Goal: Task Accomplishment & Management: Complete application form

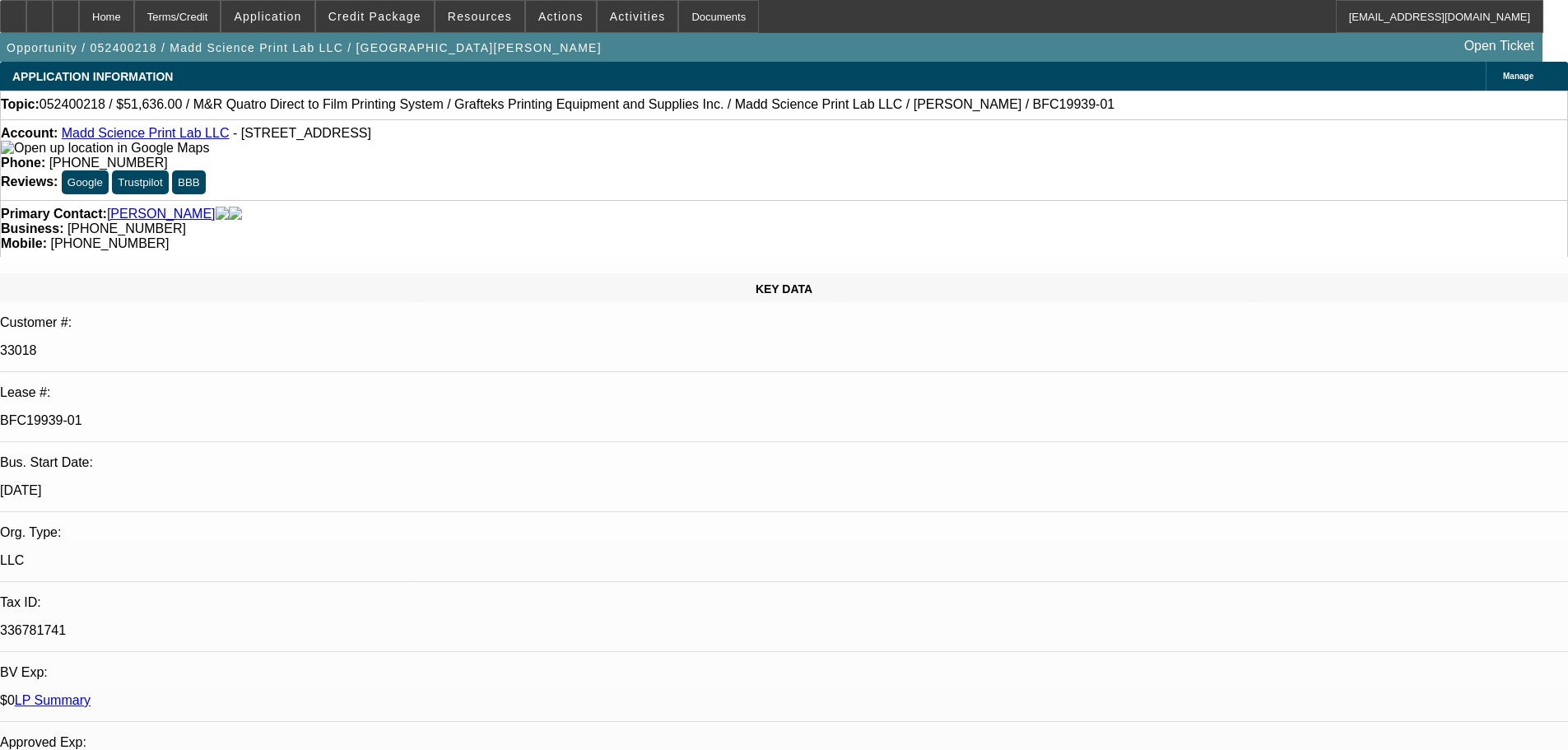
select select "0"
select select "2"
select select "0"
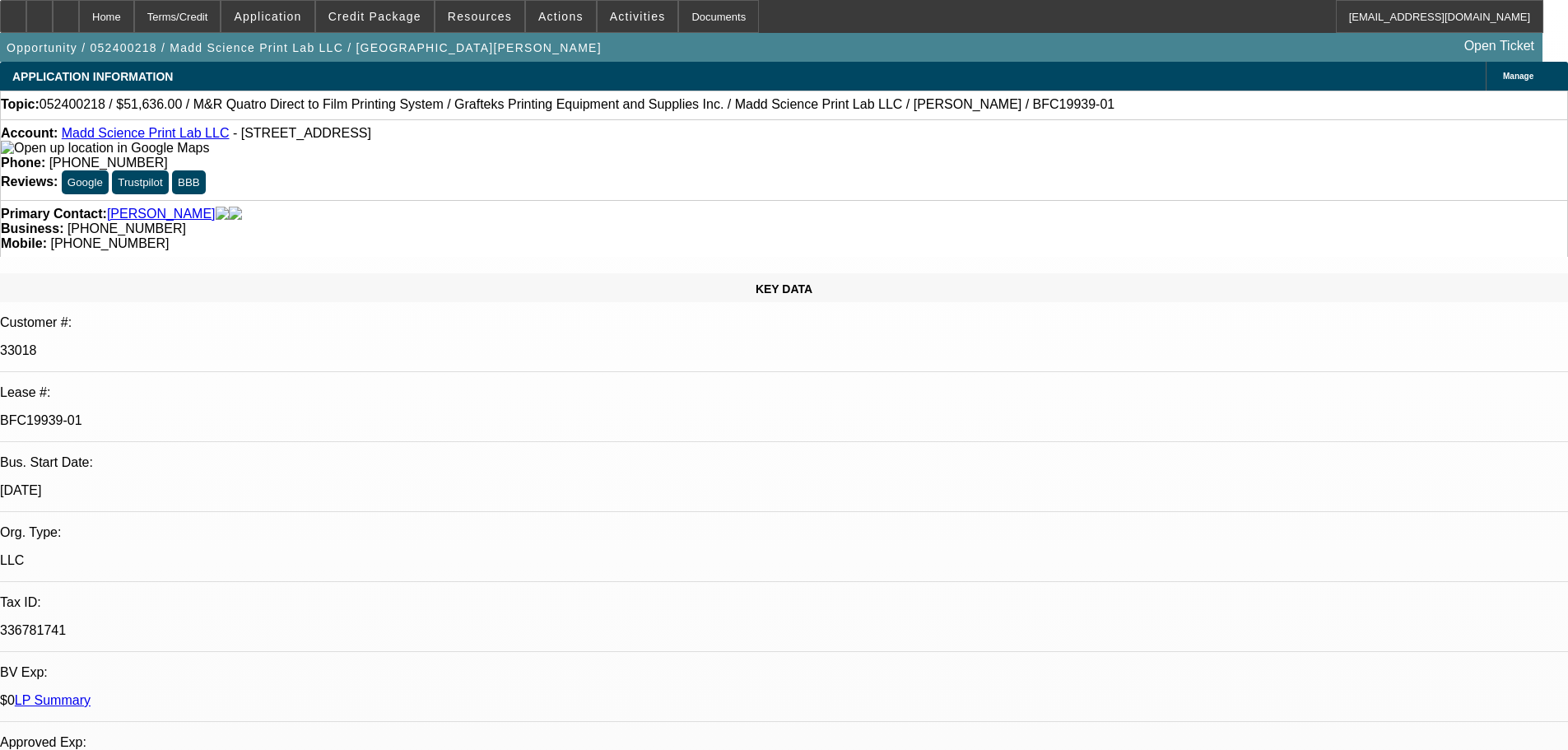
select select "0"
select select "2"
select select "0"
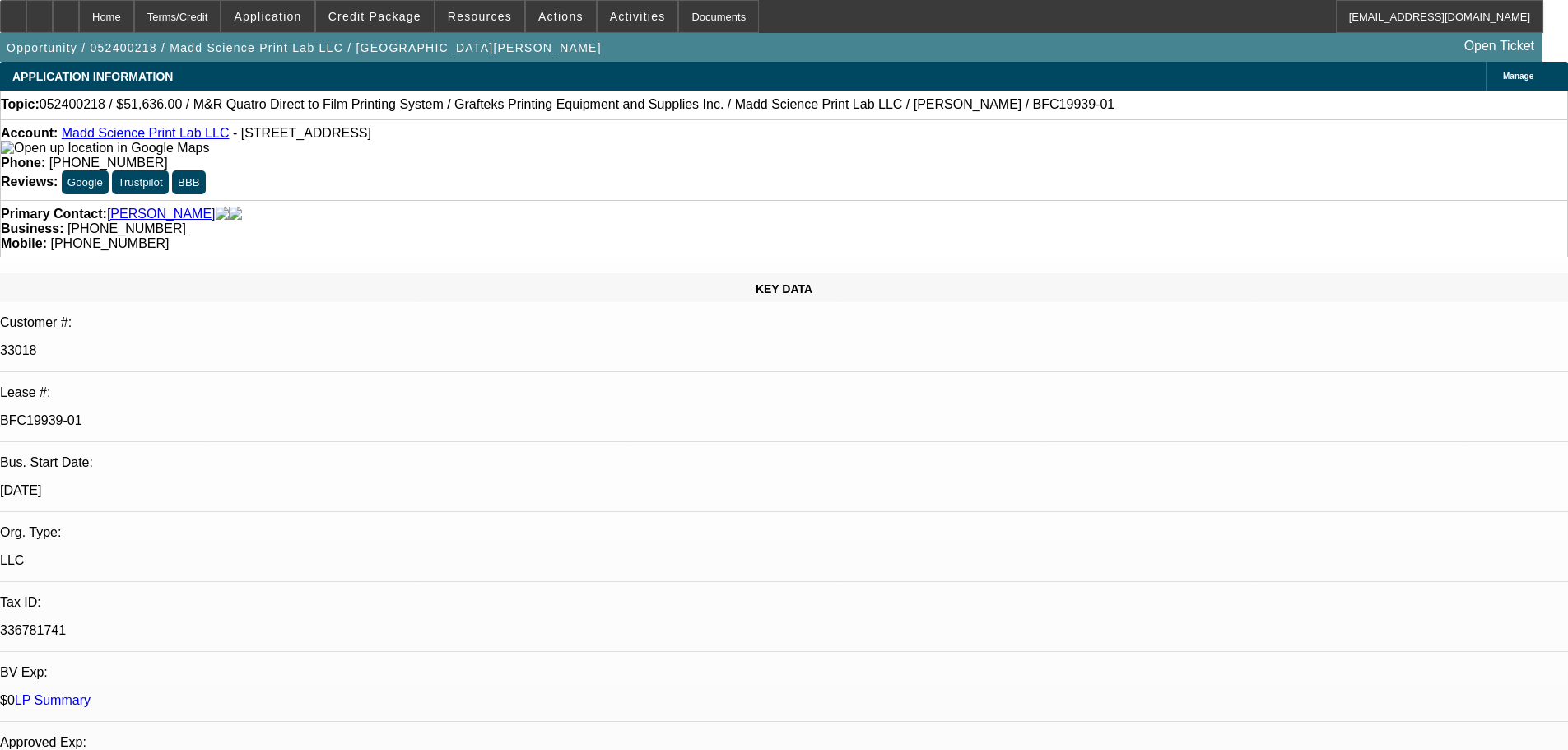
select select "0"
select select "2"
select select "0"
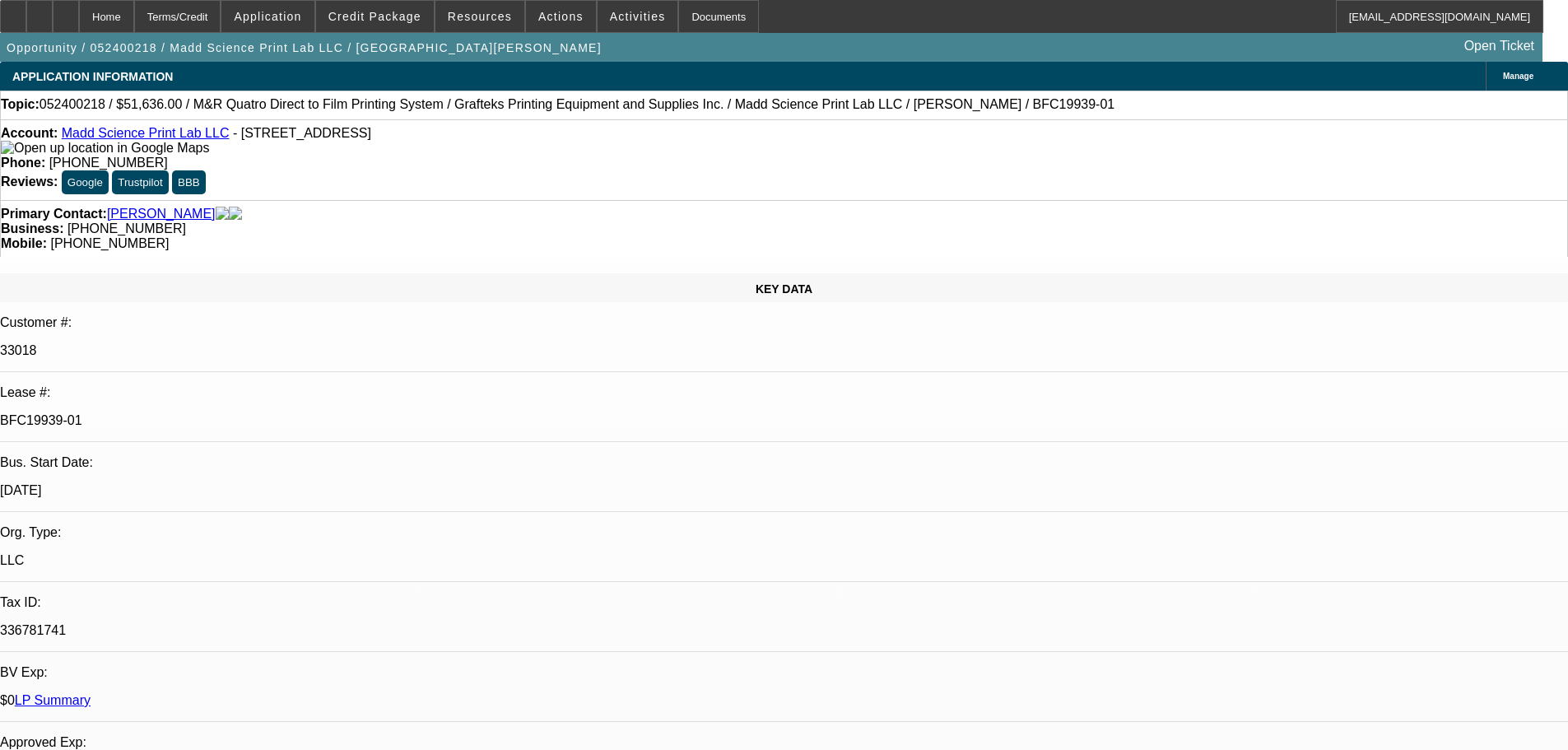
select select "2"
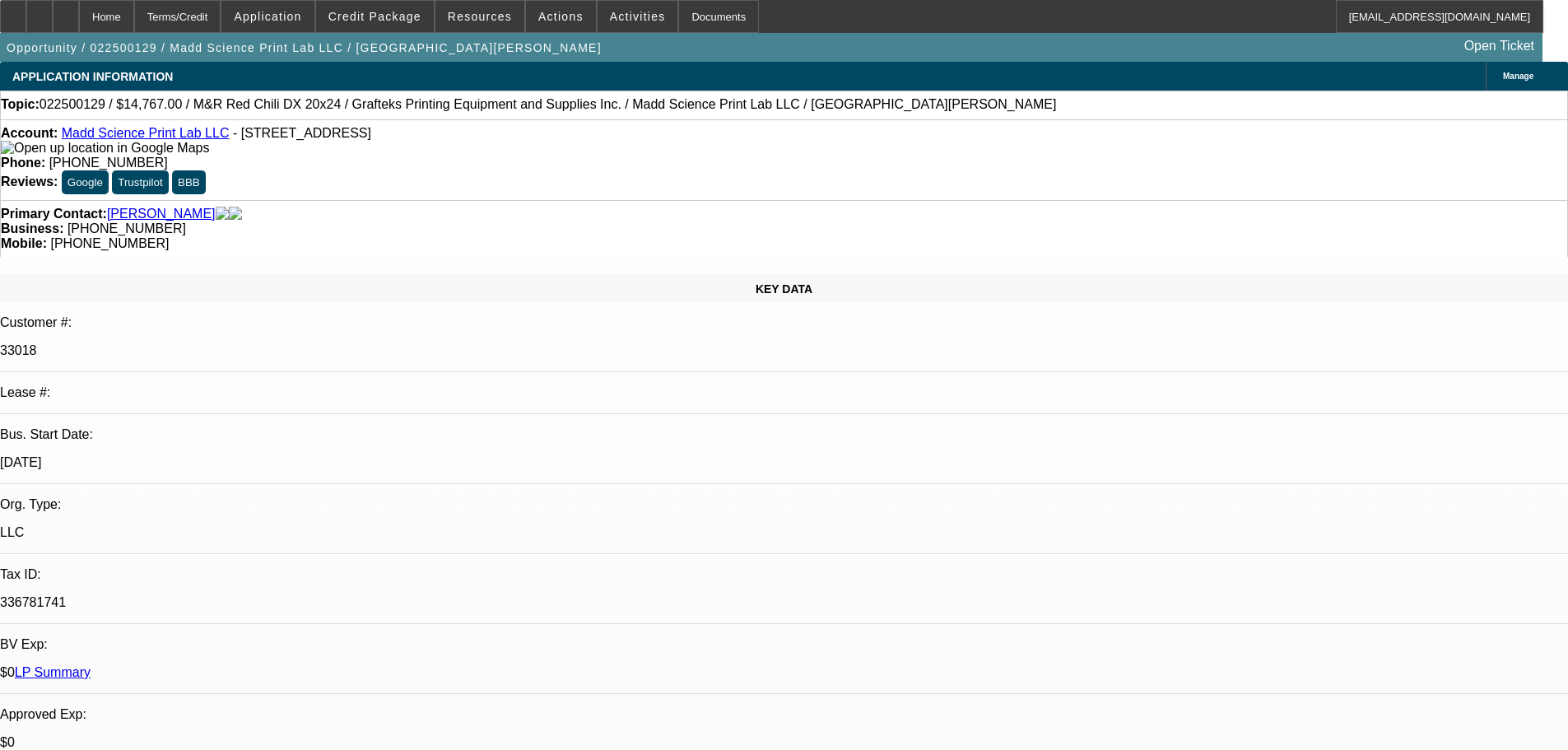
select select "0"
select select "2"
select select "0"
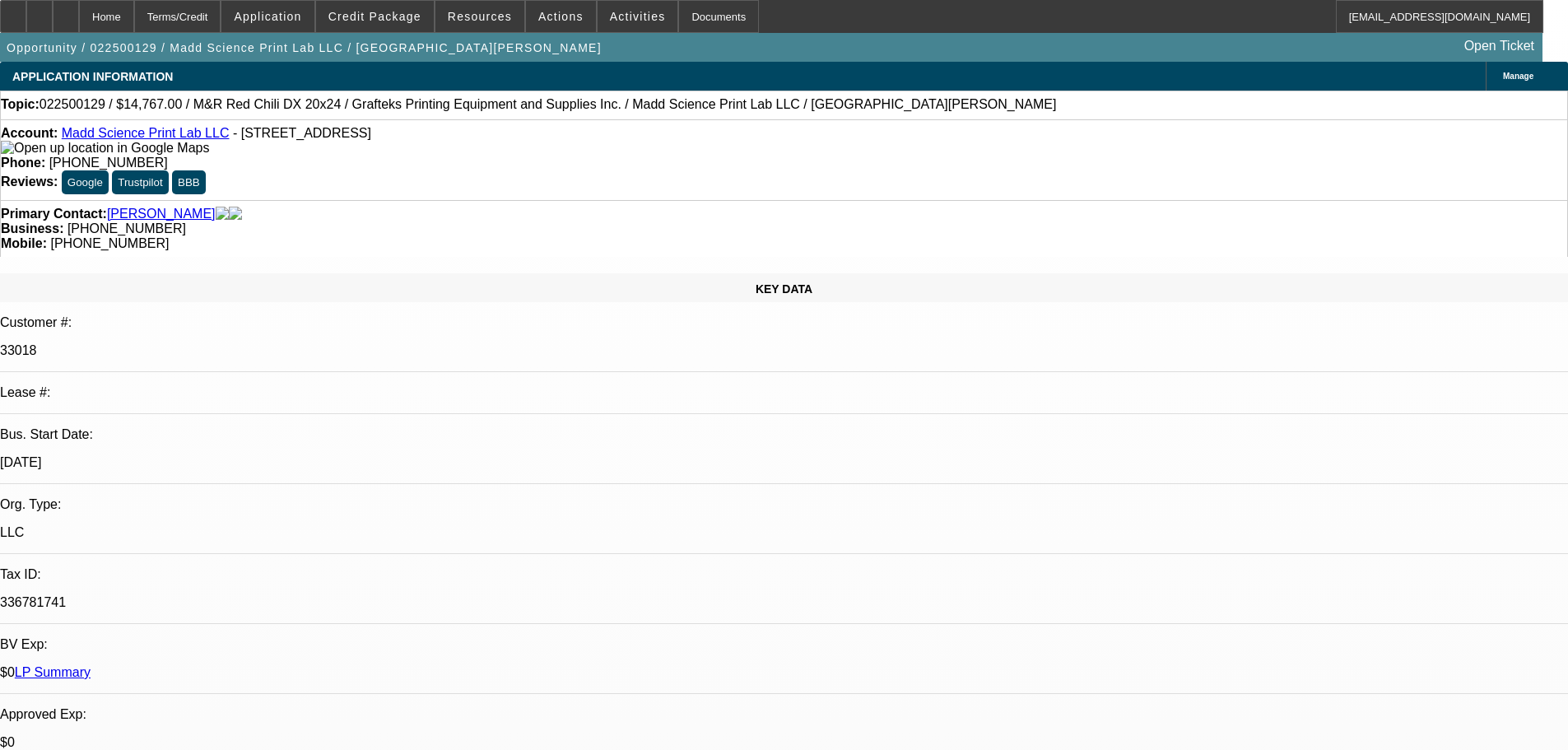
select select "0"
select select "2"
click at [172, 134] on link "Madd Science Print Lab LLC" at bounding box center [146, 133] width 168 height 14
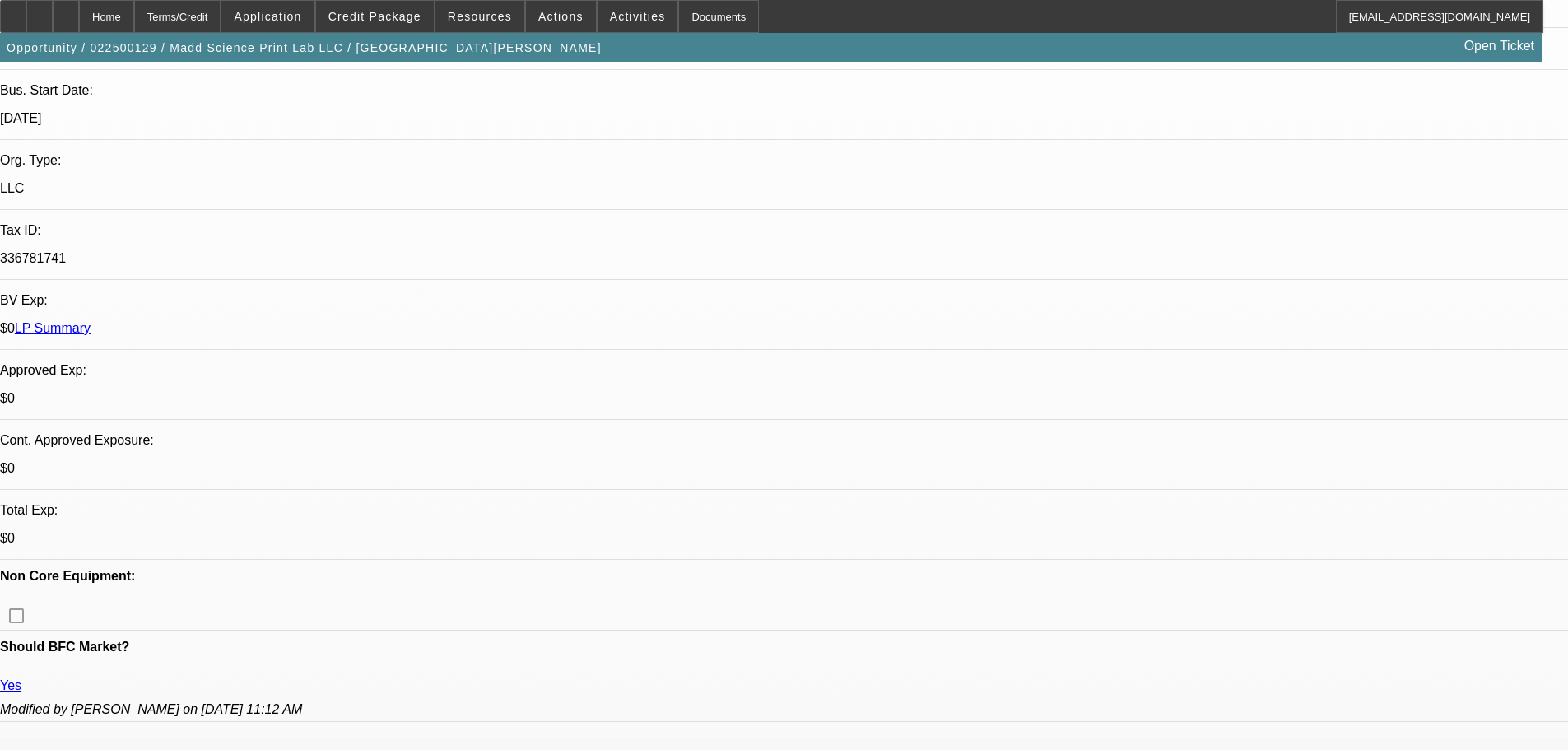
scroll to position [336, 0]
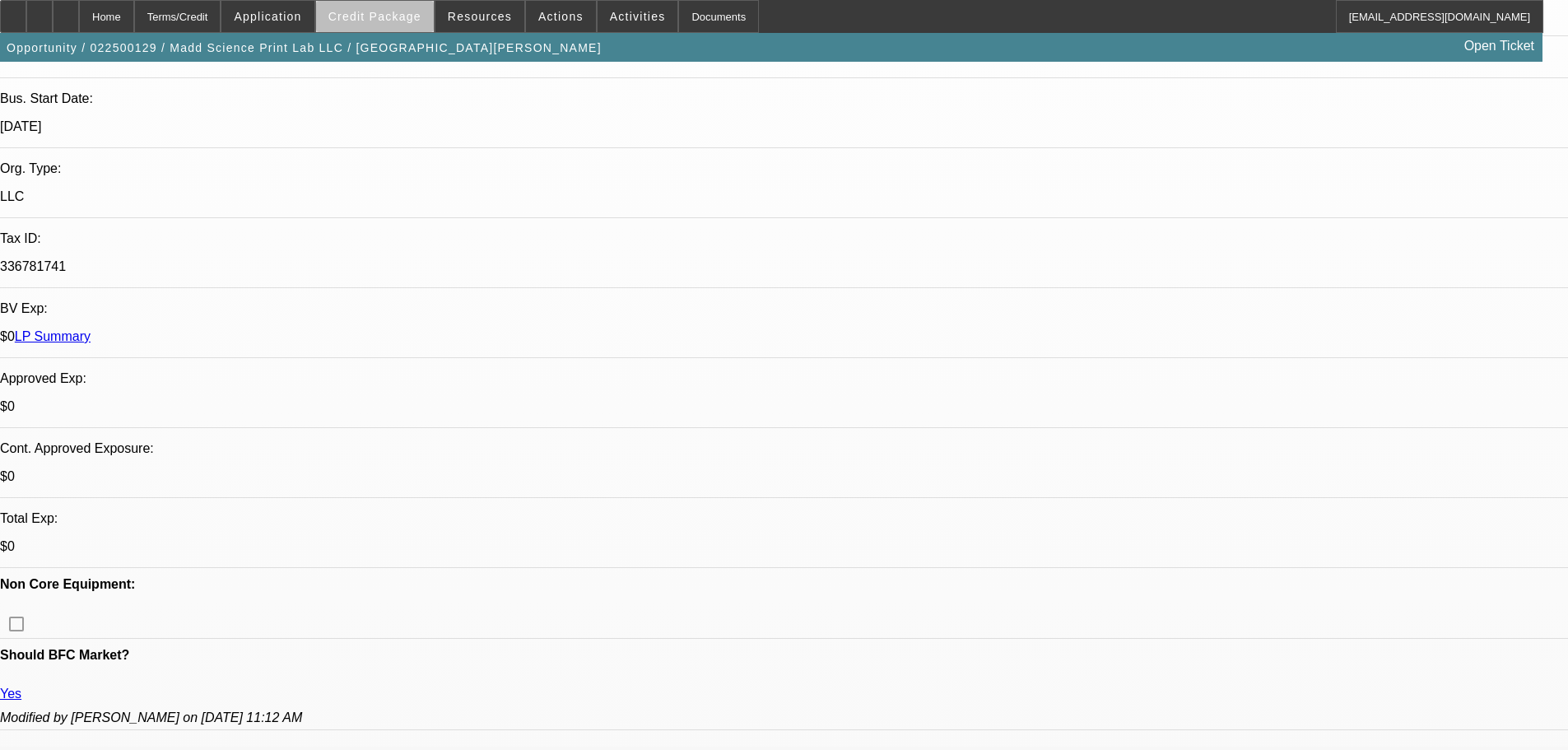
click at [403, 25] on span at bounding box center [375, 17] width 117 height 39
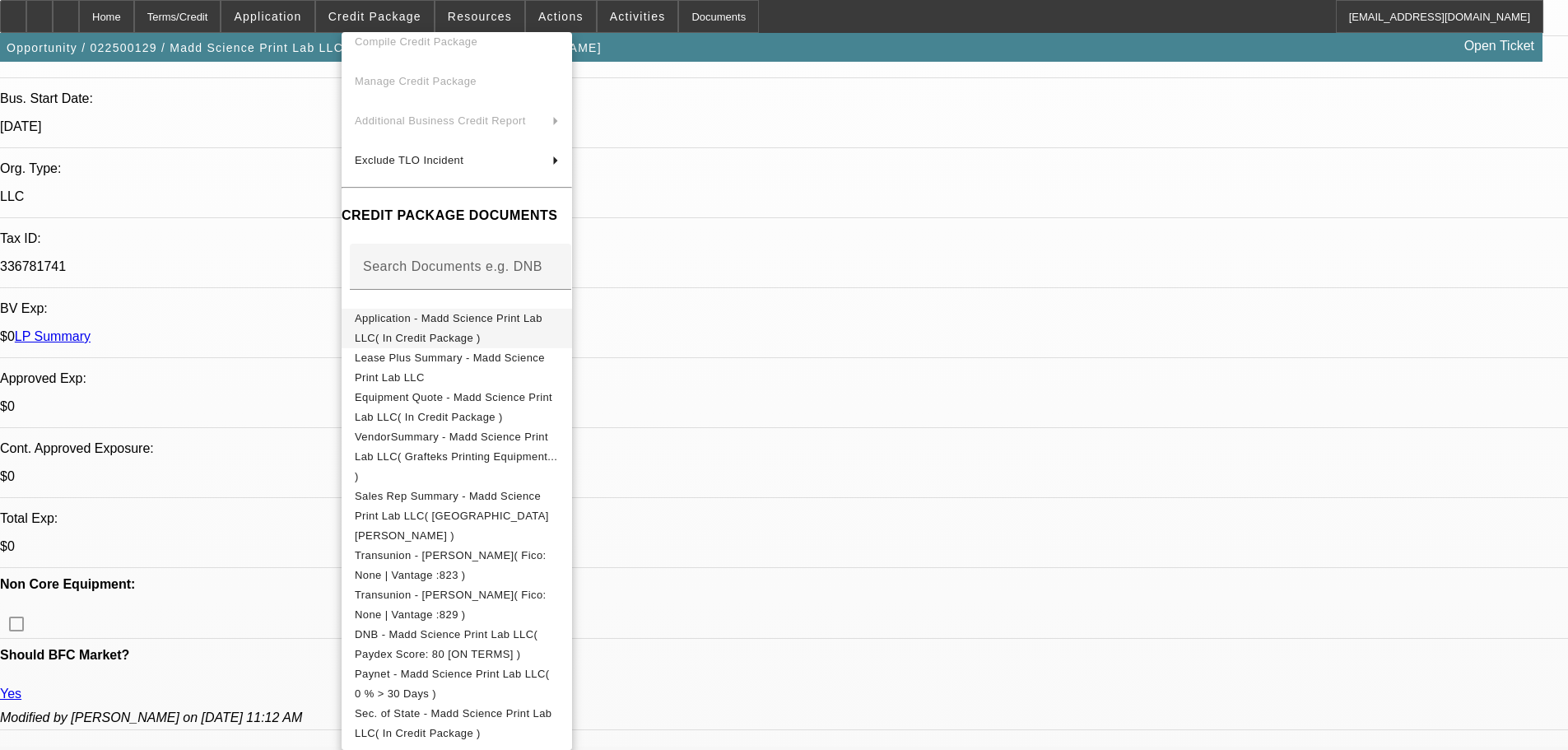
scroll to position [247, 0]
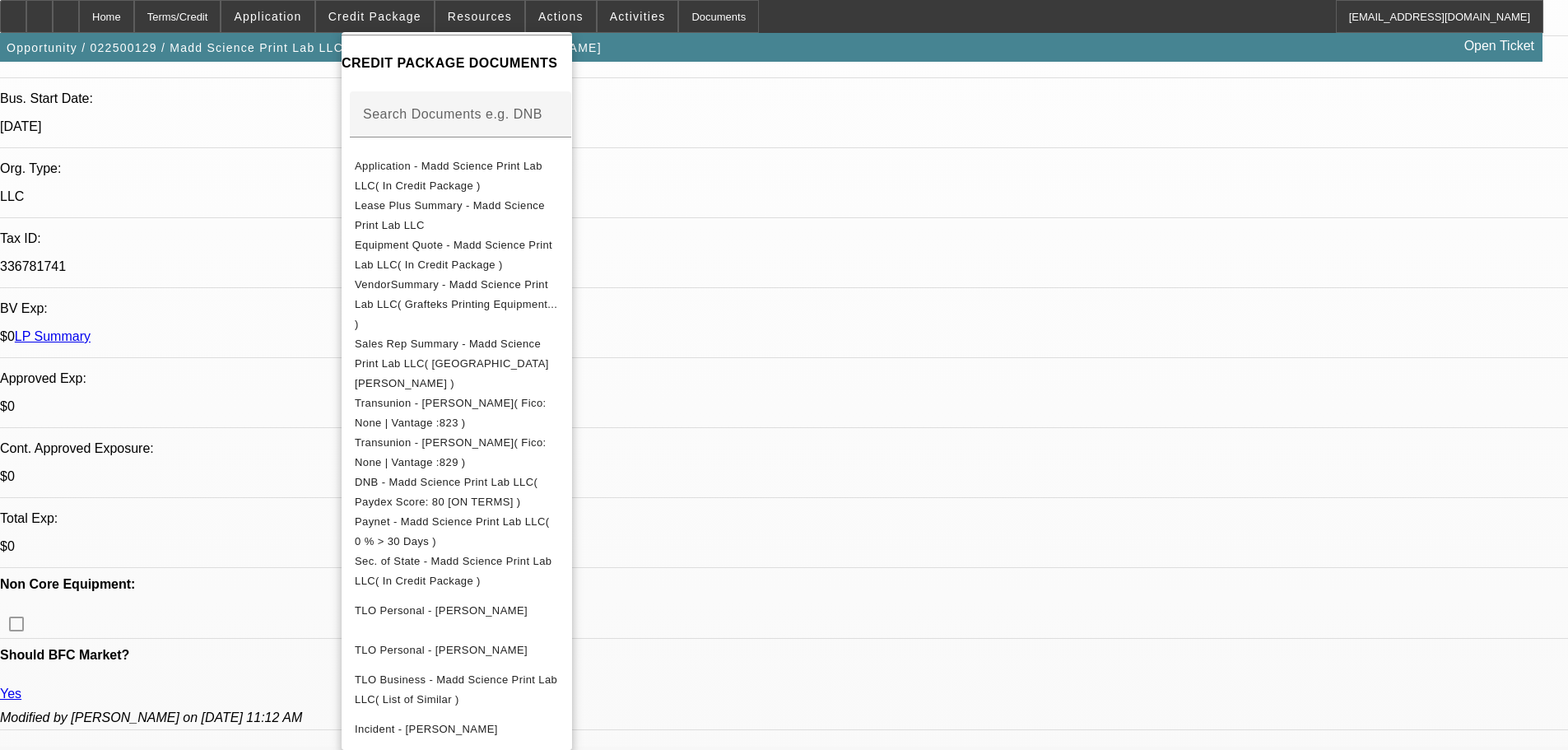
click at [295, 111] on div at bounding box center [784, 375] width 1568 height 750
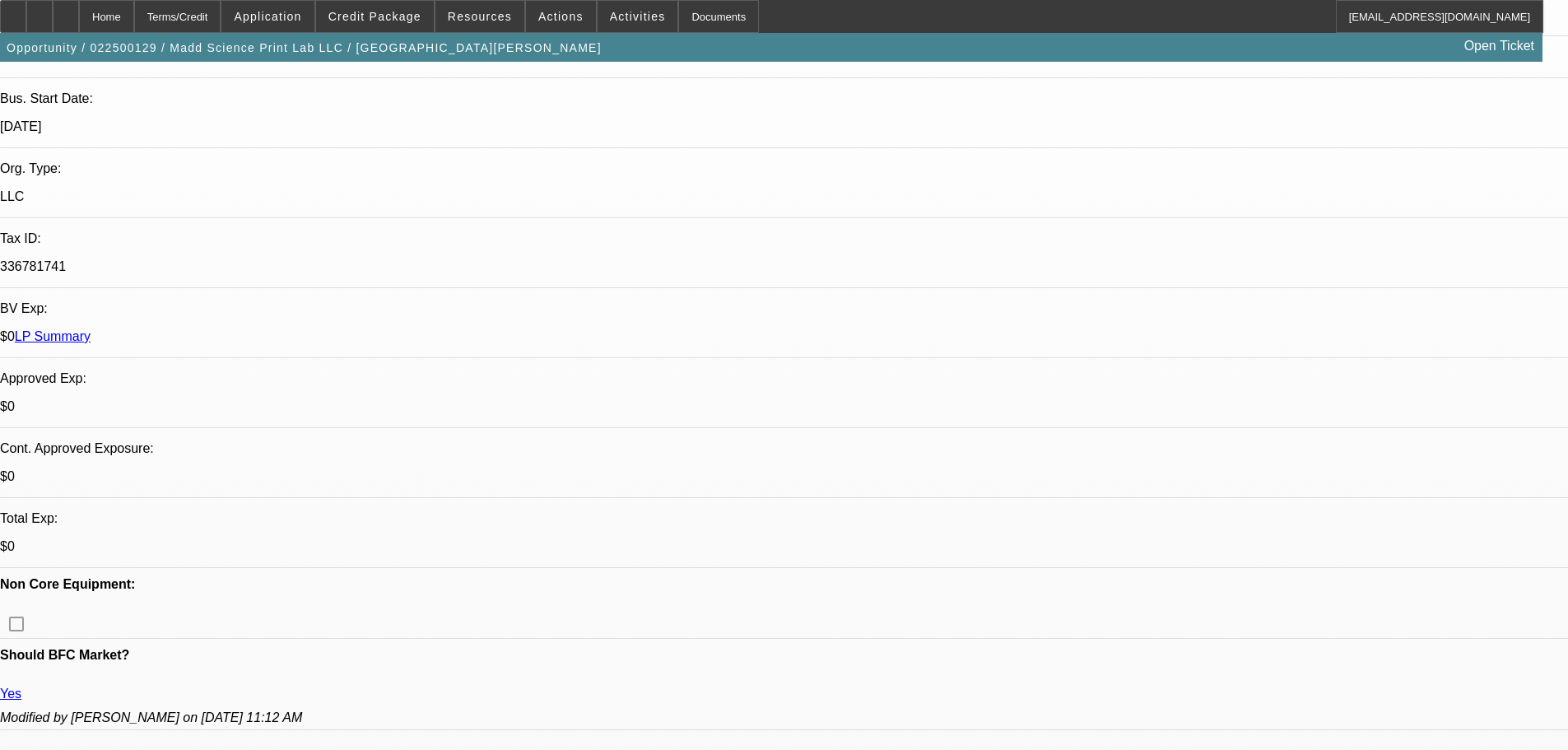
scroll to position [0, 0]
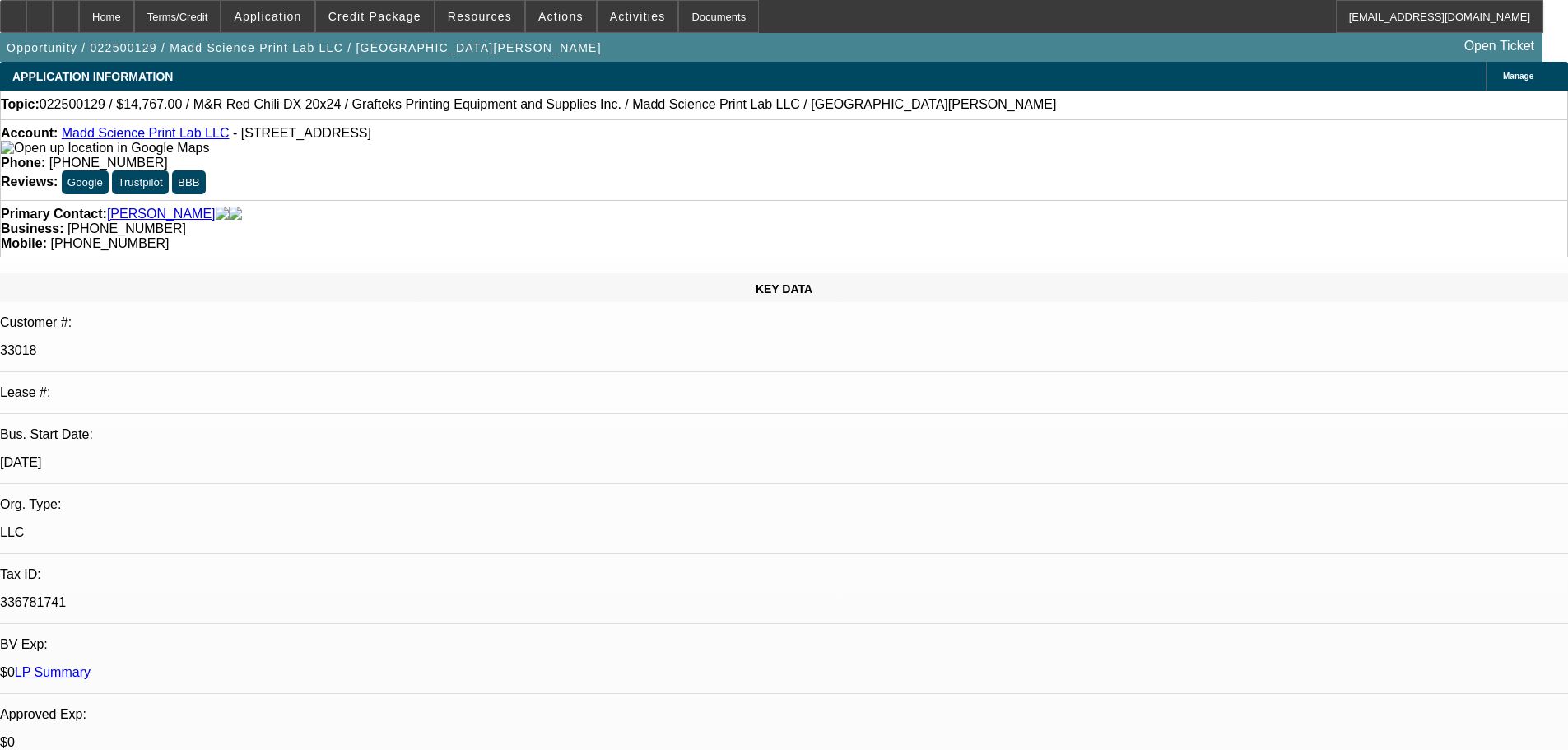
click at [156, 139] on link "Madd Science Print Lab LLC" at bounding box center [146, 133] width 168 height 14
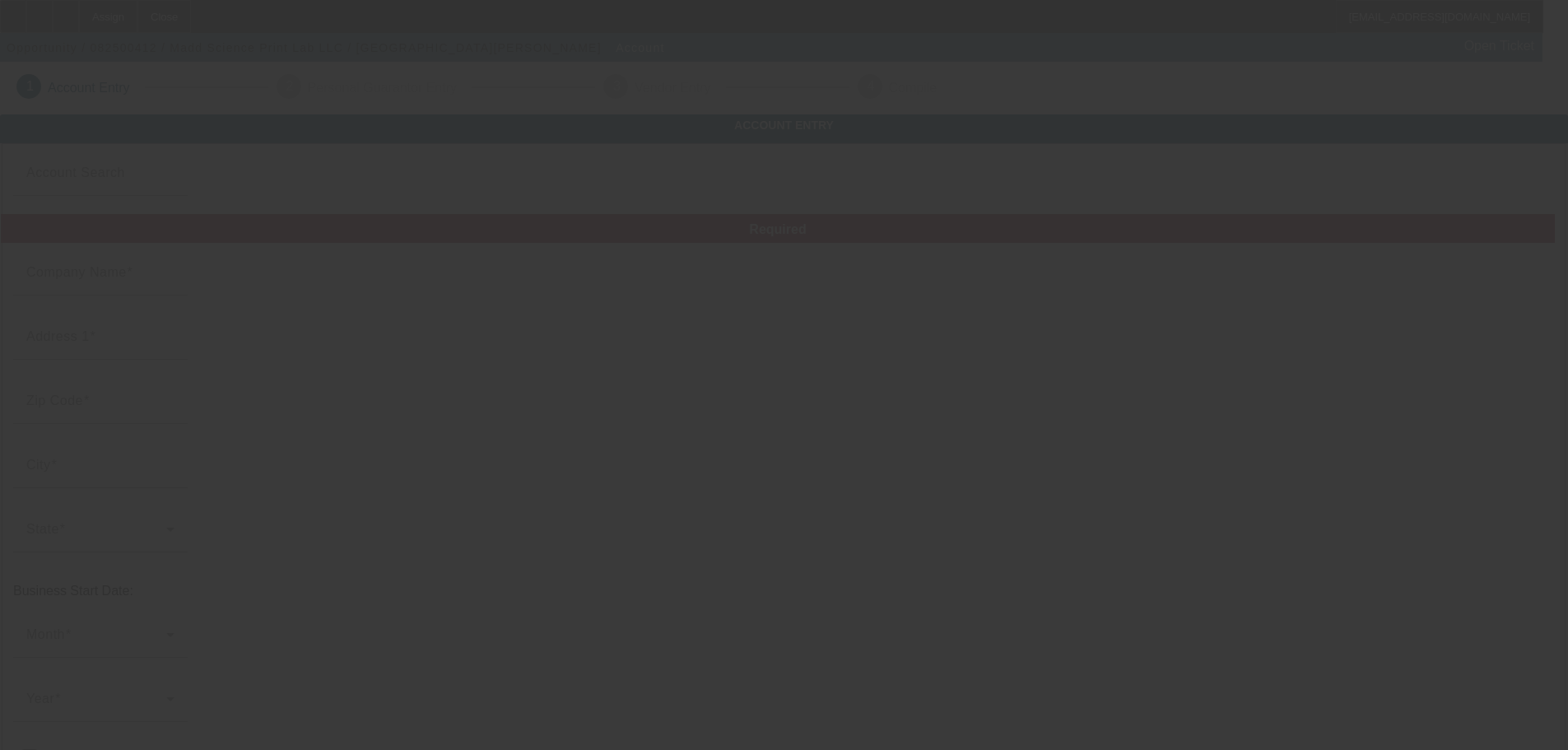
type input "Madd Science Print Lab LLC"
type input "1249 W 47th St"
type input "60609"
type input "Chicago"
type input "[PHONE_NUMBER]"
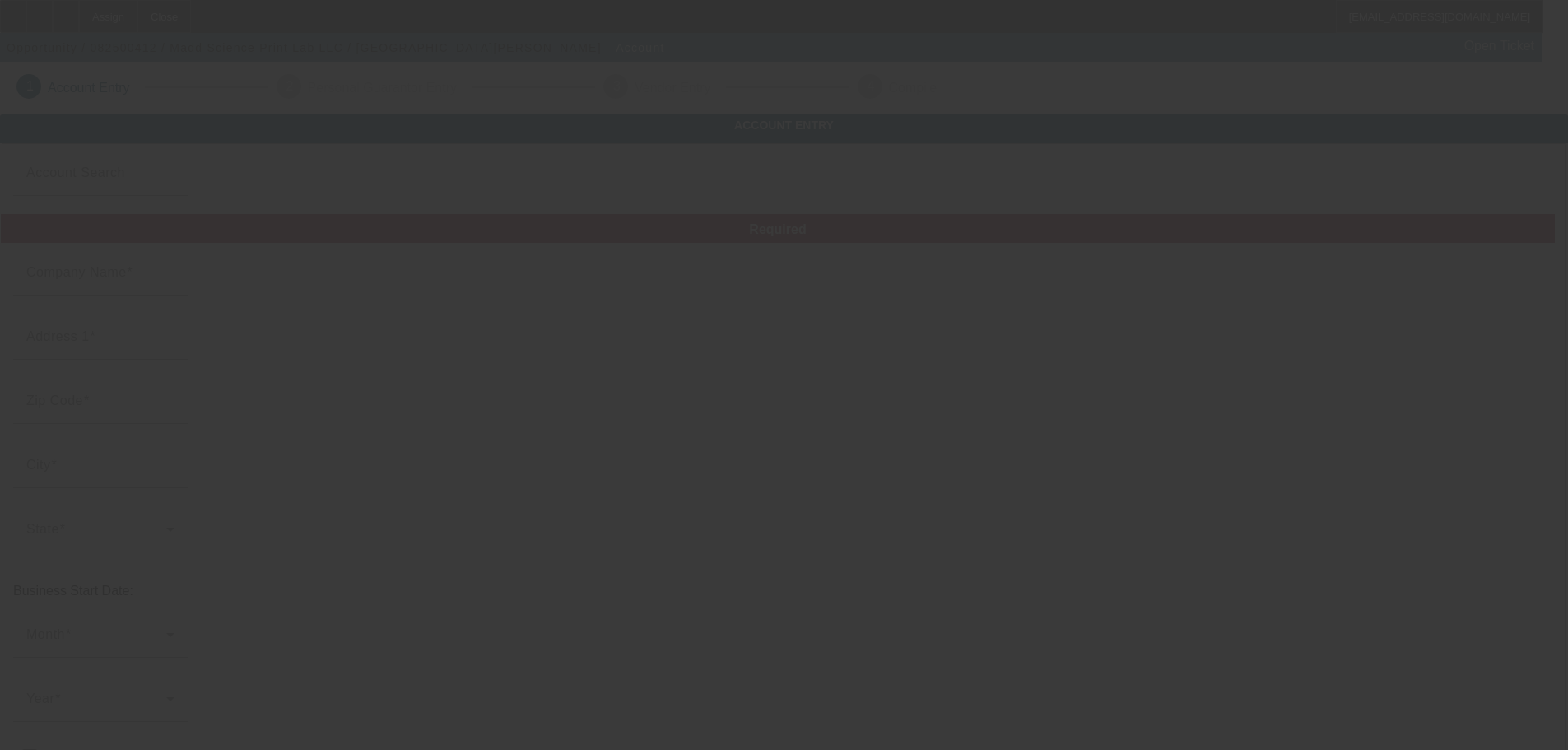
type input "maddscienceprintlab@gmail.com"
type input "Cook"
type input "336781741"
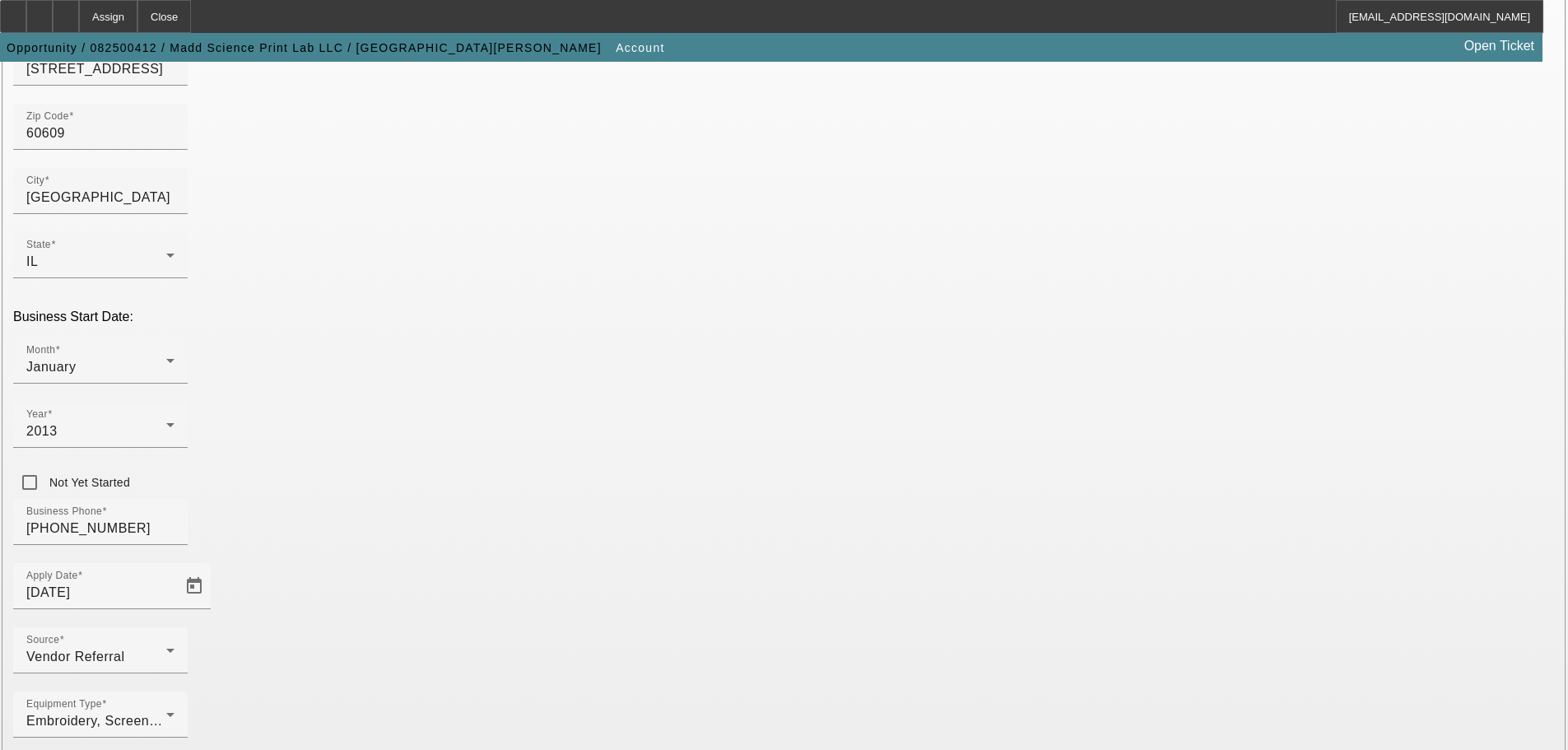
scroll to position [289, 0]
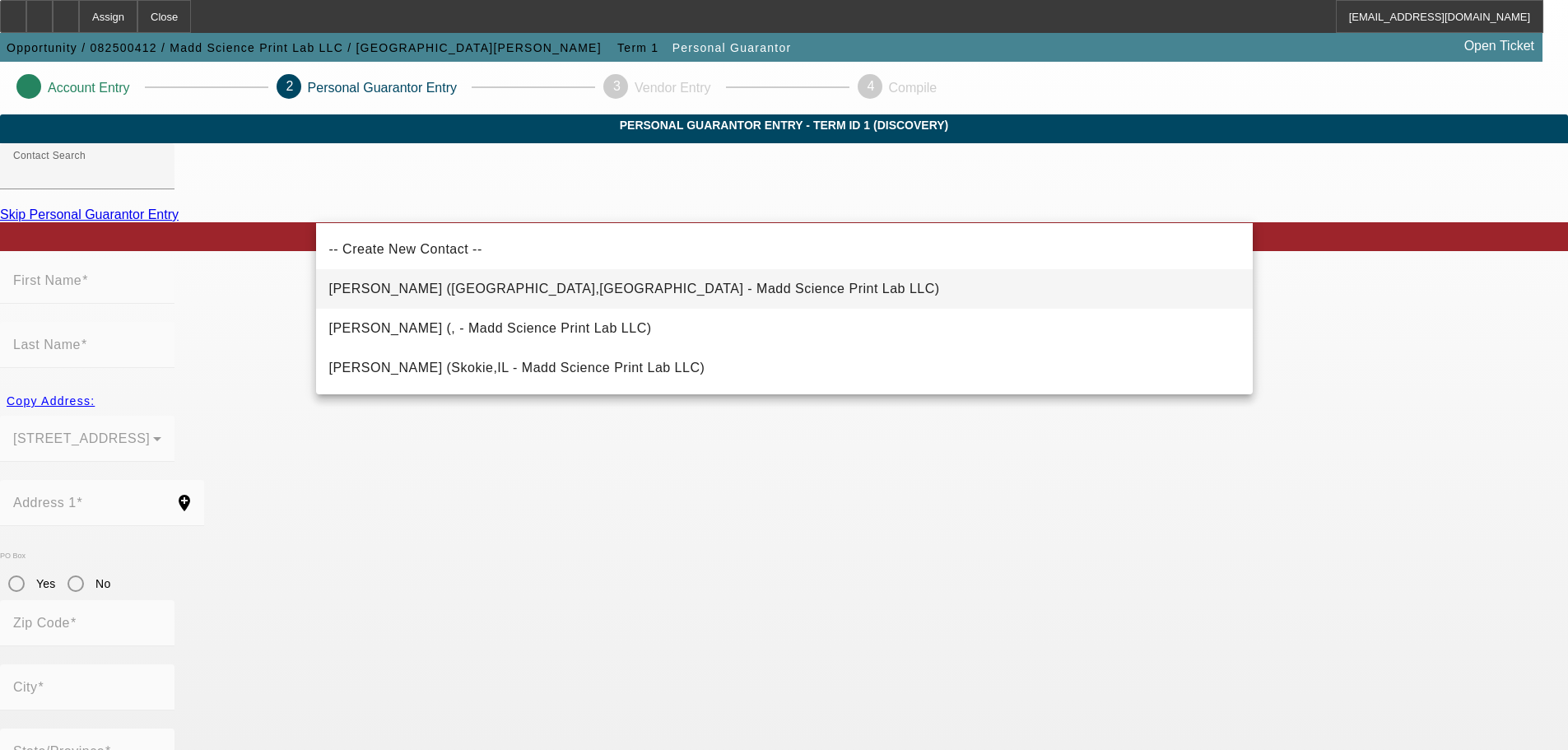
click at [348, 292] on span "Weingart, Joseph (Bolingbrook,IL - Madd Science Print Lab LLC)" at bounding box center [635, 289] width 611 height 14
type input "Weingart, Joseph (Bolingbrook,IL - Madd Science Print Lab LLC)"
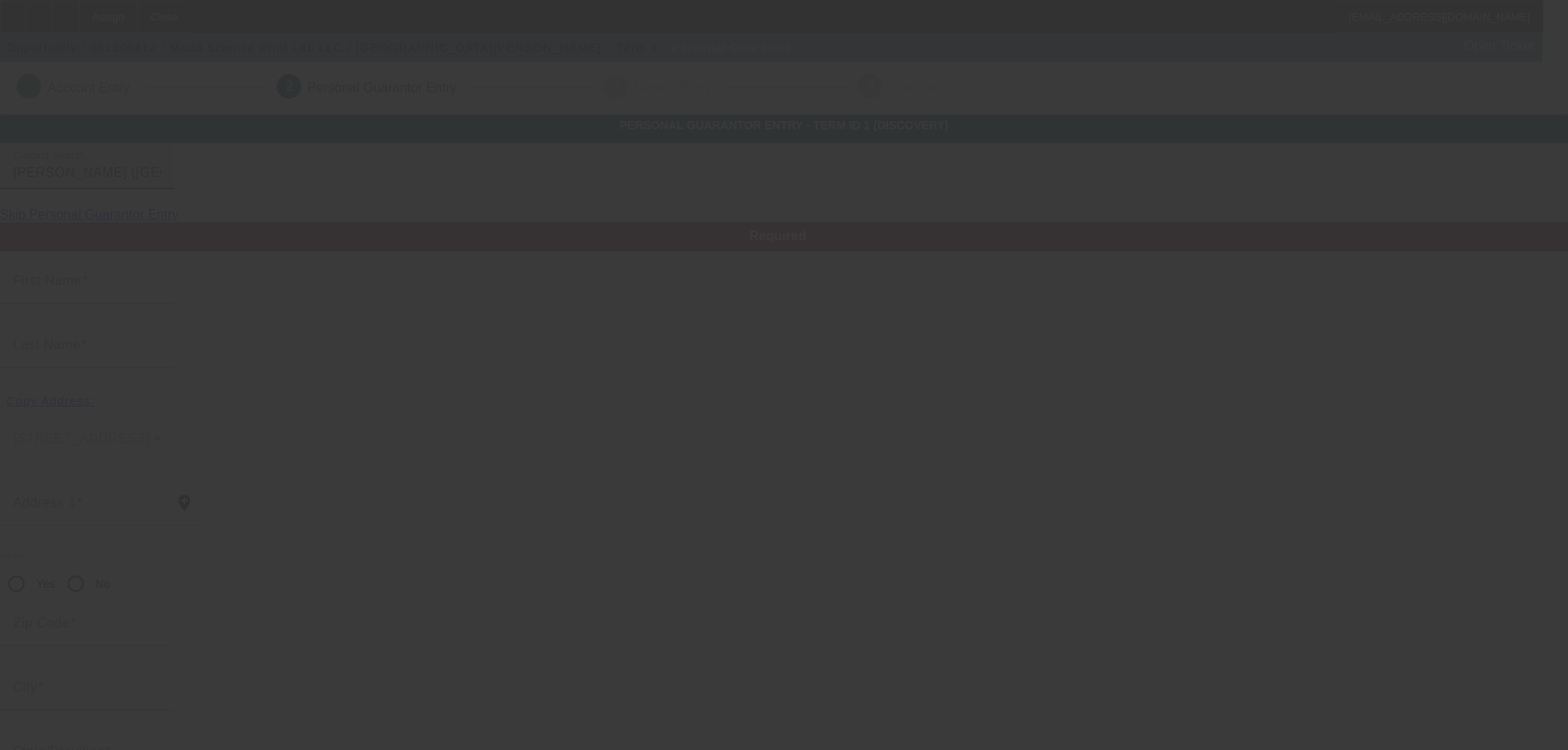
type input "Joseph"
type input "Weingart"
type input "656 Londonberry Lane"
radio input "true"
type input "60440"
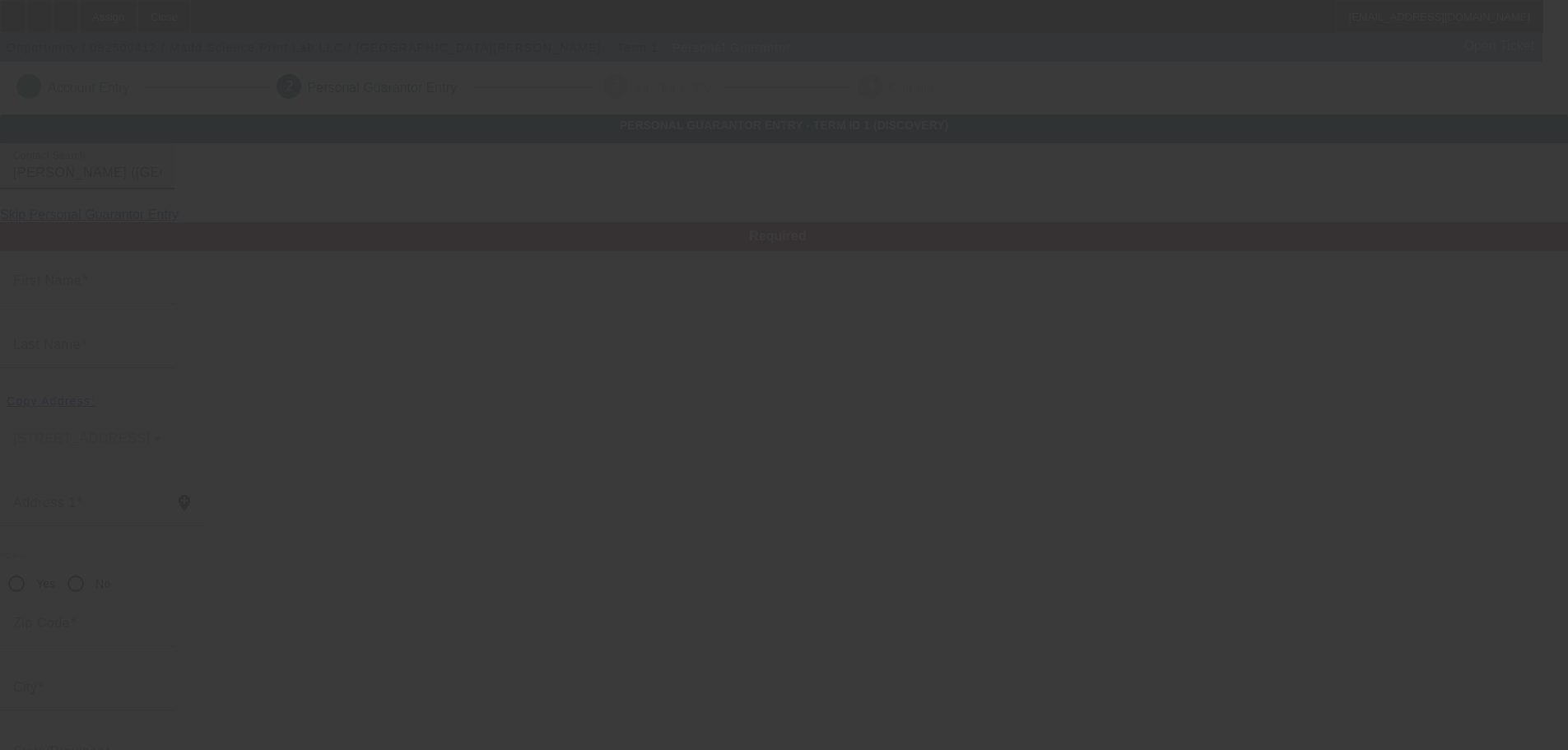
type input "Bolingbrook"
type input "[PHONE_NUMBER]"
type input "50"
type input "336-78-1741"
type input "joe@maddscienceprintlab.com"
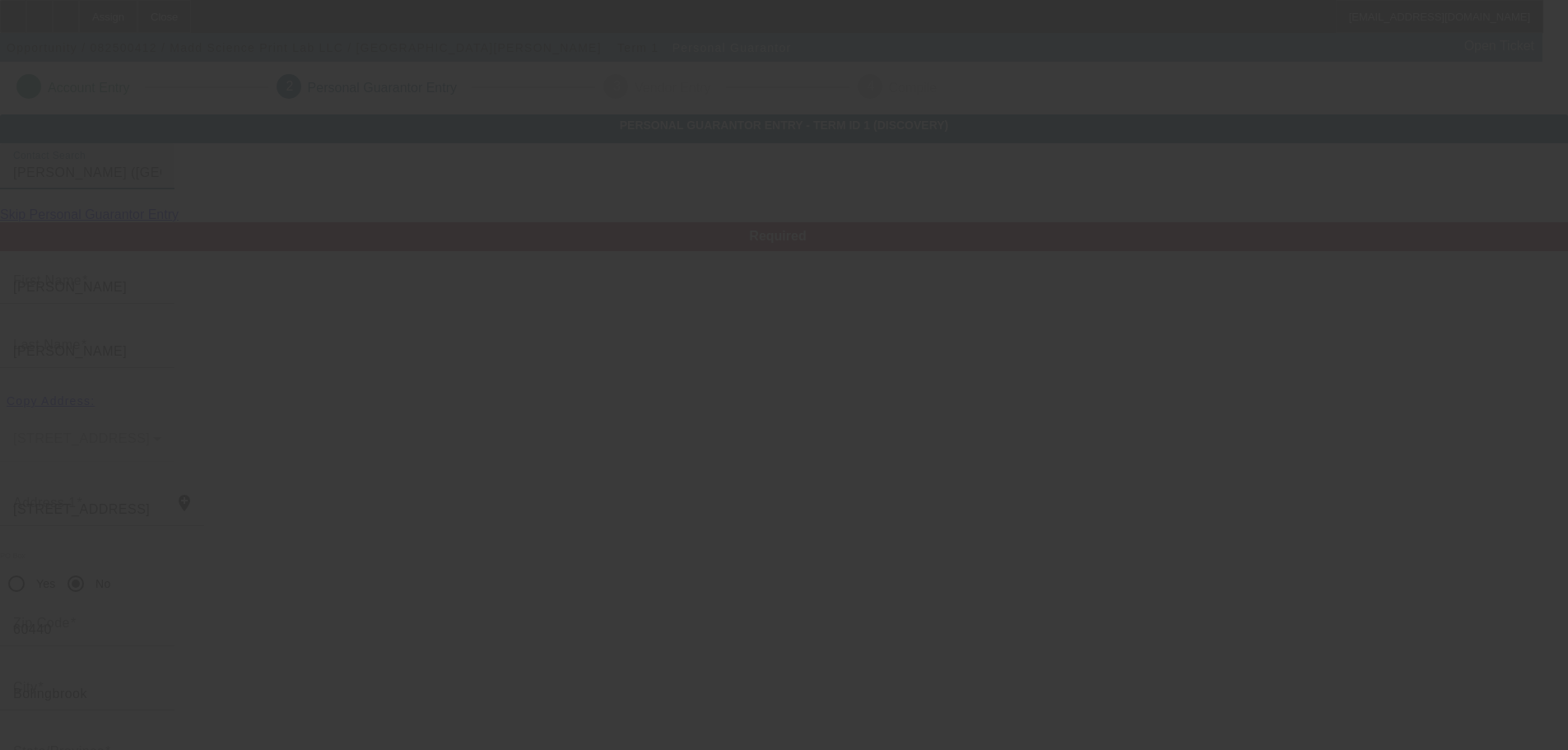
type input "[PHONE_NUMBER]"
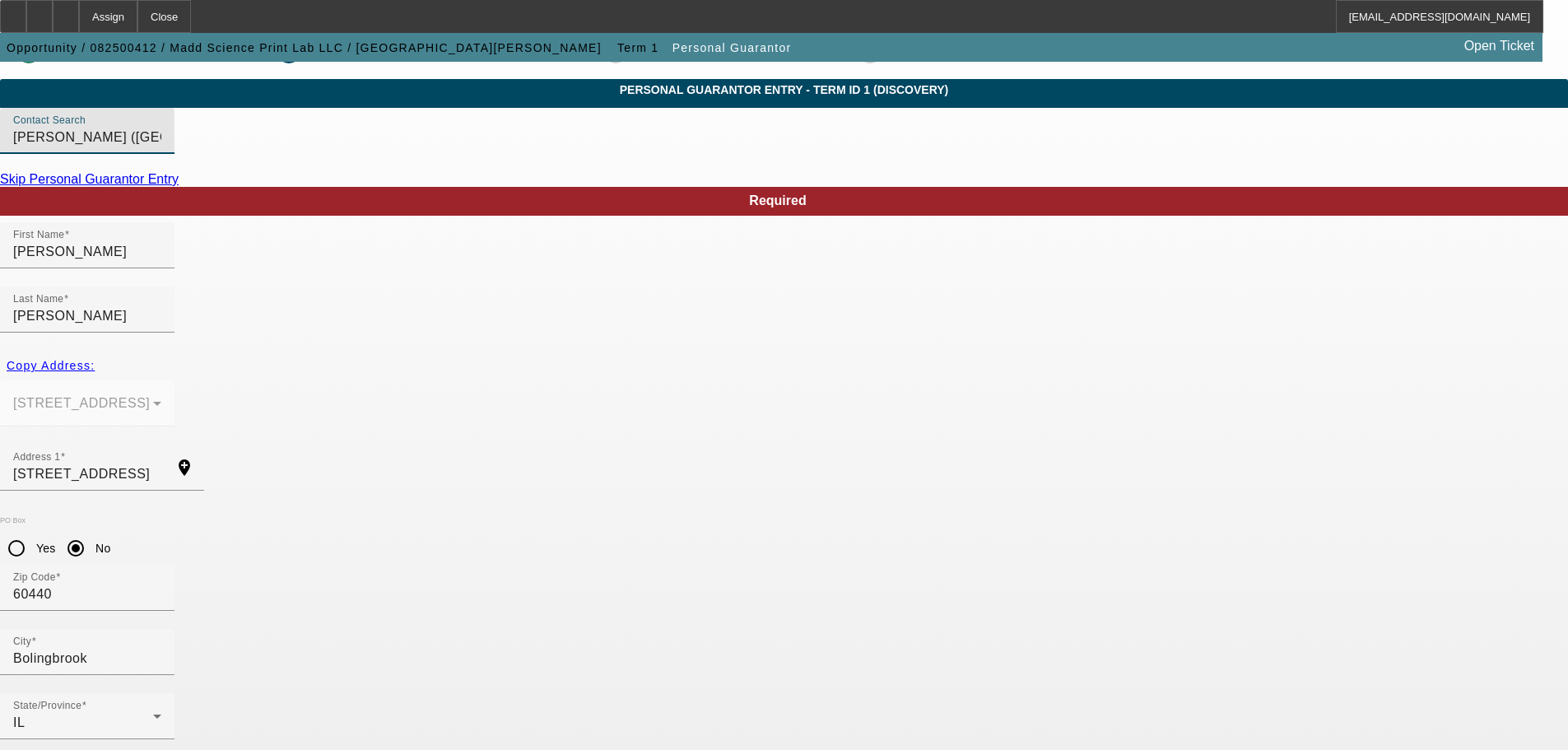
scroll to position [55, 0]
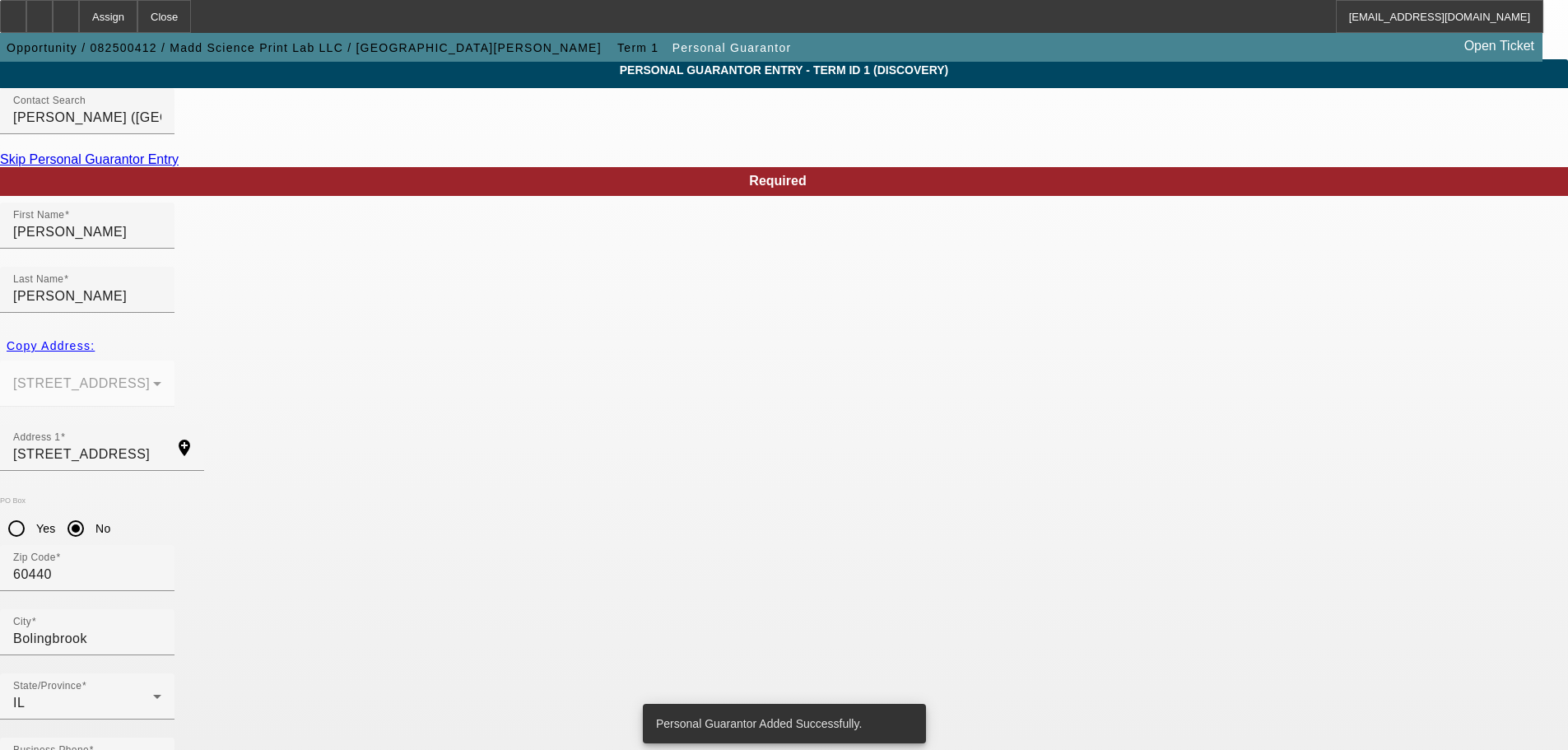
scroll to position [0, 0]
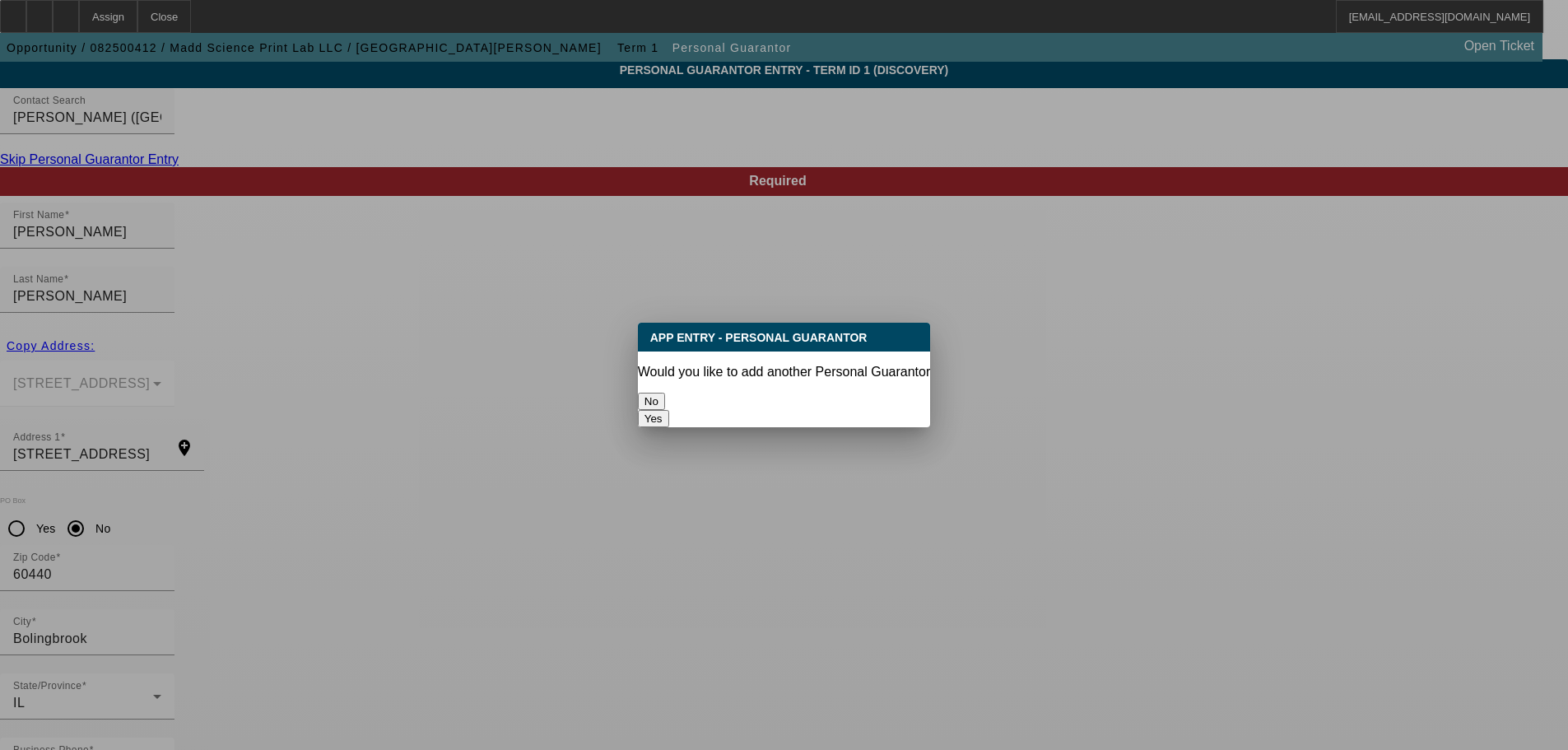
click at [669, 410] on button "Yes" at bounding box center [653, 419] width 32 height 18
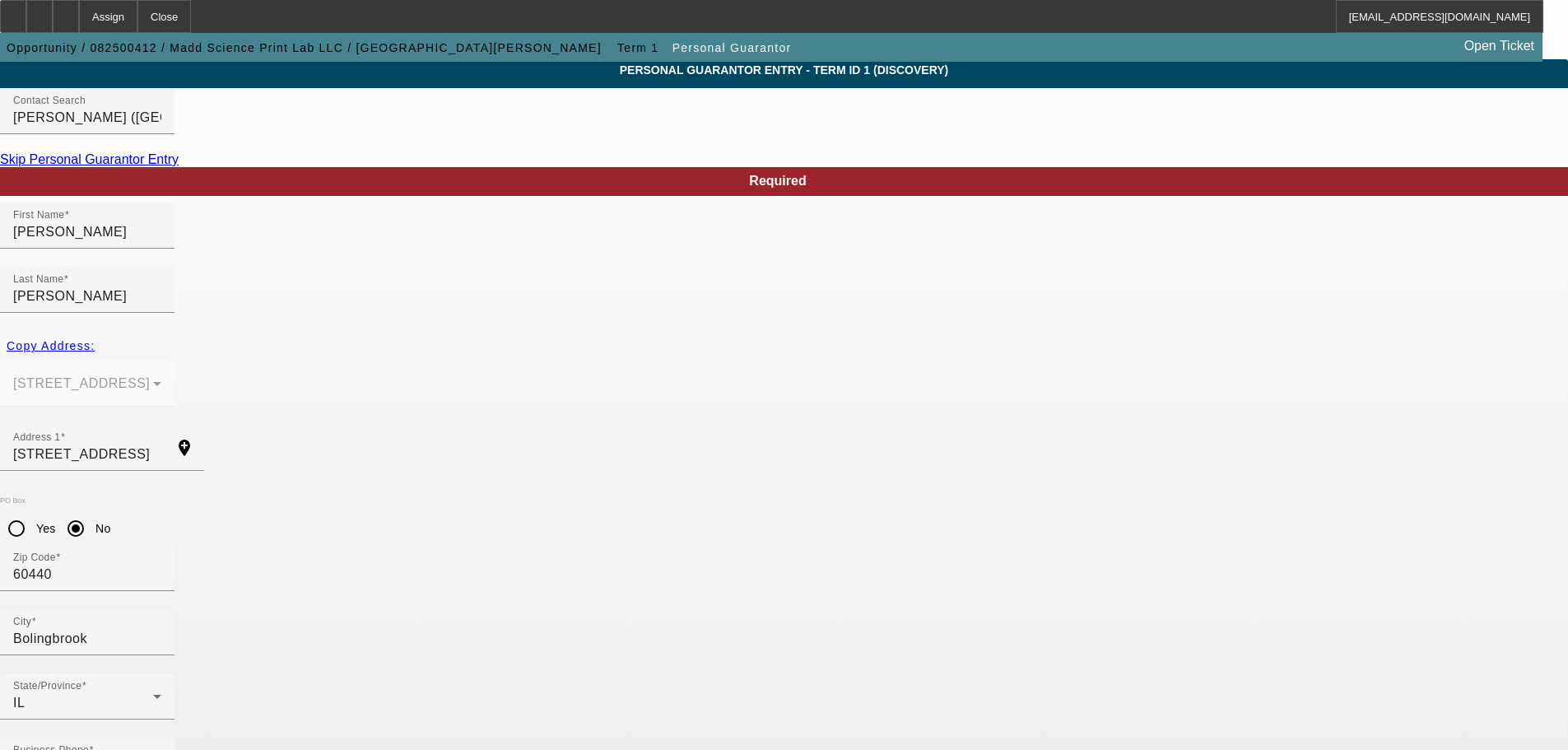
radio input "false"
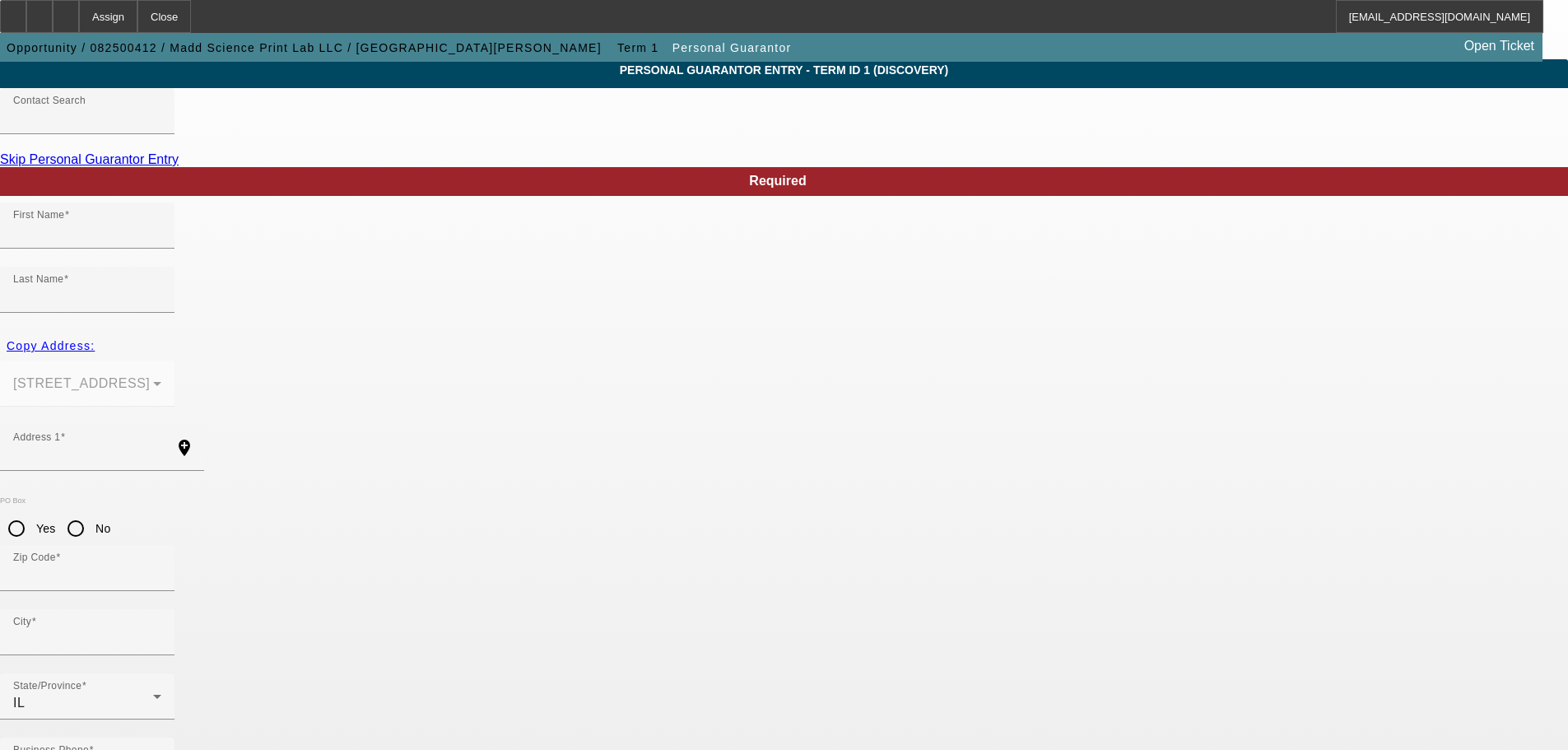
scroll to position [55, 0]
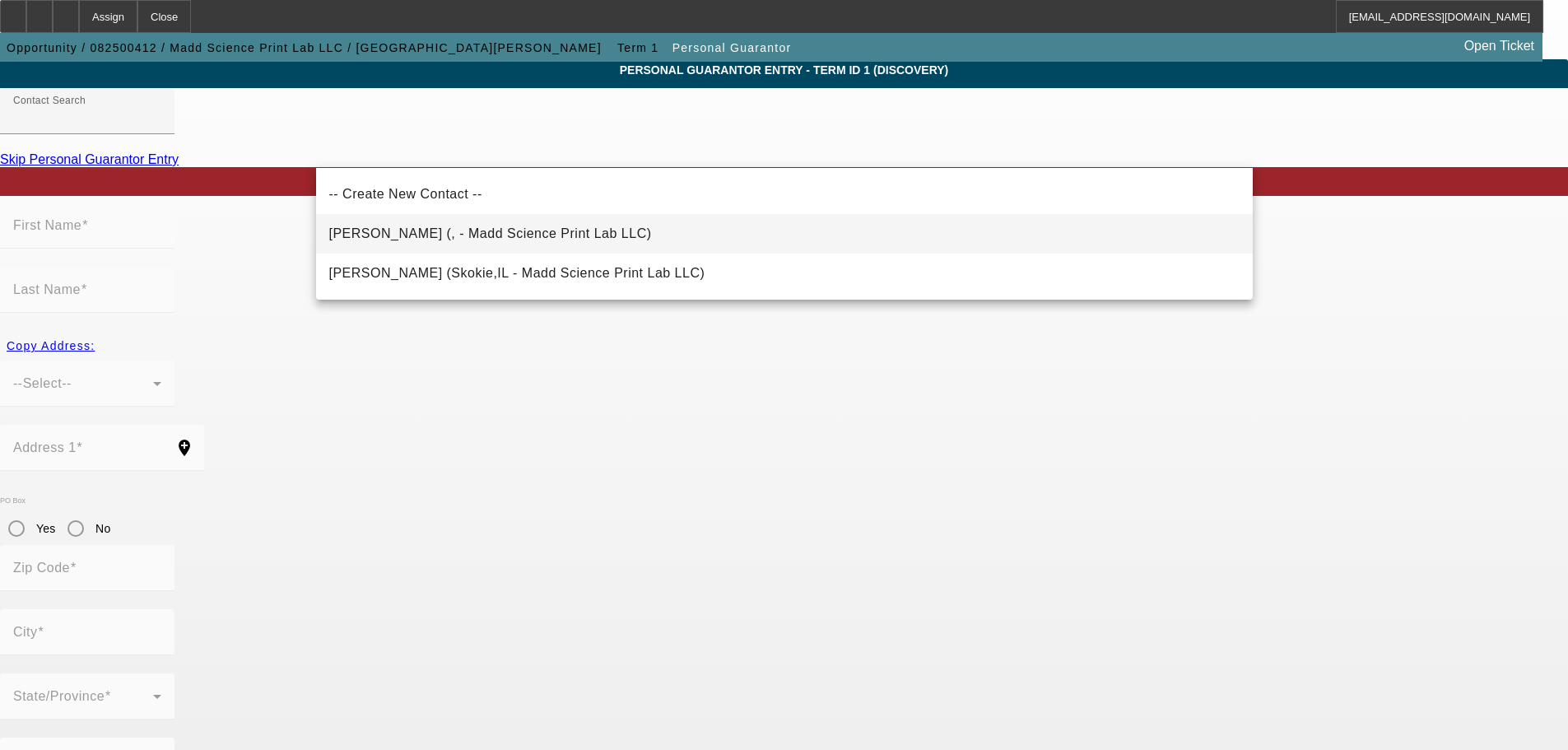
click at [427, 231] on span "[PERSON_NAME] (, - Madd Science Print Lab LLC)" at bounding box center [490, 234] width 322 height 14
type input "[PERSON_NAME] (, - Madd Science Print Lab LLC)"
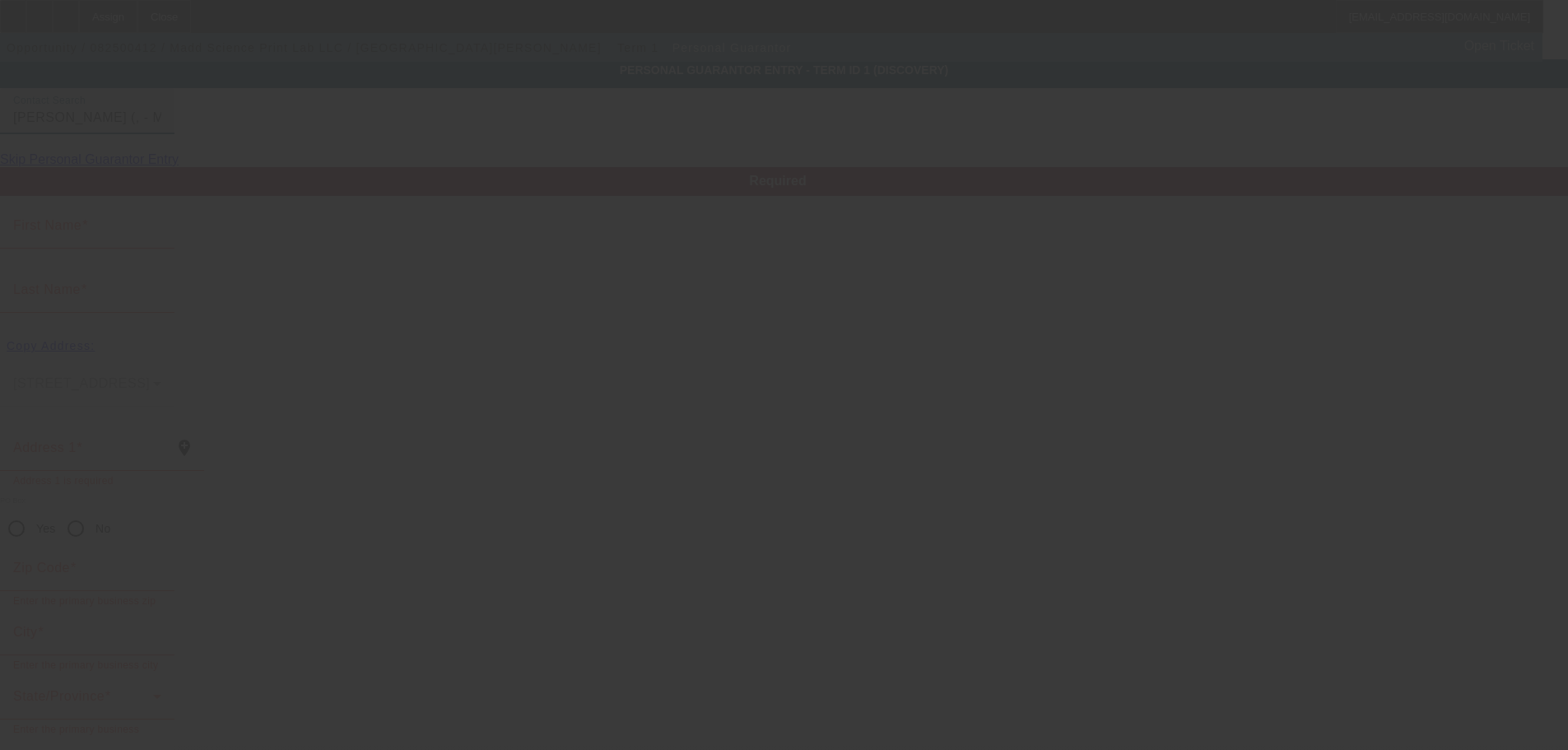
type input "Randy"
type input "Briley"
radio input "true"
type input "[PHONE_NUMBER]"
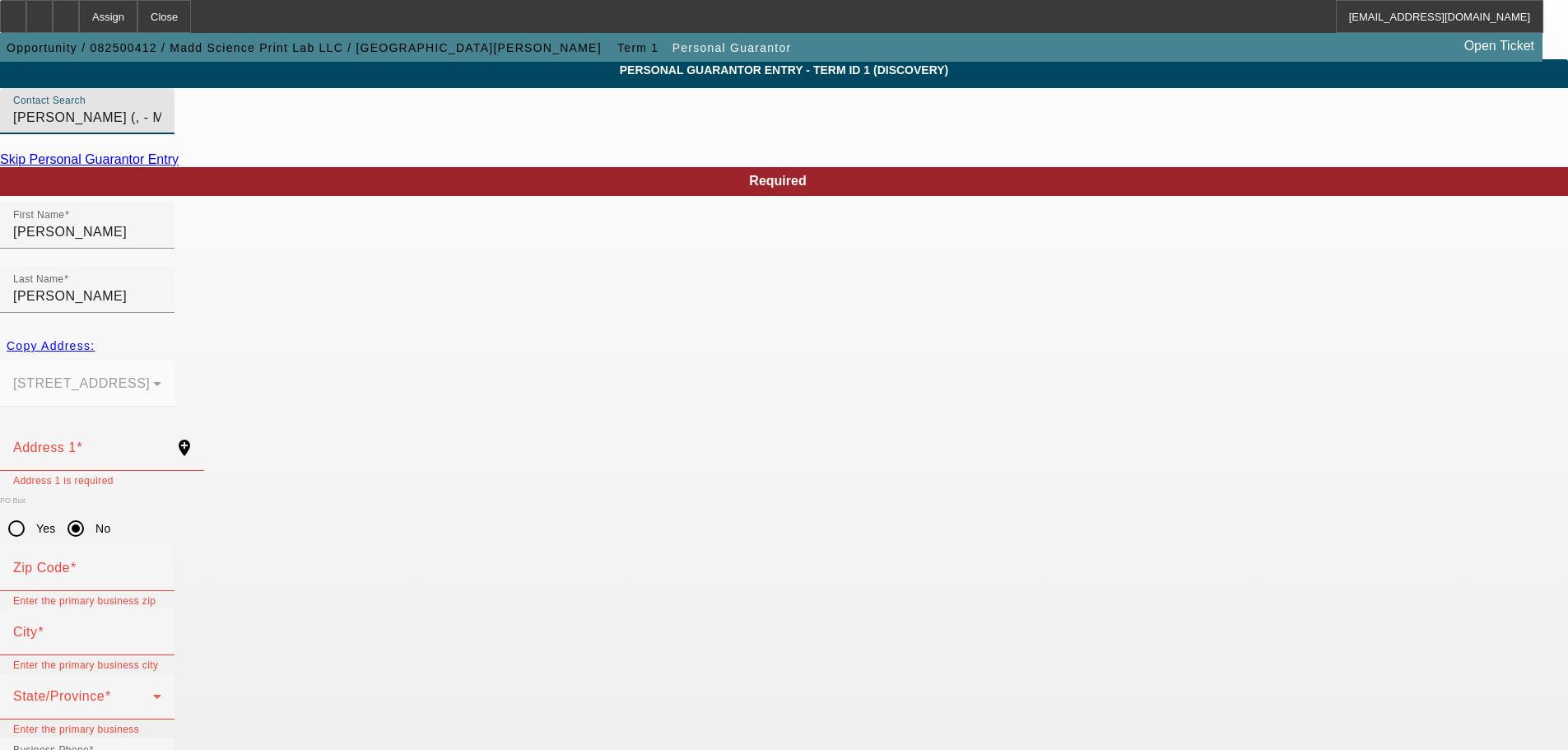
drag, startPoint x: 565, startPoint y: 156, endPoint x: 247, endPoint y: 207, distance: 322.1
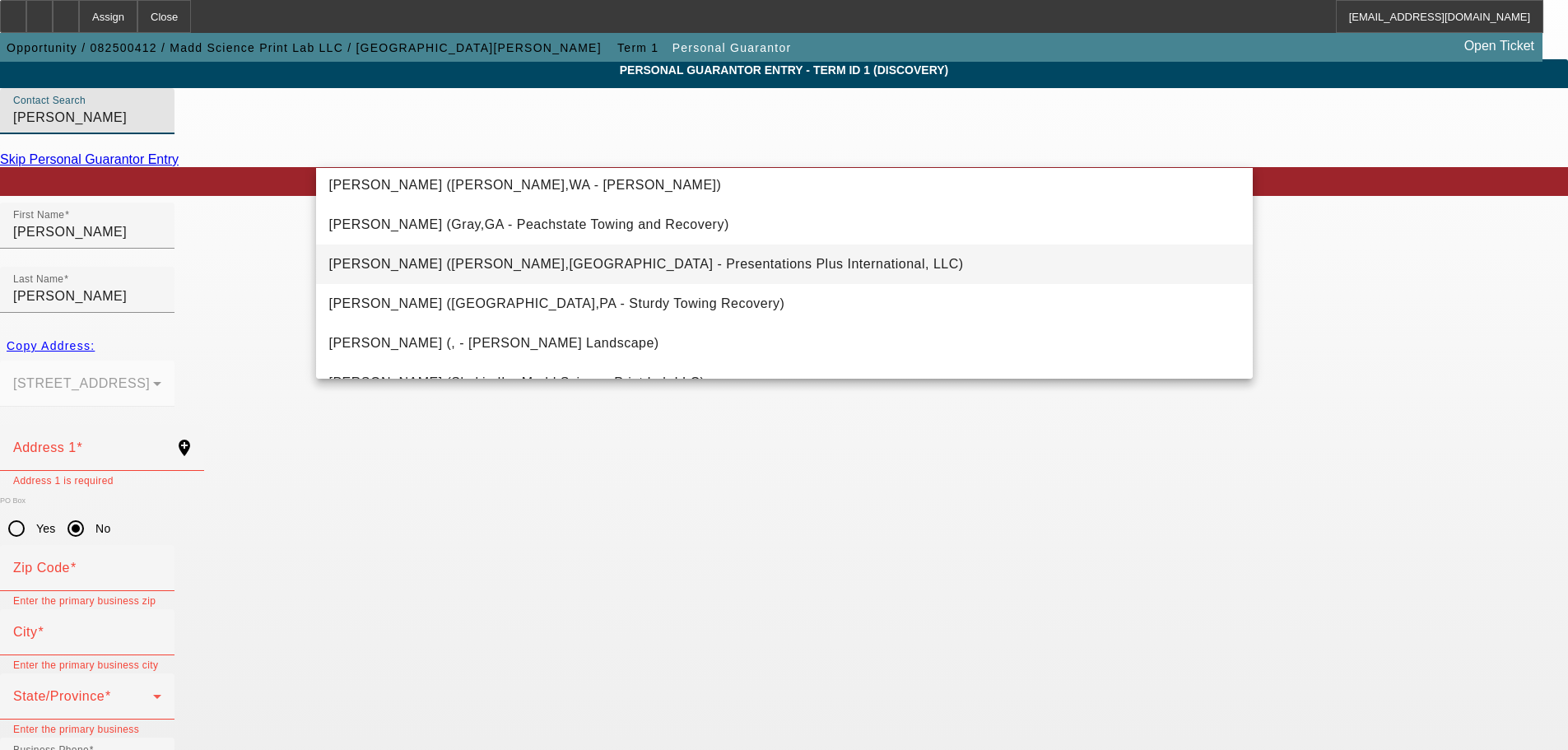
scroll to position [165, 0]
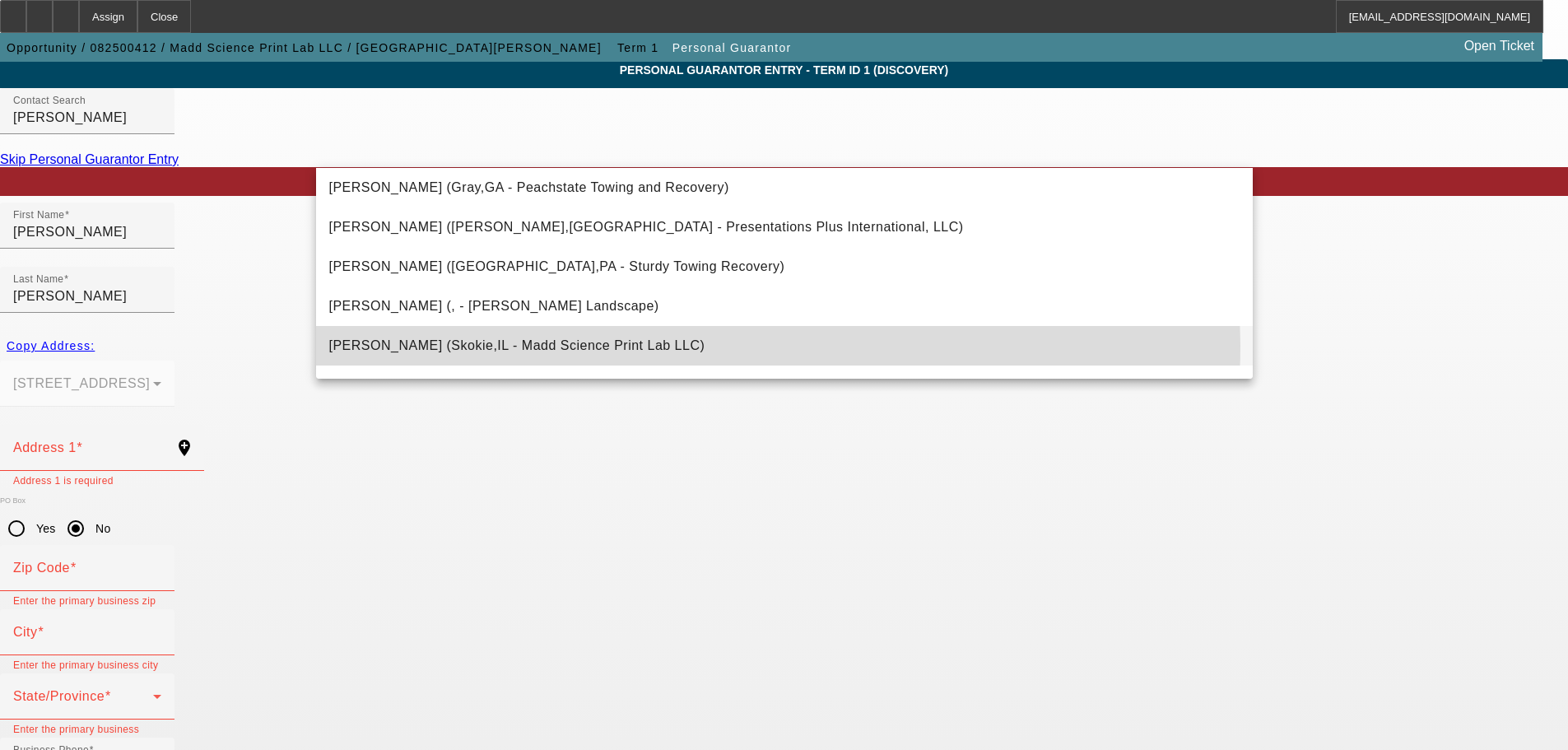
click at [639, 345] on mat-option "[PERSON_NAME] (Skokie,IL - Madd Science Print Lab LLC)" at bounding box center [784, 346] width 936 height 39
type input "[PERSON_NAME] (Skokie,IL - Madd Science Print Lab LLC)"
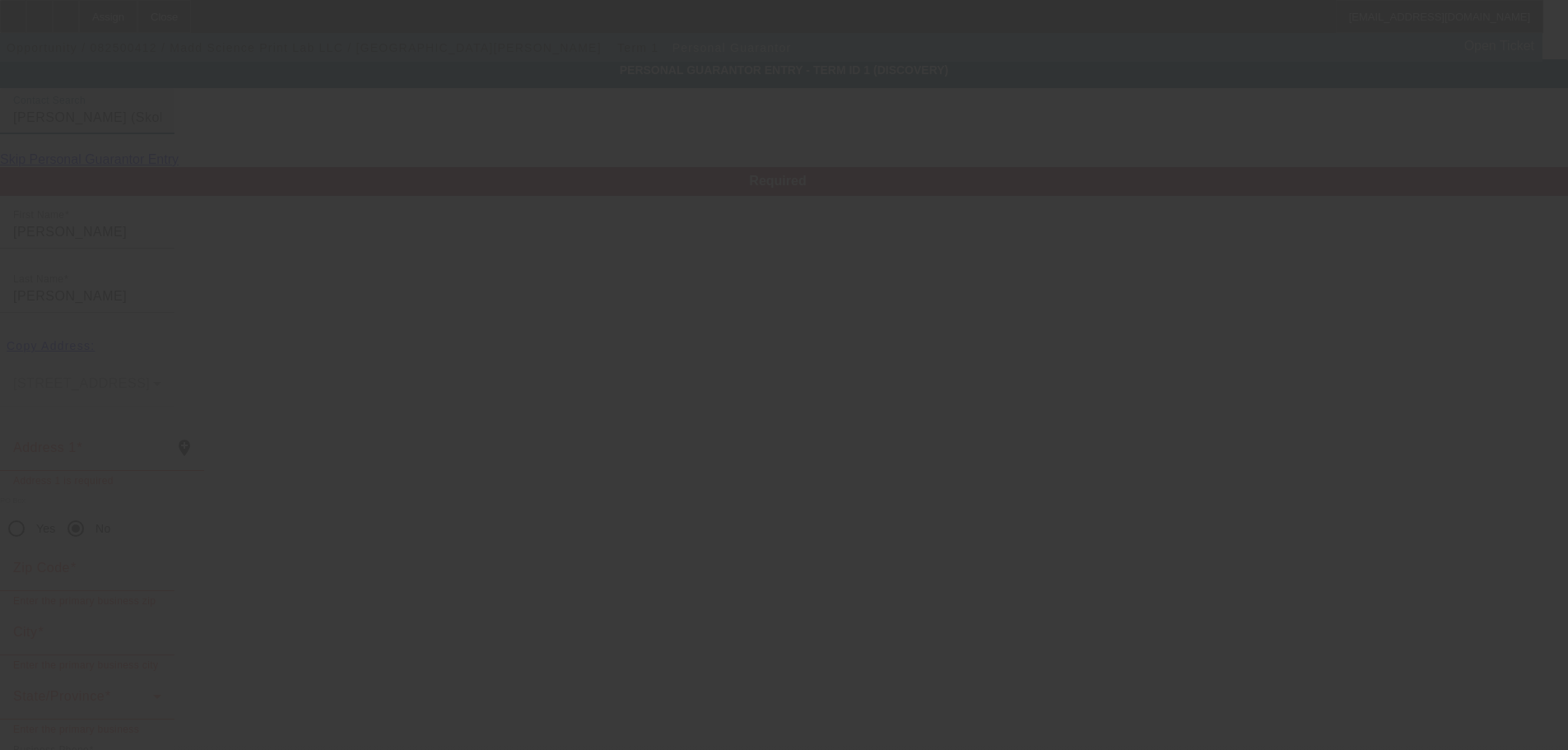
type input "[PERSON_NAME]"
type input "[STREET_ADDRESS][PERSON_NAME]"
type input "60076"
type input "Skokie"
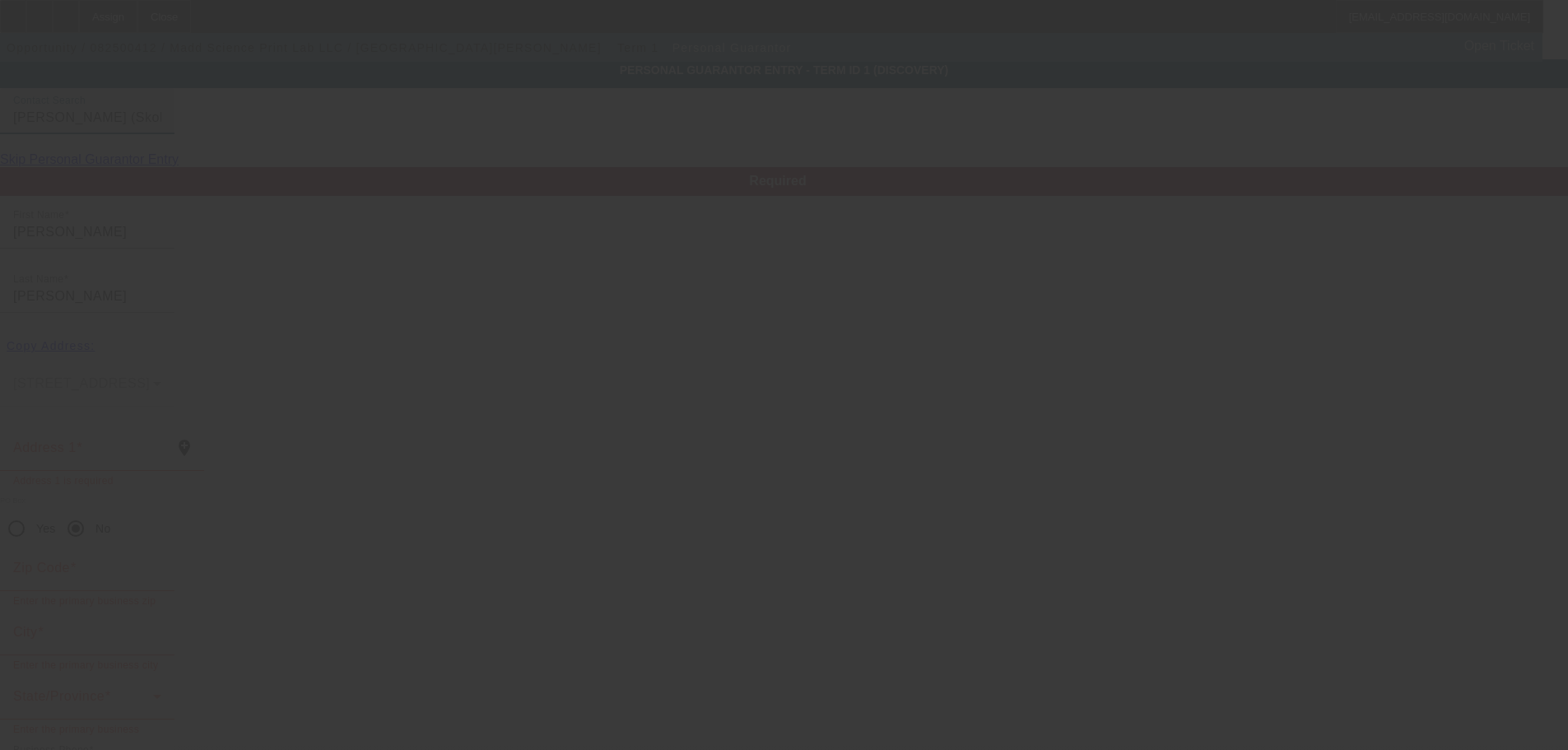
type input "50"
type input "320-72-6842"
type input "[PERSON_NAME][EMAIL_ADDRESS][DOMAIN_NAME]"
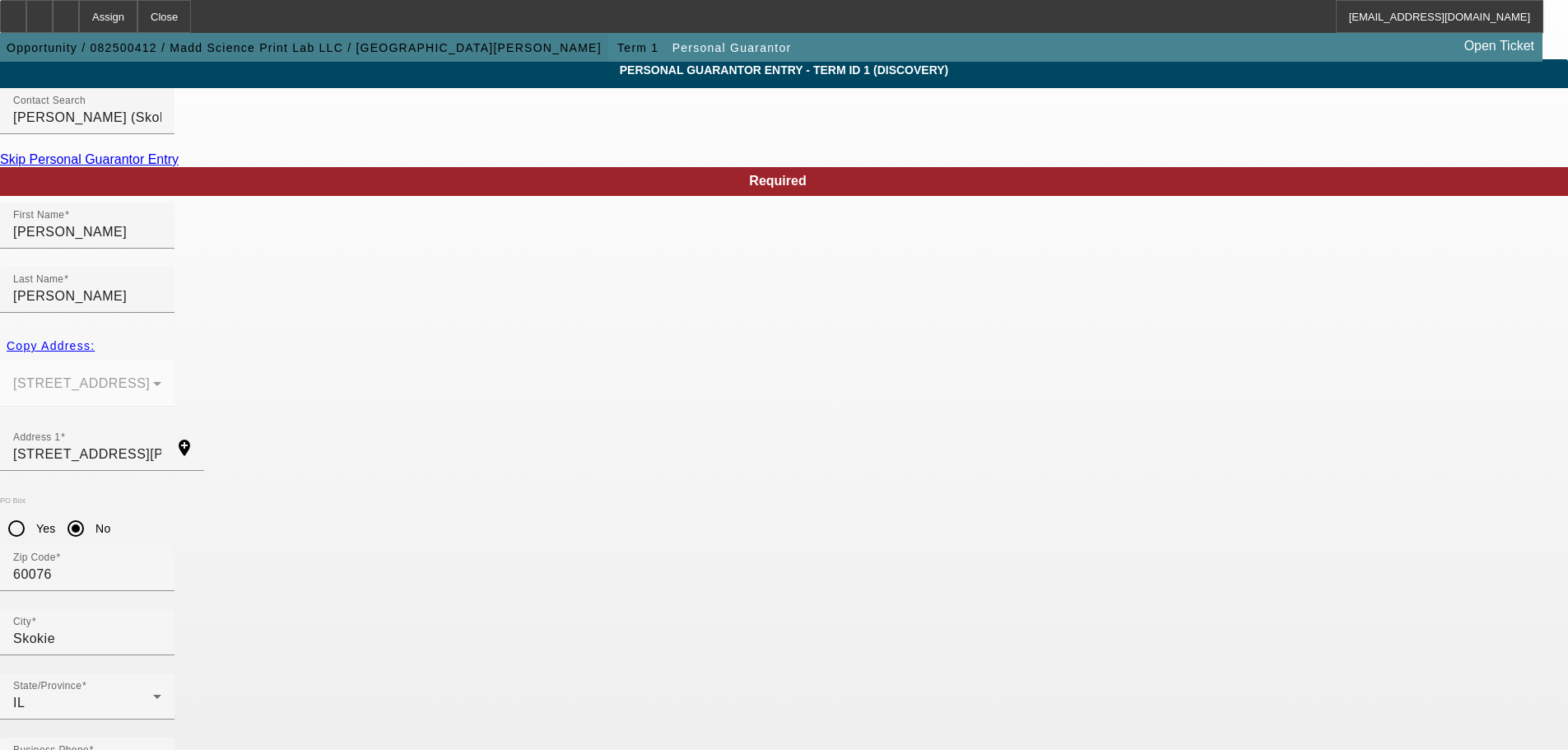
click at [102, 35] on span "button" at bounding box center [304, 47] width 608 height 39
click at [66, 11] on icon at bounding box center [66, 11] width 0 height 0
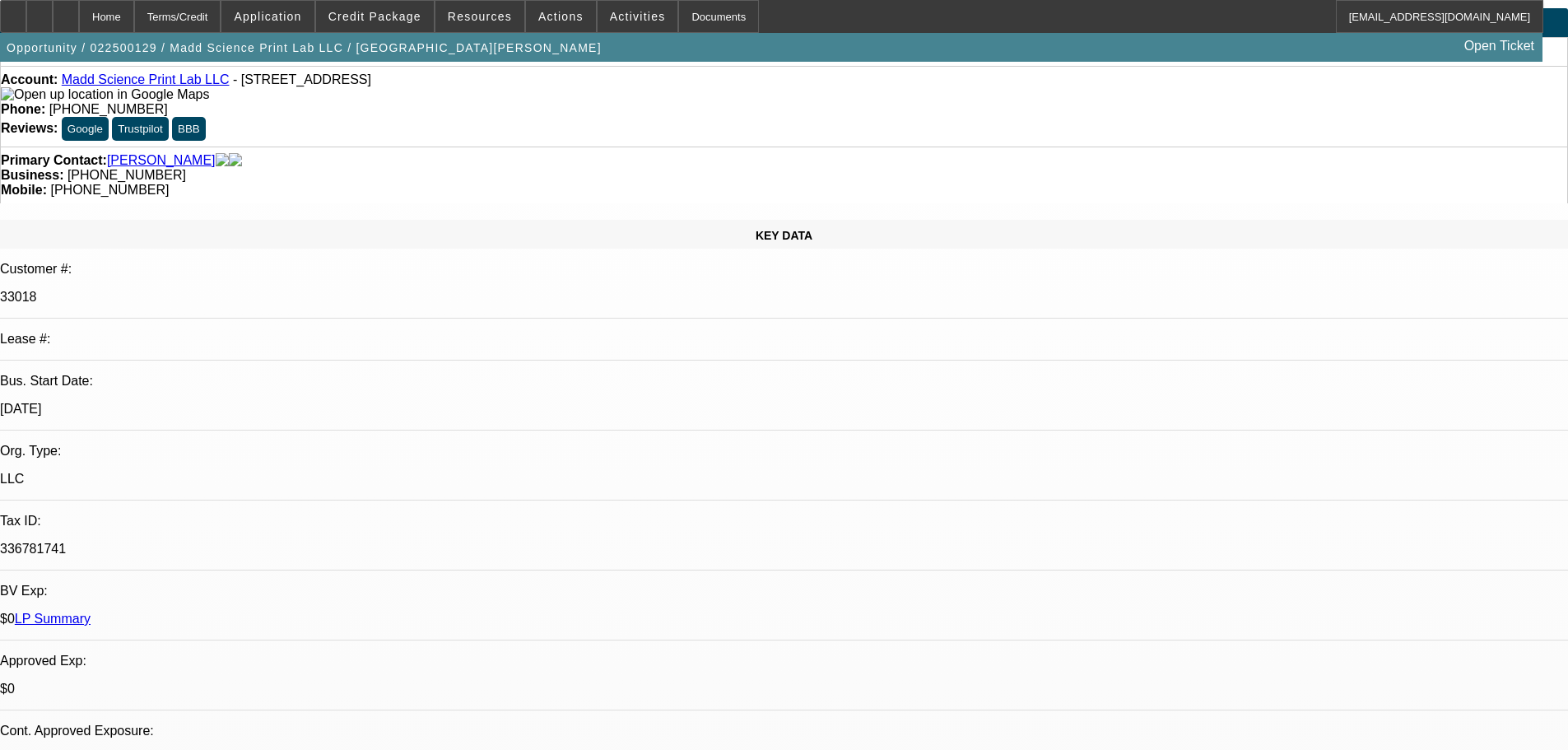
select select "0"
select select "2"
select select "0"
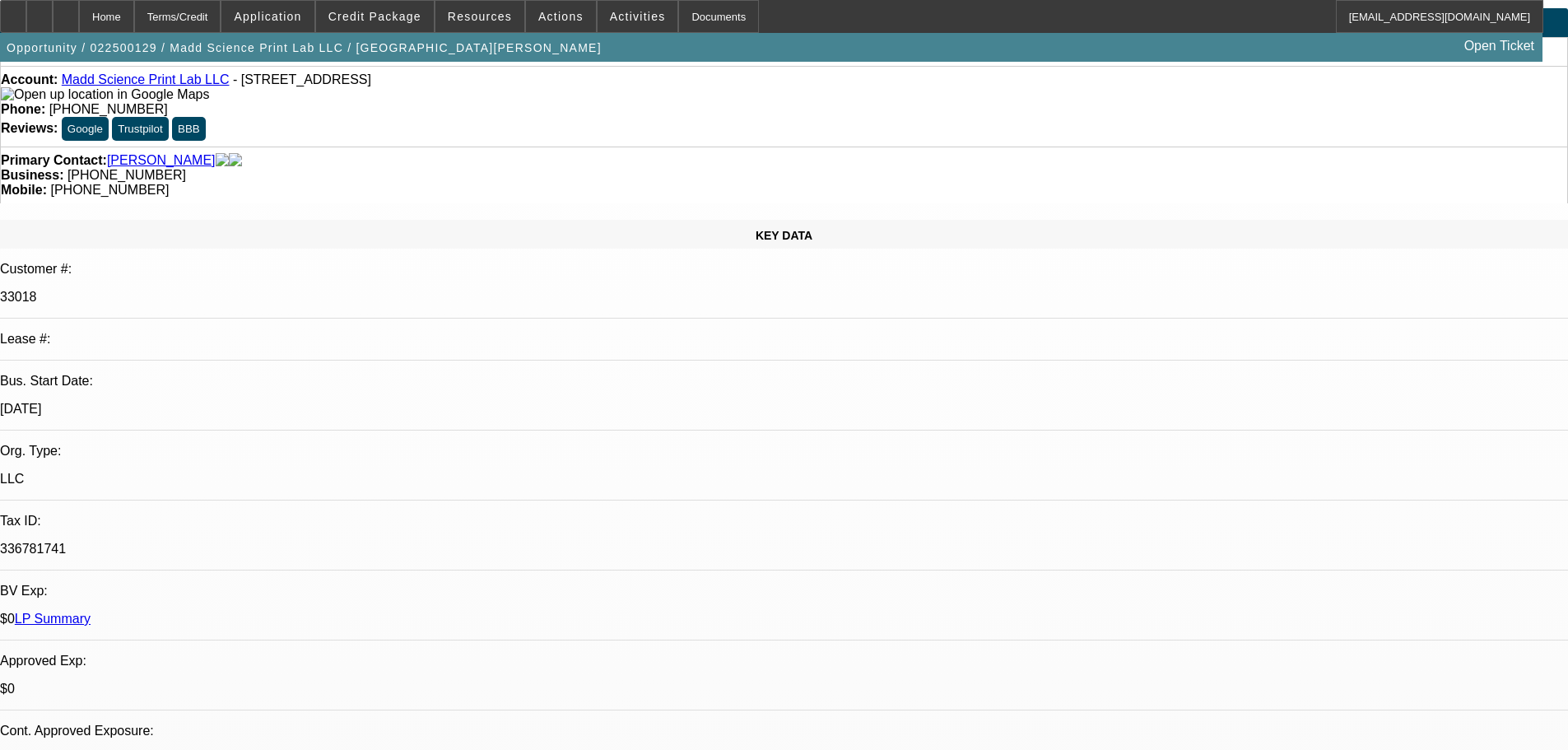
select select "0"
select select "2"
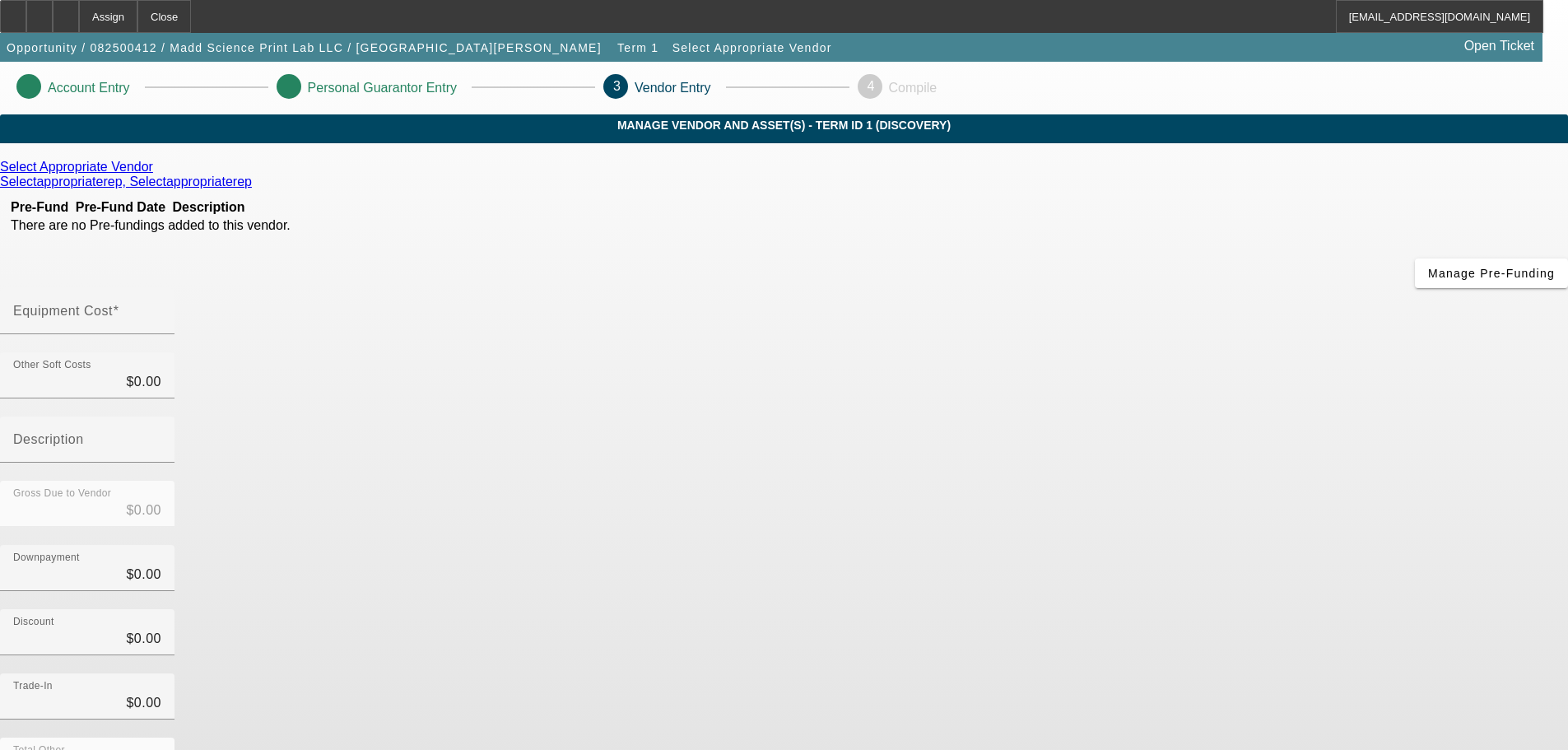
drag, startPoint x: 911, startPoint y: 198, endPoint x: 677, endPoint y: 225, distance: 235.6
click at [119, 304] on span at bounding box center [115, 310] width 7 height 14
click at [162, 307] on input "Equipment Cost" at bounding box center [87, 317] width 148 height 20
type input "1"
type input "$1.00"
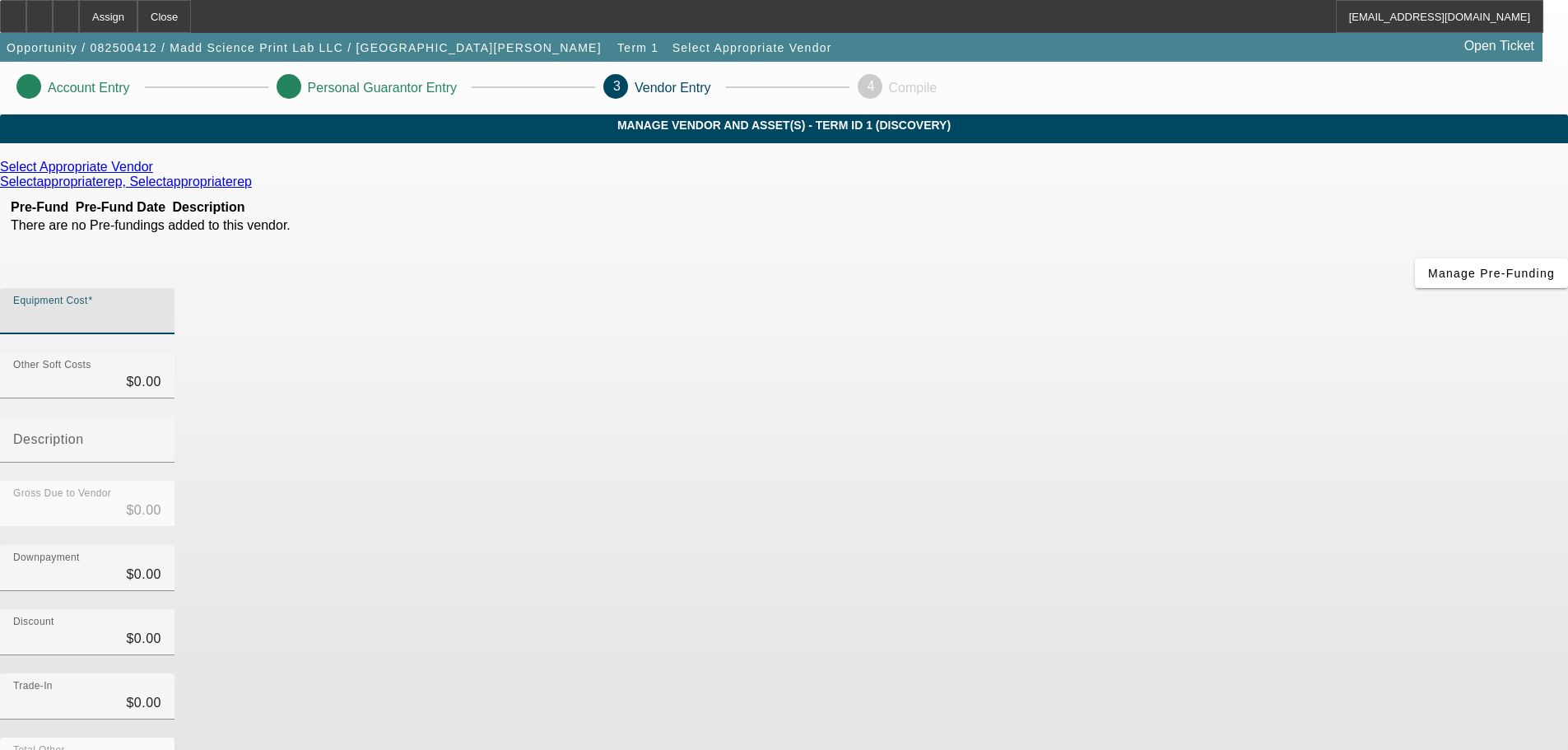
type input "$1.00"
type input "15"
type input "$15.00"
type input "156"
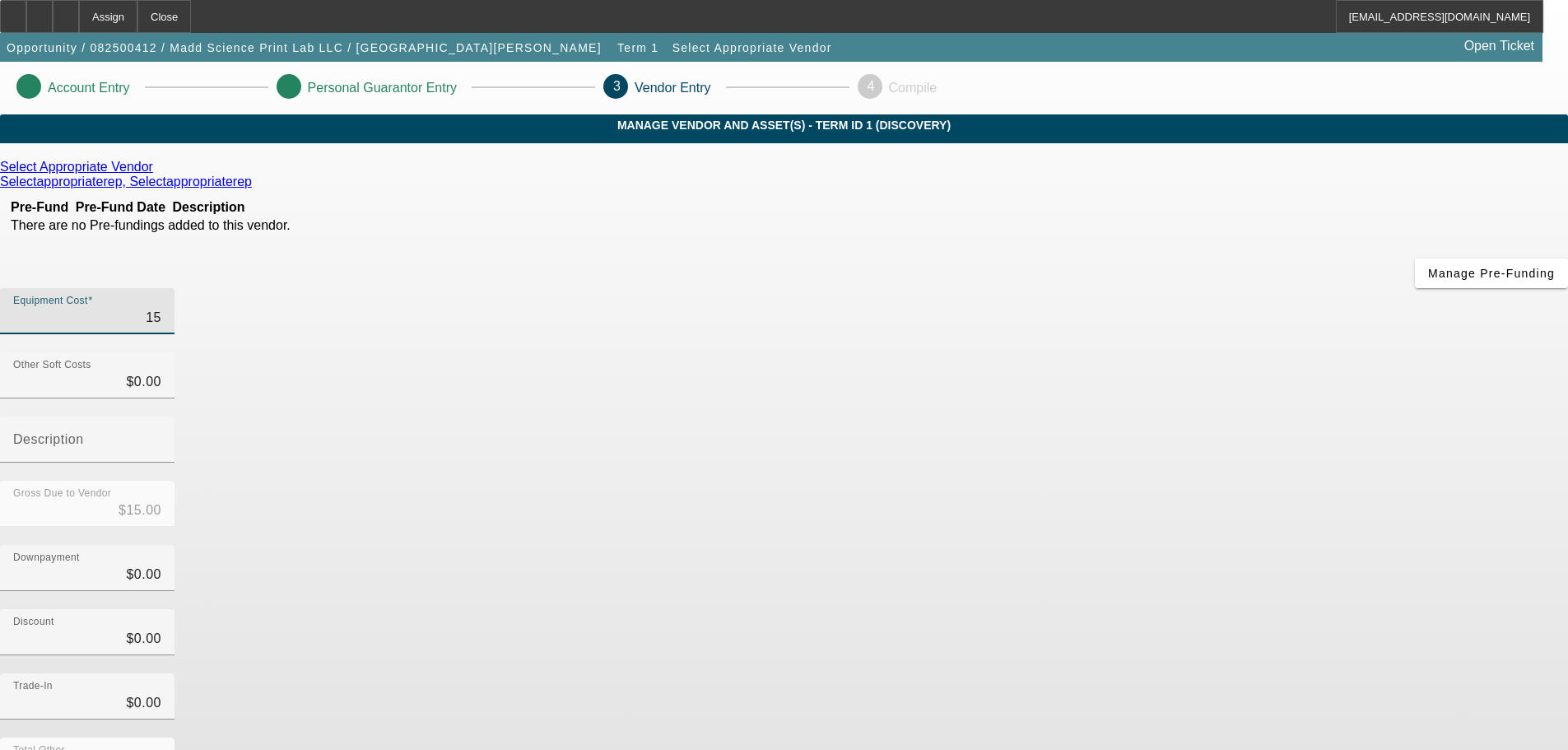
type input "$156.00"
type input "1566"
type input "$1,566.00"
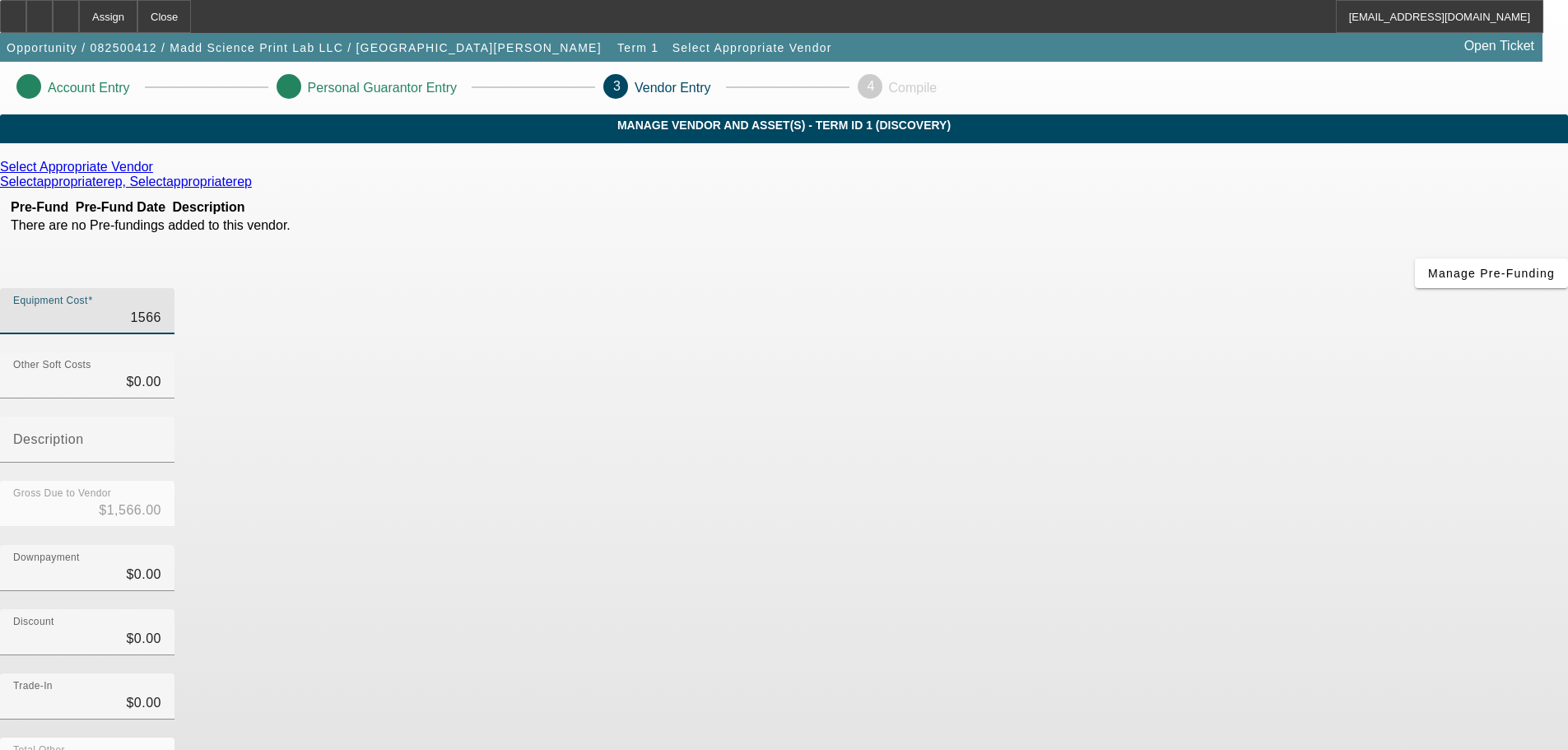
type input "15669"
type input "$15,669.00"
click at [437, 432] on div "Select Appropriate Vendor Selectappropriaterep, Selectappropriaterep Pre-Fund P…" at bounding box center [784, 521] width 1568 height 723
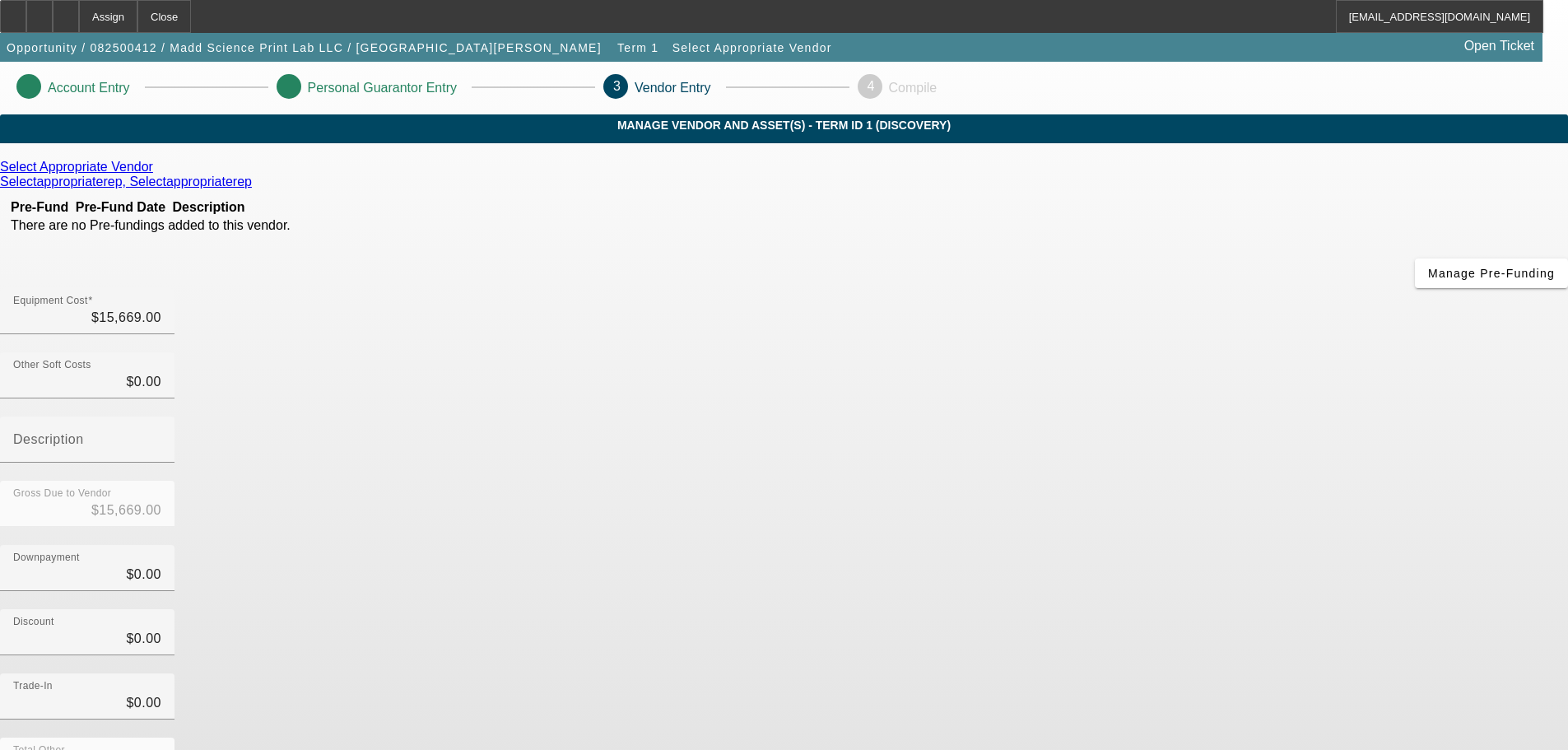
click at [158, 173] on icon at bounding box center [158, 167] width 0 height 14
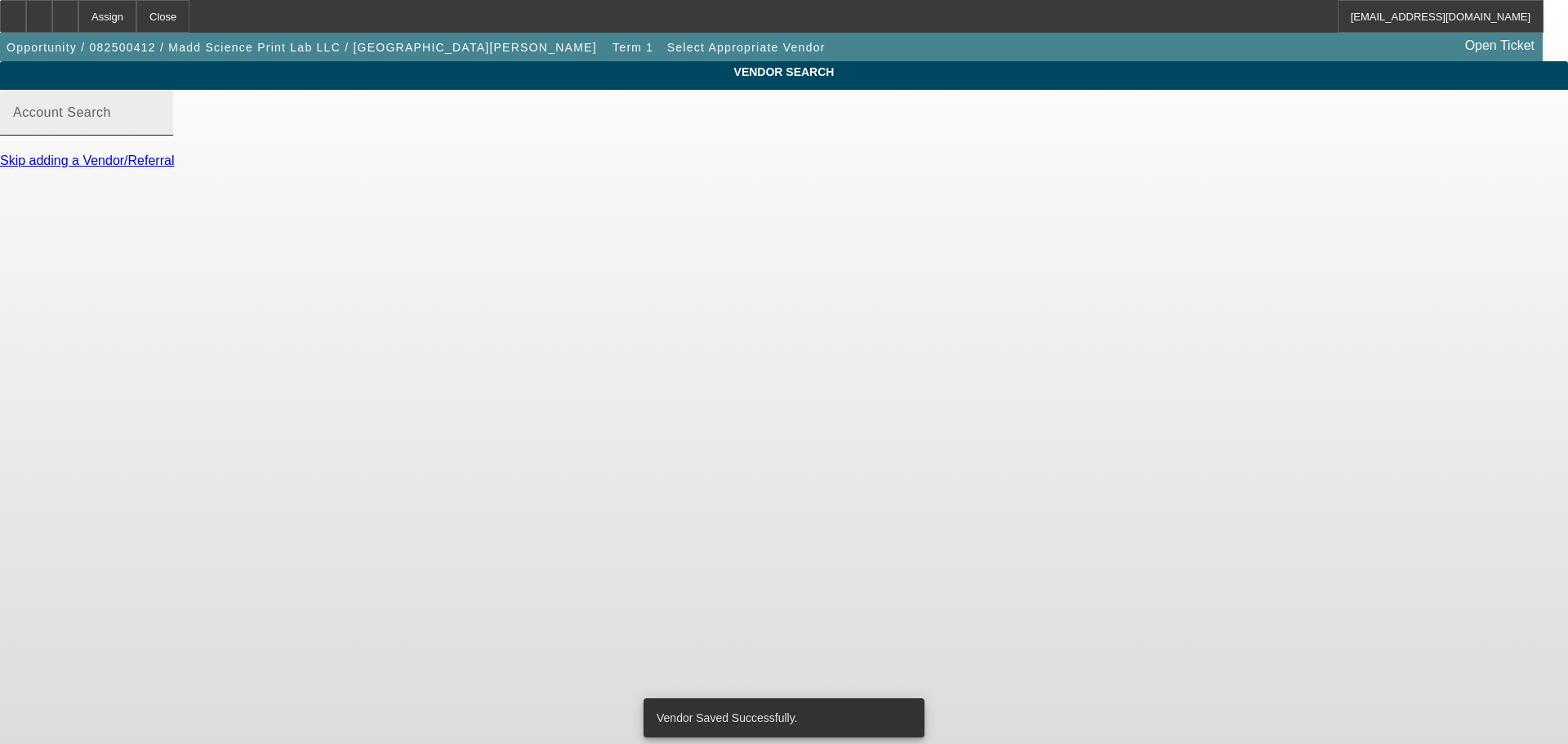
click at [111, 120] on label "Account Search" at bounding box center [62, 112] width 98 height 15
click at [160, 129] on input "Account Search" at bounding box center [86, 119] width 147 height 20
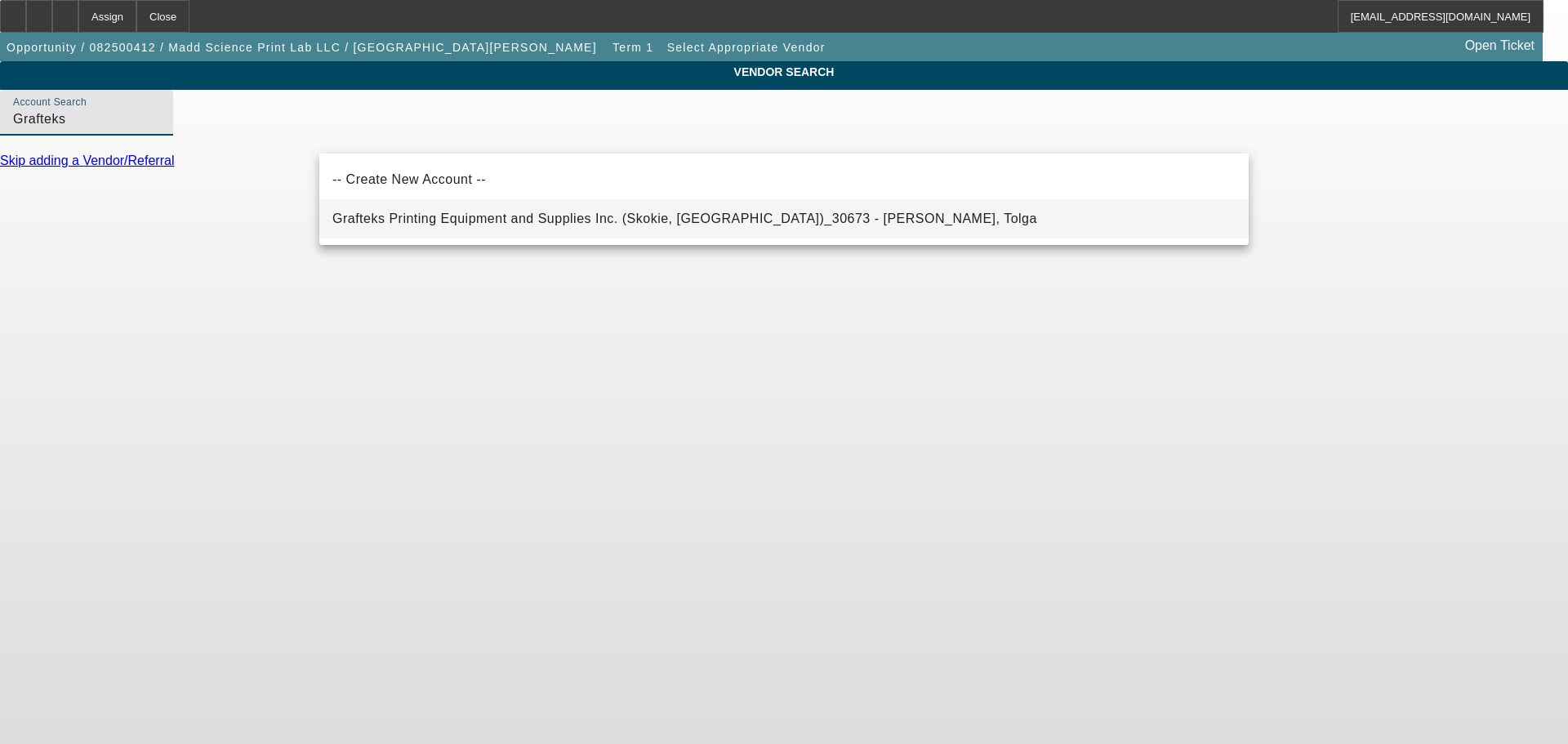
click at [420, 215] on span "Grafteks Printing Equipment and Supplies Inc. (Skokie, [GEOGRAPHIC_DATA])_30673…" at bounding box center [684, 218] width 705 height 14
type input "Grafteks Printing Equipment and Supplies Inc. (Skokie, [GEOGRAPHIC_DATA])_30673…"
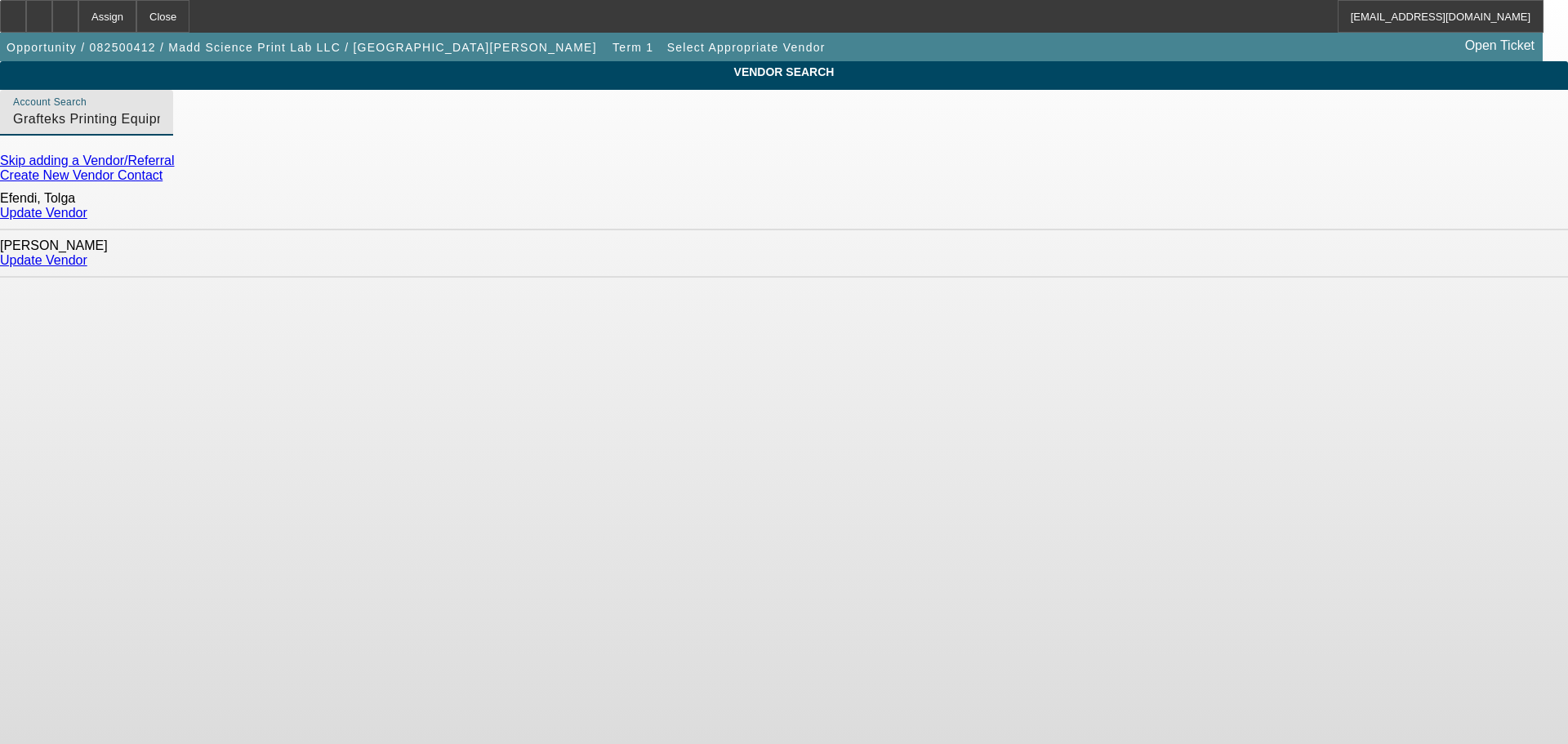
click at [87, 208] on link "Update Vendor" at bounding box center [43, 212] width 87 height 14
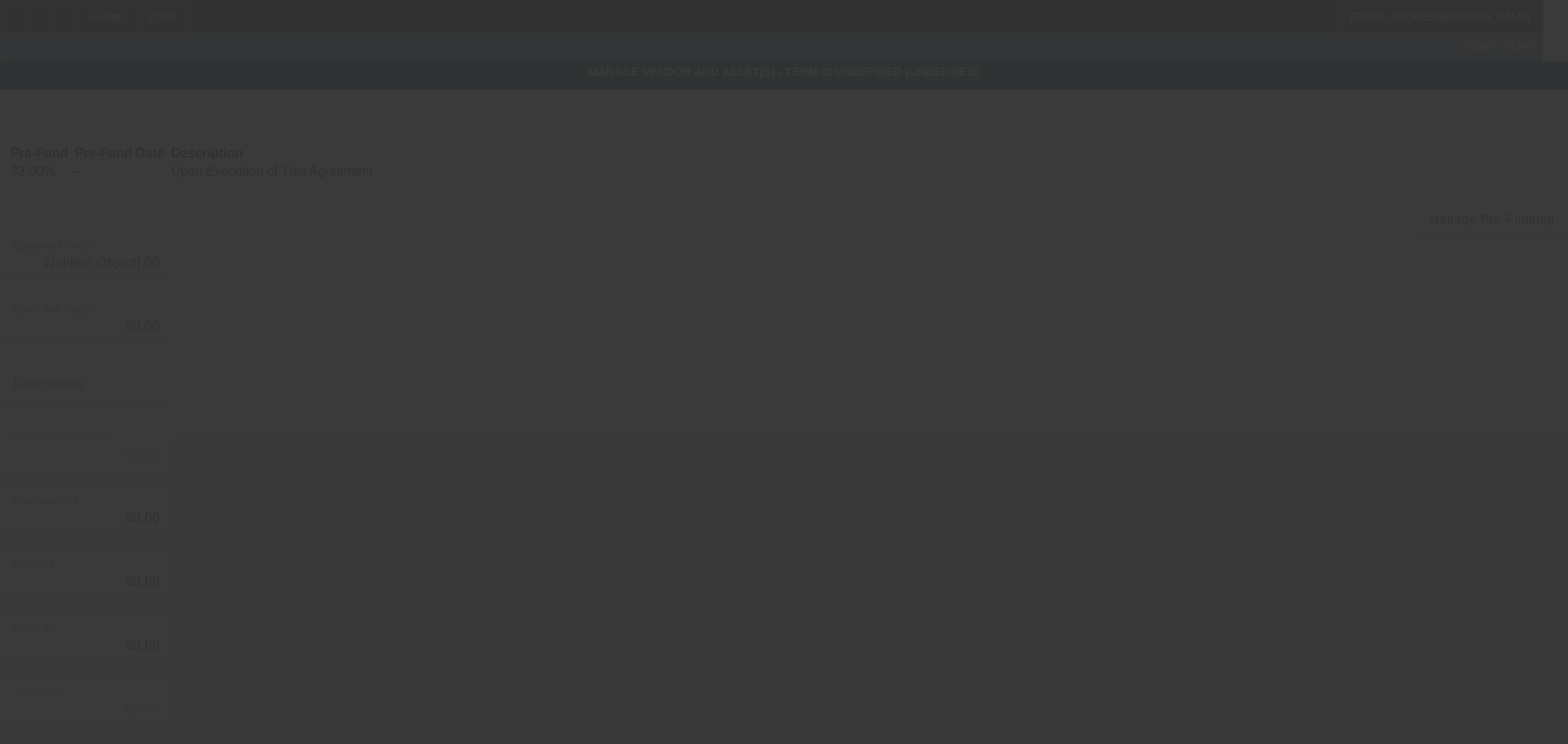
type input "$15,669.00"
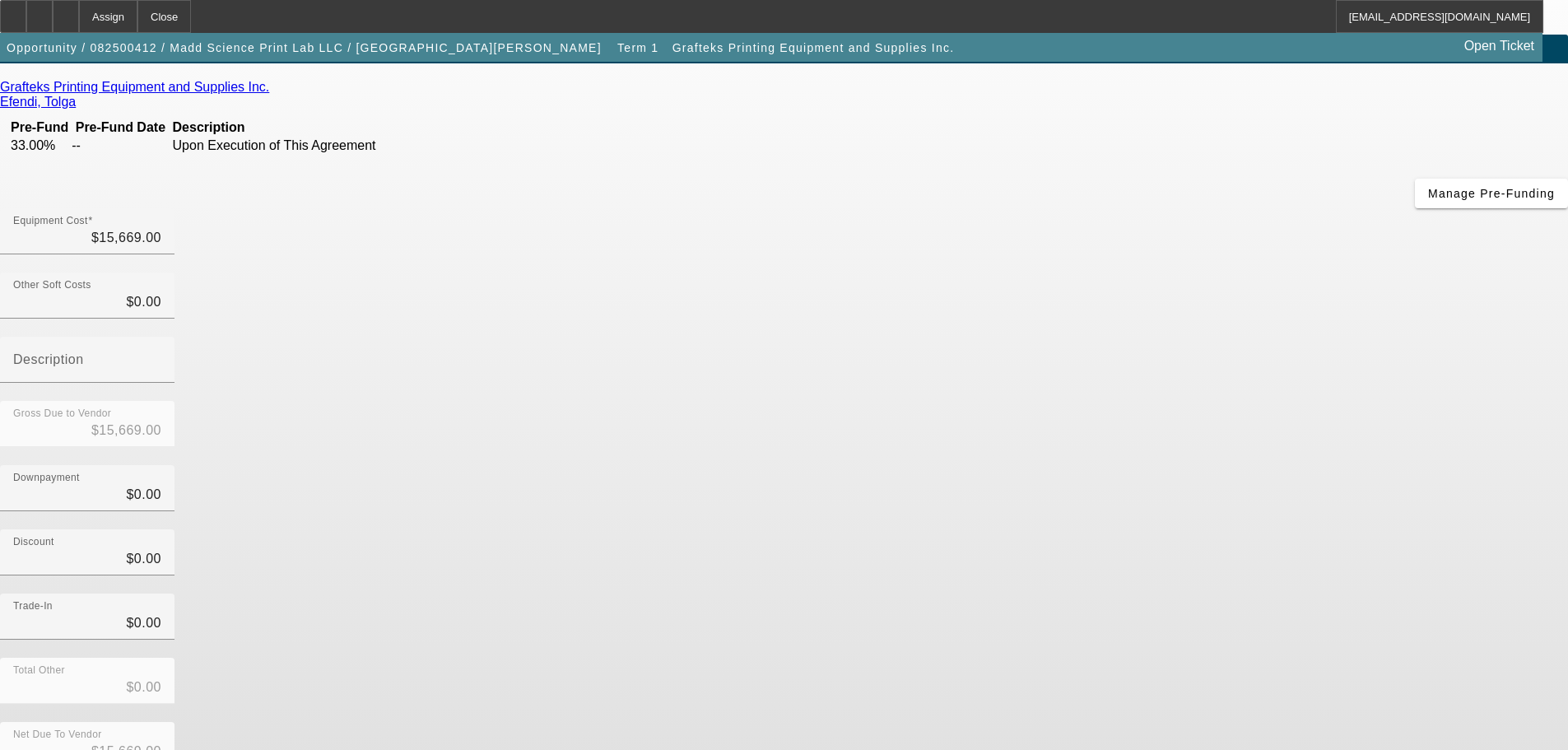
scroll to position [84, 0]
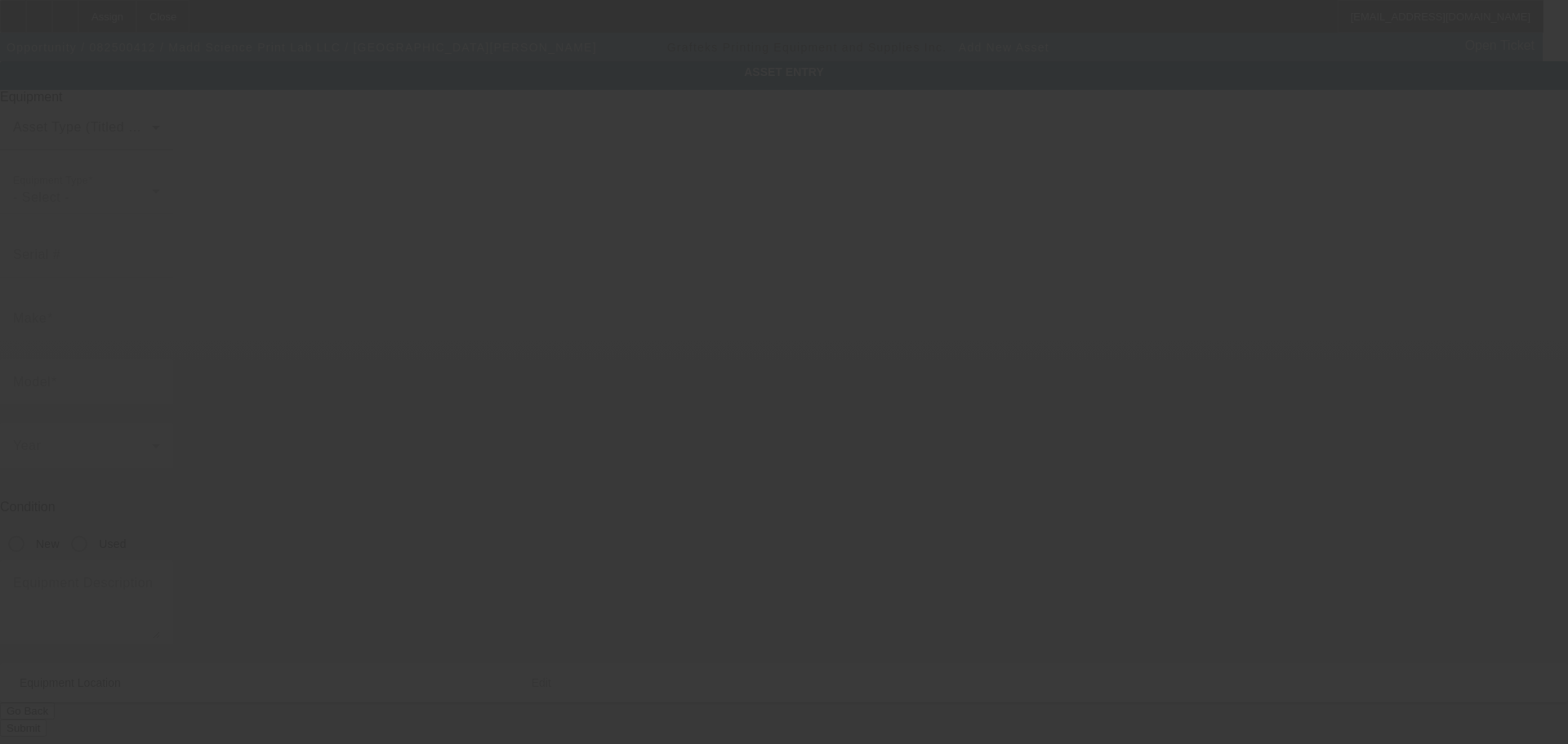
type input "[STREET_ADDRESS]"
type input "[GEOGRAPHIC_DATA]"
type input "60609"
type input "Cook"
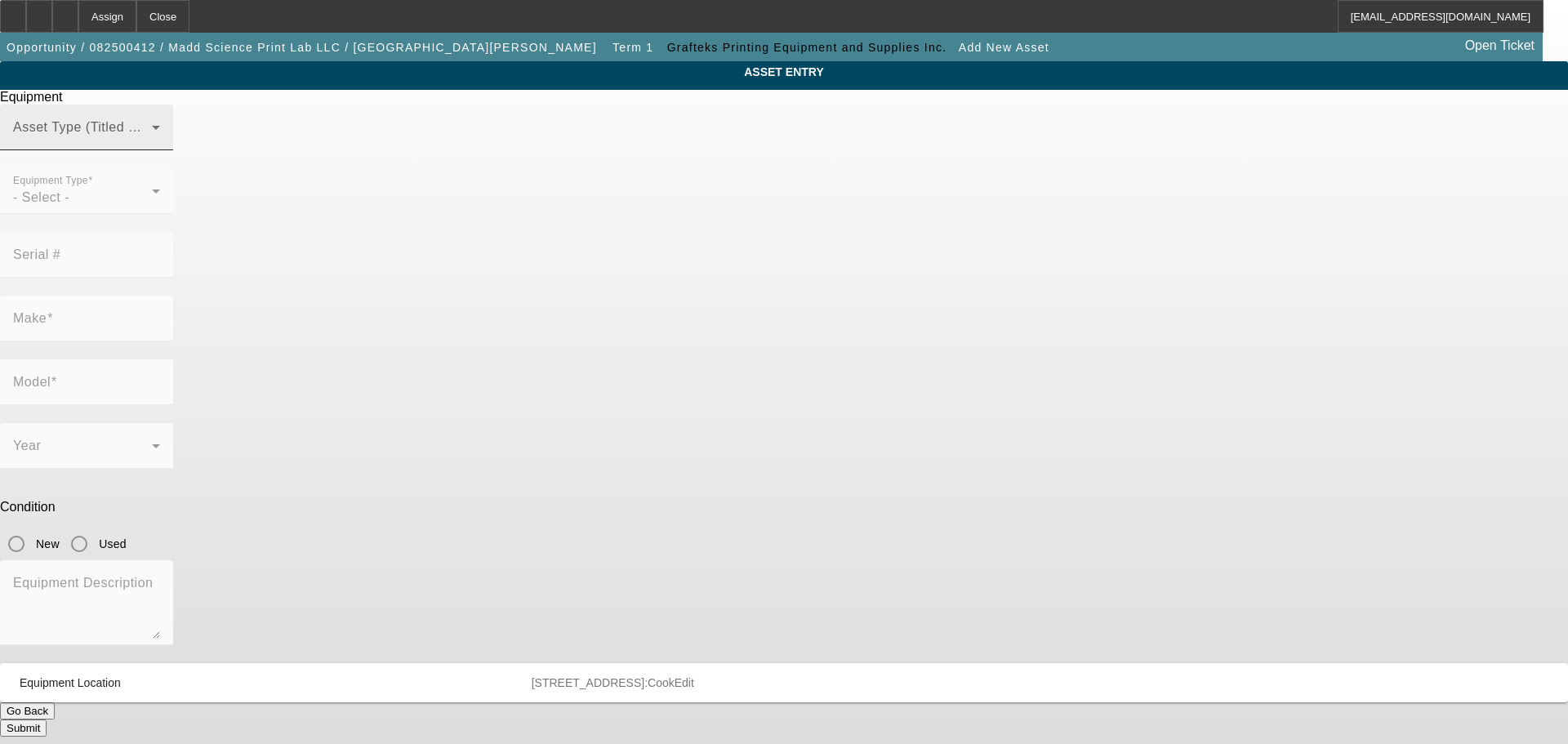
click at [152, 144] on span at bounding box center [82, 134] width 139 height 20
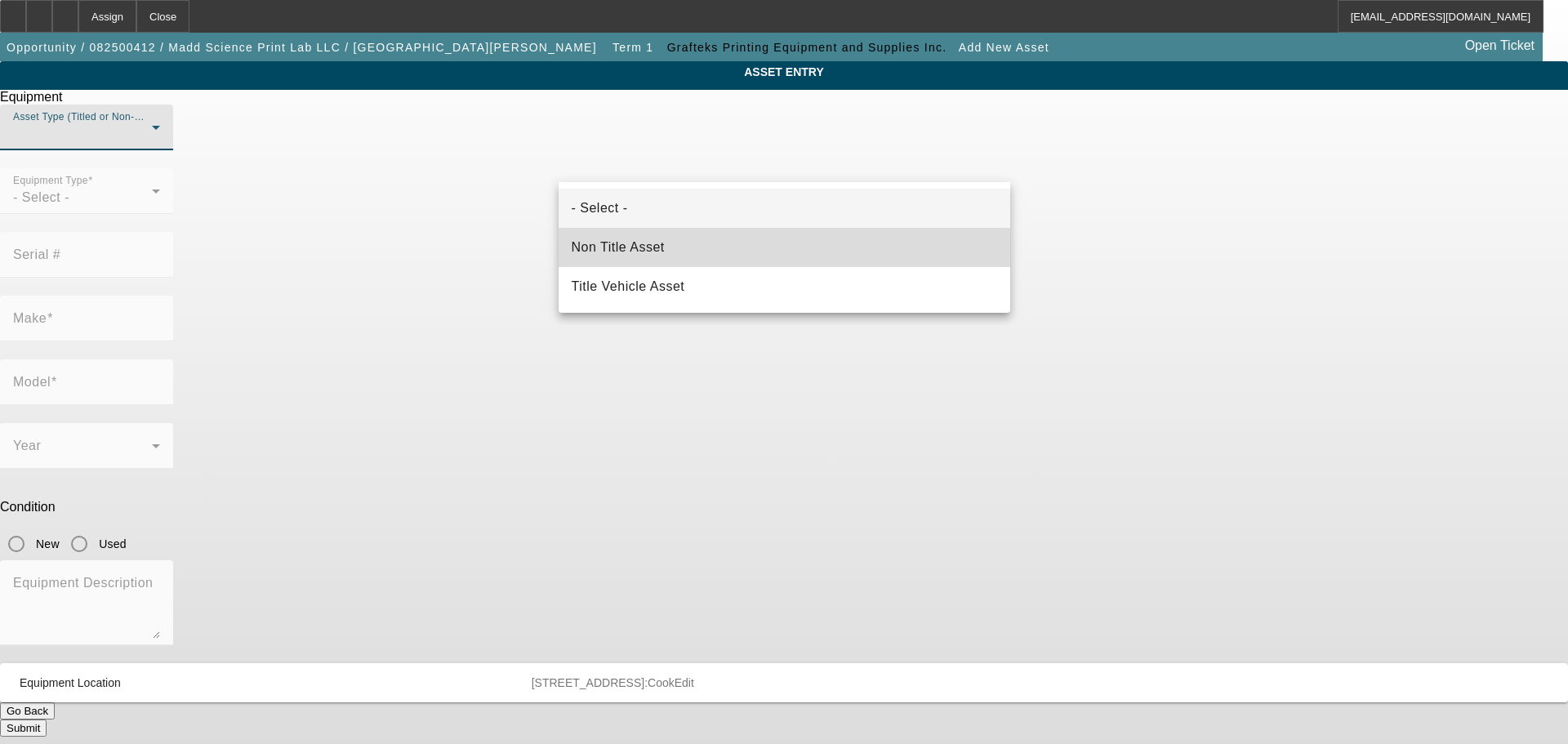
click at [633, 254] on span "Non Title Asset" at bounding box center [618, 247] width 93 height 20
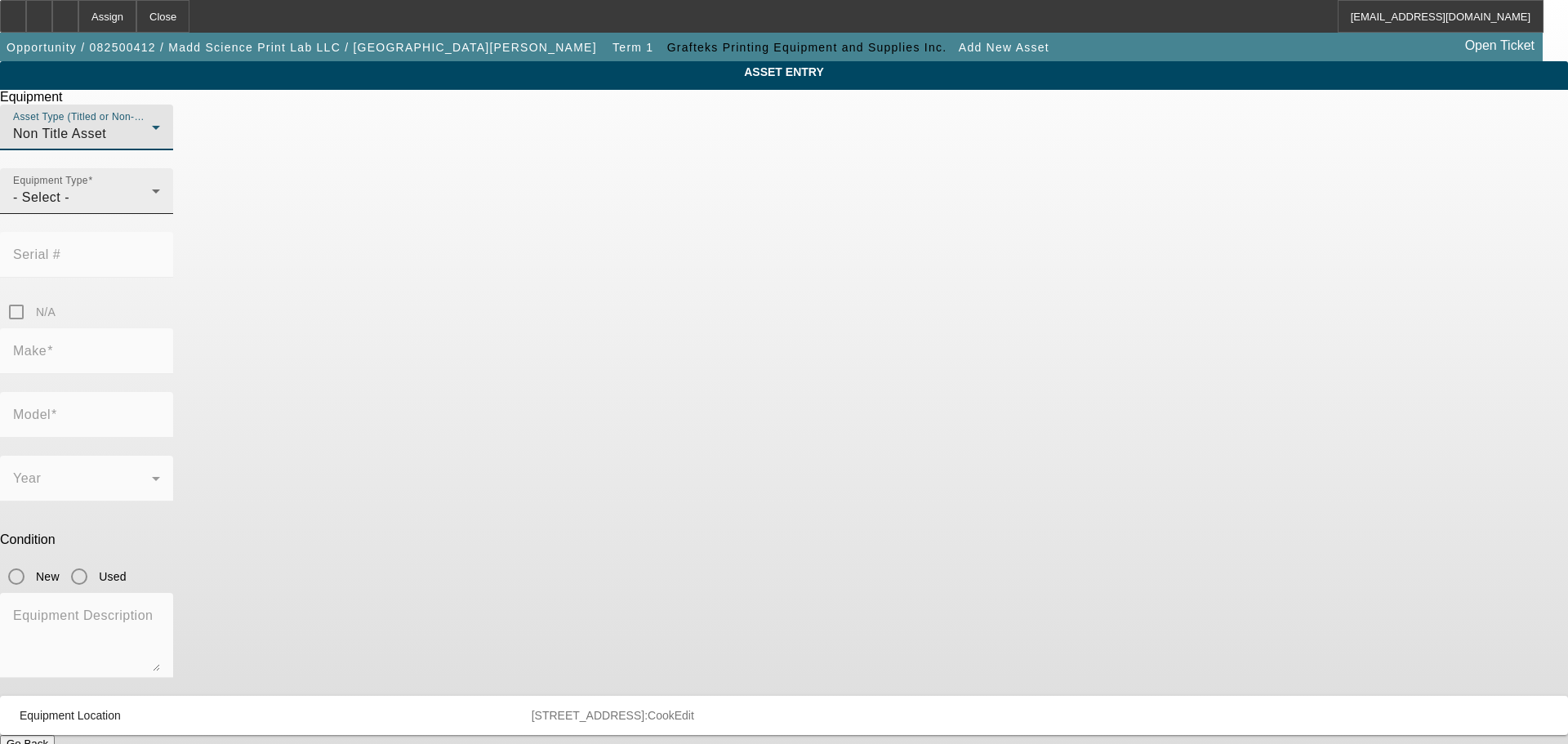
click at [152, 207] on div "- Select -" at bounding box center [82, 197] width 139 height 20
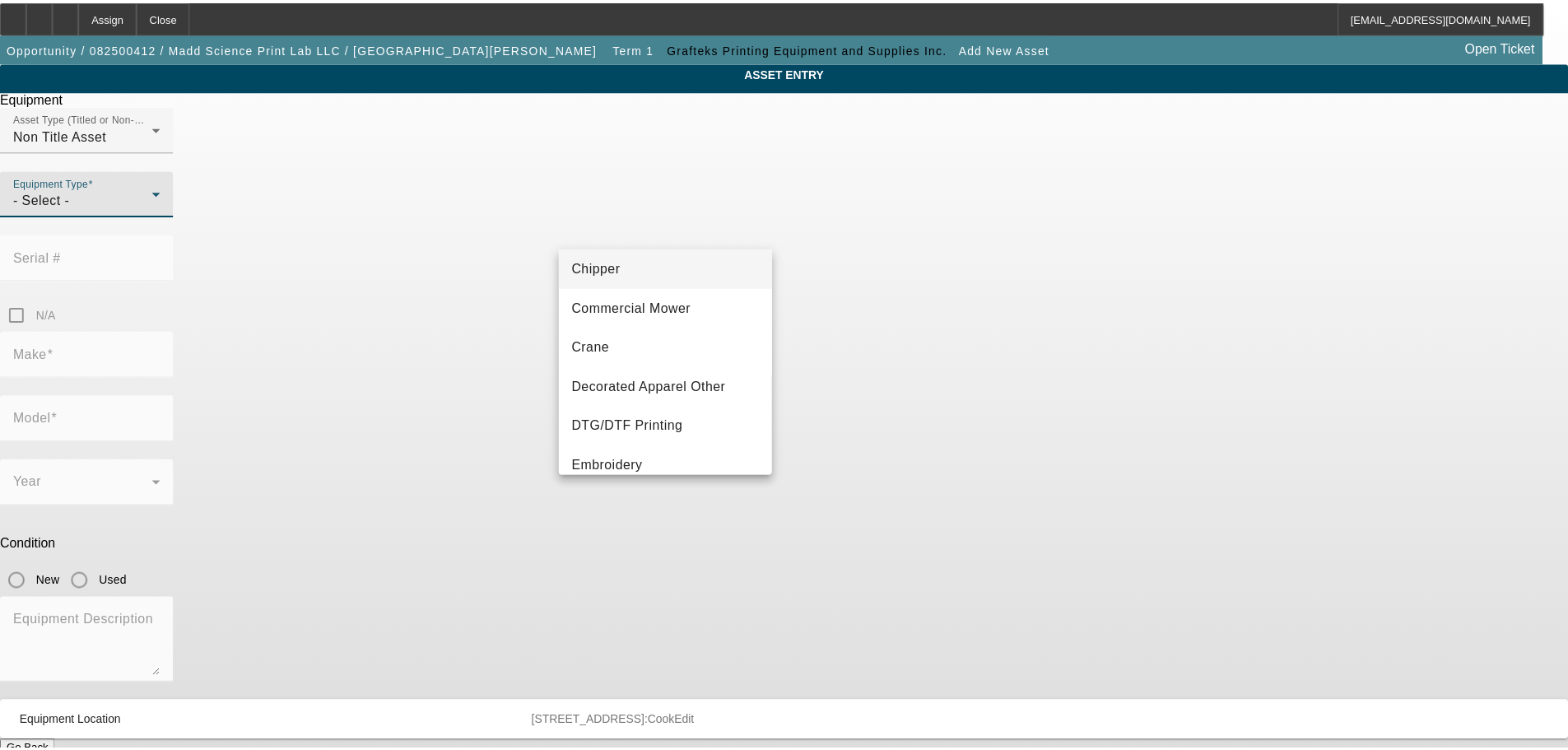
scroll to position [283, 0]
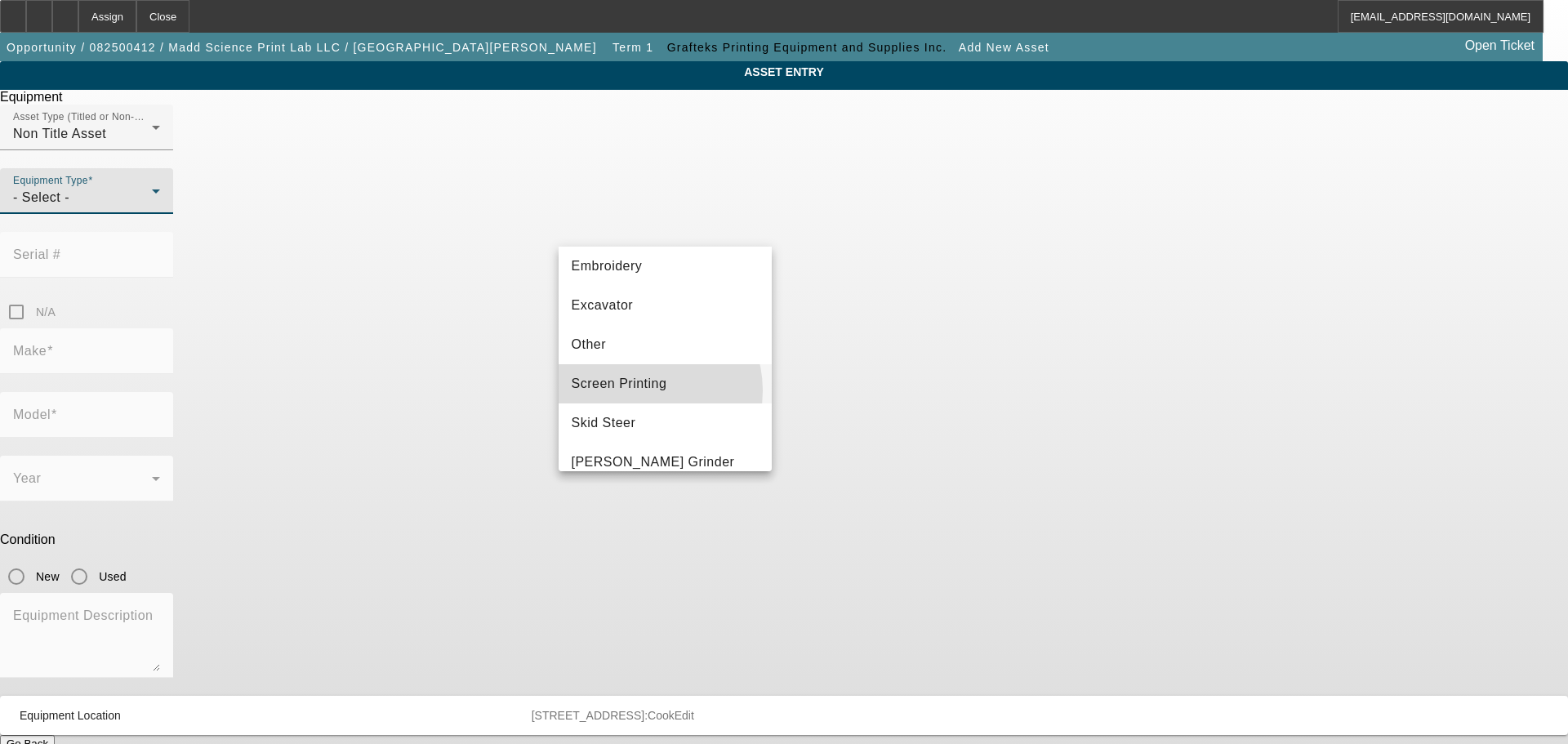
click at [643, 390] on span "Screen Printing" at bounding box center [620, 384] width 96 height 20
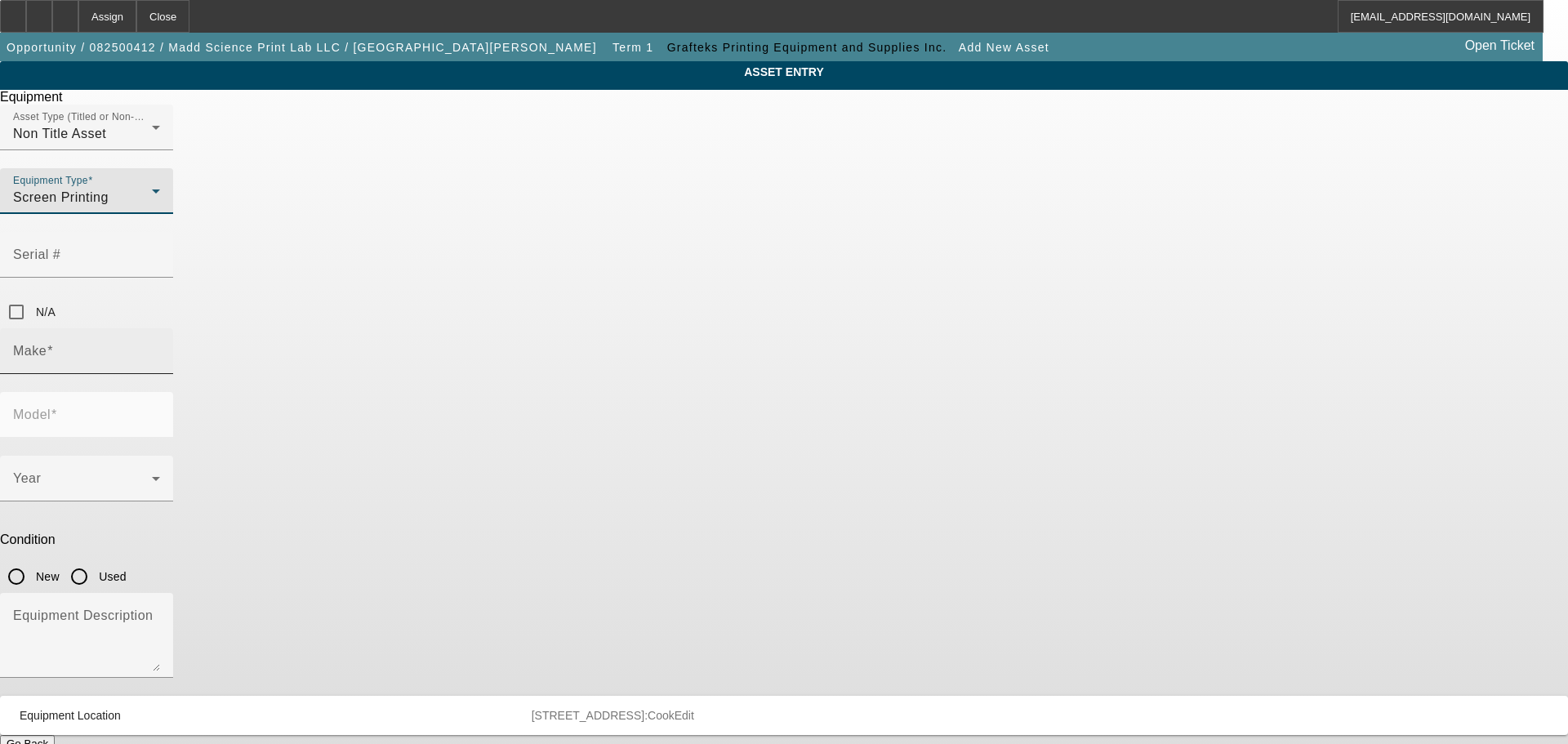
click at [160, 348] on input "Make" at bounding box center [86, 358] width 147 height 20
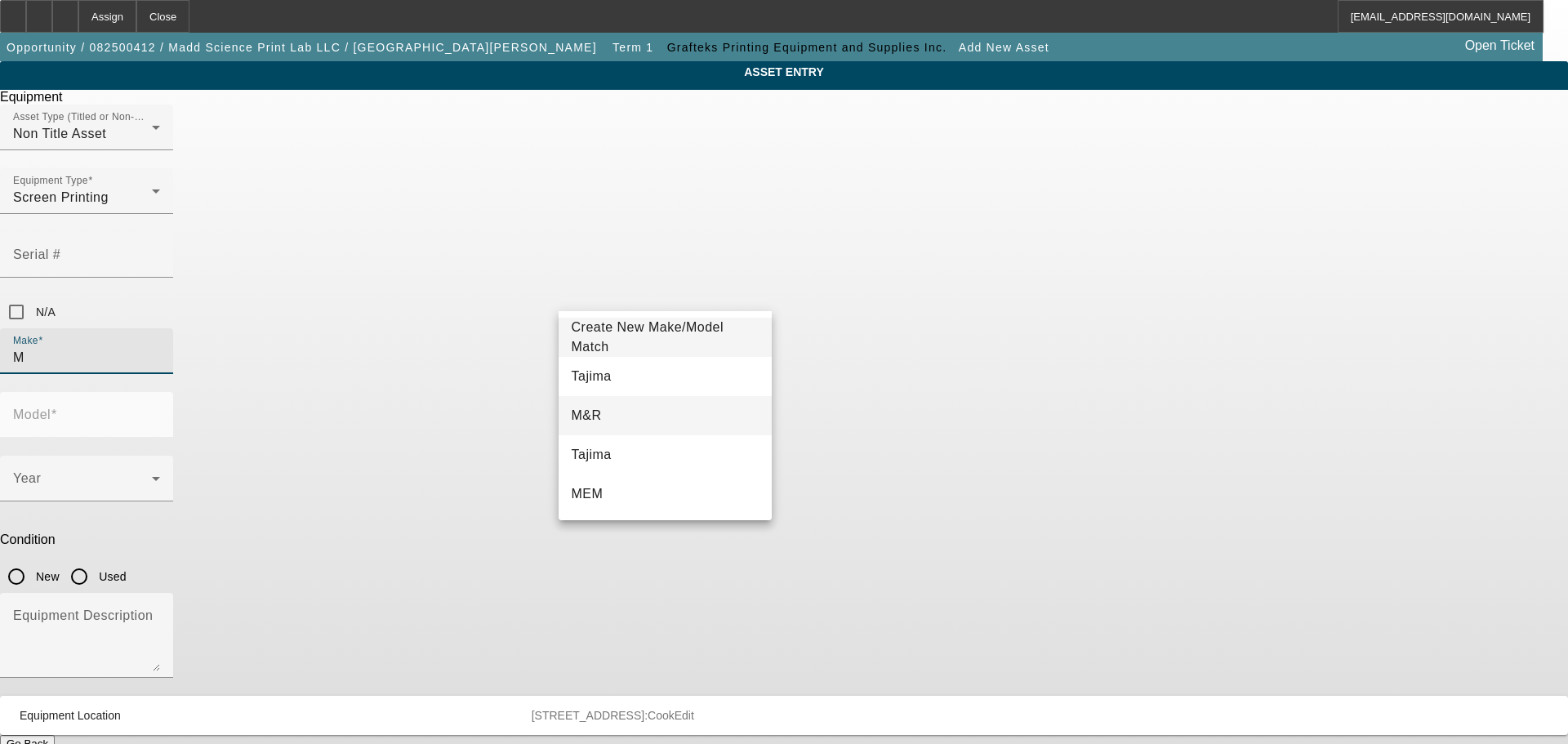
click at [617, 408] on mat-option "M&R" at bounding box center [665, 416] width 214 height 39
type input "M&R"
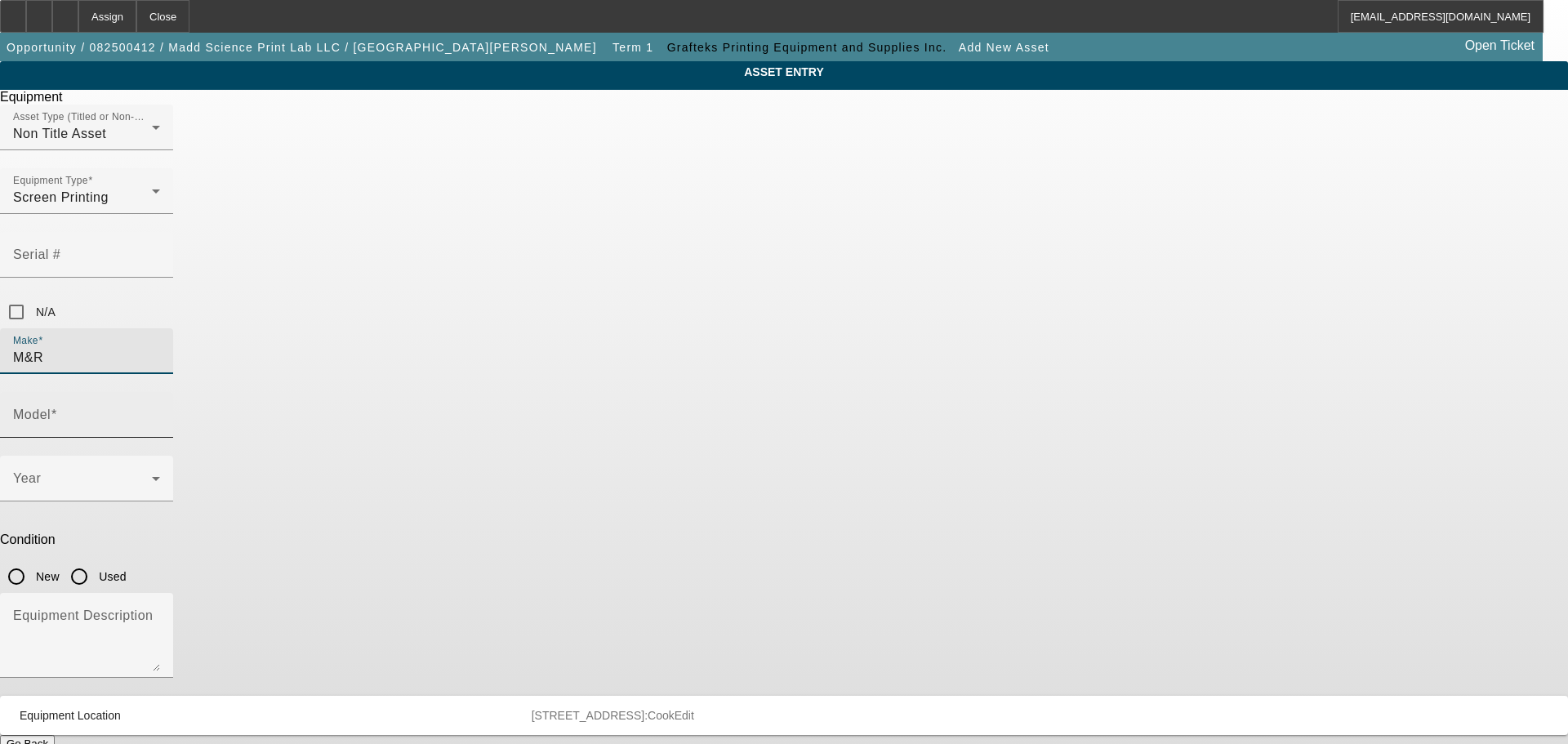
click at [160, 412] on input "Model" at bounding box center [86, 421] width 147 height 20
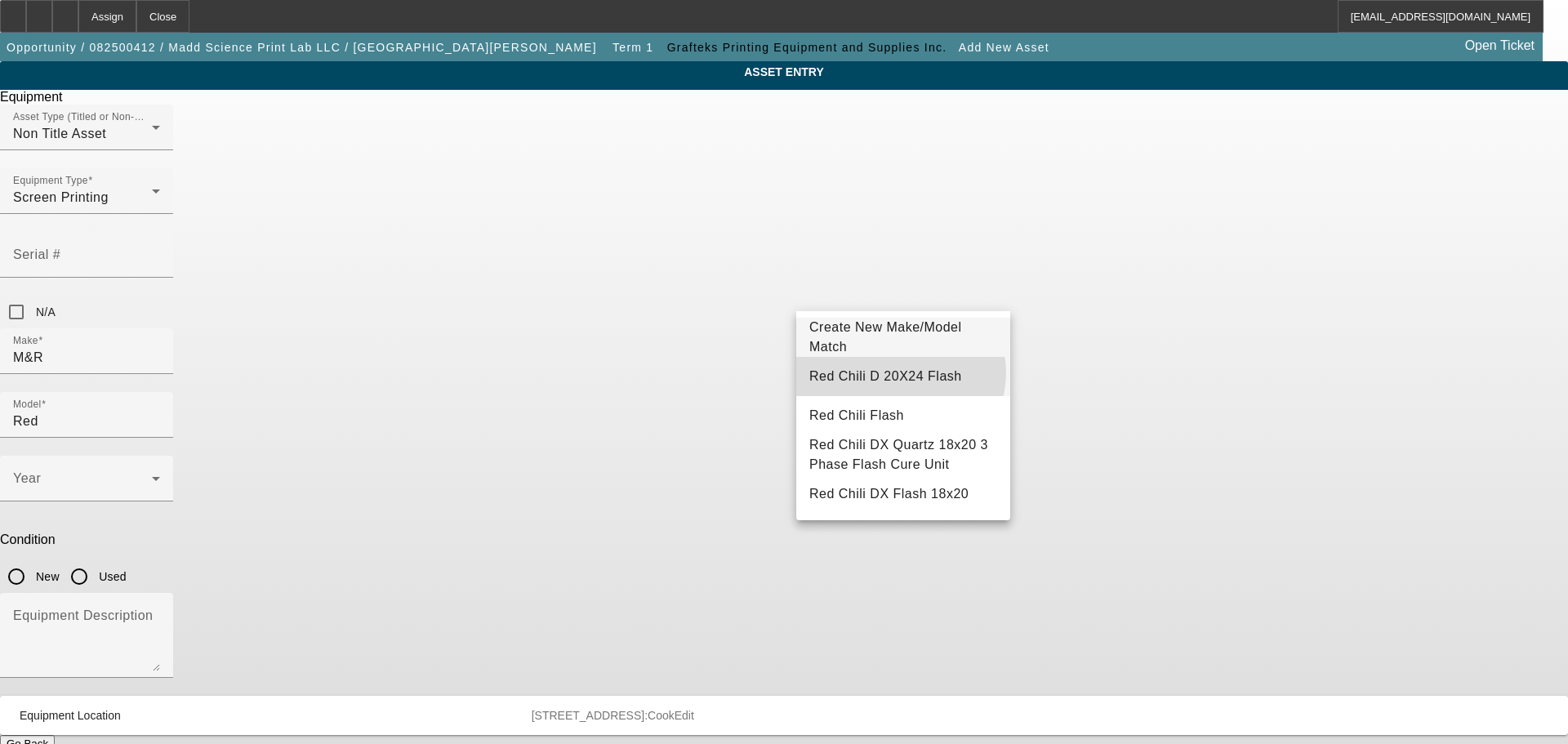
click at [899, 372] on span "Red Chili D 20X24 Flash" at bounding box center [886, 376] width 152 height 14
type input "Red Chili D 20X24 Flash"
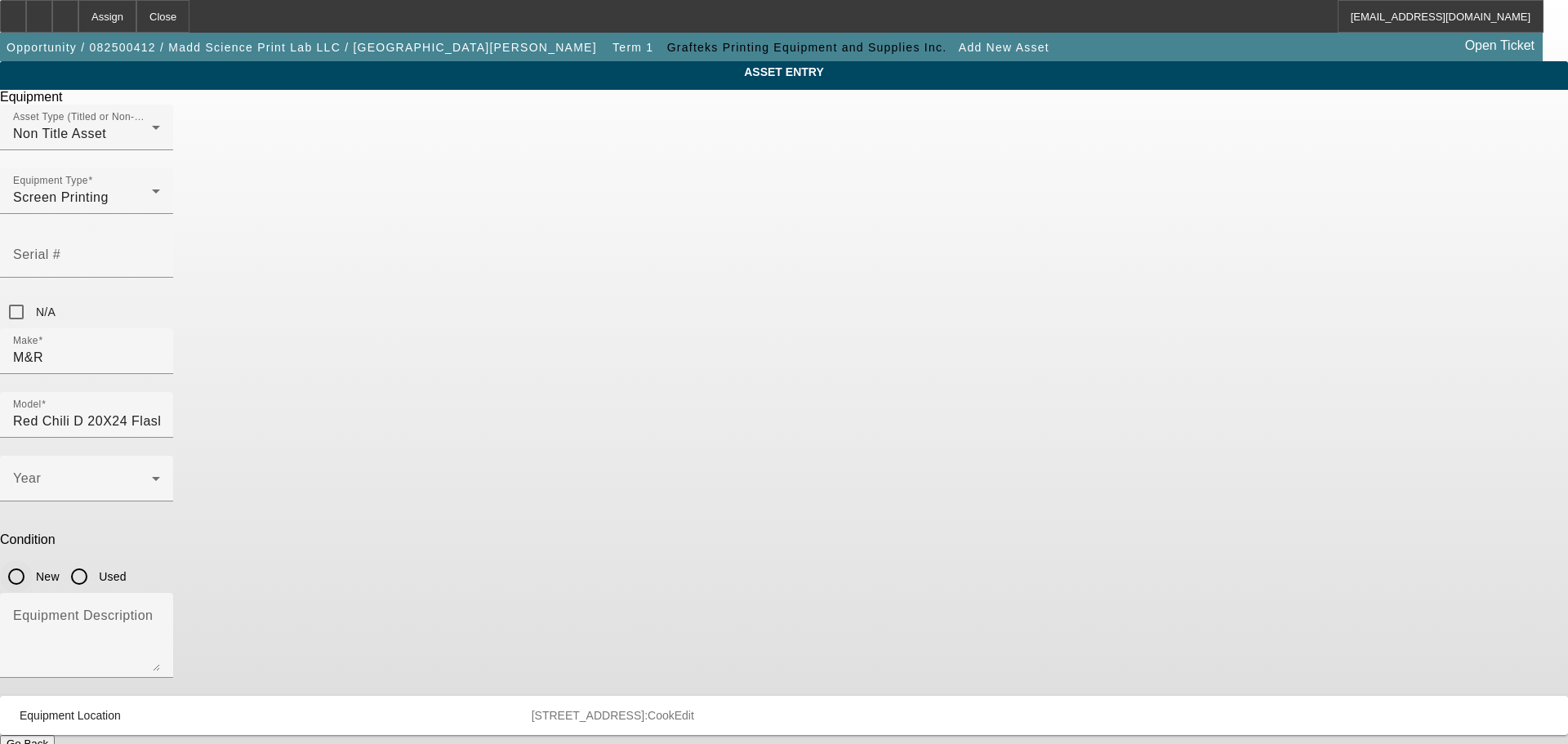
click at [32, 560] on input "New" at bounding box center [16, 576] width 32 height 32
radio input "true"
click at [160, 456] on div "Year" at bounding box center [86, 478] width 147 height 46
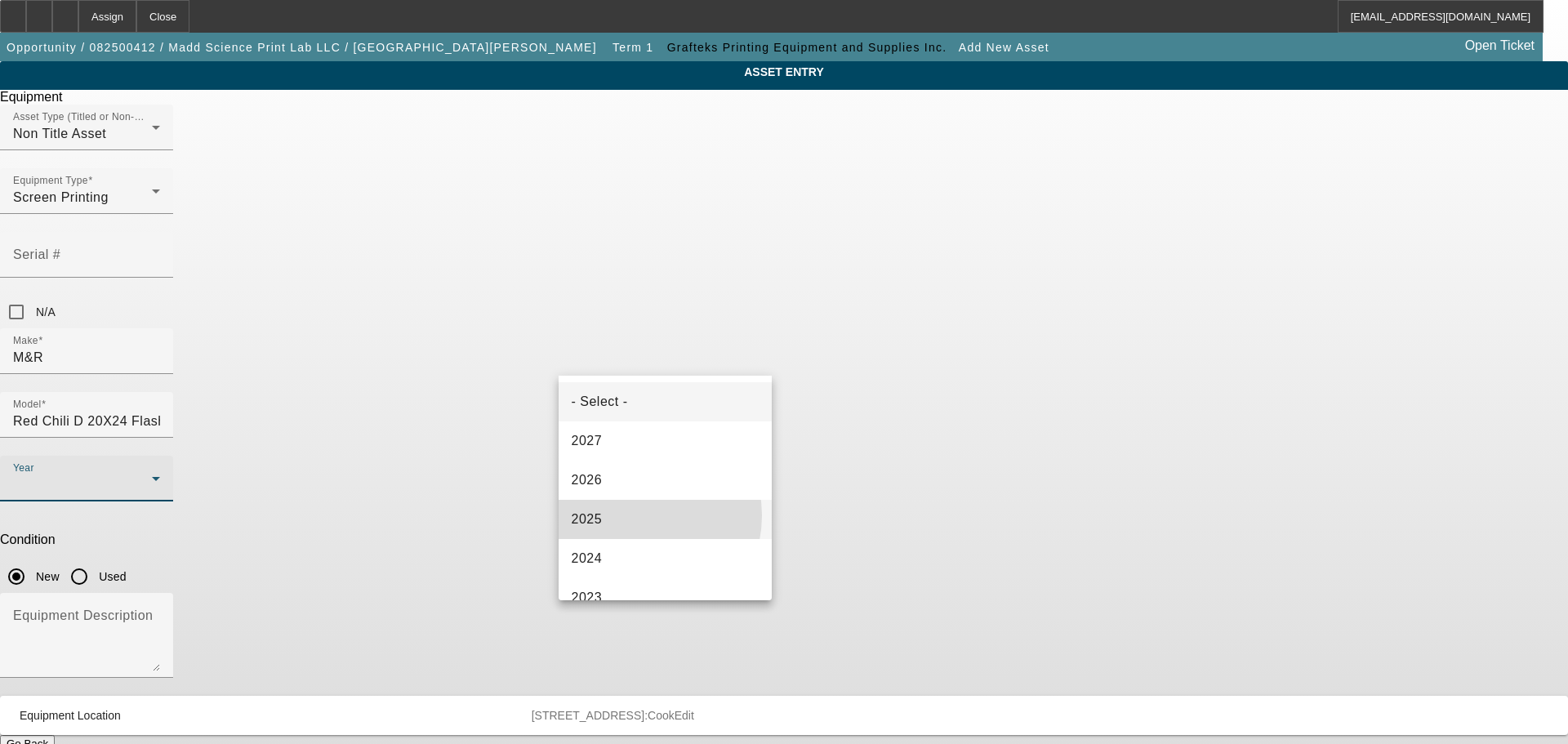
click at [633, 515] on mat-option "2025" at bounding box center [665, 519] width 214 height 39
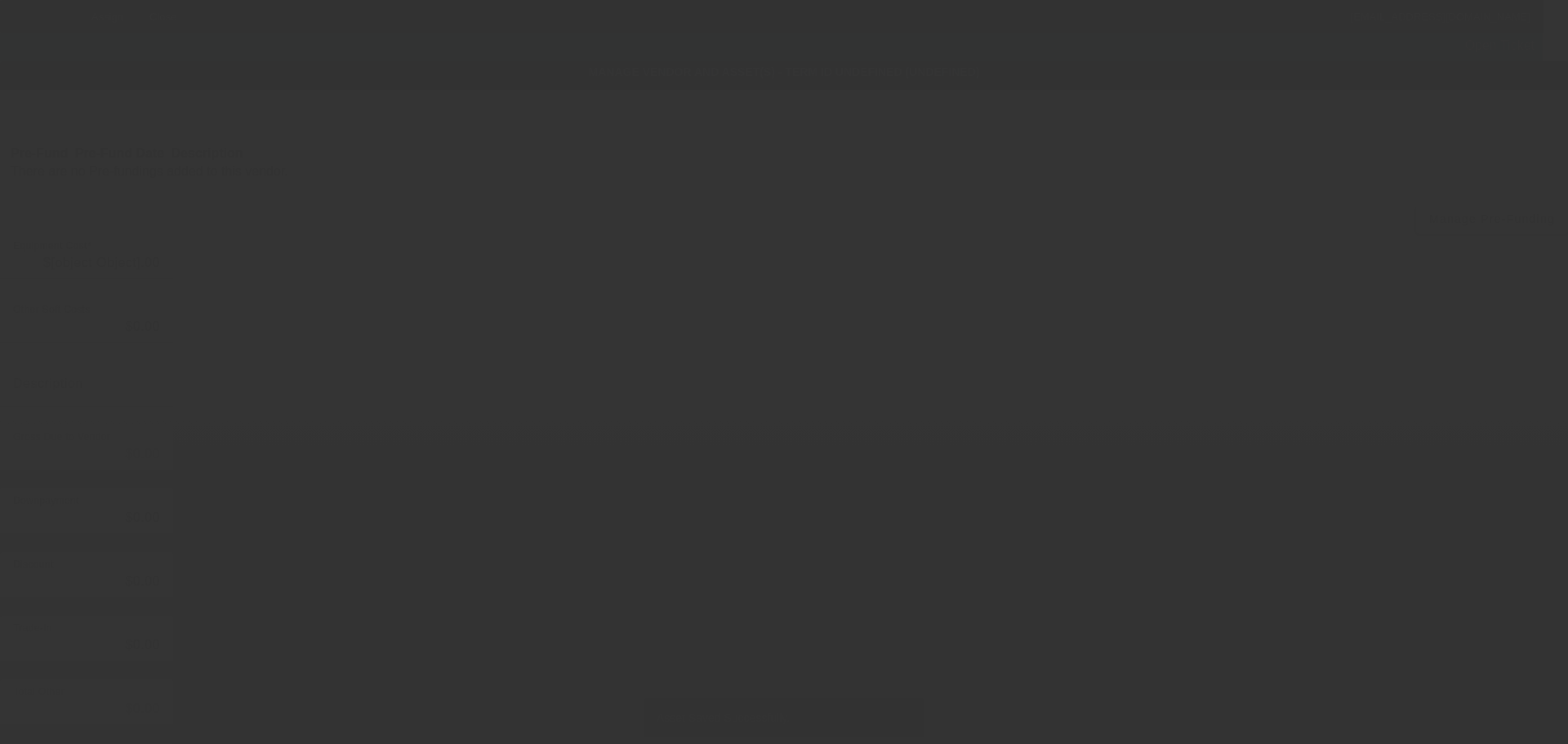
type input "$15,669.00"
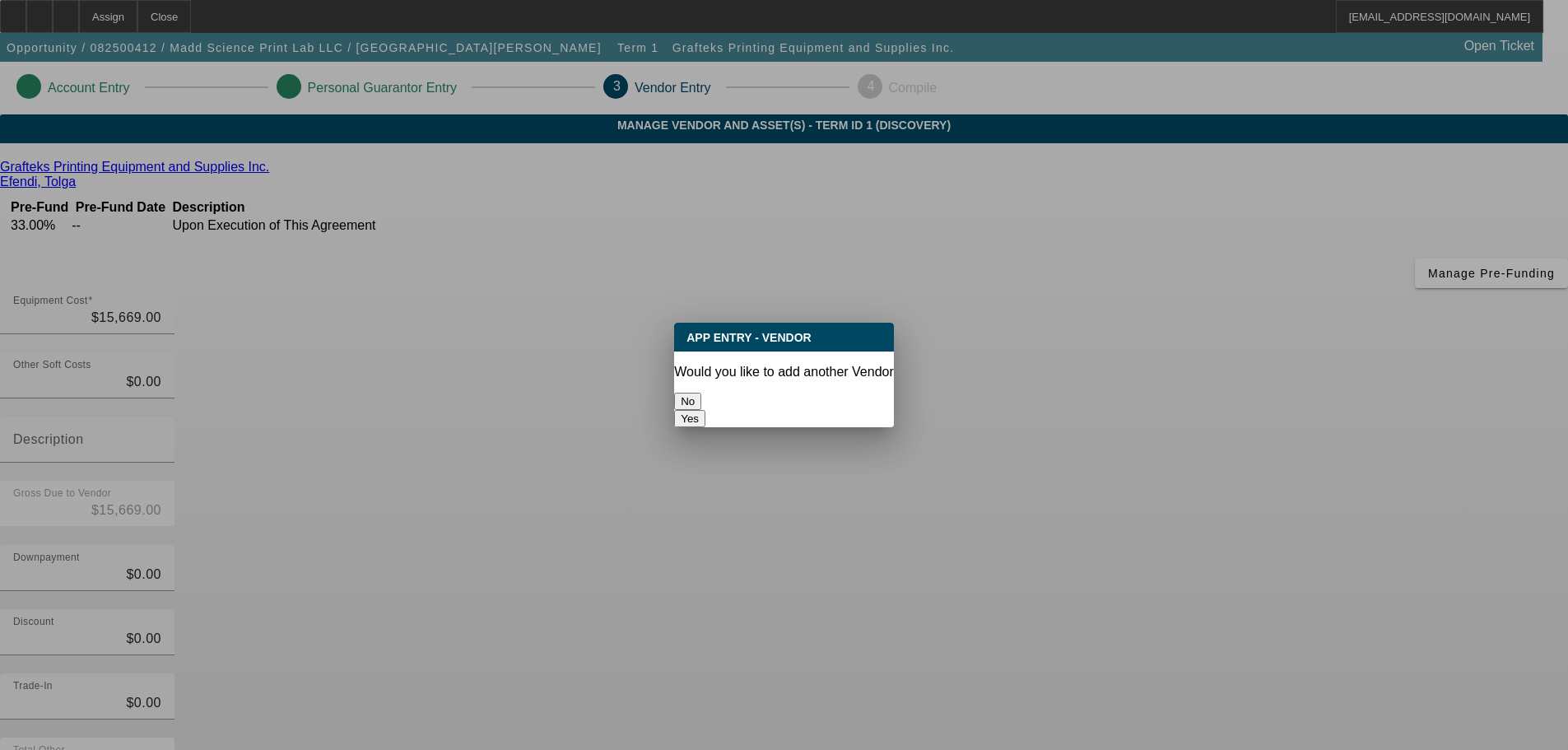
click at [702, 392] on button "No" at bounding box center [688, 401] width 28 height 18
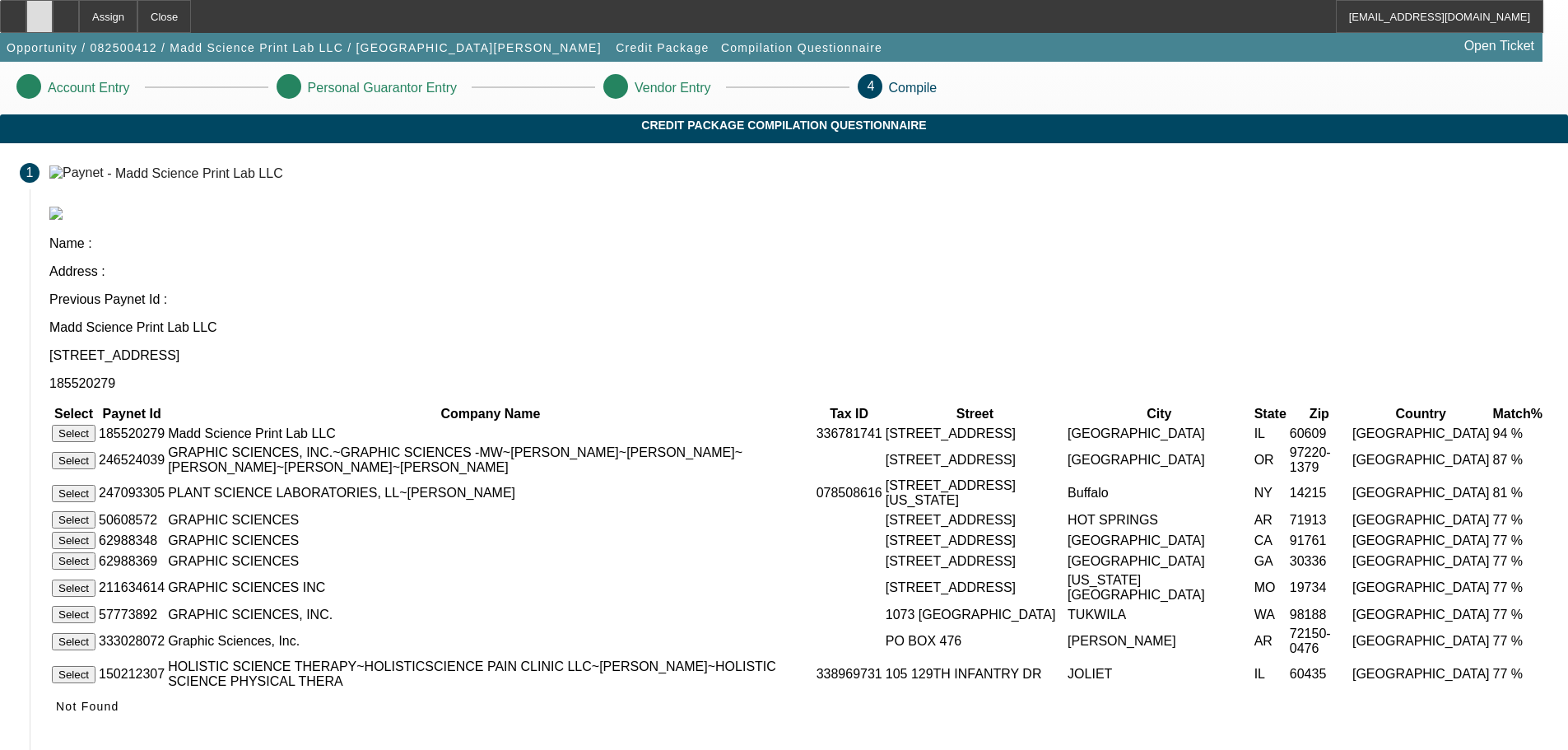
click at [39, 11] on icon at bounding box center [39, 11] width 0 height 0
click at [96, 425] on button "Select" at bounding box center [74, 434] width 43 height 18
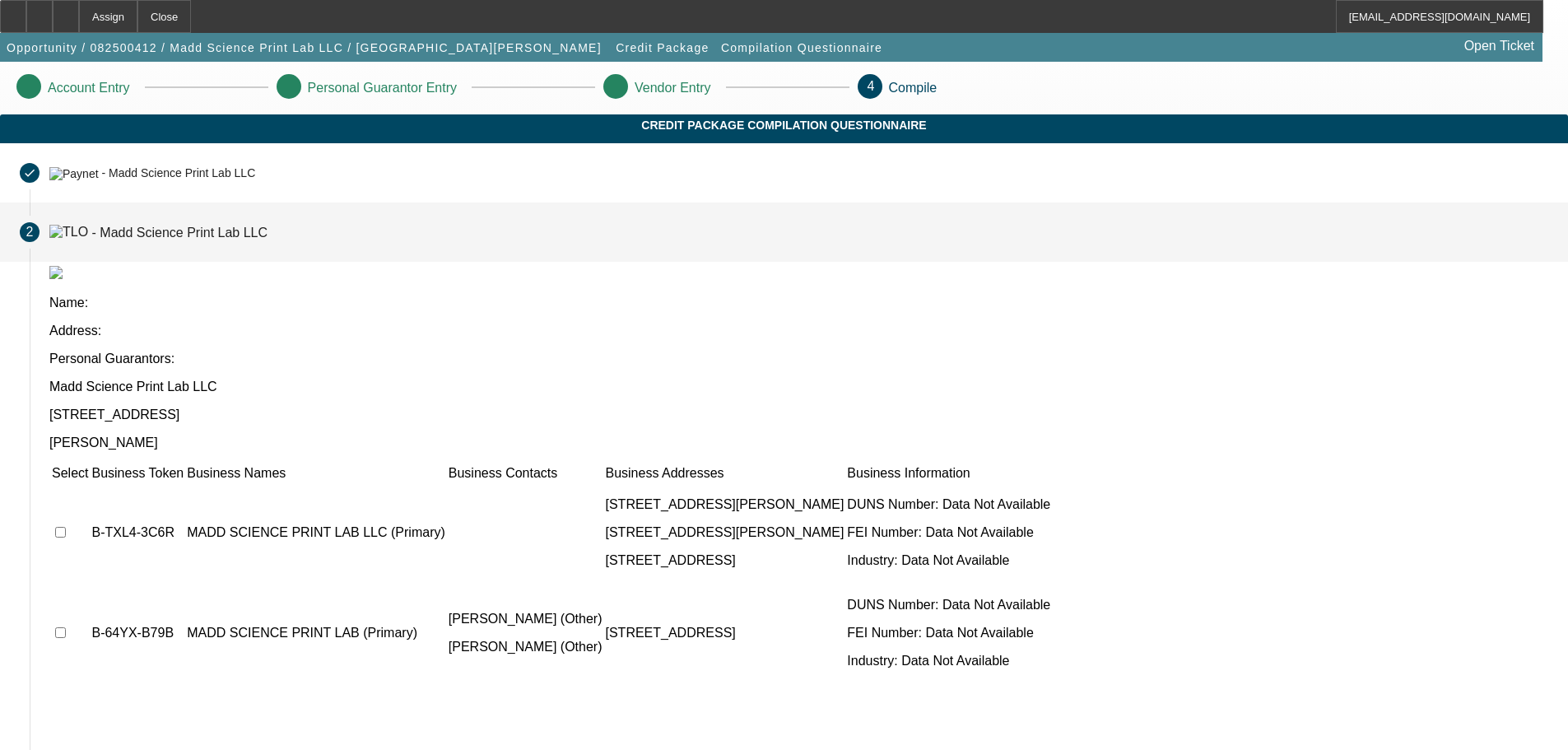
scroll to position [134, 0]
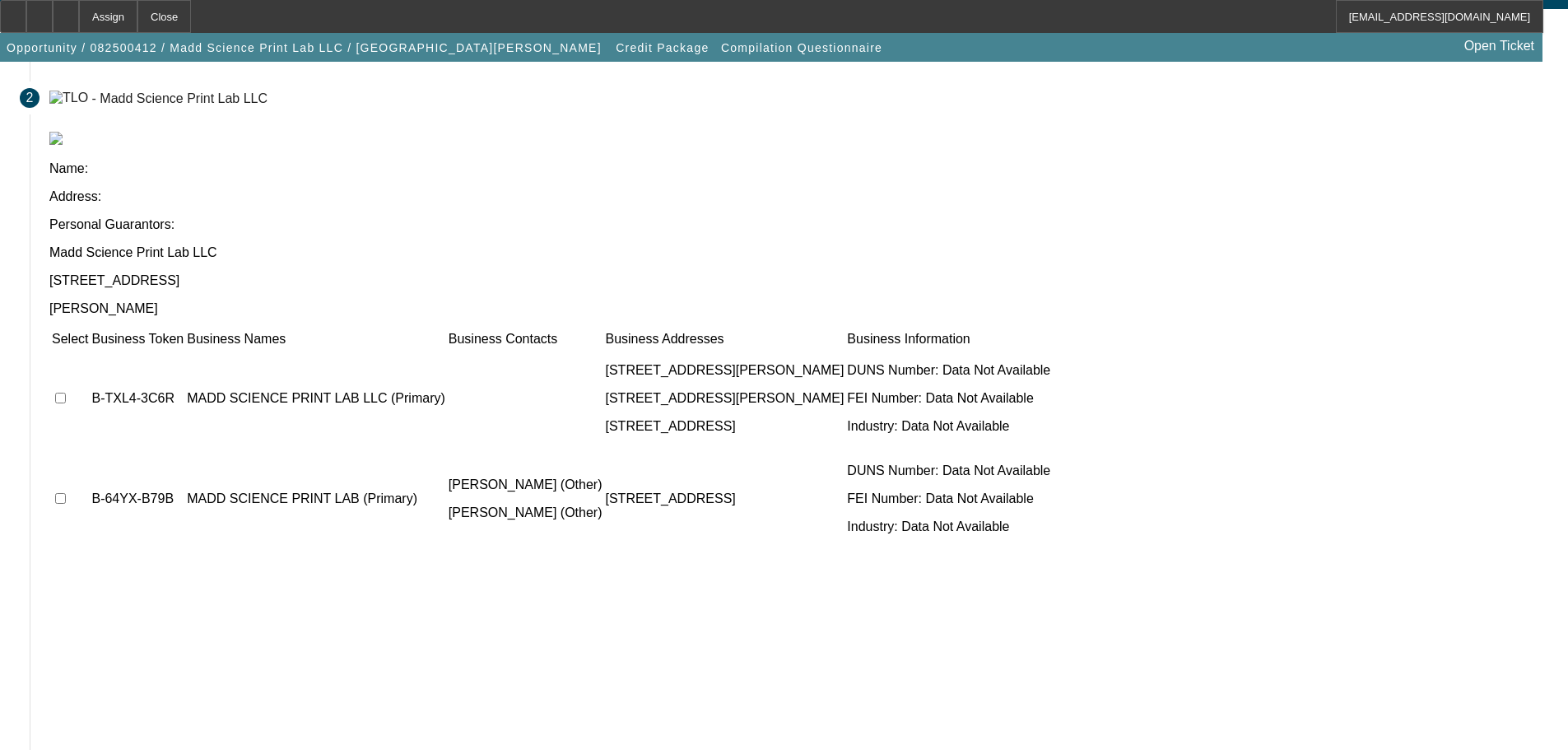
click at [66, 392] on input "checkbox" at bounding box center [60, 397] width 11 height 11
checkbox input "true"
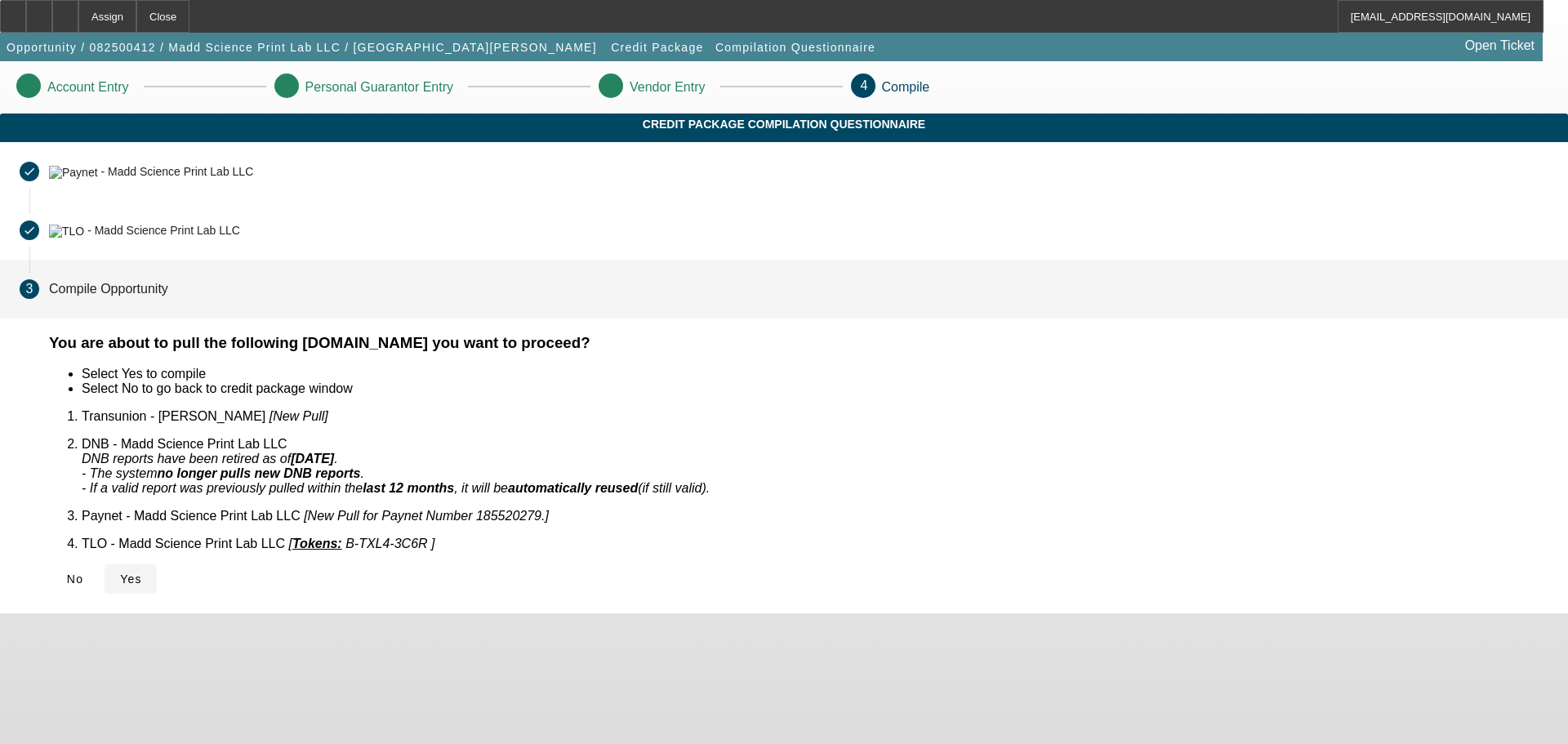
click at [142, 572] on span "Yes" at bounding box center [131, 578] width 22 height 13
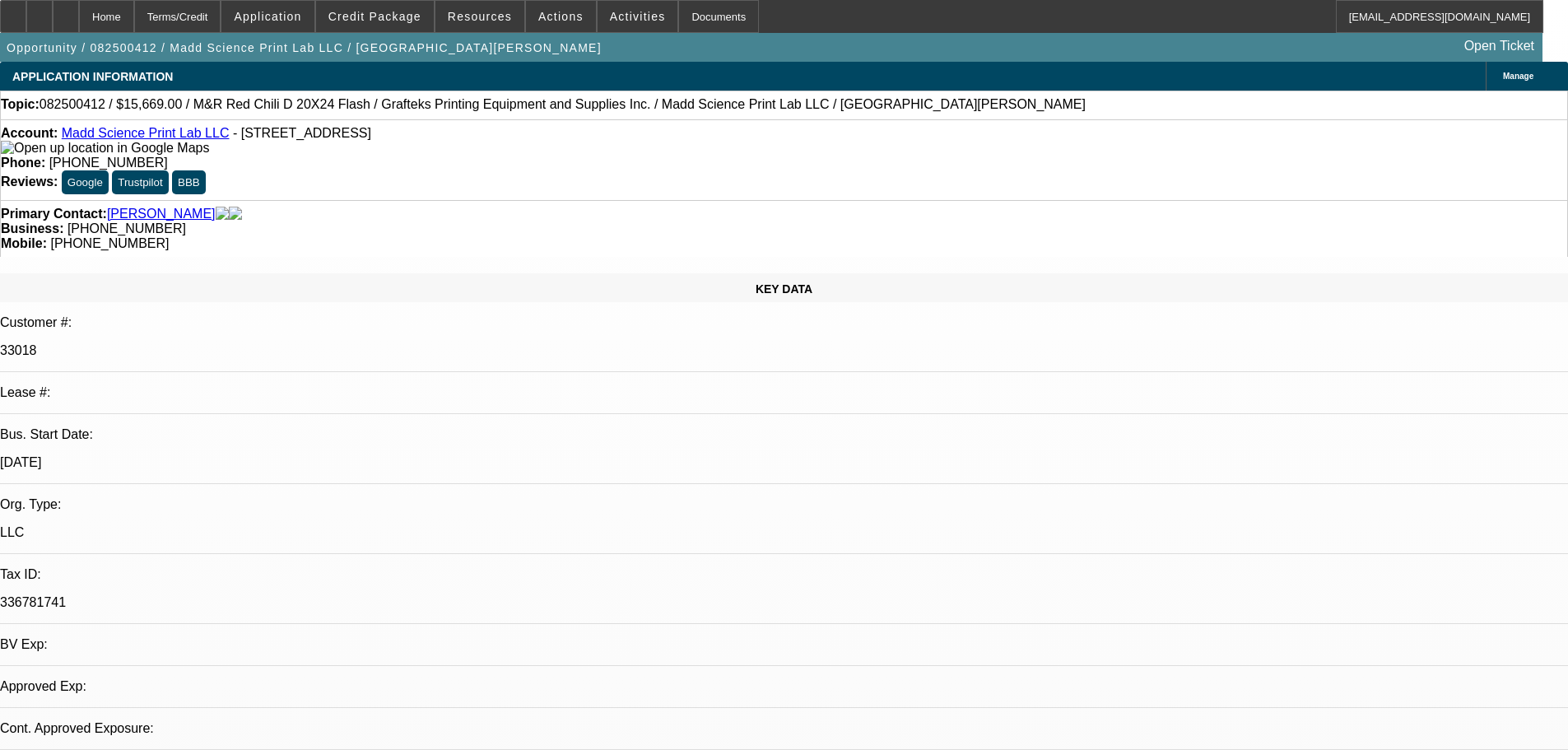
select select "0"
select select "2"
select select "0.1"
select select "4"
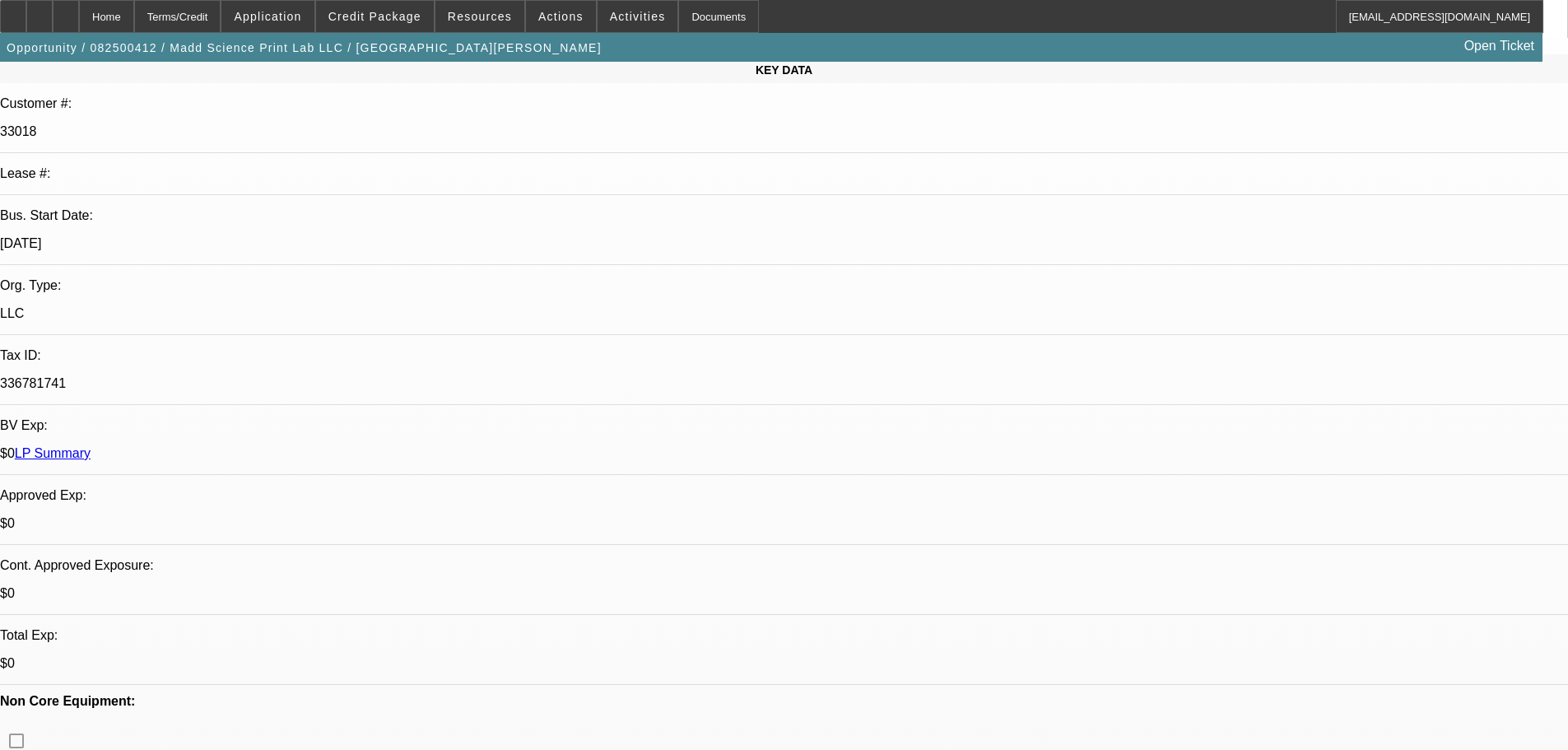
scroll to position [247, 0]
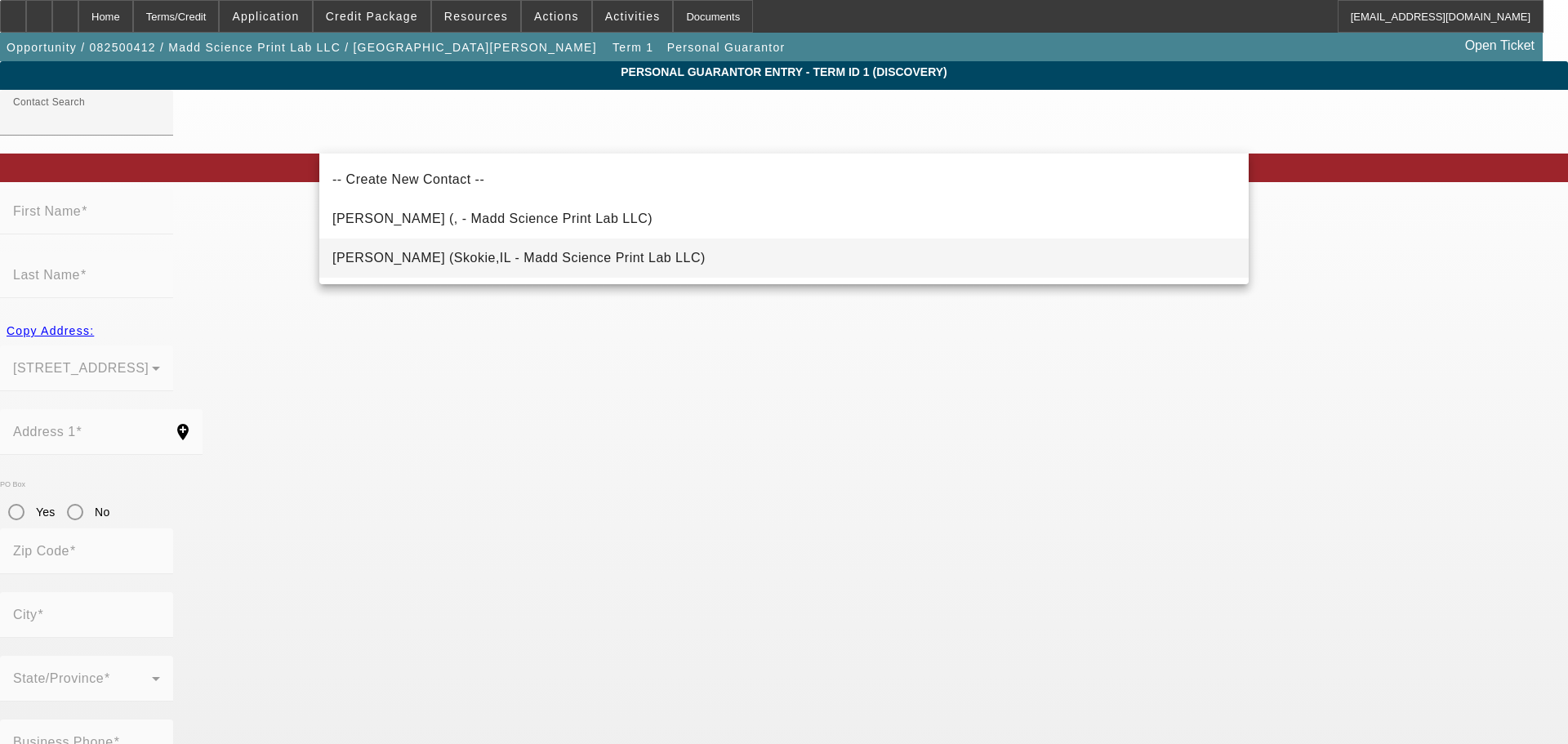
click at [449, 258] on span "Johnson, Timothy (Skokie,IL - Madd Science Print Lab LLC)" at bounding box center [519, 257] width 373 height 14
type input "Johnson, Timothy (Skokie,IL - Madd Science Print Lab LLC)"
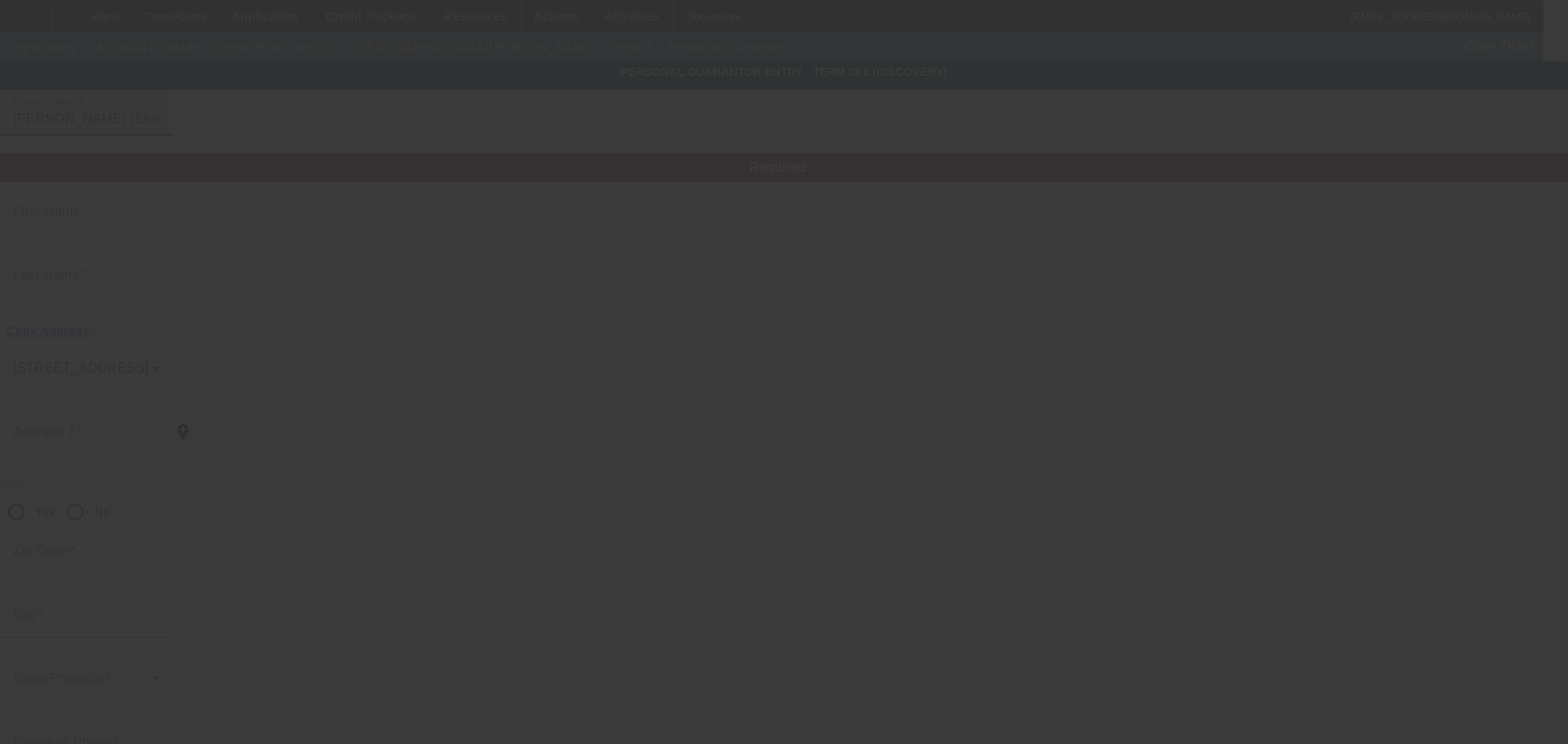
type input "Timothy"
type input "Johnson"
type input "7453 Lowell Ave"
radio input "true"
type input "60076"
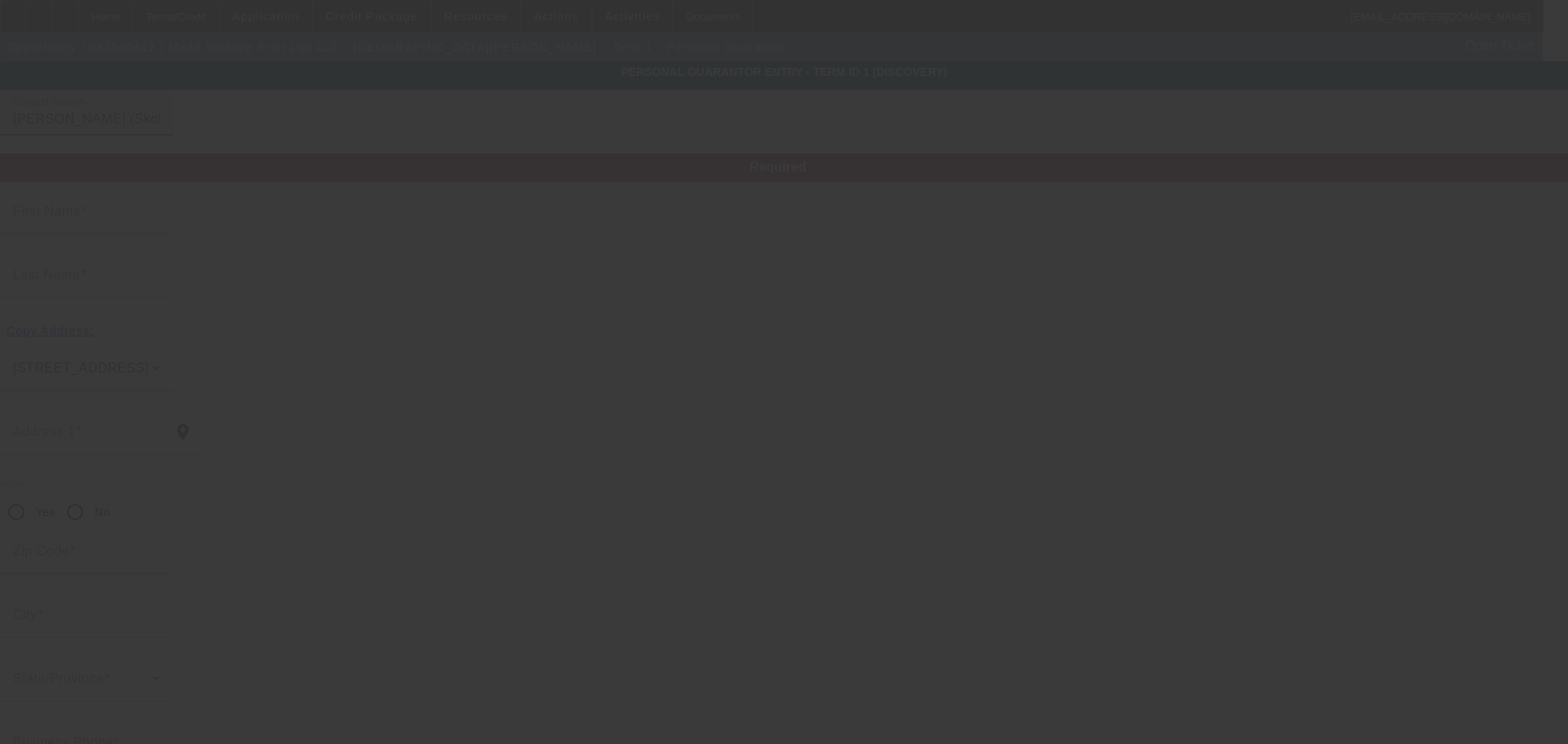
type input "Skokie"
type input "(312) 929-2500"
type input "50"
type input "320-72-6842"
type input "tim@maddscienceprintlab.com"
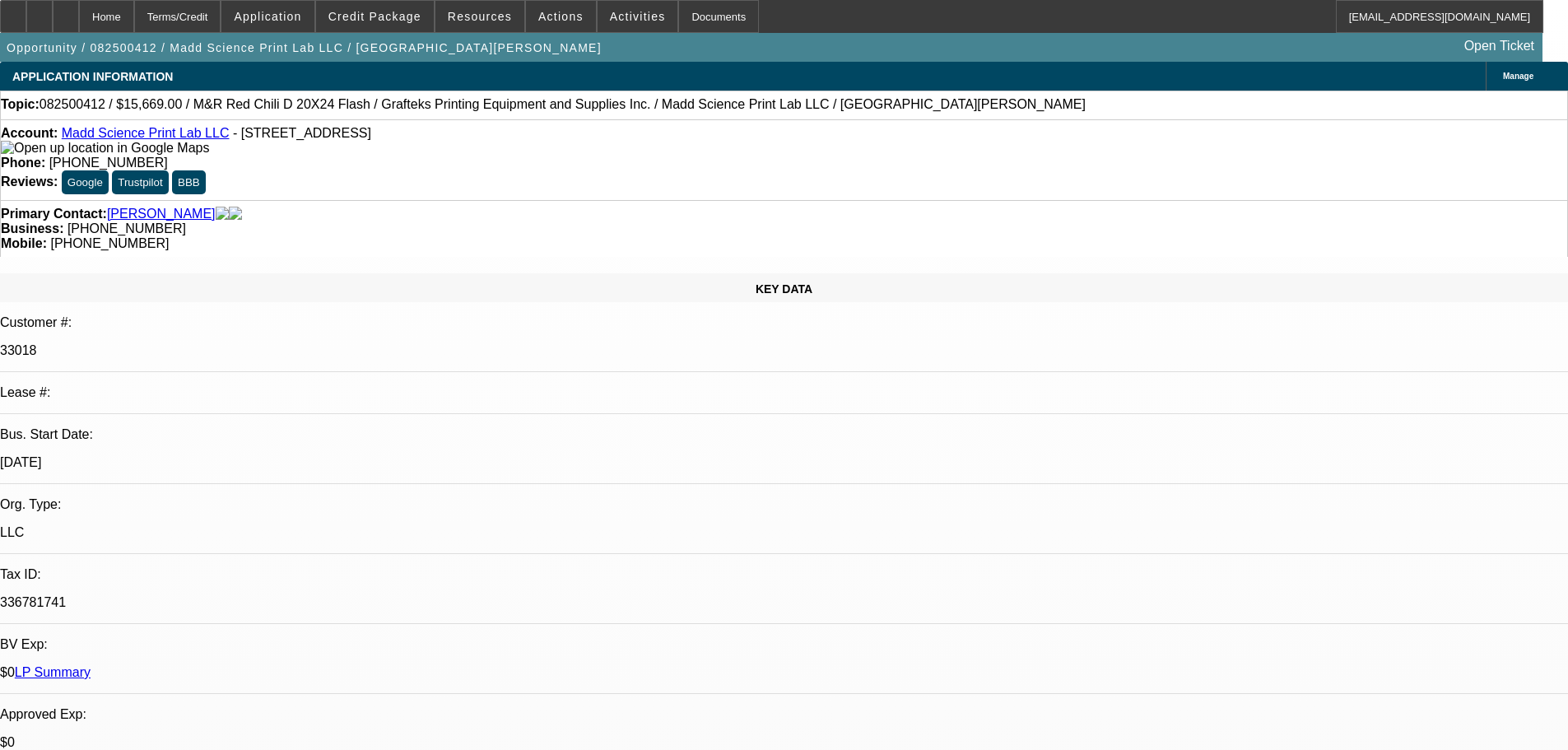
select select "0"
select select "2"
select select "0.1"
select select "4"
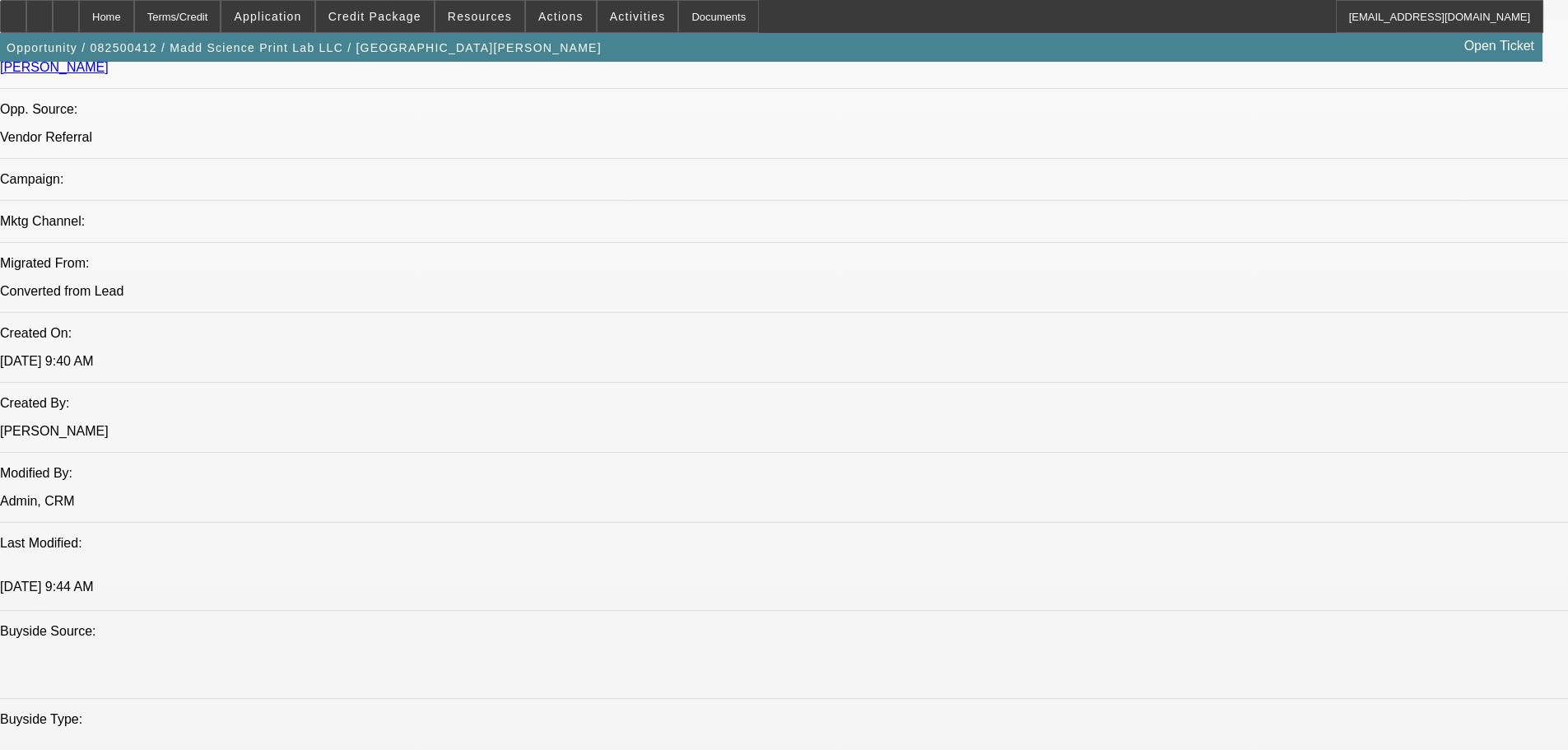
scroll to position [677, 0]
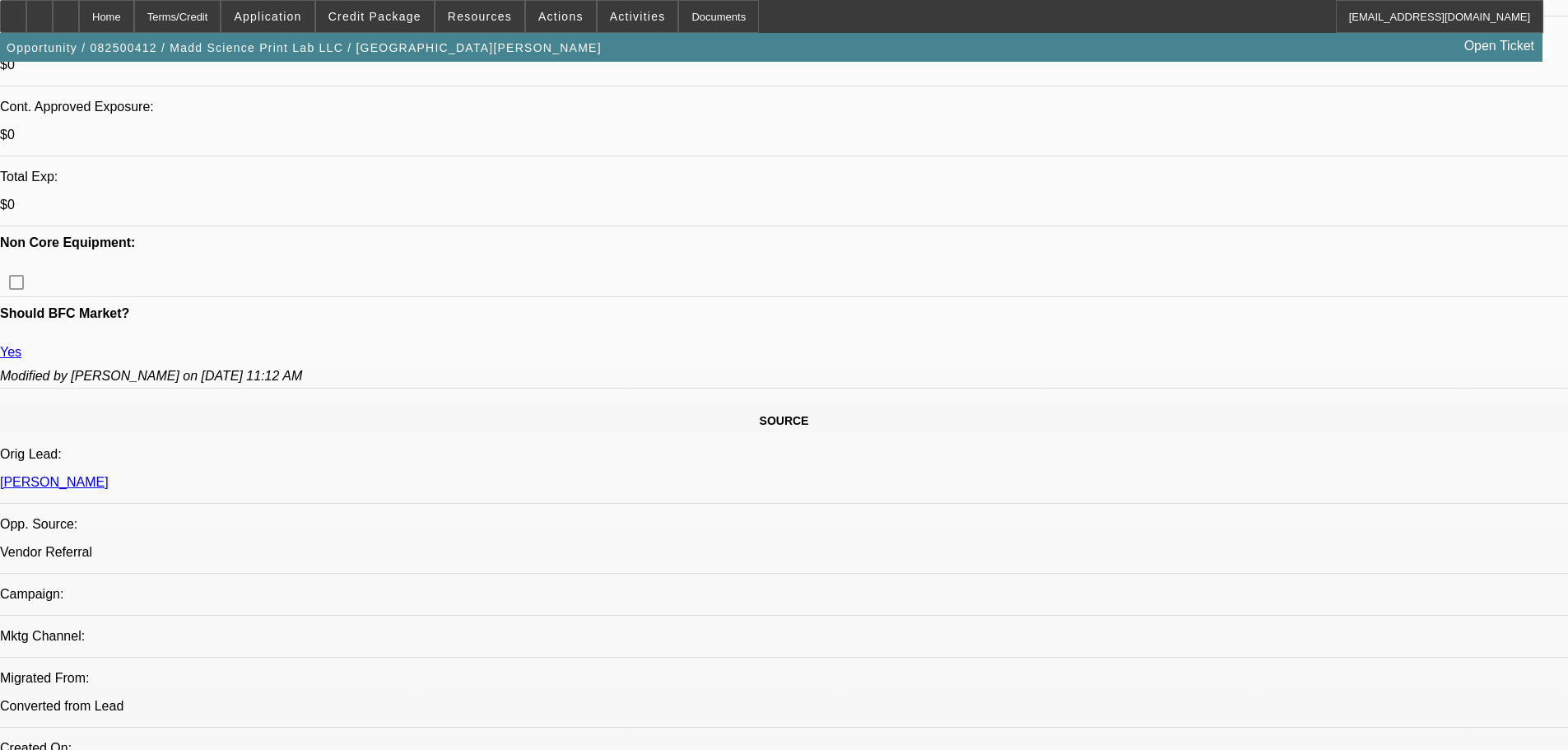
drag, startPoint x: 1542, startPoint y: 247, endPoint x: 1540, endPoint y: 223, distance: 24.1
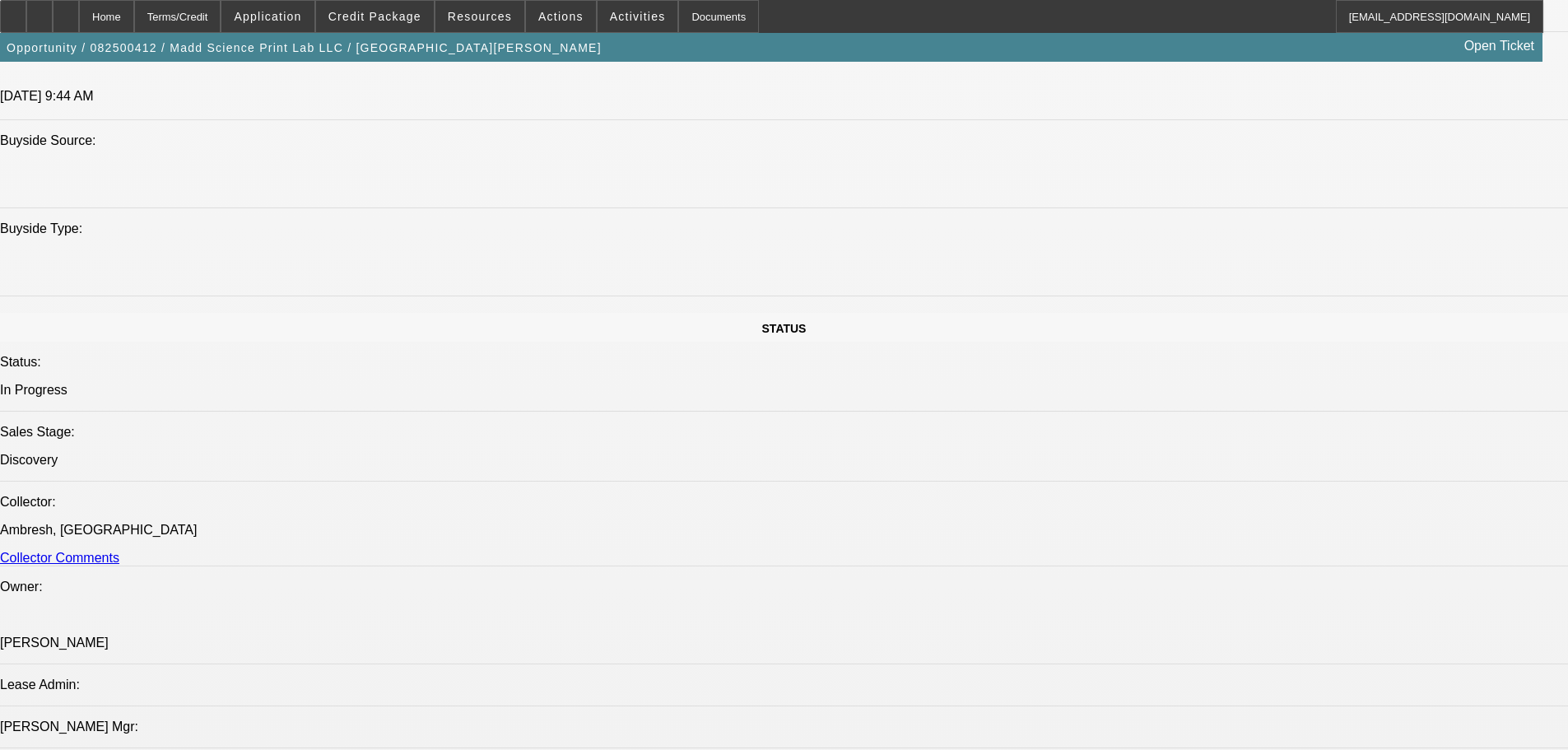
scroll to position [1172, 0]
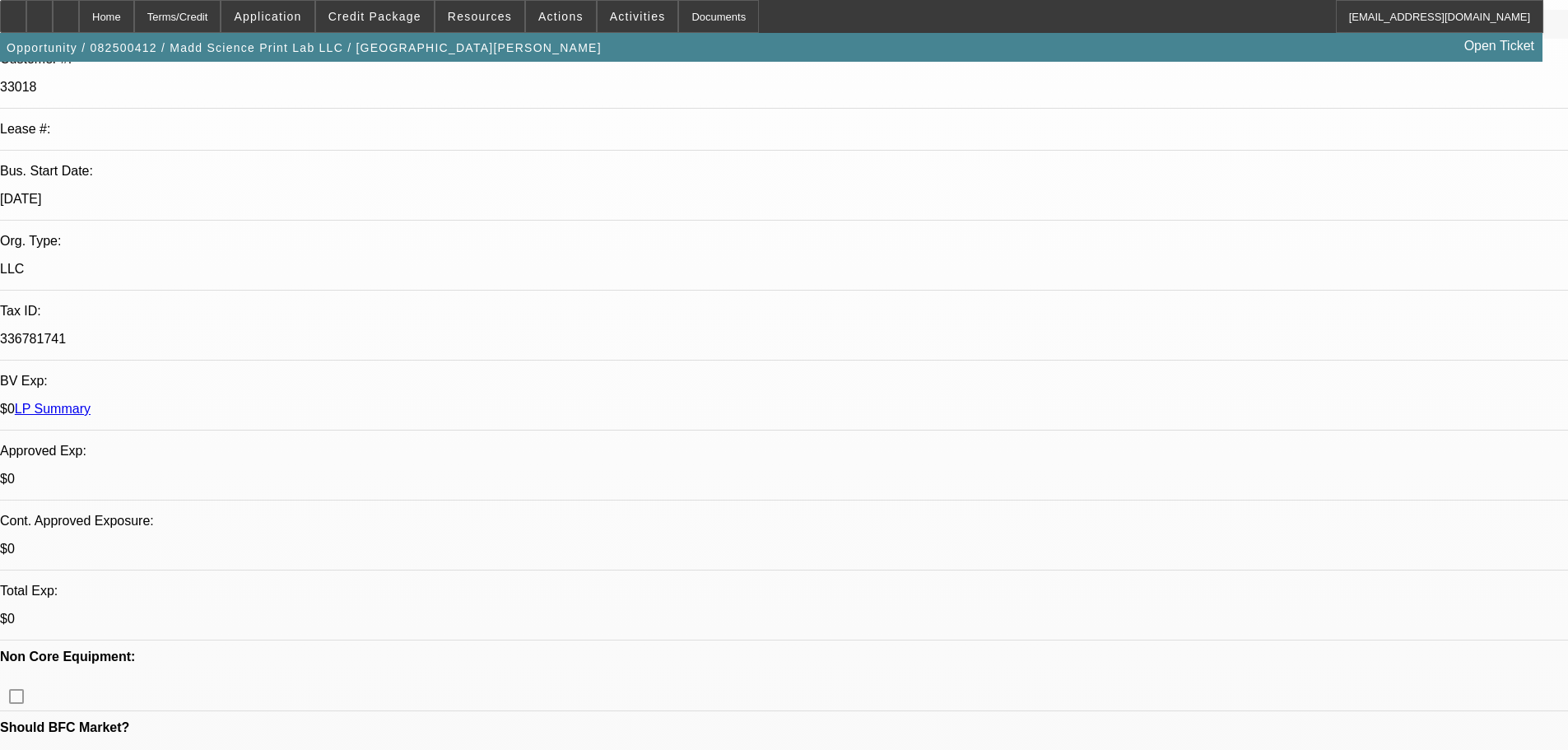
scroll to position [0, 0]
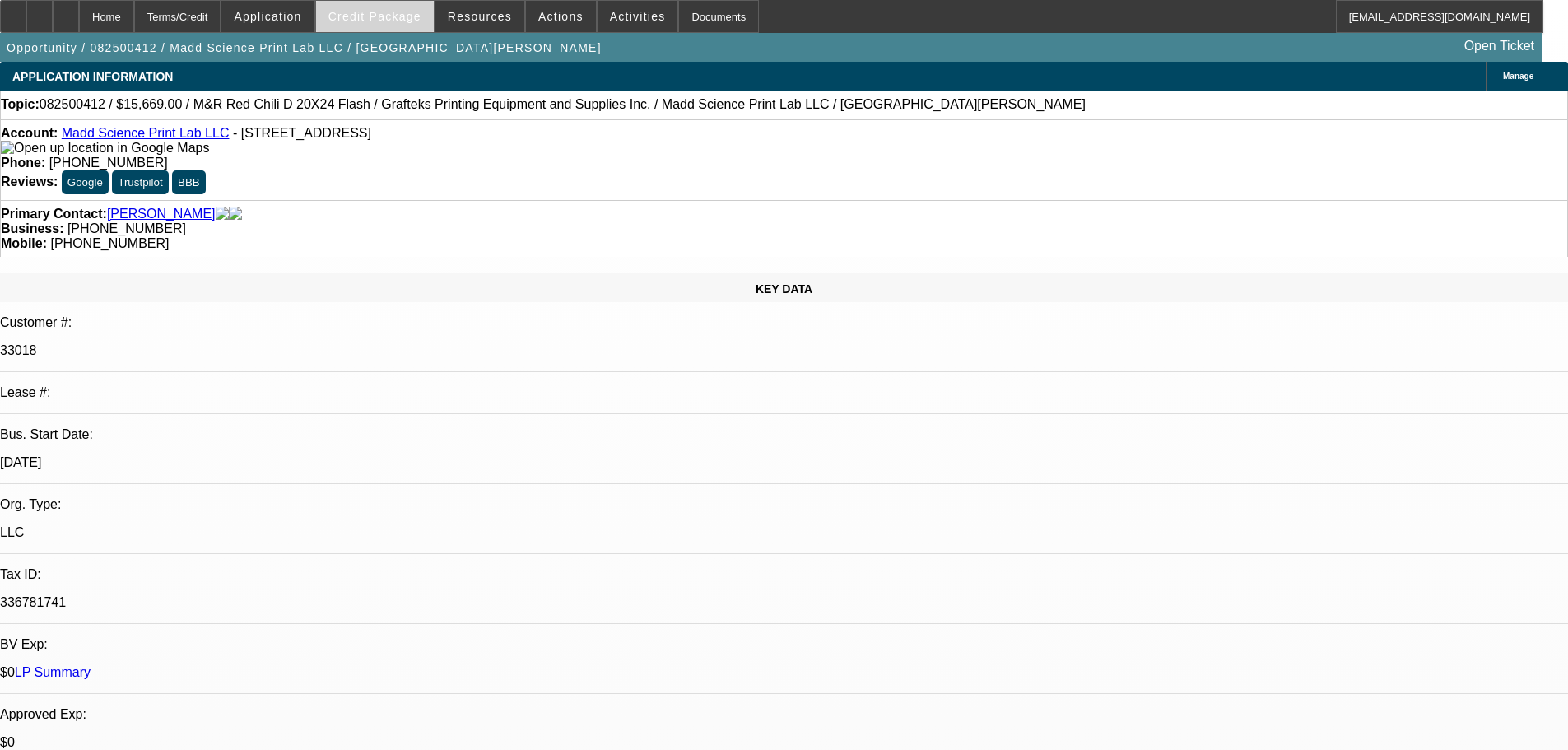
click at [377, 13] on span "Credit Package" at bounding box center [375, 16] width 93 height 13
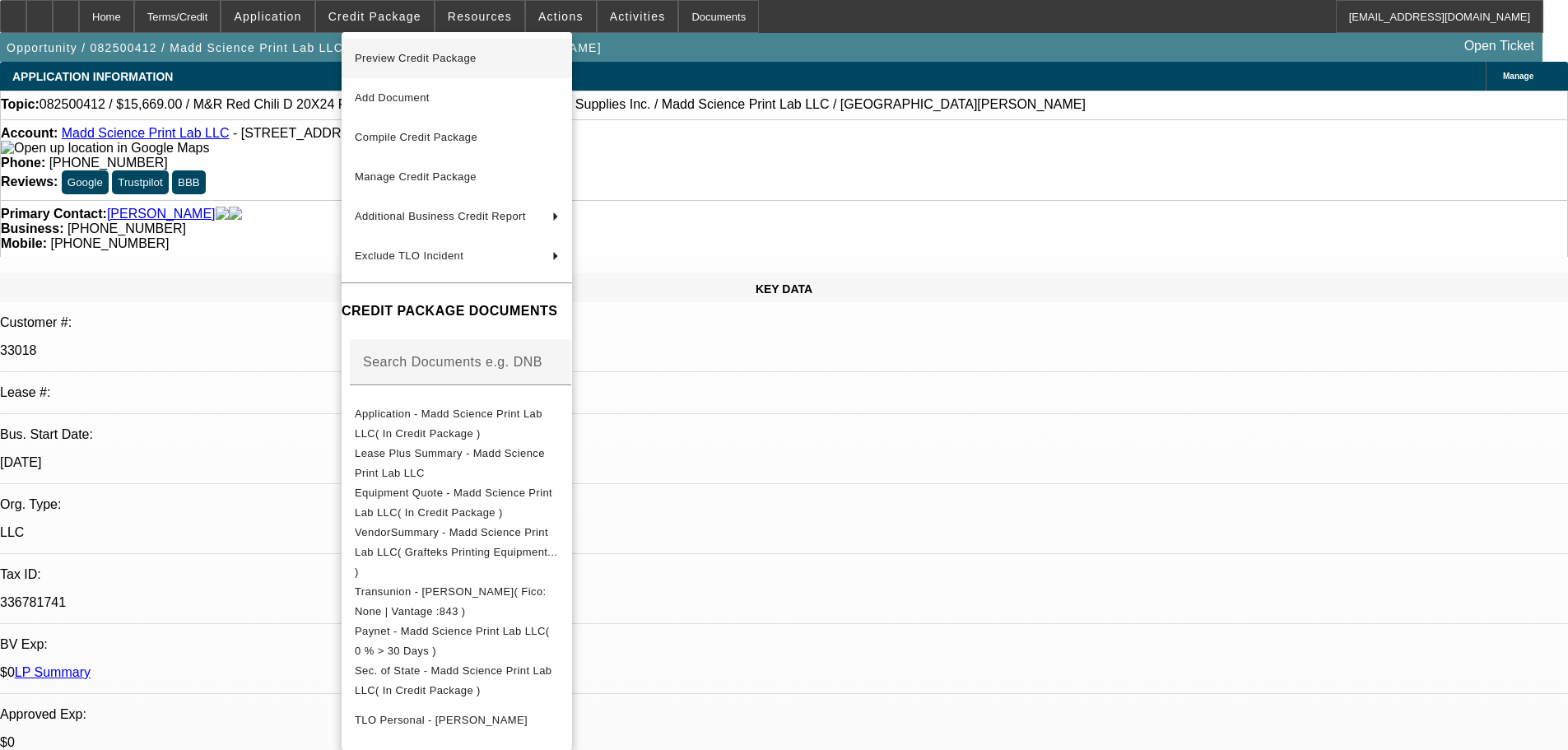
click at [395, 64] on span "Preview Credit Package" at bounding box center [456, 58] width 204 height 20
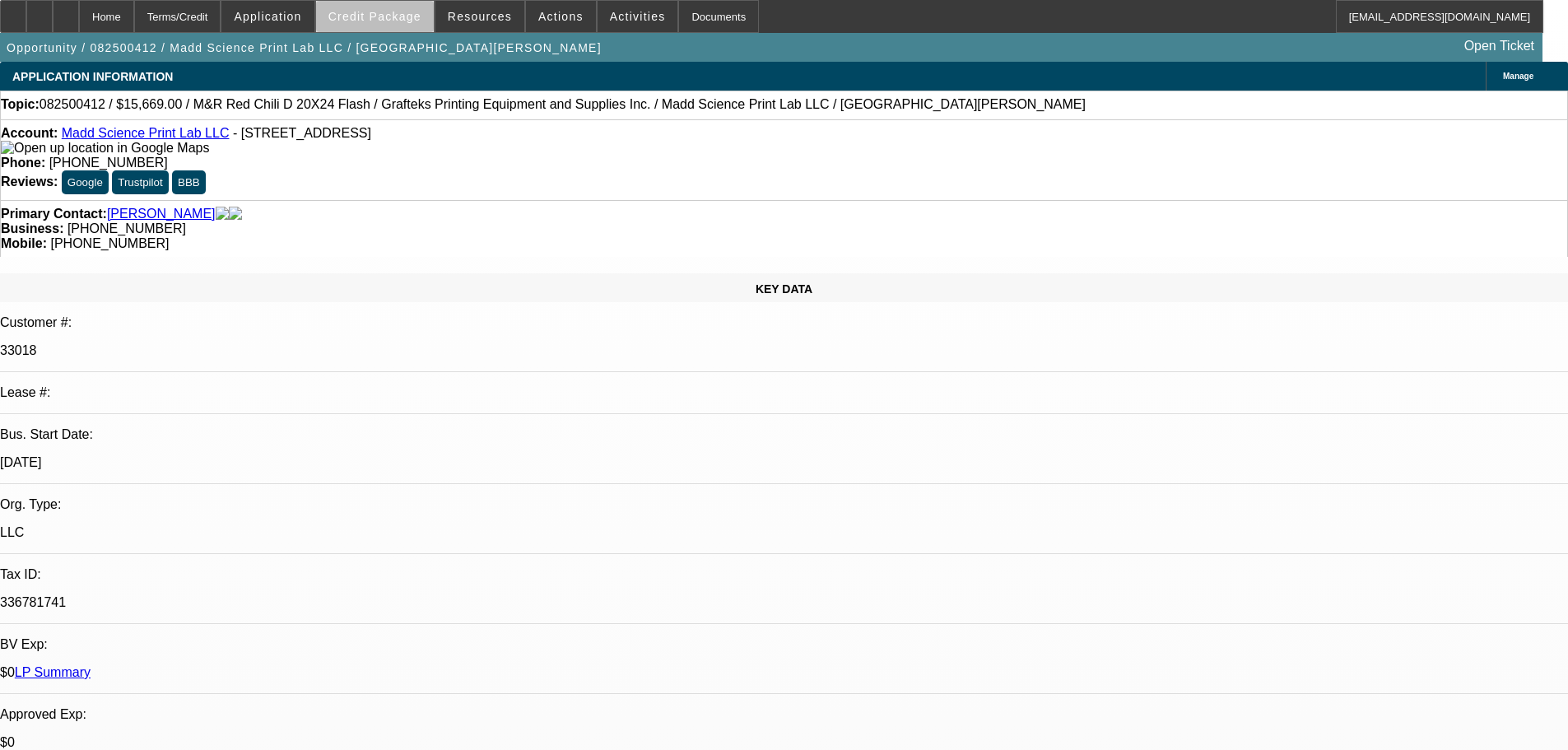
click at [402, 20] on span "Credit Package" at bounding box center [375, 16] width 93 height 13
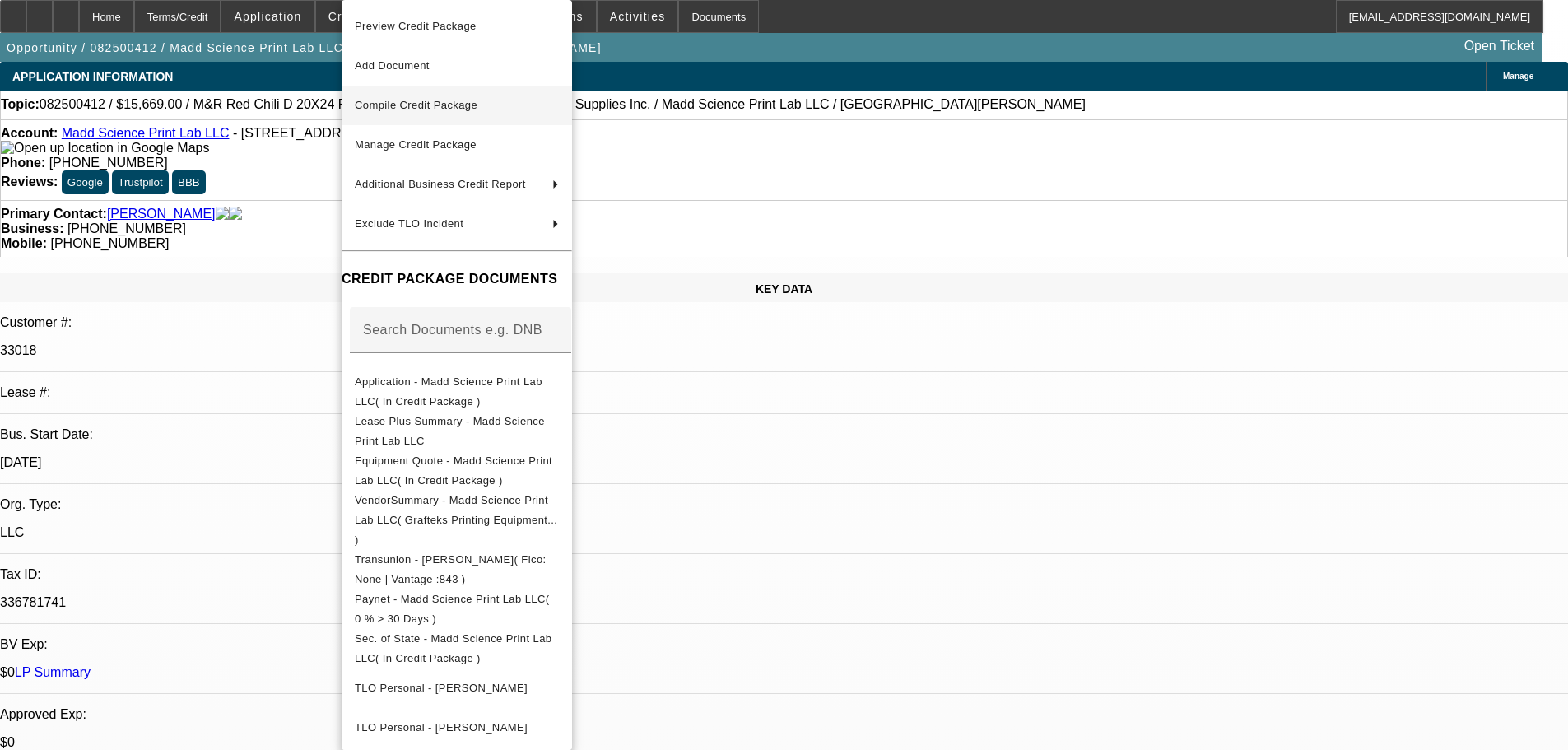
click at [439, 102] on span "Compile Credit Package" at bounding box center [416, 104] width 122 height 13
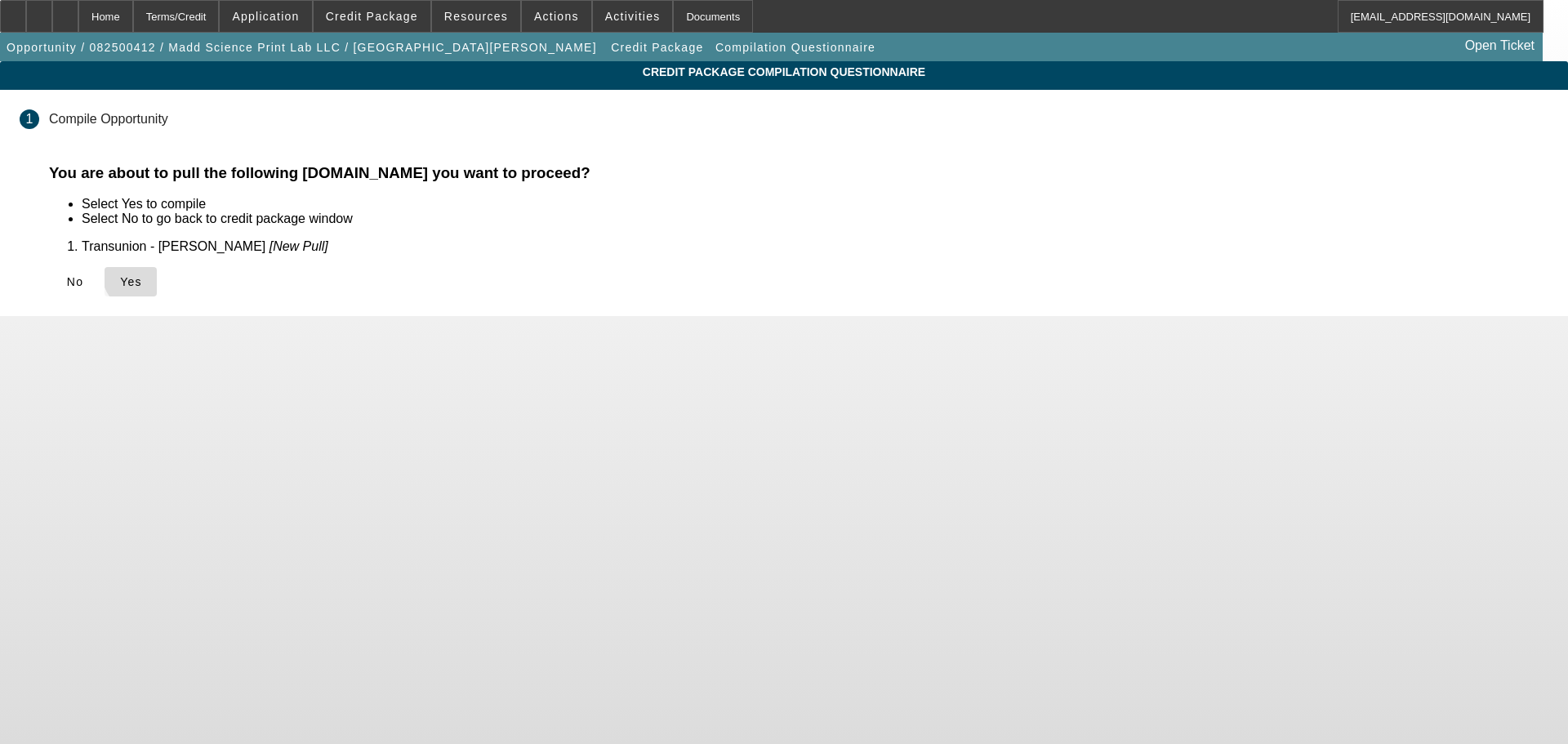
click at [142, 275] on span "Yes" at bounding box center [131, 281] width 22 height 13
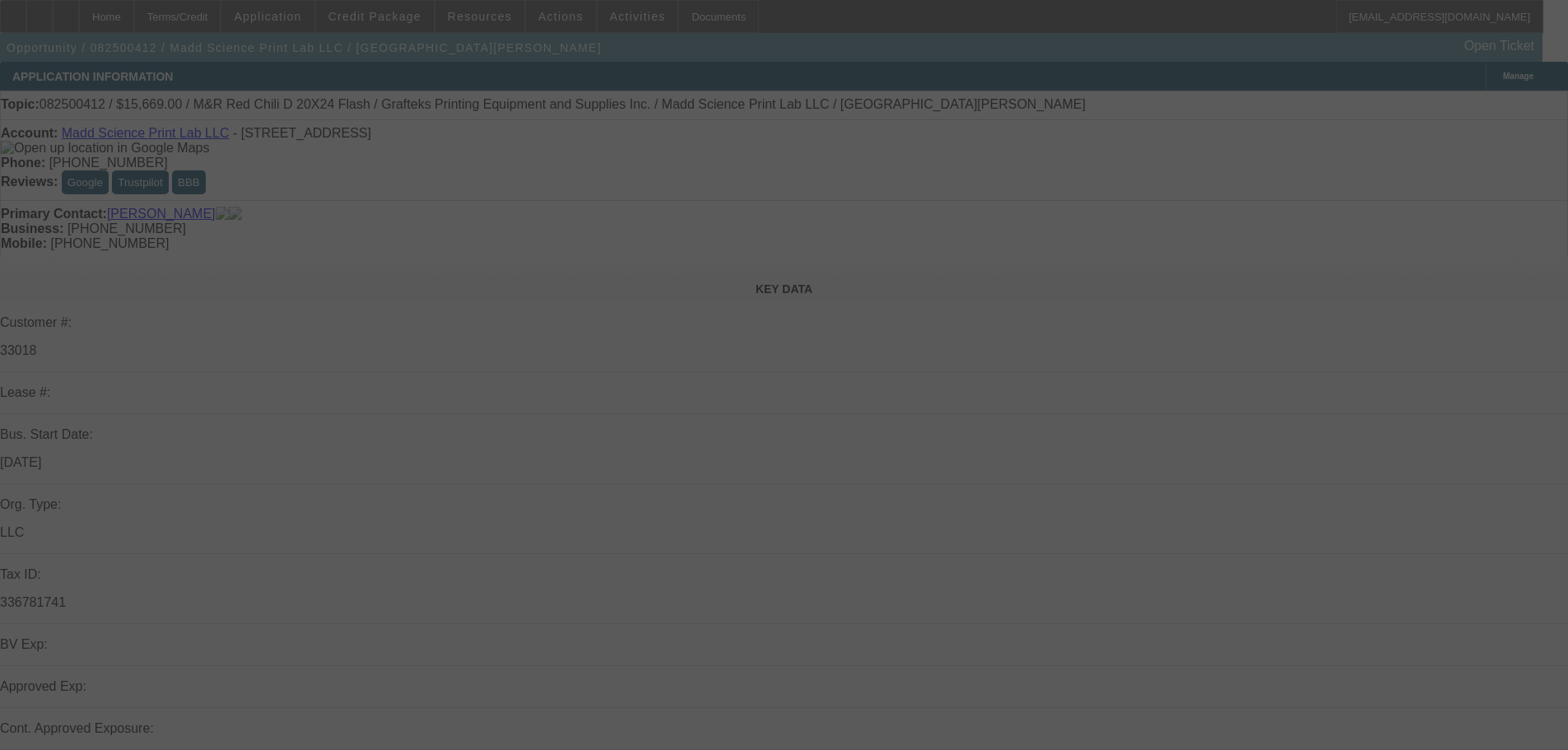
select select "0"
select select "2"
select select "0.1"
select select "4"
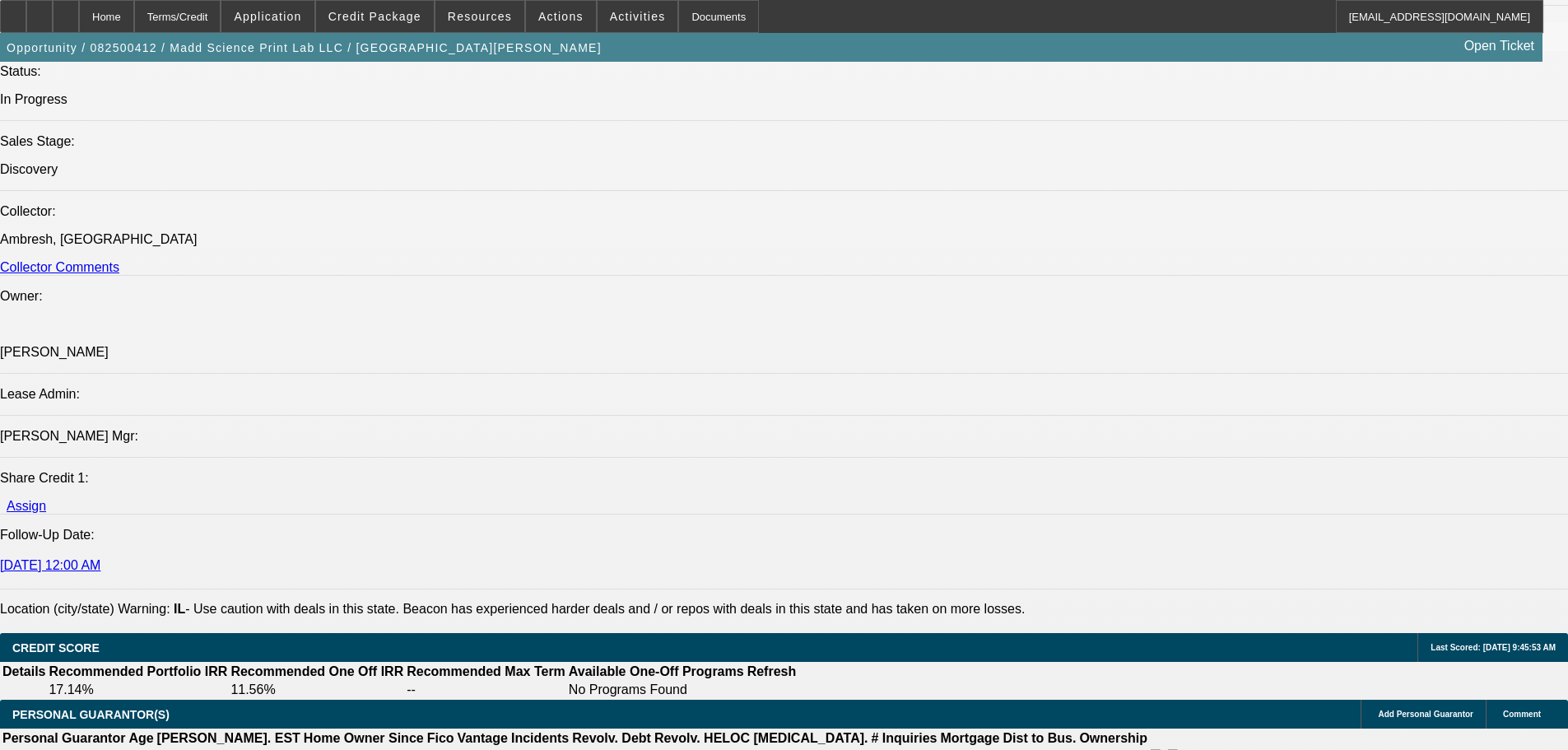
scroll to position [2141, 0]
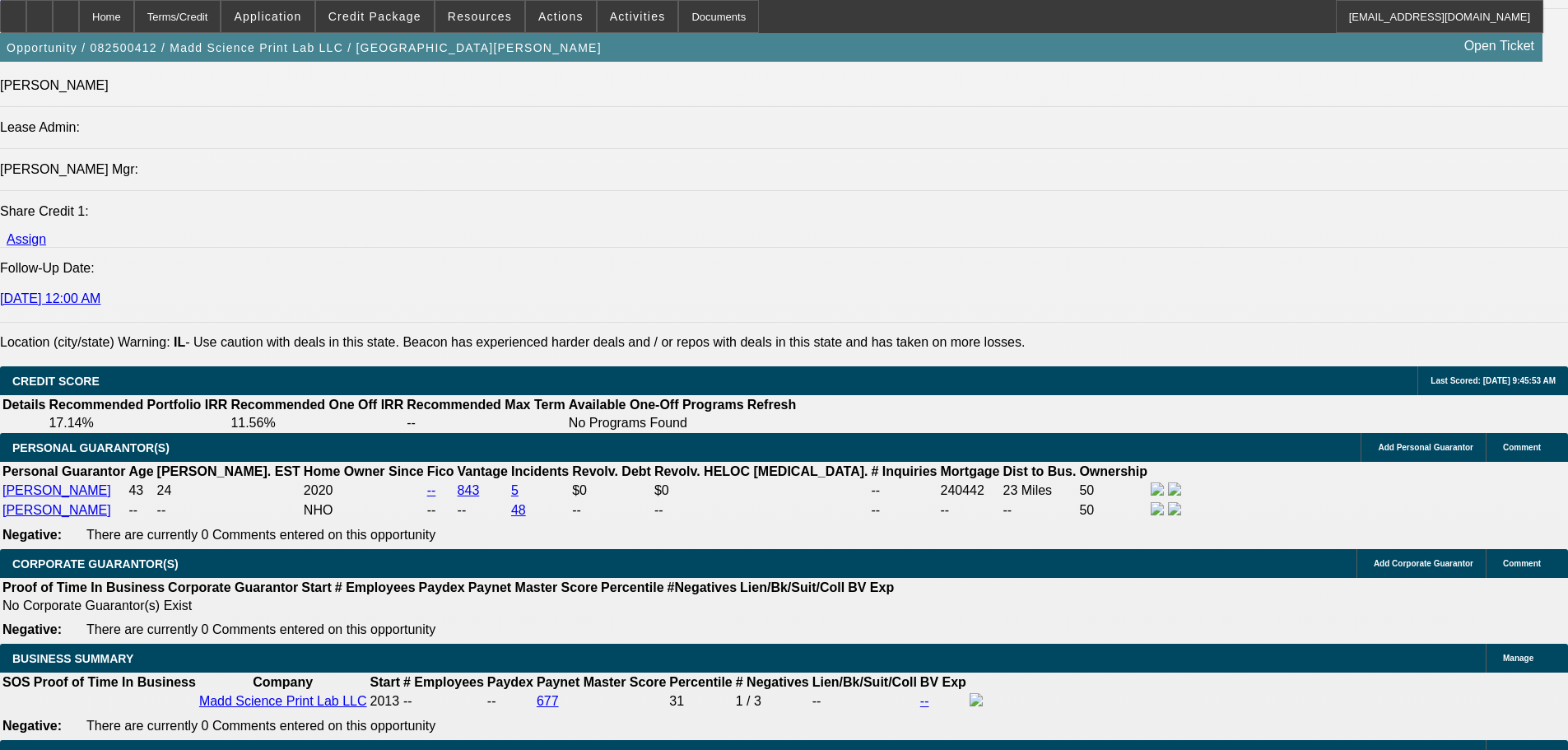
type input "$0.00"
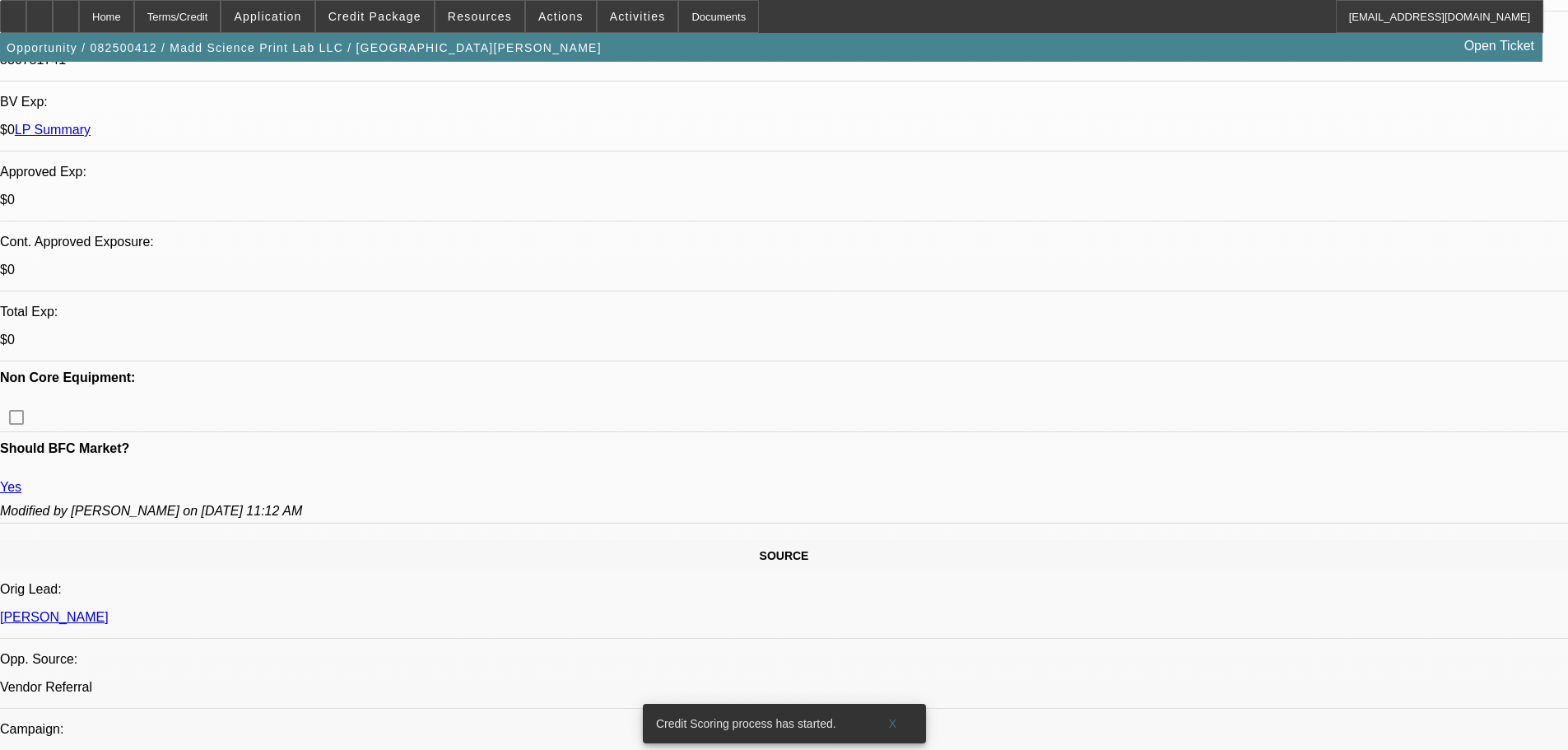
scroll to position [938, 0]
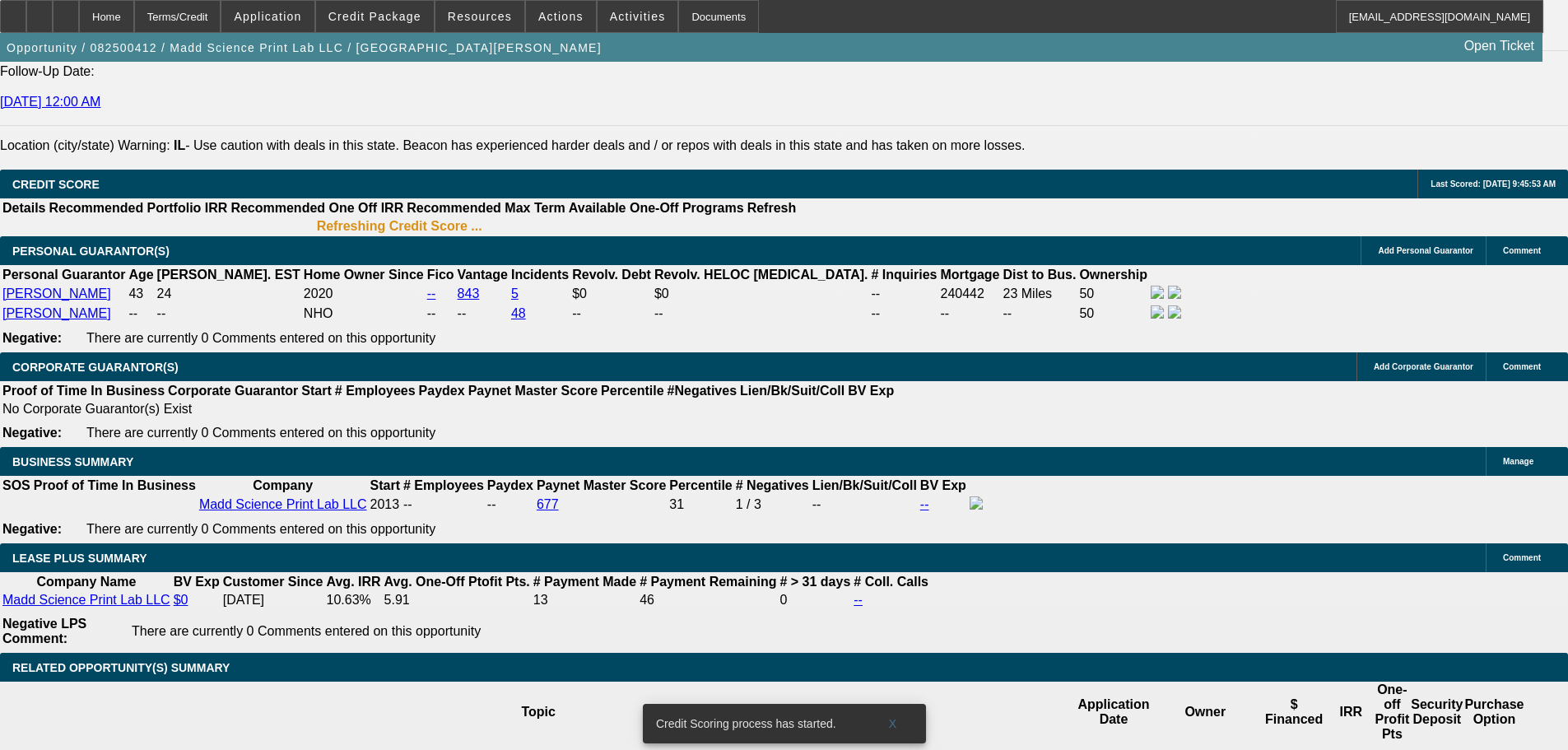
scroll to position [2338, 0]
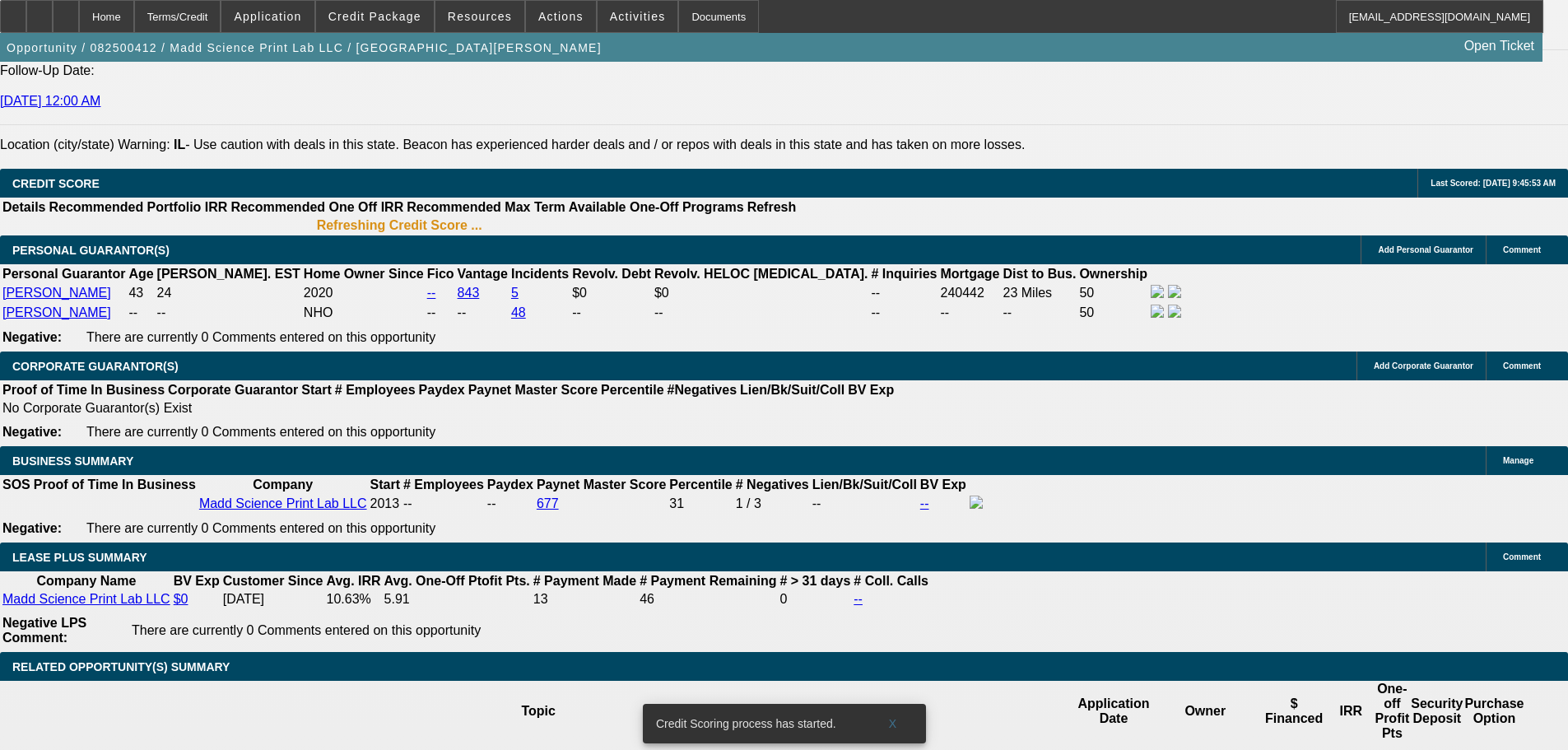
type input "48"
type input "14"
type input "$666.30"
type input "$333.15"
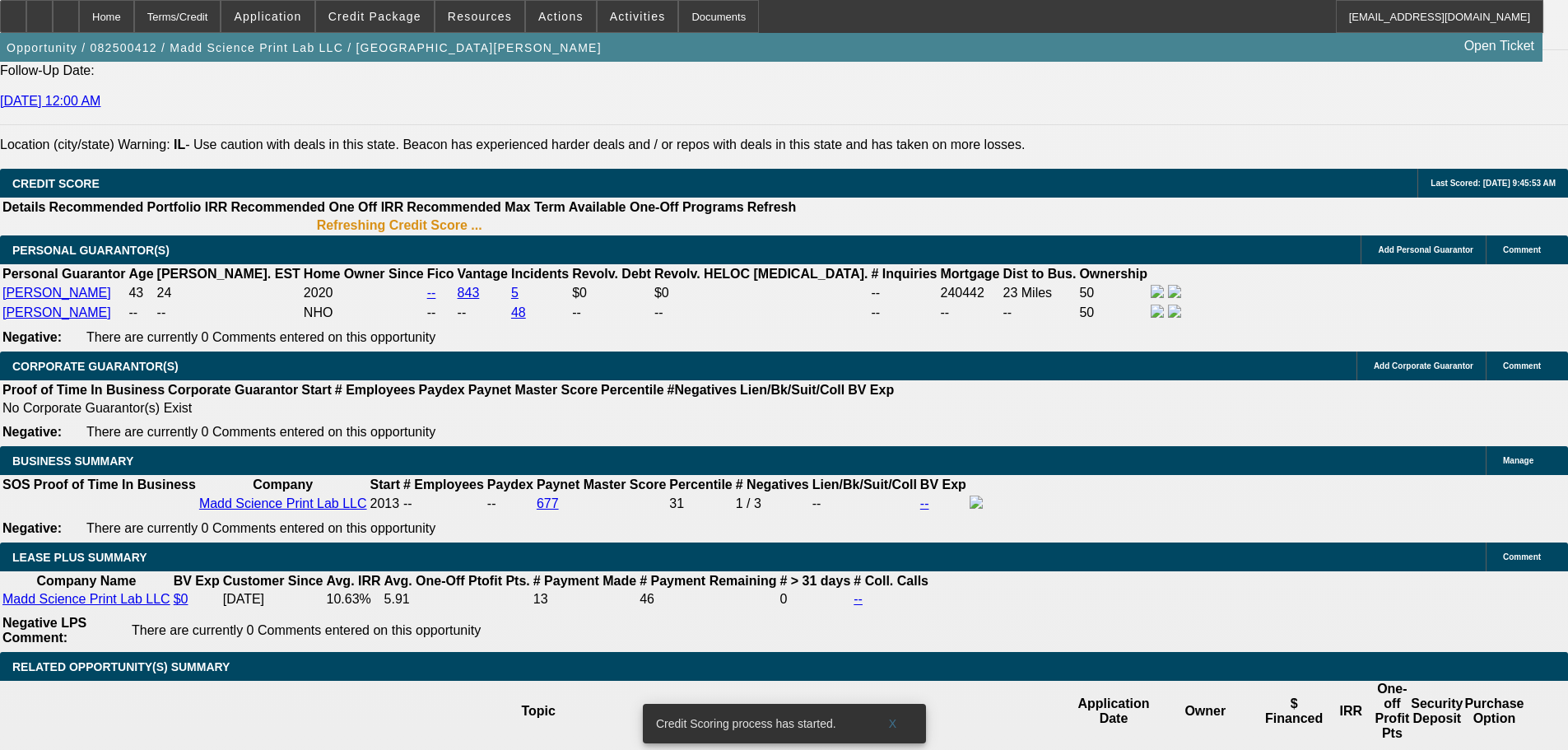
type input "$856.36"
type input "$428.18"
type input "14.5"
type input "$864.24"
type input "$432.12"
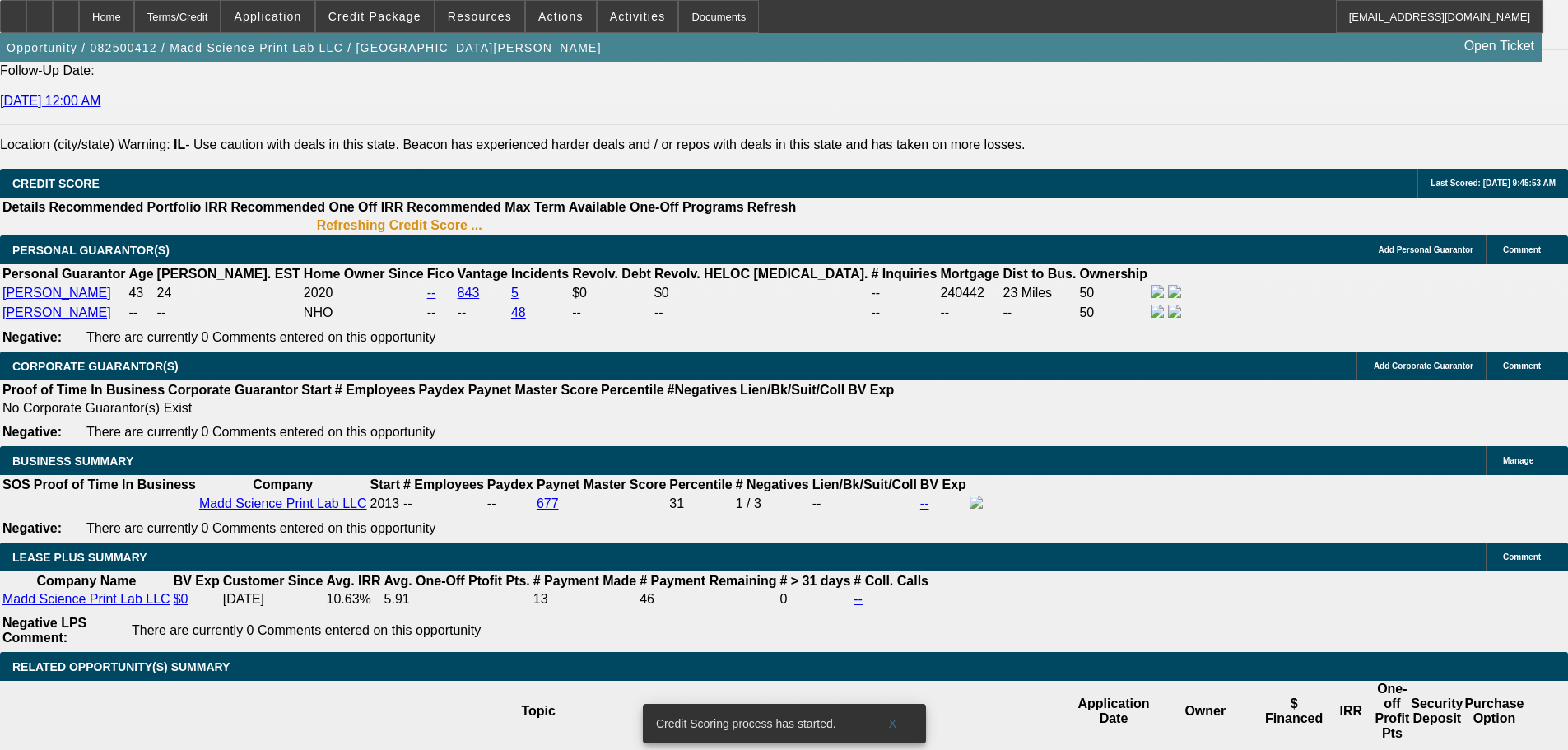
type input "14.5"
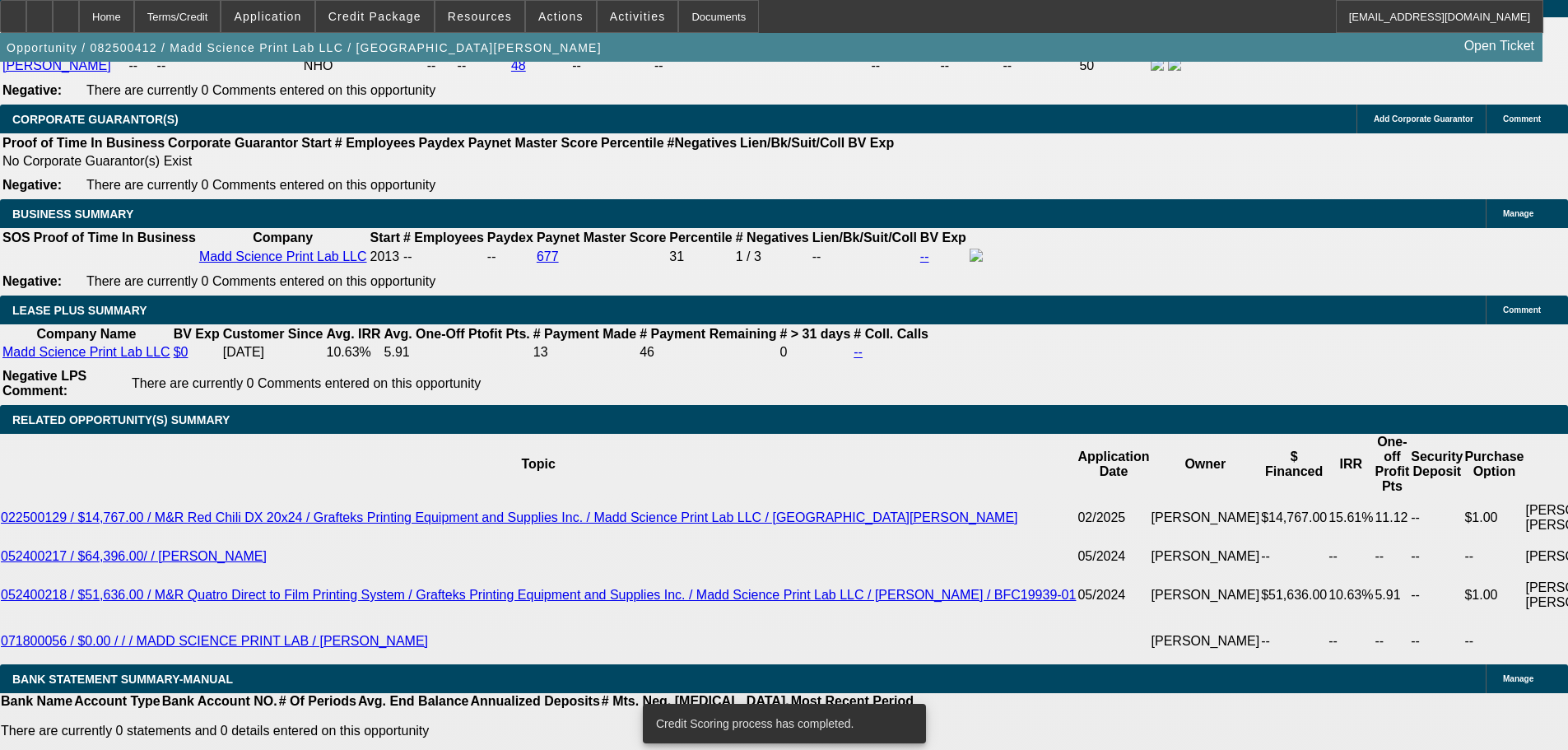
scroll to position [2576, 0]
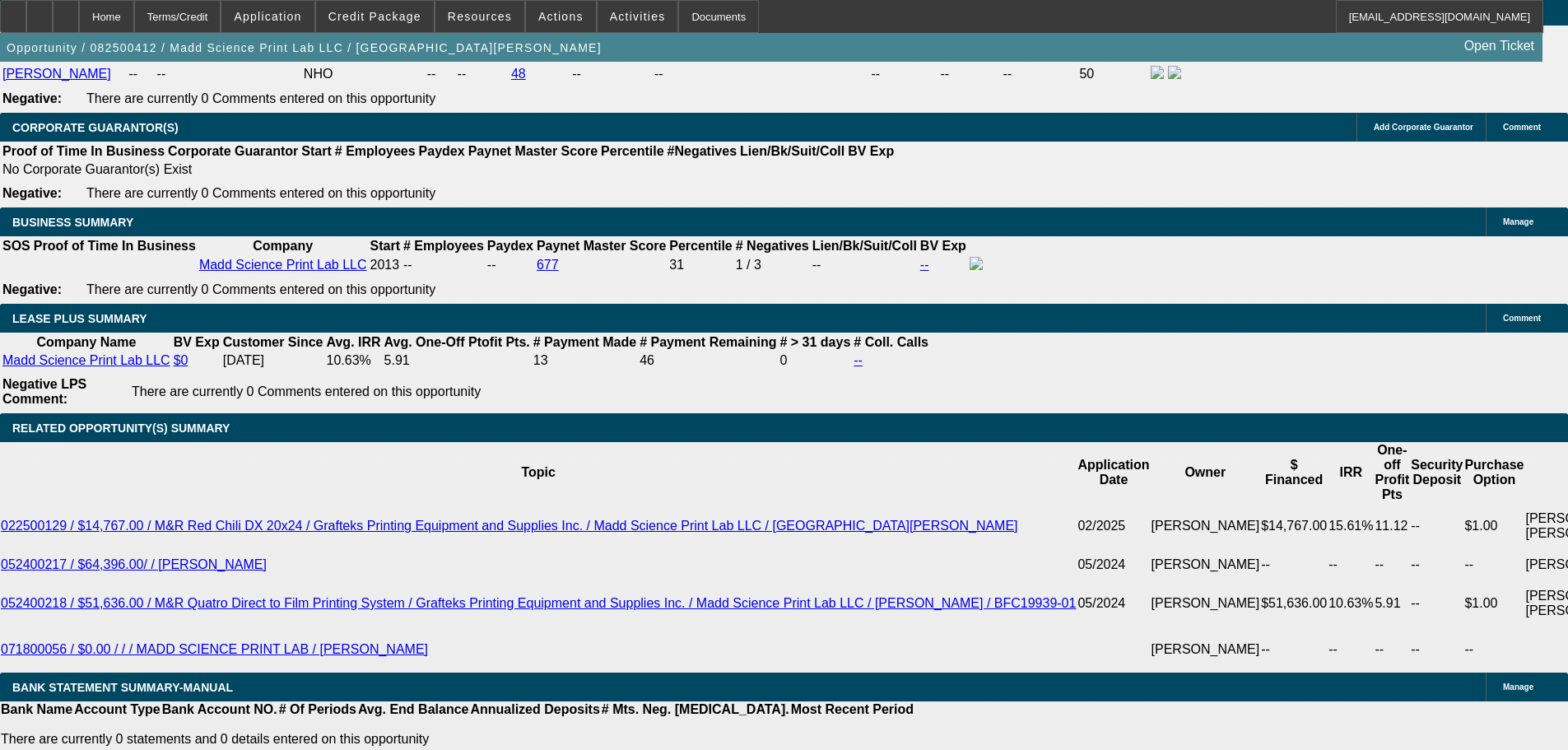
select select "0"
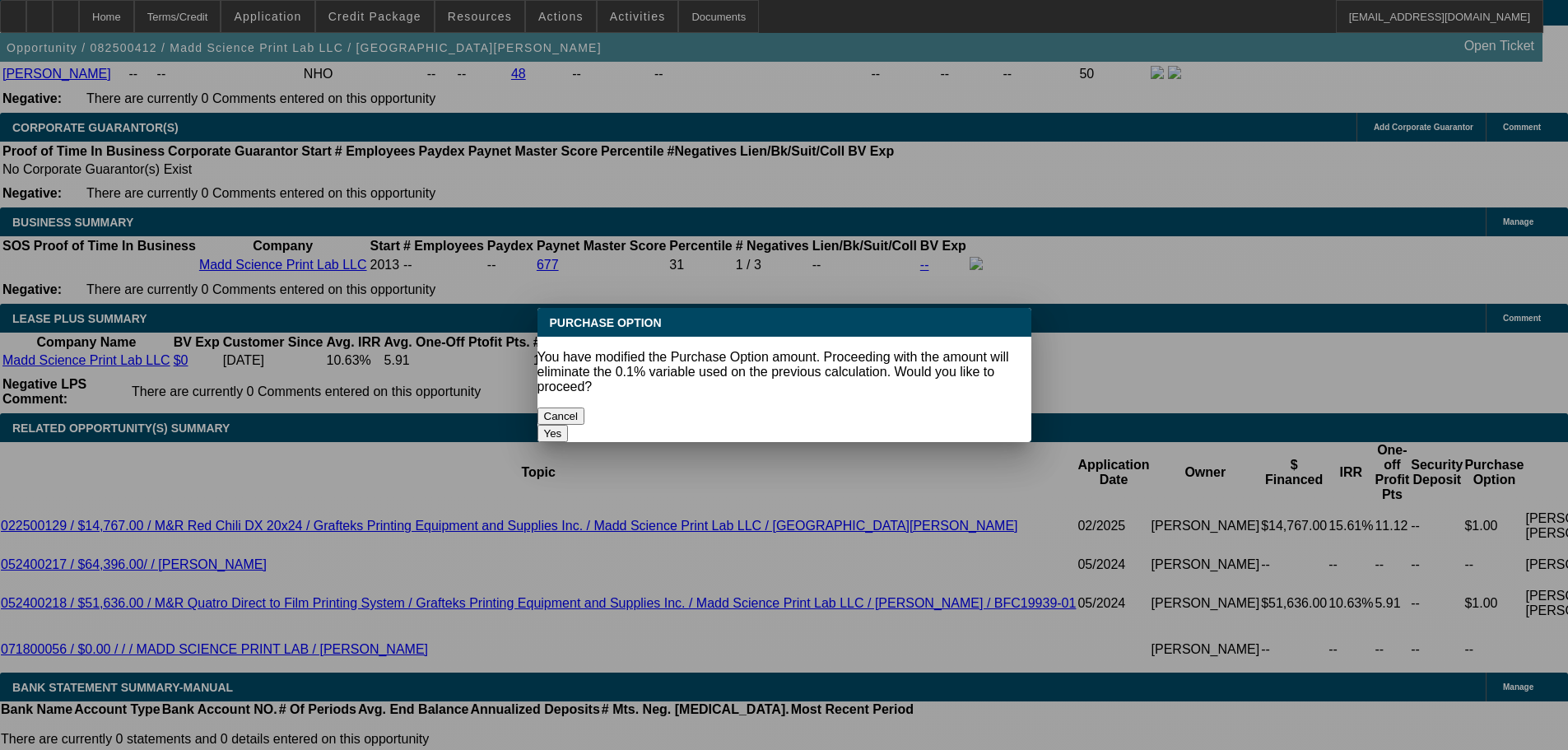
click at [569, 425] on button "Yes" at bounding box center [553, 434] width 32 height 18
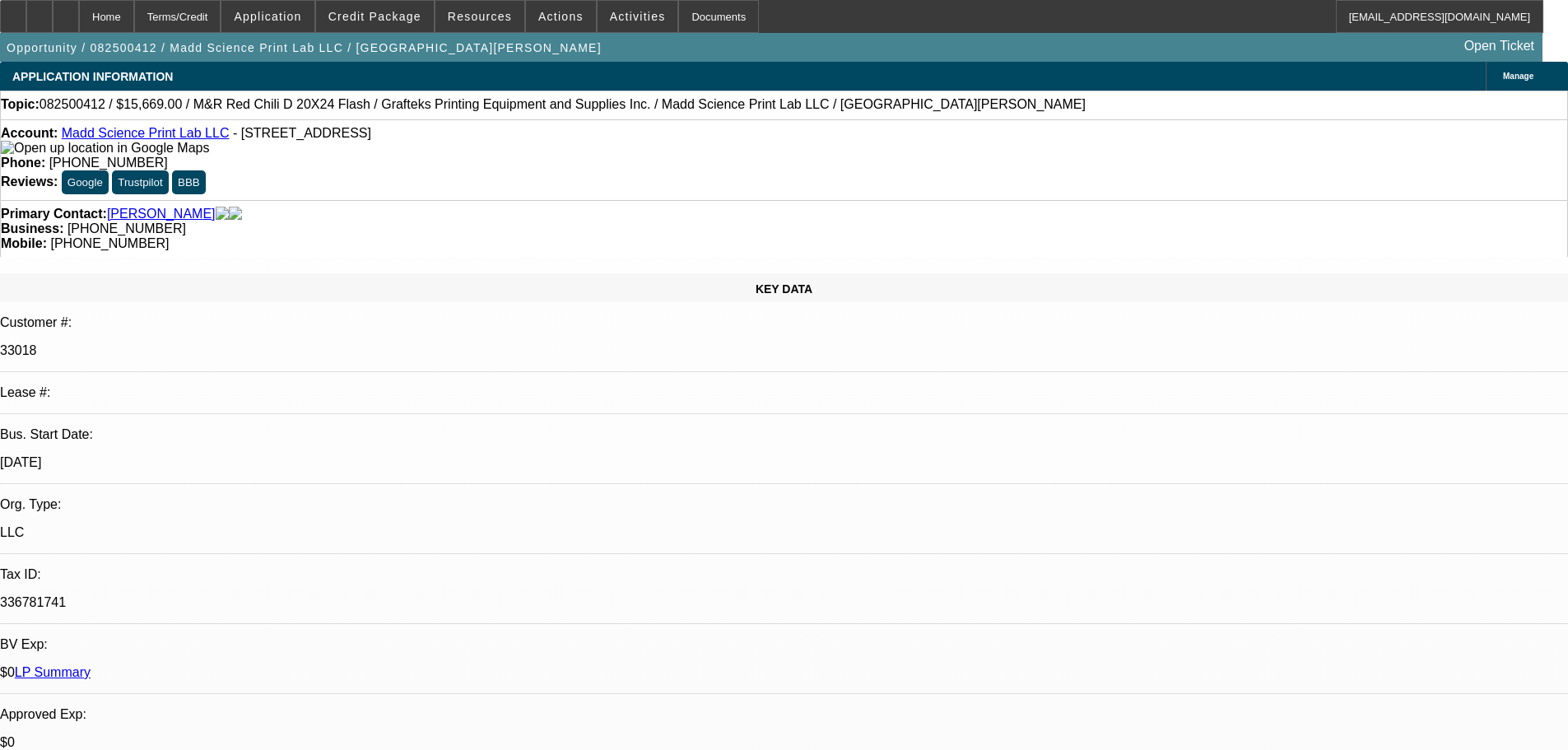
scroll to position [2576, 0]
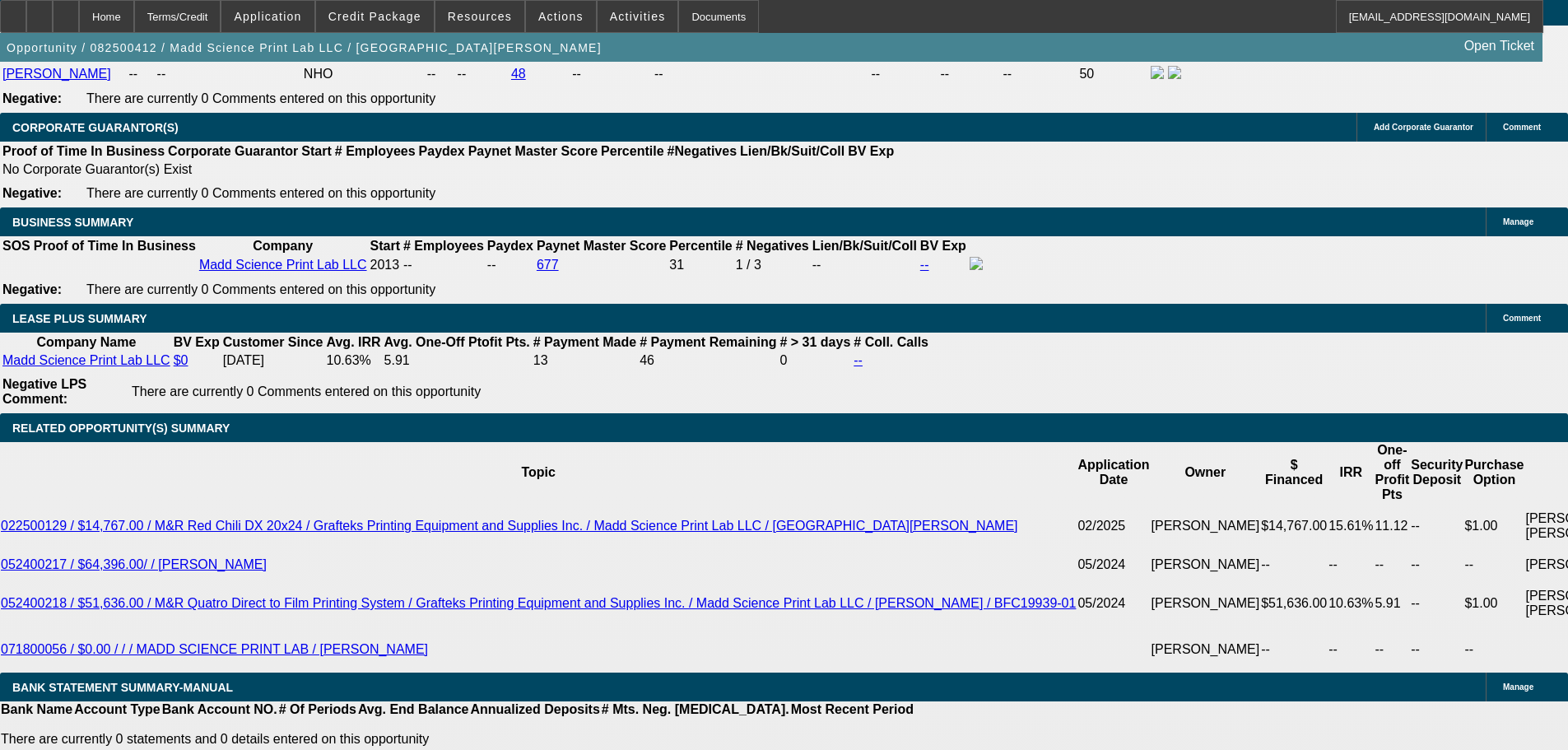
drag, startPoint x: 309, startPoint y: 436, endPoint x: 441, endPoint y: 434, distance: 132.0
type input "$1.00"
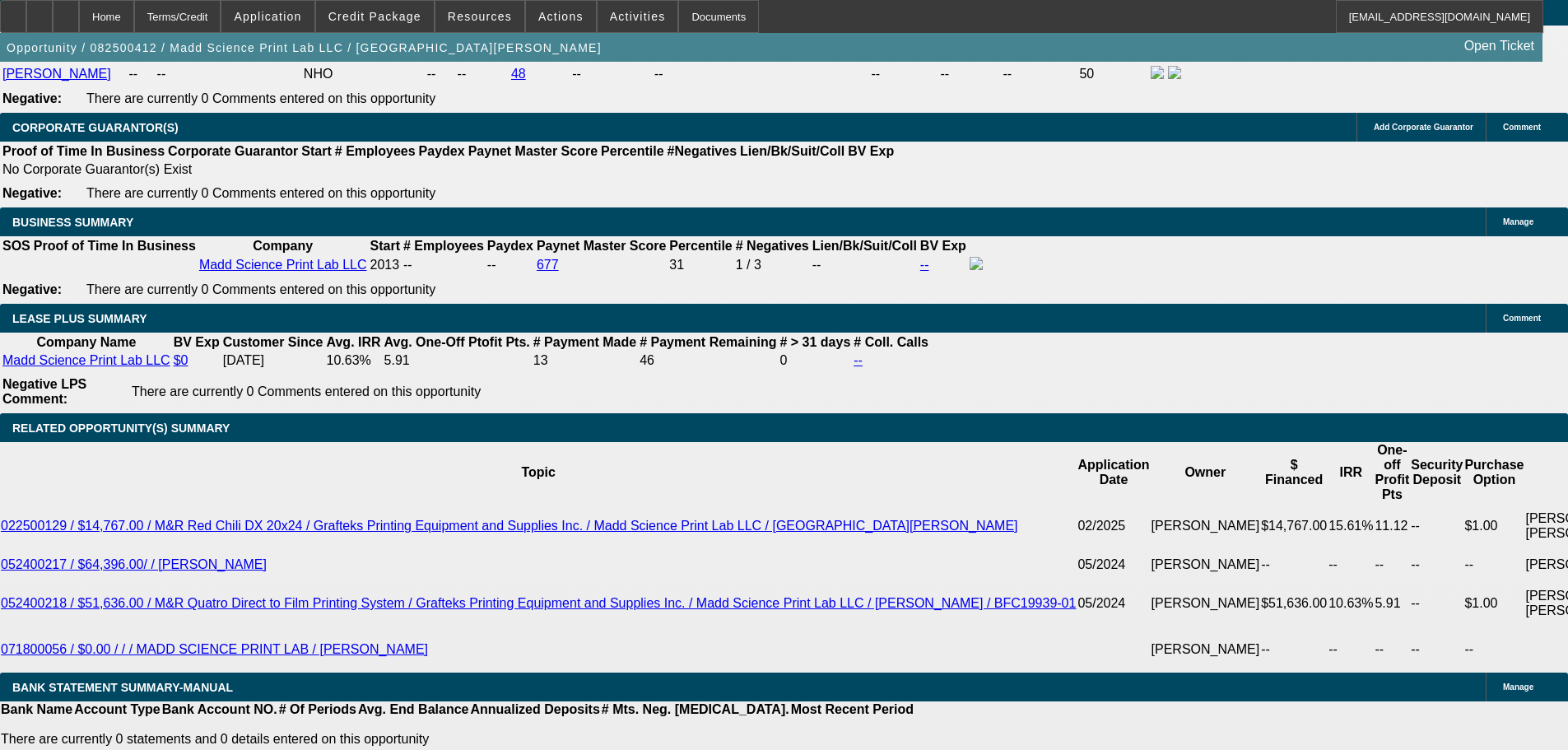
select select "2"
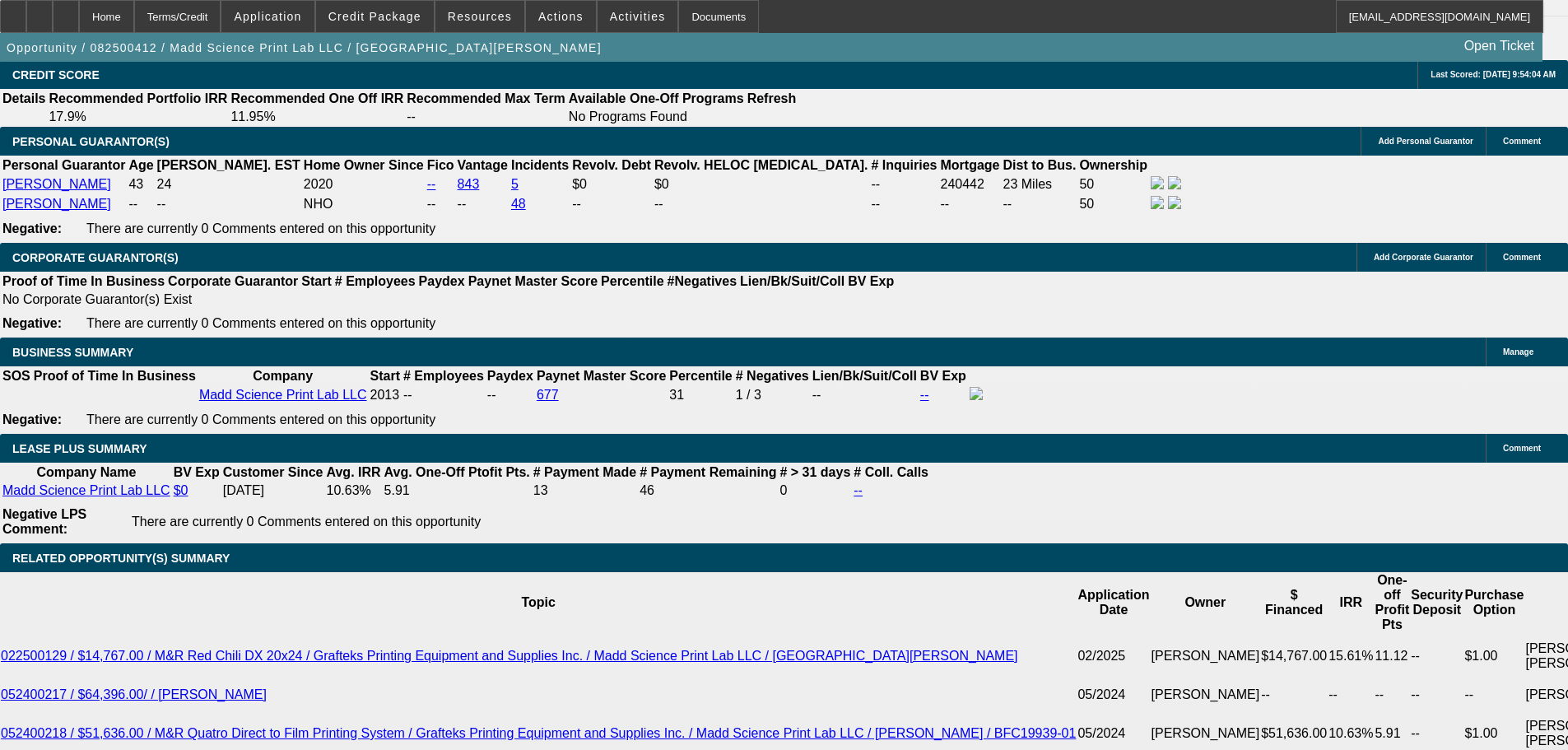
scroll to position [2165, 0]
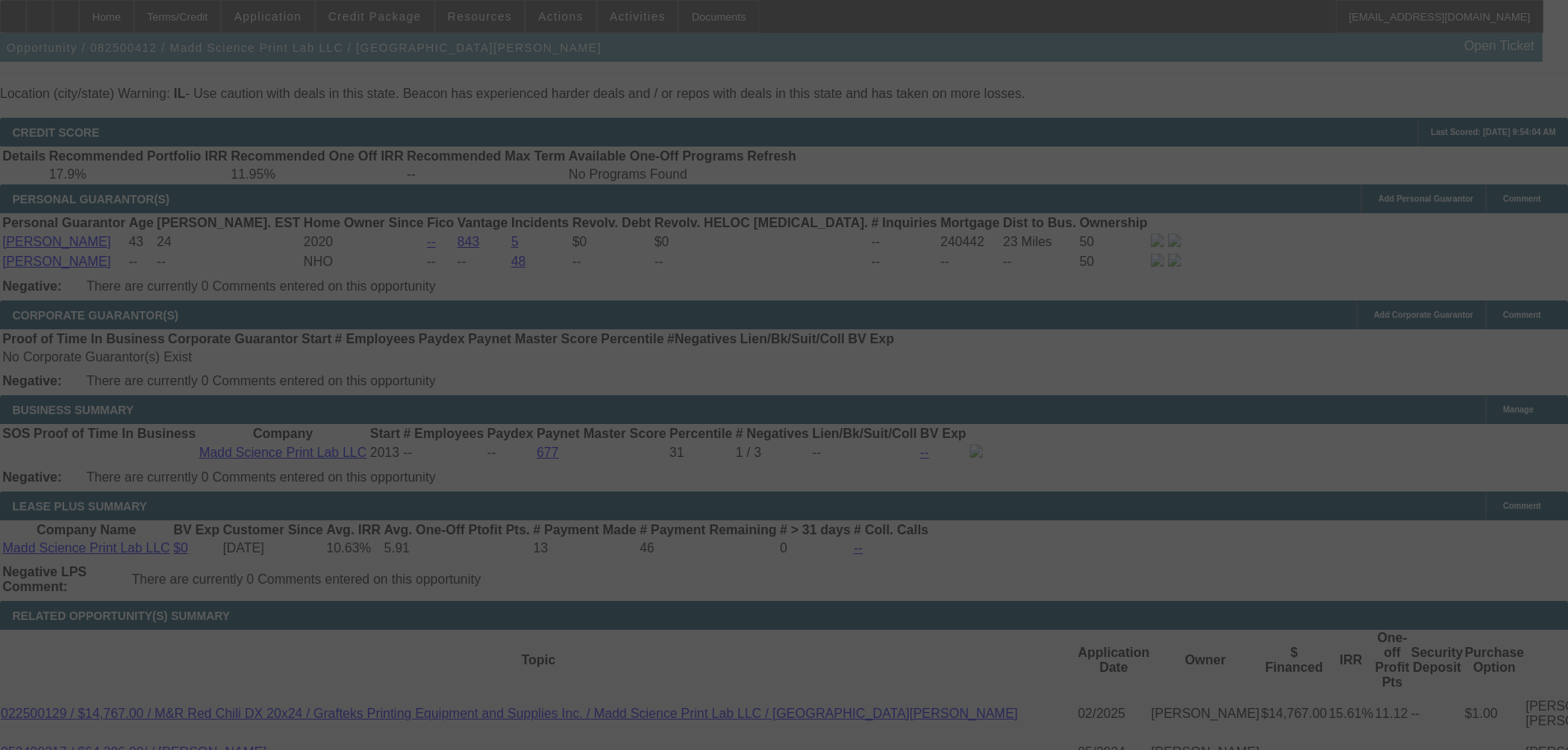
scroll to position [2412, 0]
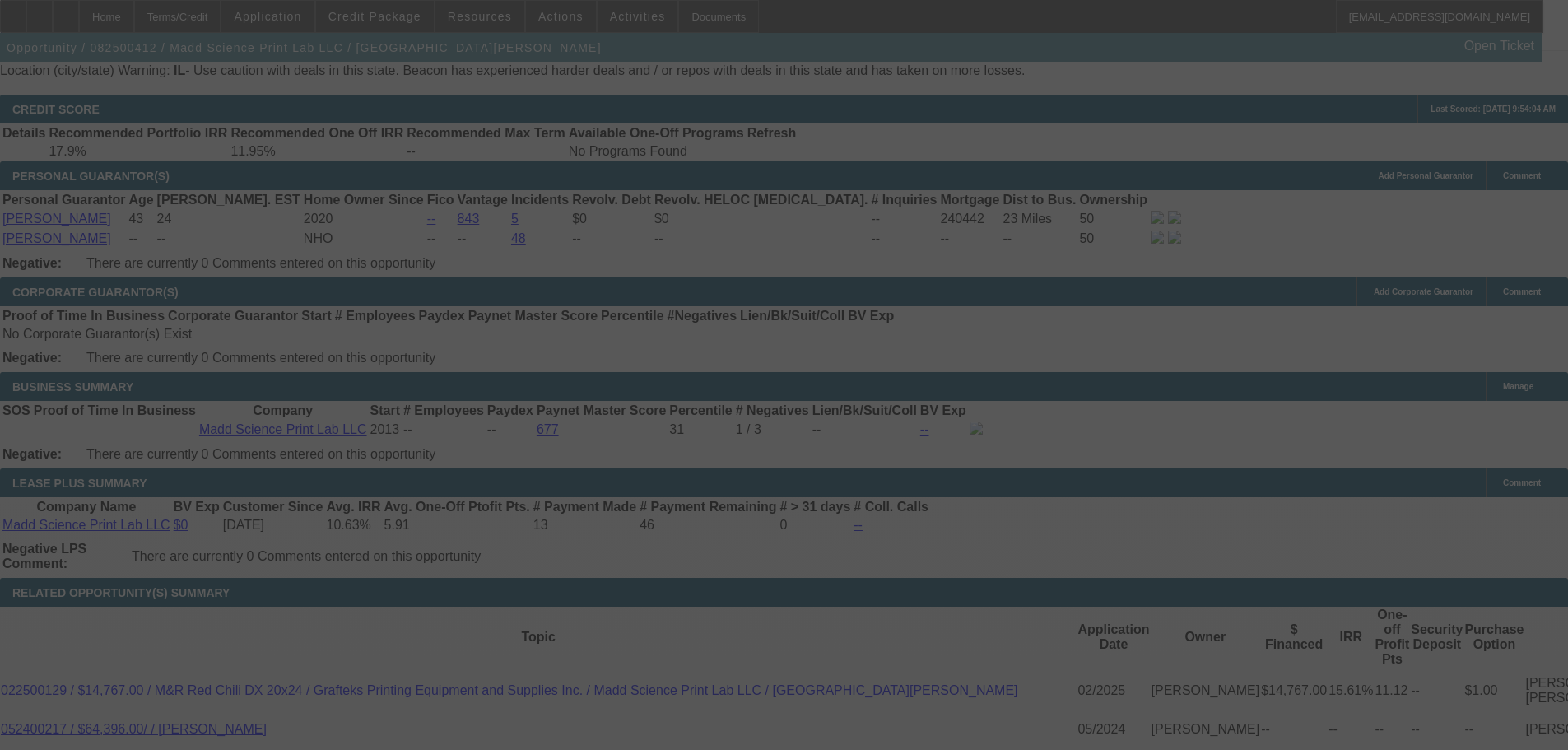
select select "0"
select select "2"
select select "0"
select select "2"
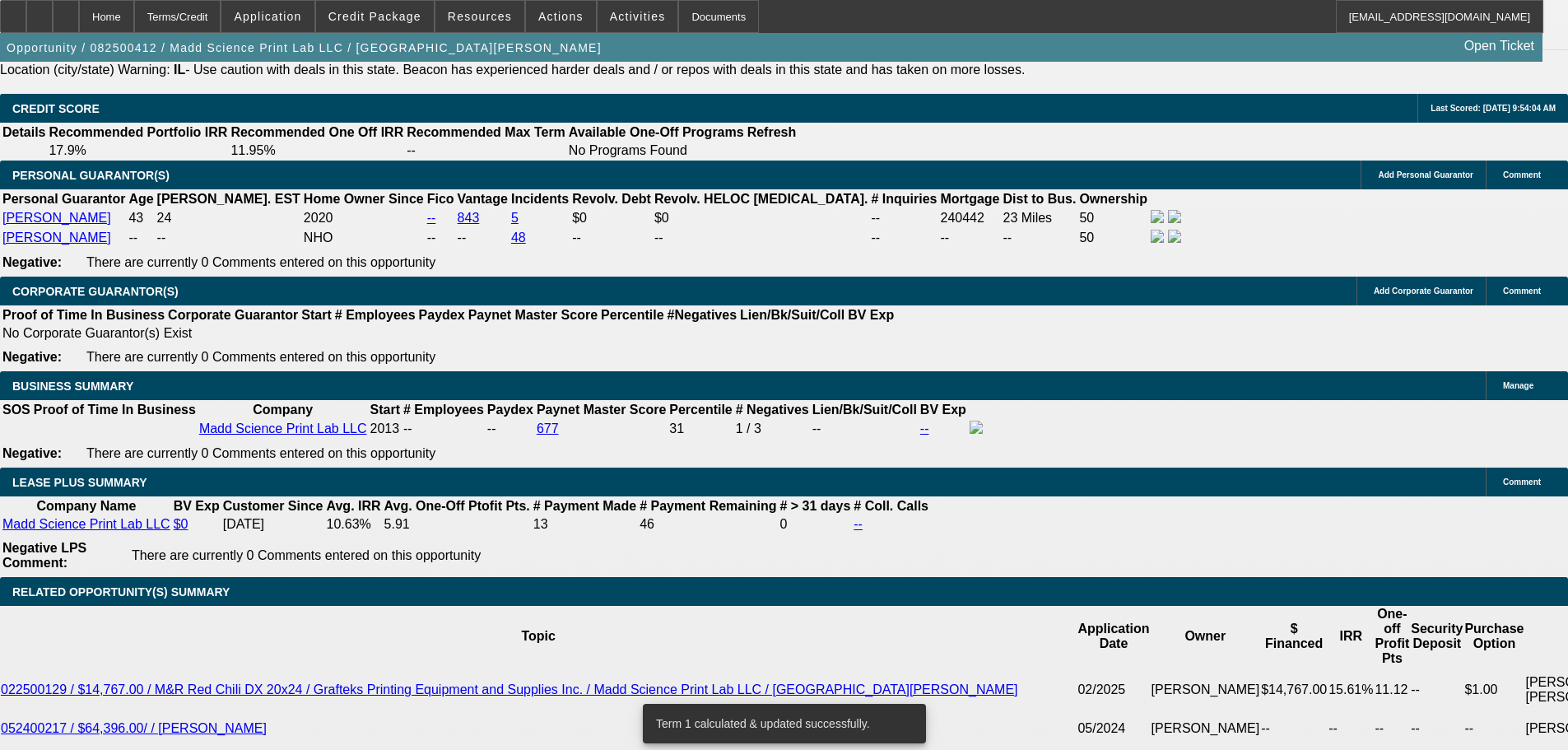
scroll to position [2494, 0]
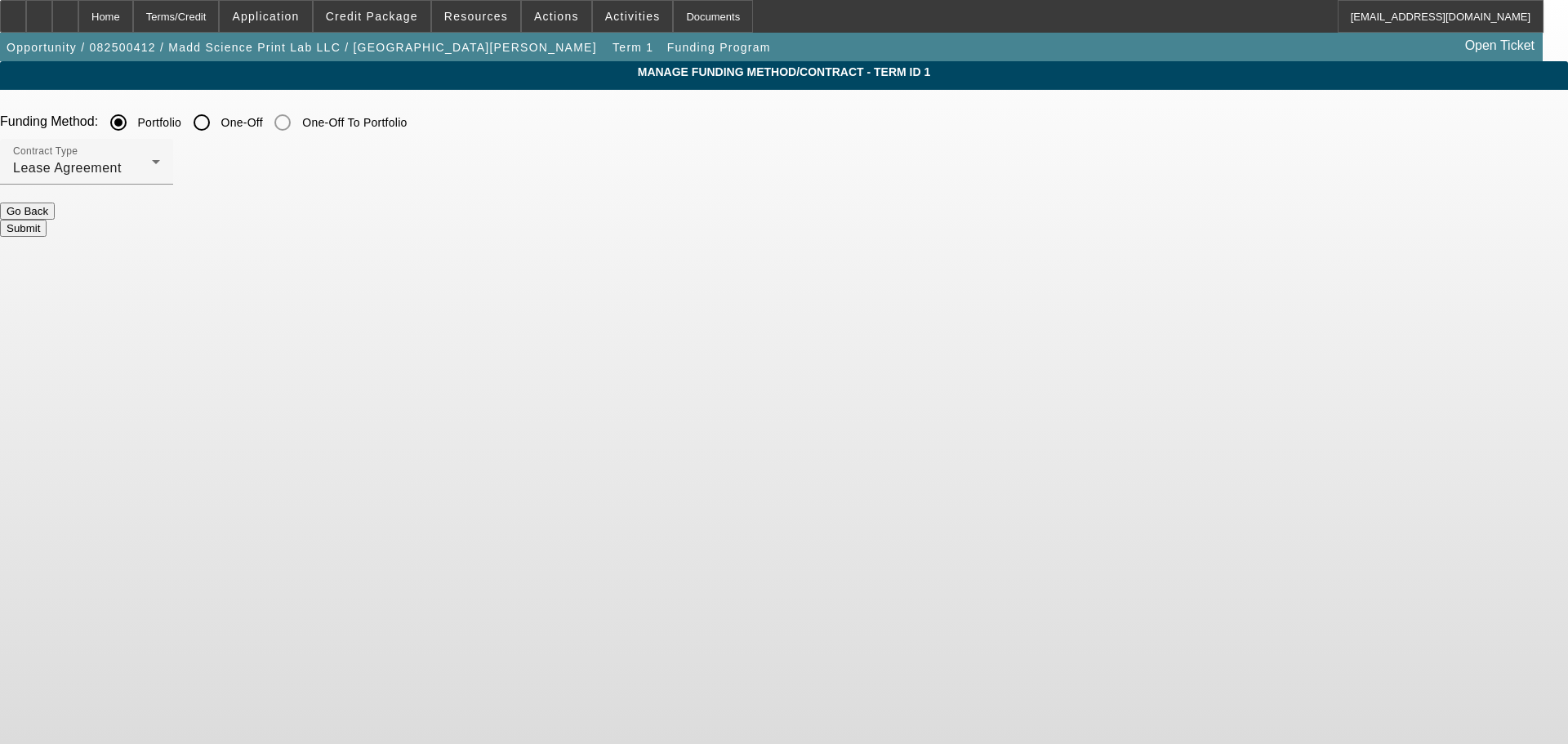
click at [218, 126] on input "One-Off" at bounding box center [201, 122] width 32 height 32
radio input "true"
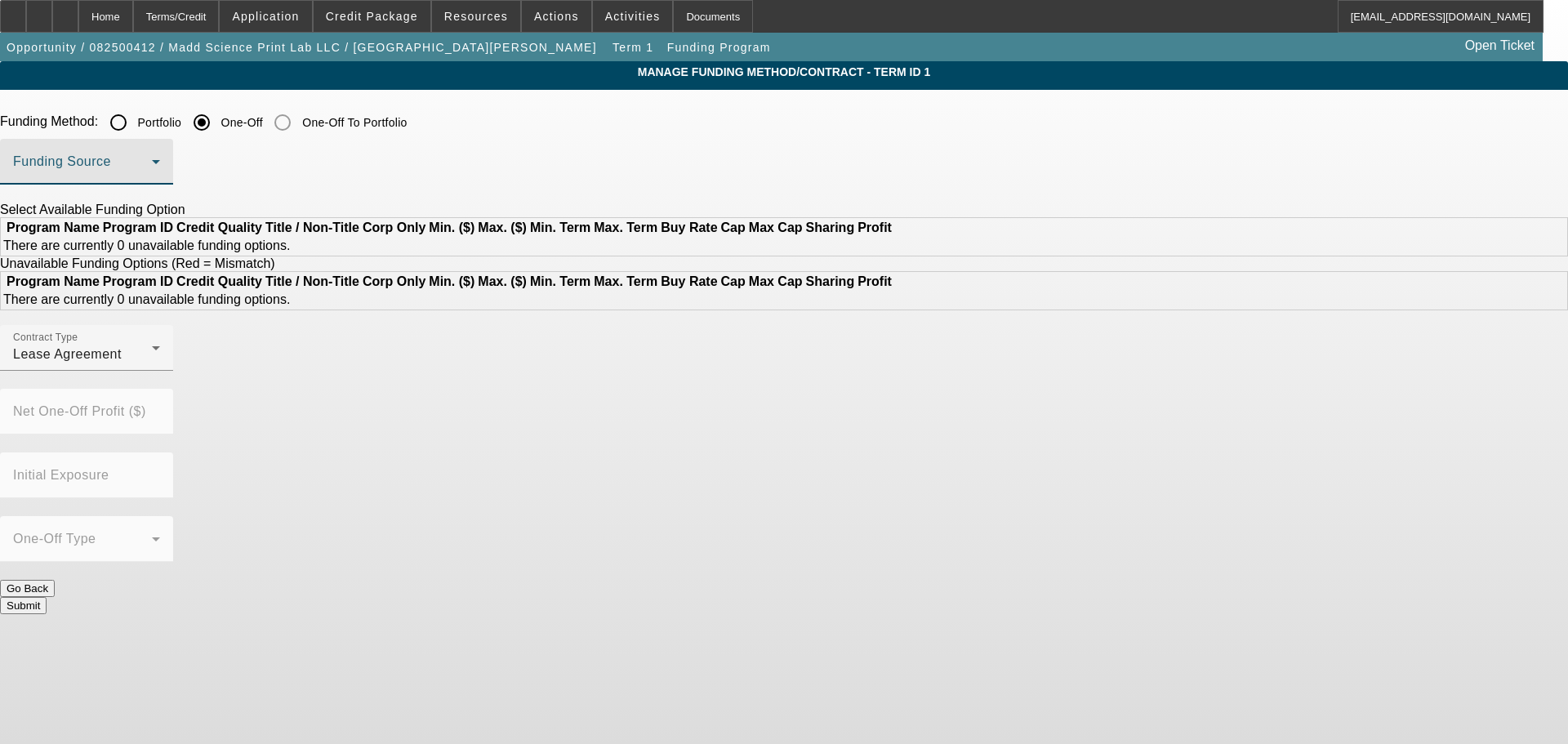
click at [152, 161] on span at bounding box center [82, 168] width 139 height 20
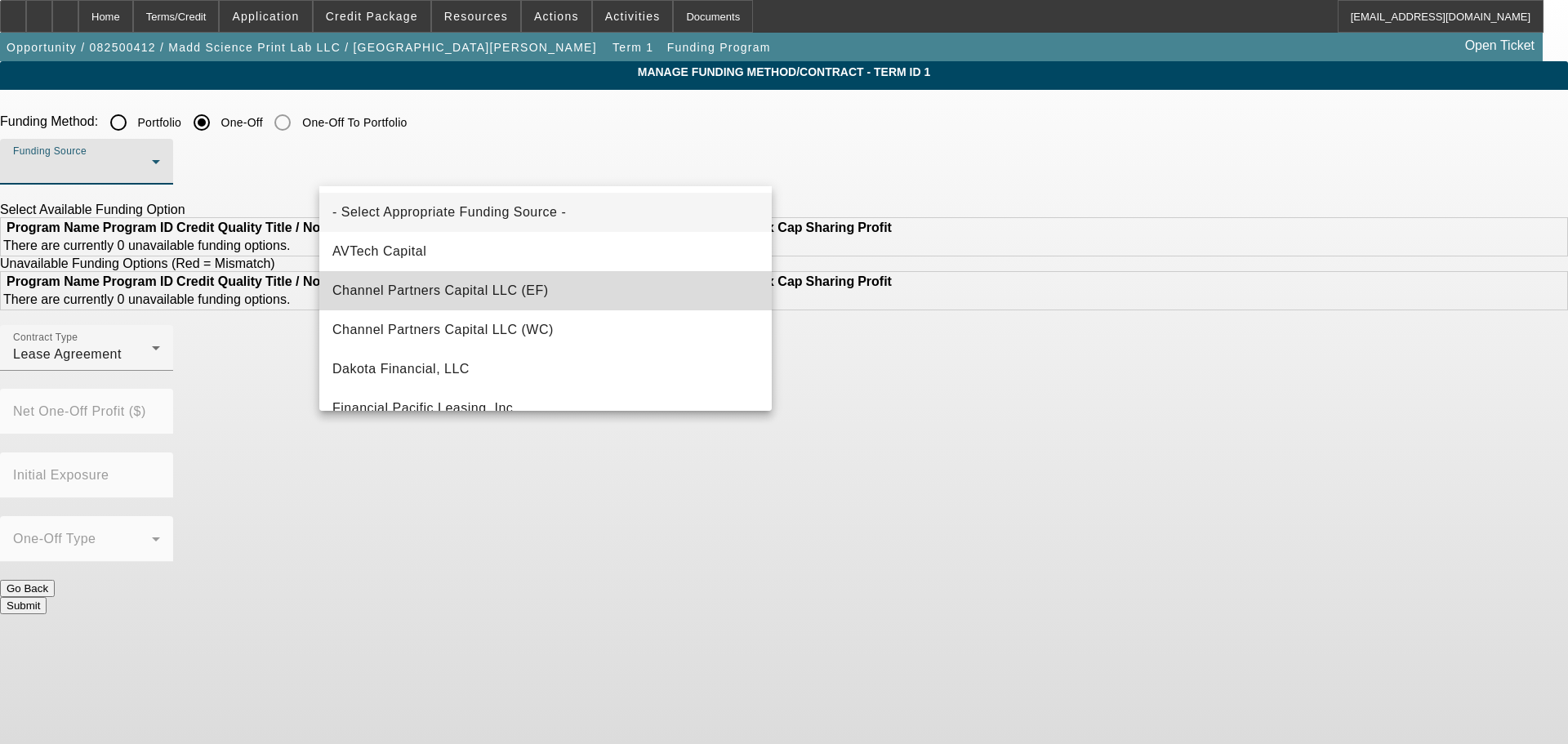
click at [557, 290] on mat-option "Channel Partners Capital LLC (EF)" at bounding box center [545, 290] width 453 height 39
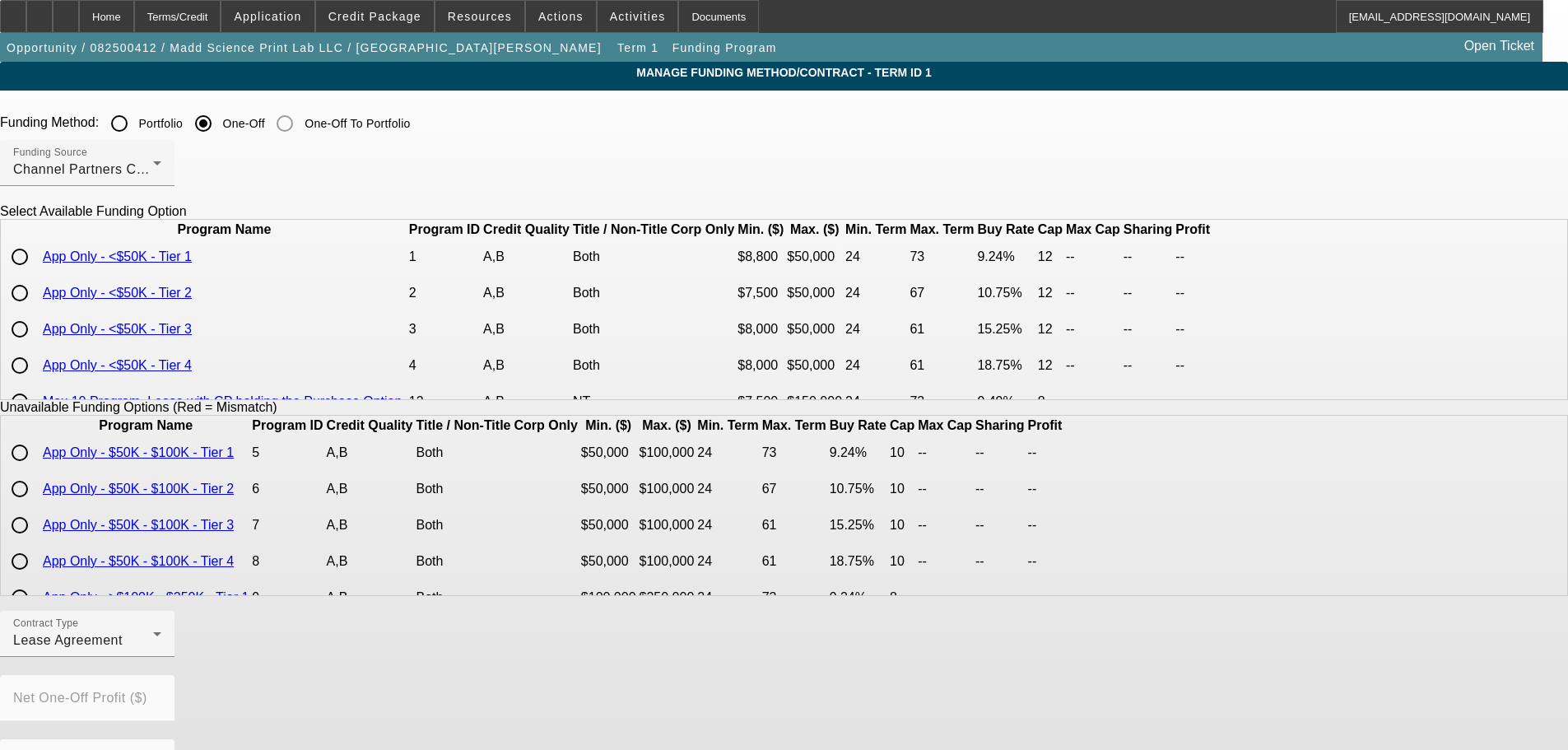
click at [36, 273] on input "radio" at bounding box center [19, 256] width 33 height 33
radio input "true"
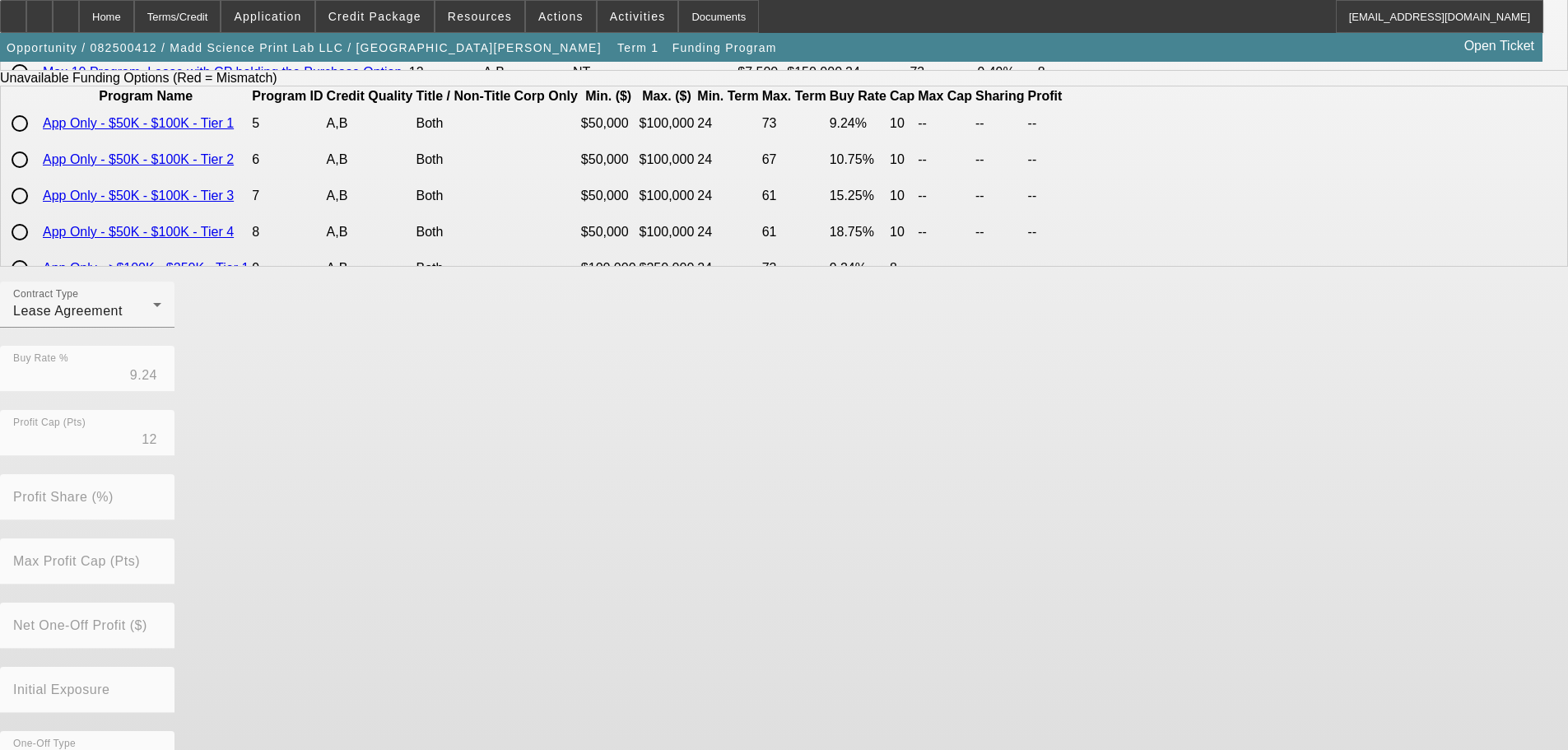
scroll to position [374, 0]
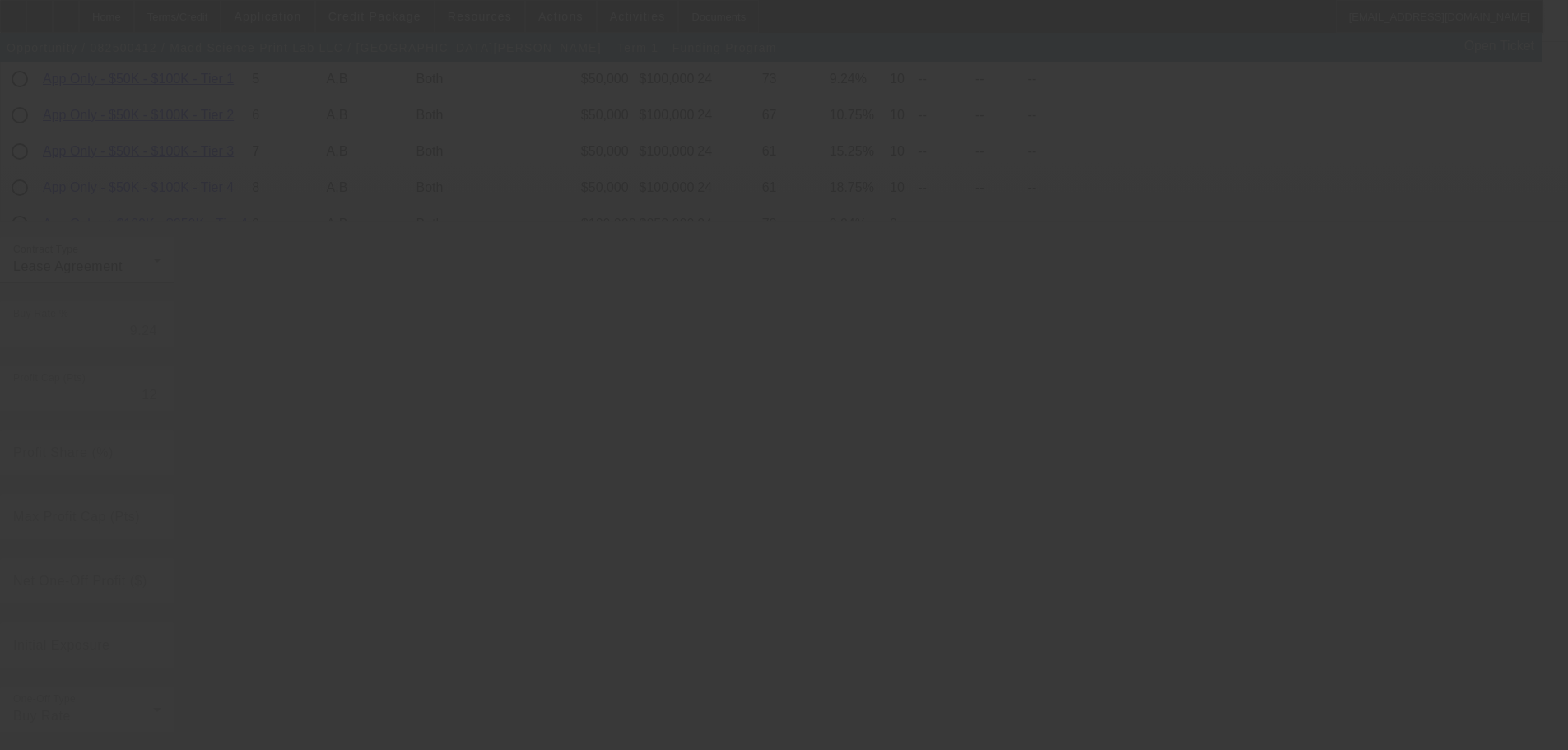
radio input "true"
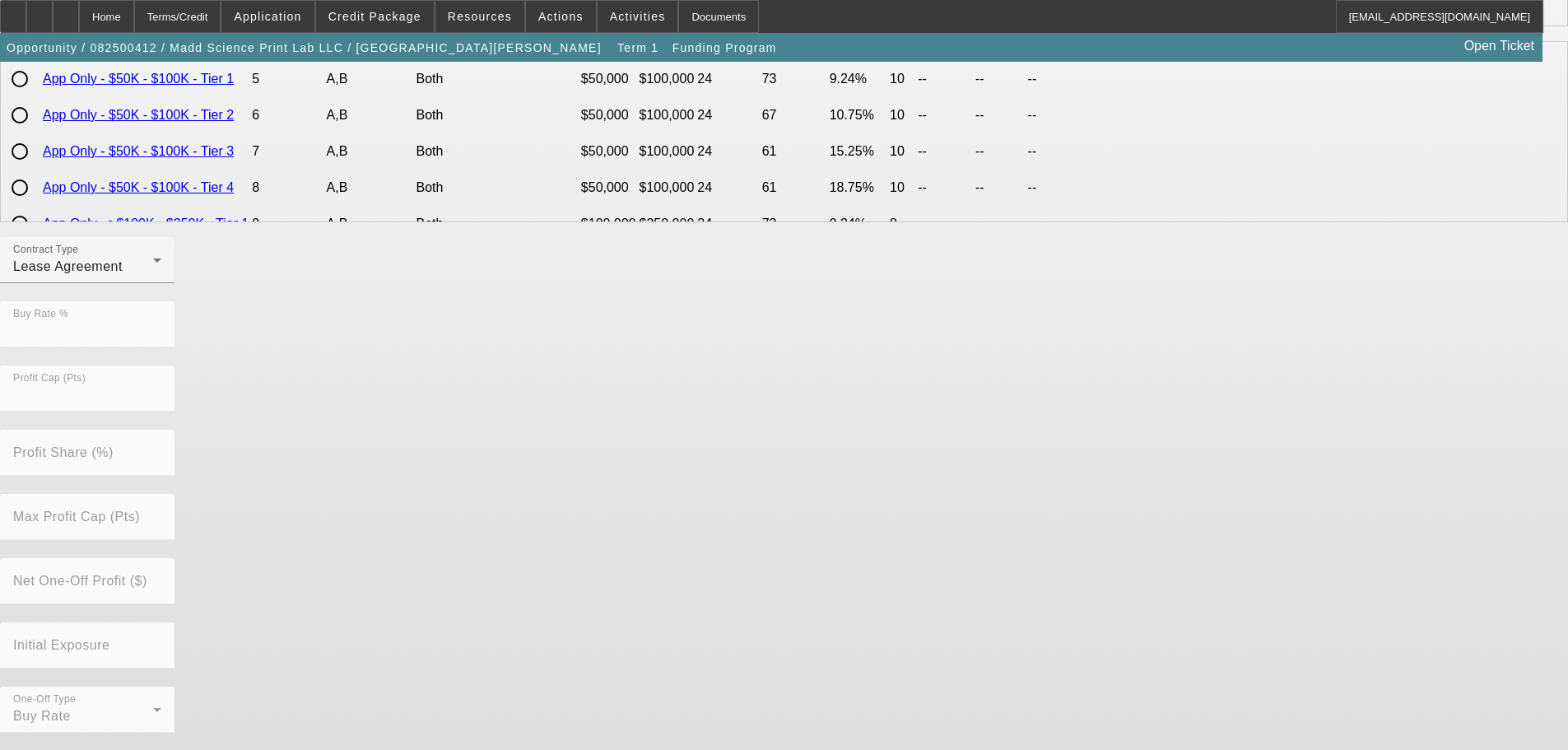
scroll to position [0, 0]
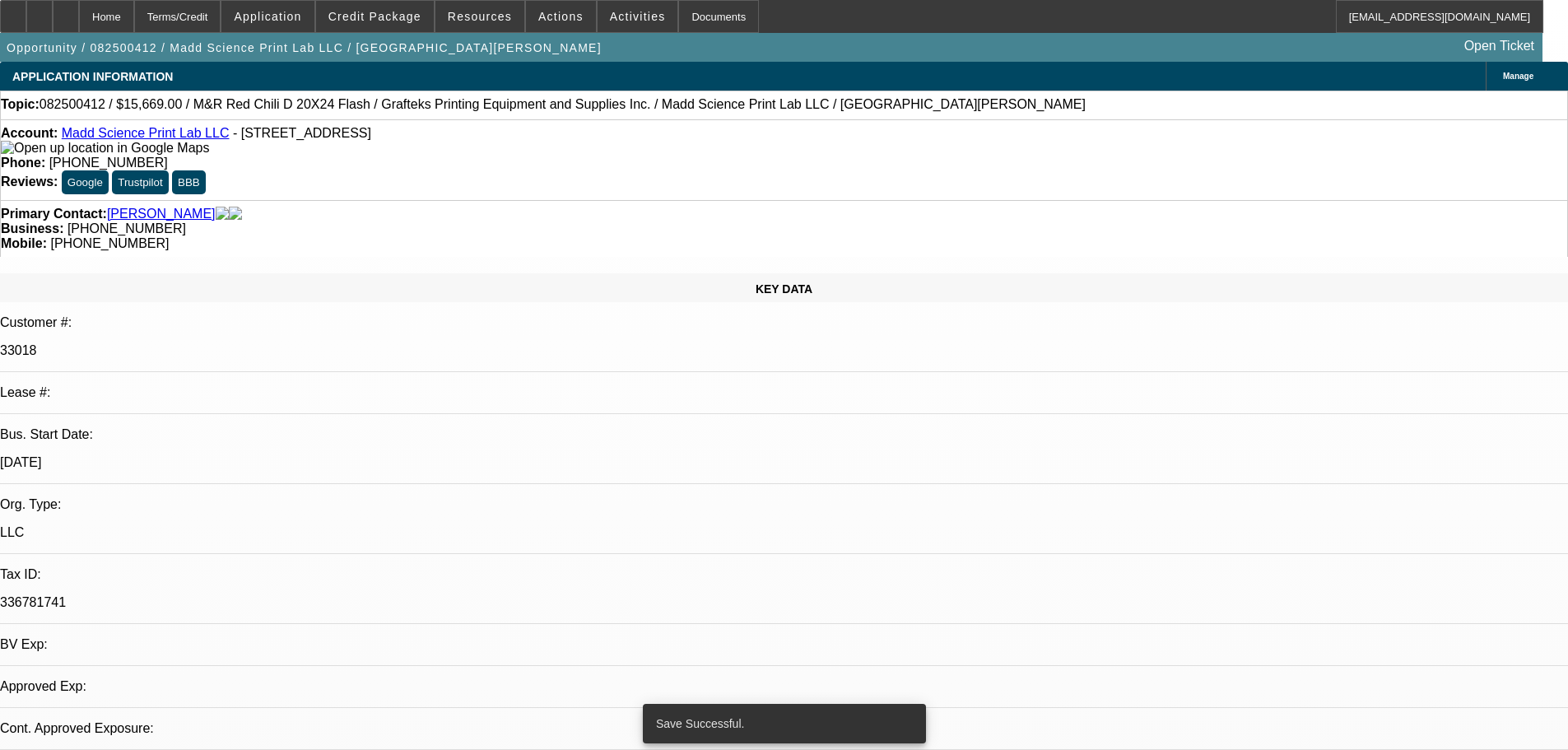
select select "0"
select select "2"
select select "0"
select select "2"
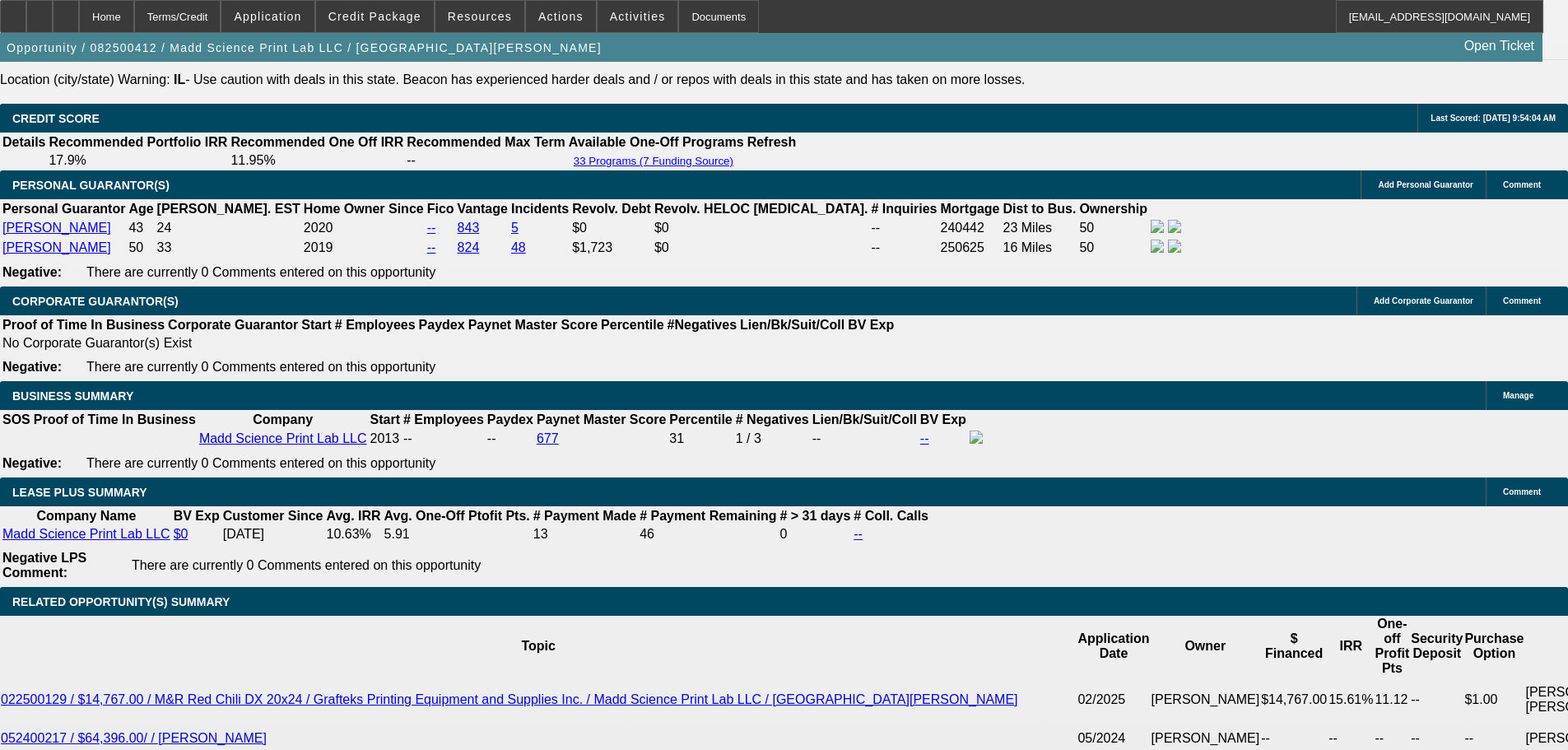
scroll to position [2552, 0]
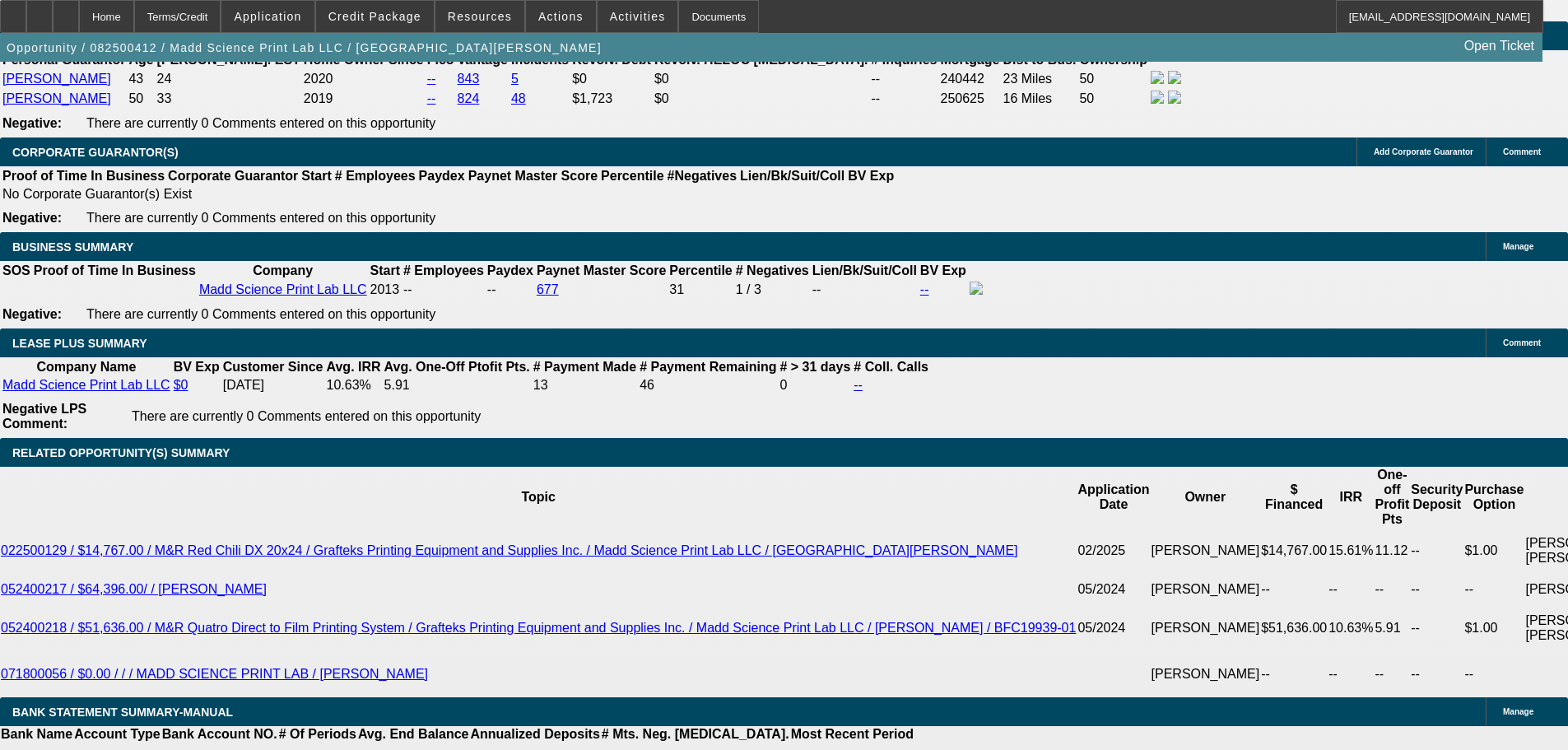
select select "0"
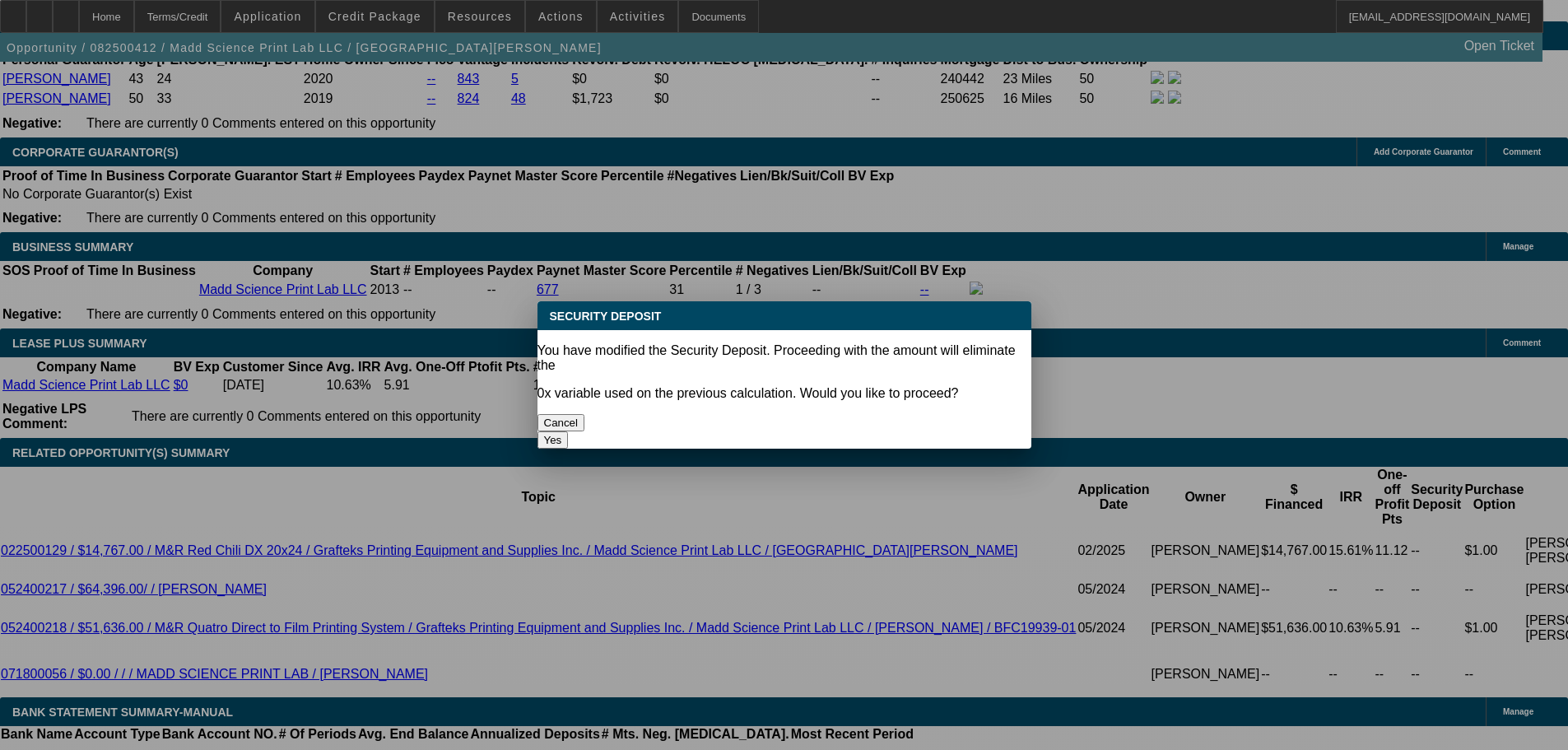
scroll to position [0, 0]
click at [569, 432] on button "Yes" at bounding box center [553, 441] width 32 height 18
type input "$0.00"
type input "UNKNOWN"
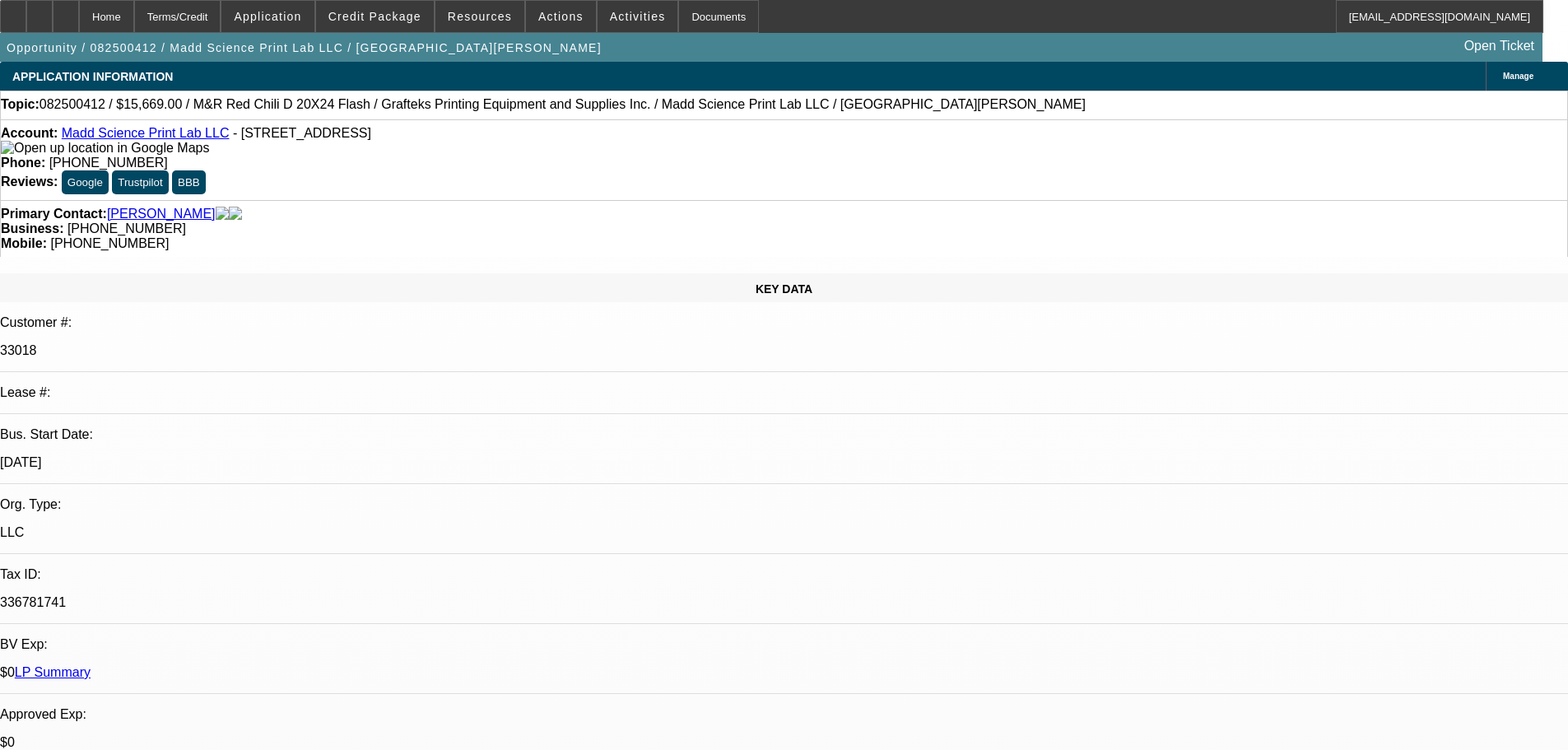
scroll to position [2552, 0]
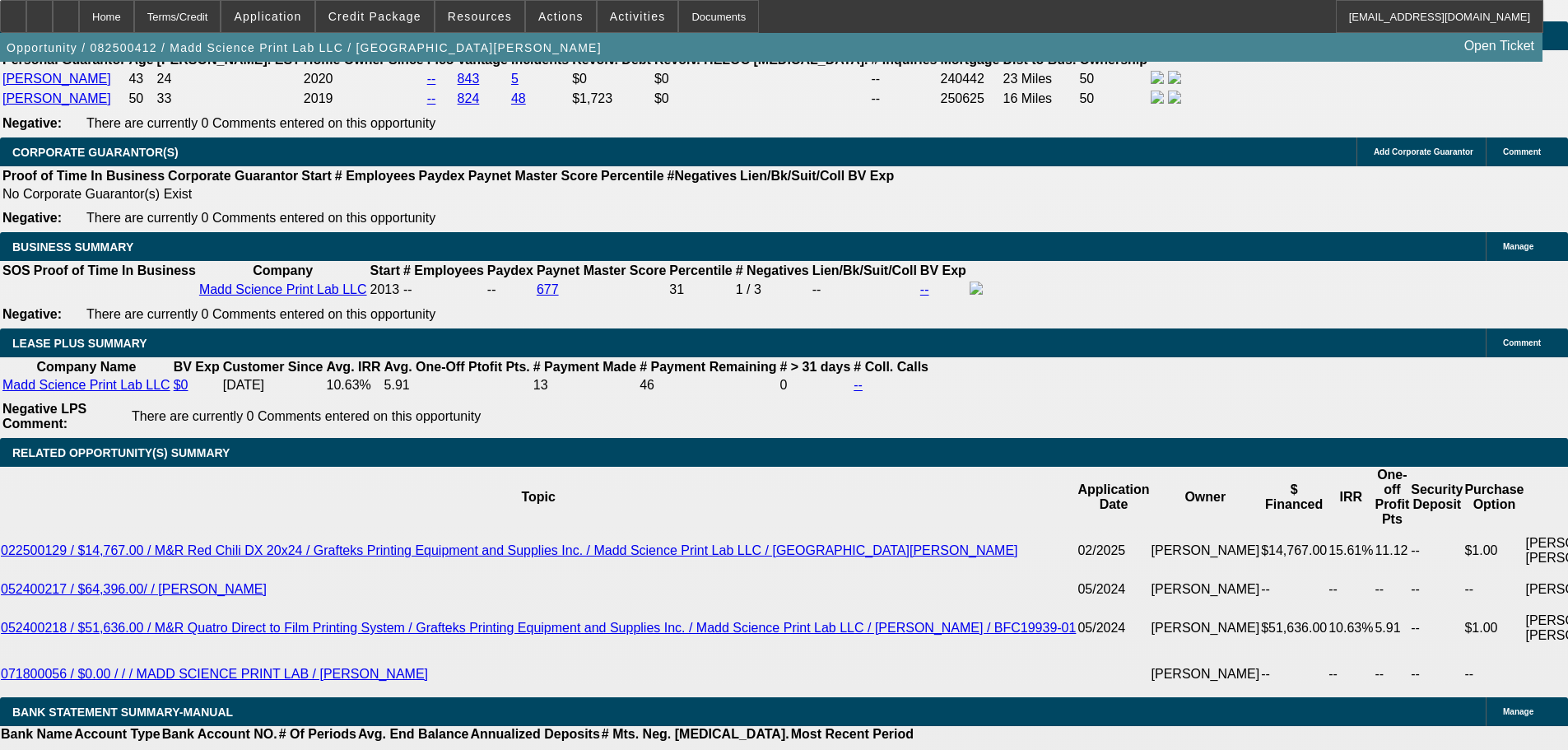
select select "1"
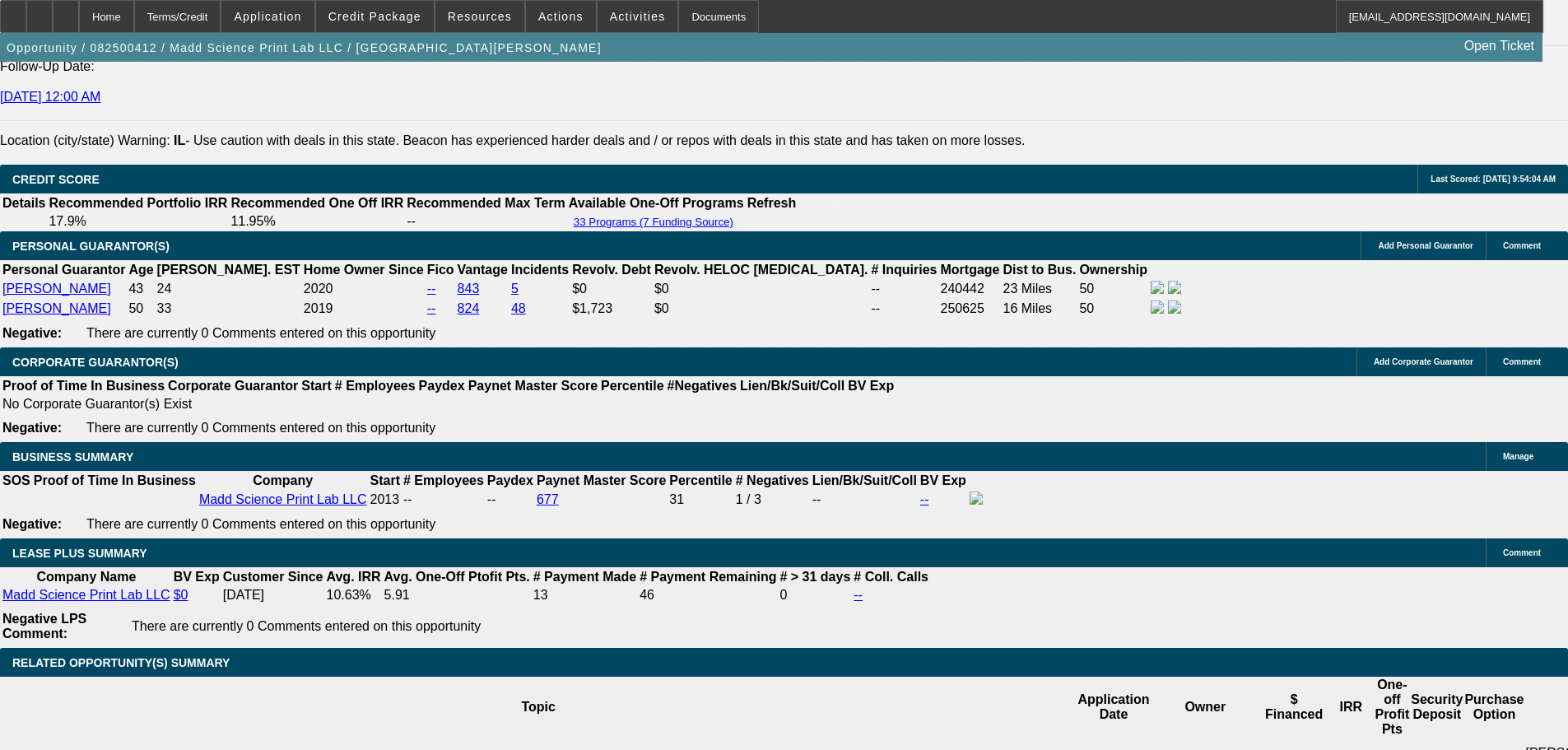
scroll to position [1976, 0]
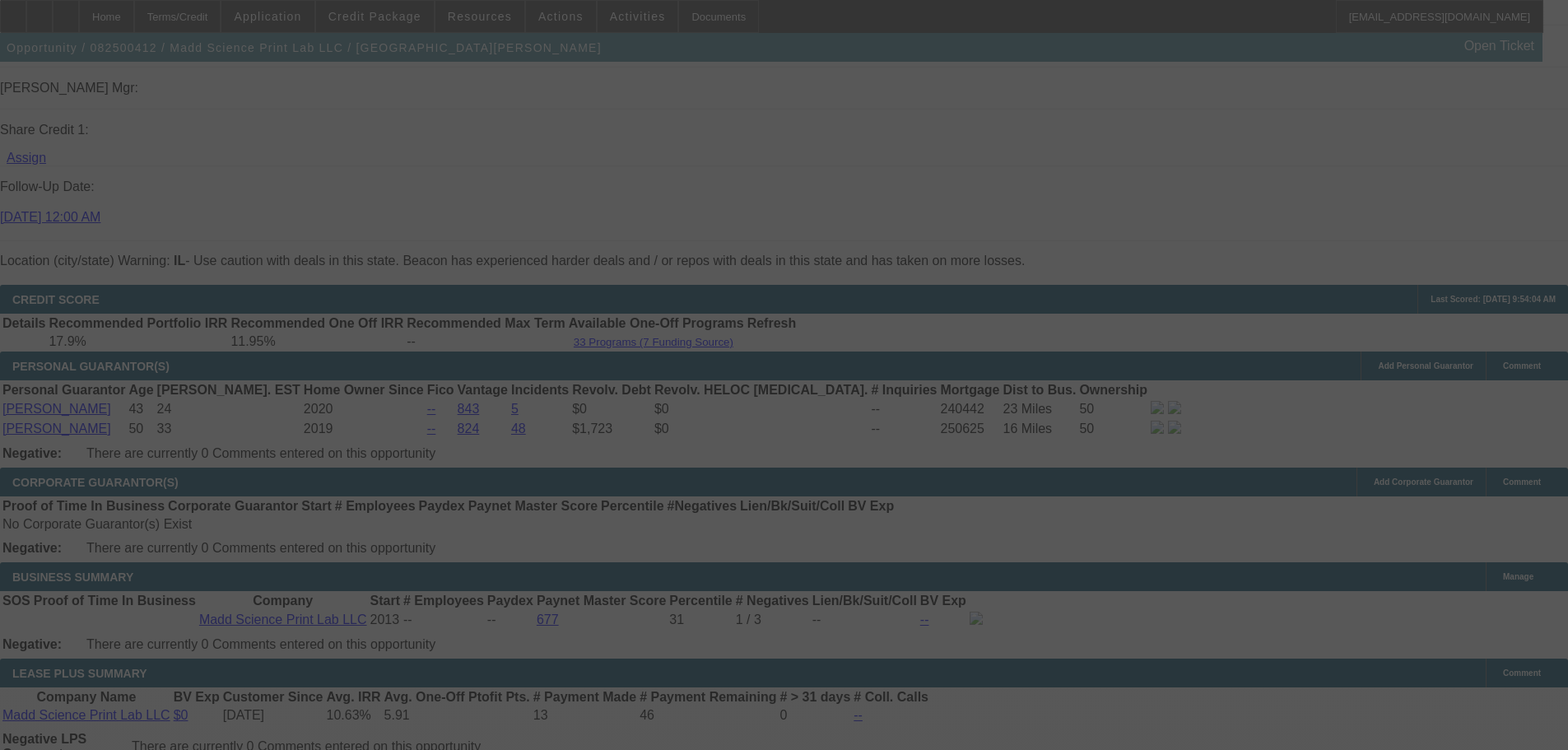
scroll to position [2222, 0]
select select "0"
select select "2"
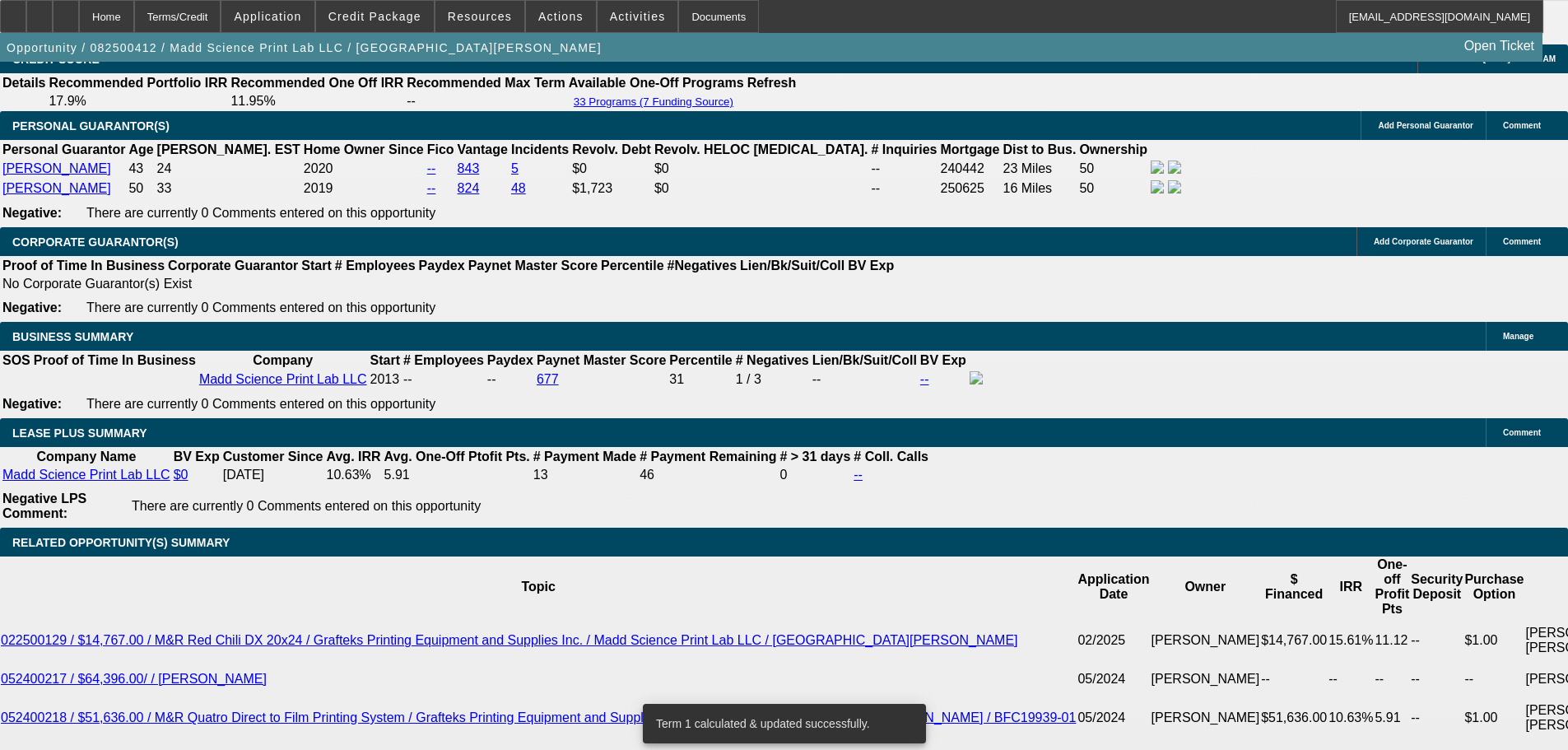
scroll to position [2470, 0]
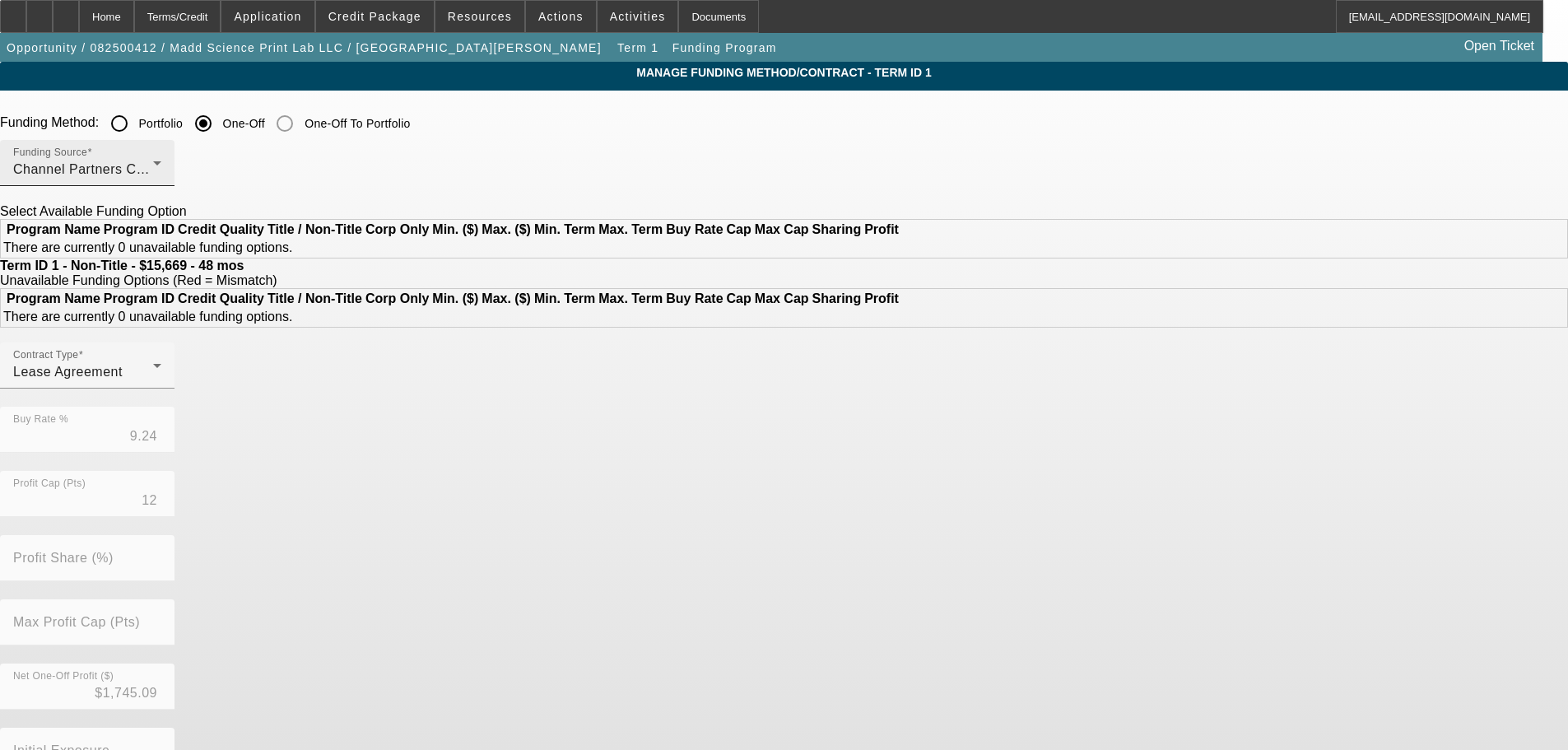
click at [153, 162] on div "Channel Partners Capital LLC (EF)" at bounding box center [83, 170] width 140 height 20
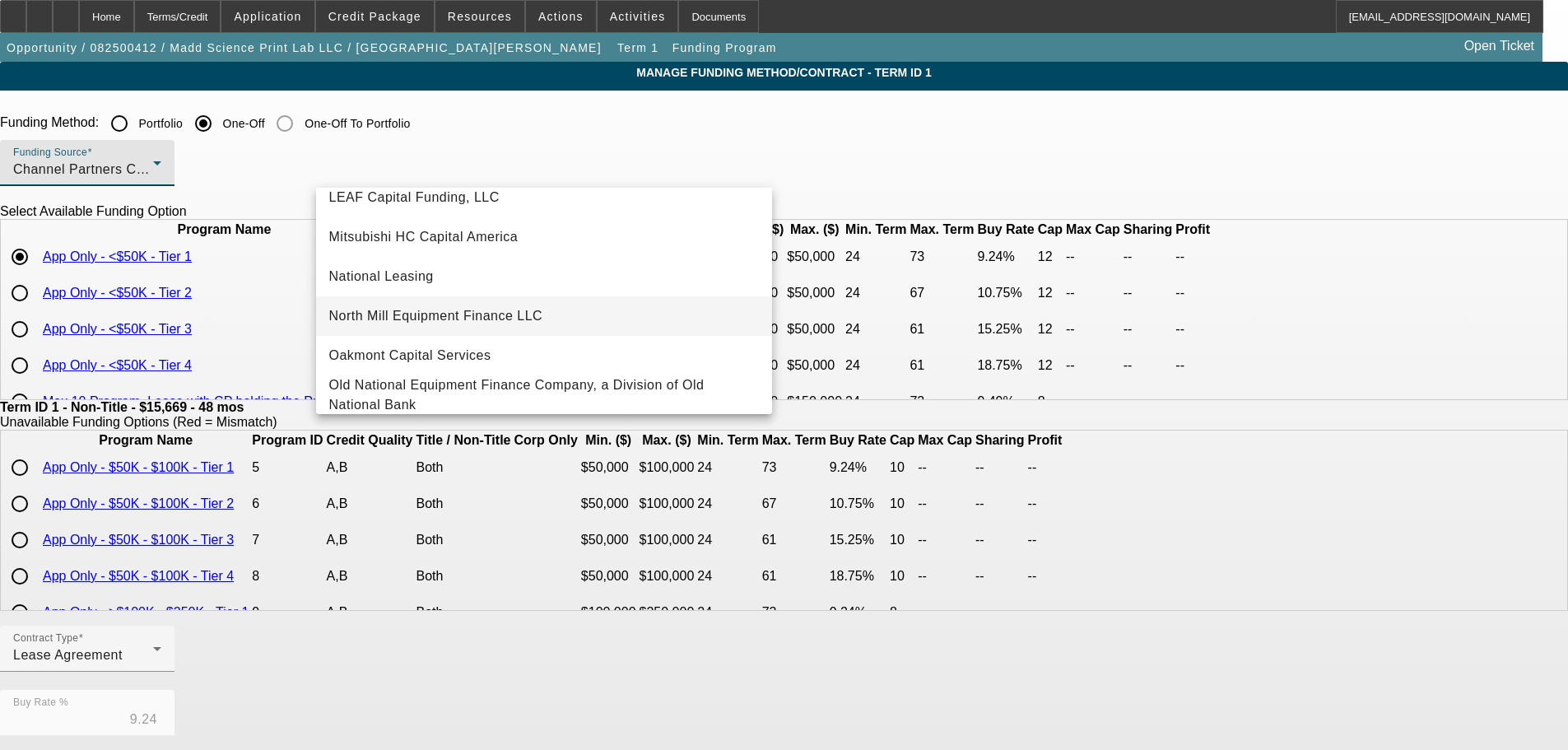
scroll to position [467, 0]
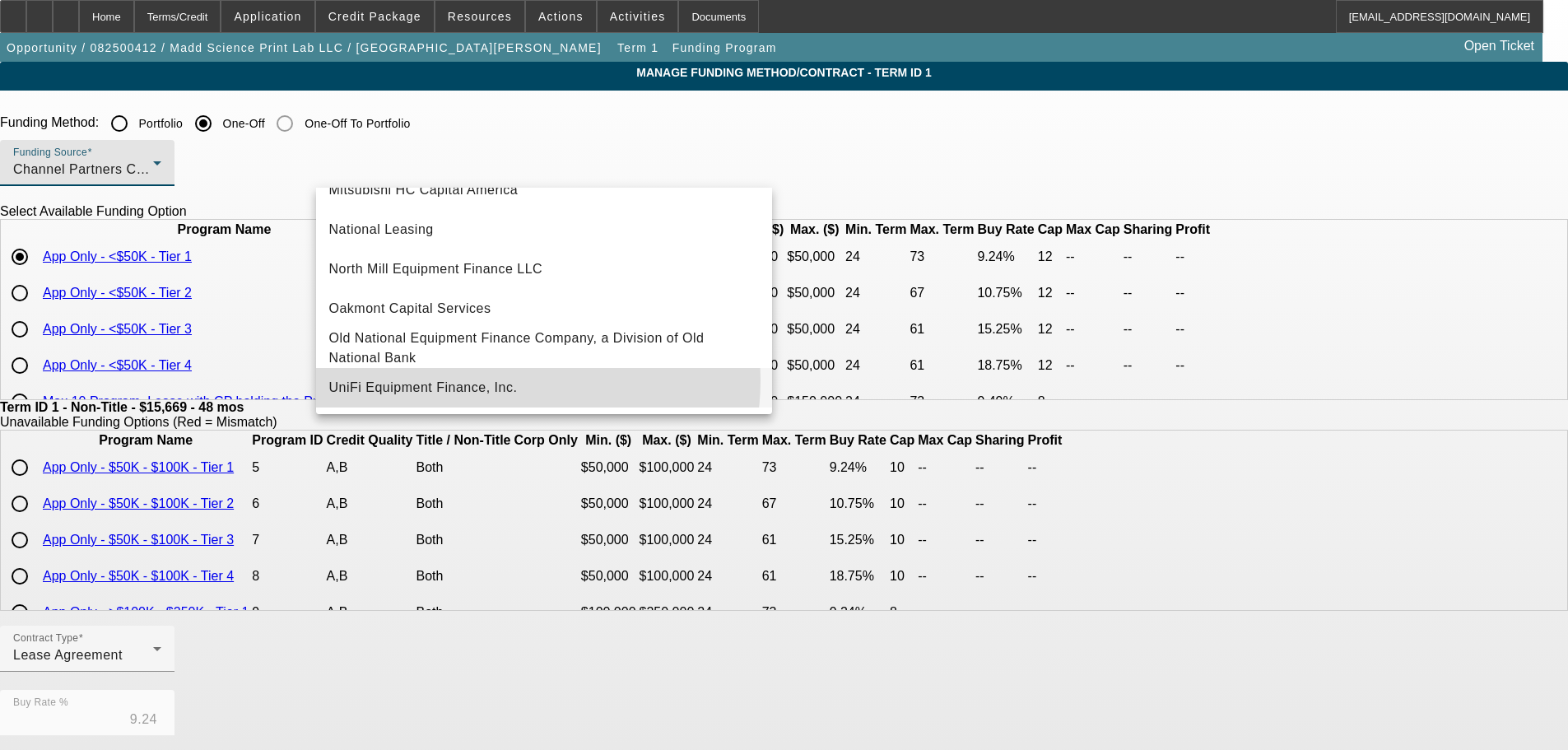
click at [508, 380] on span "UniFi Equipment Finance, Inc." at bounding box center [423, 387] width 188 height 20
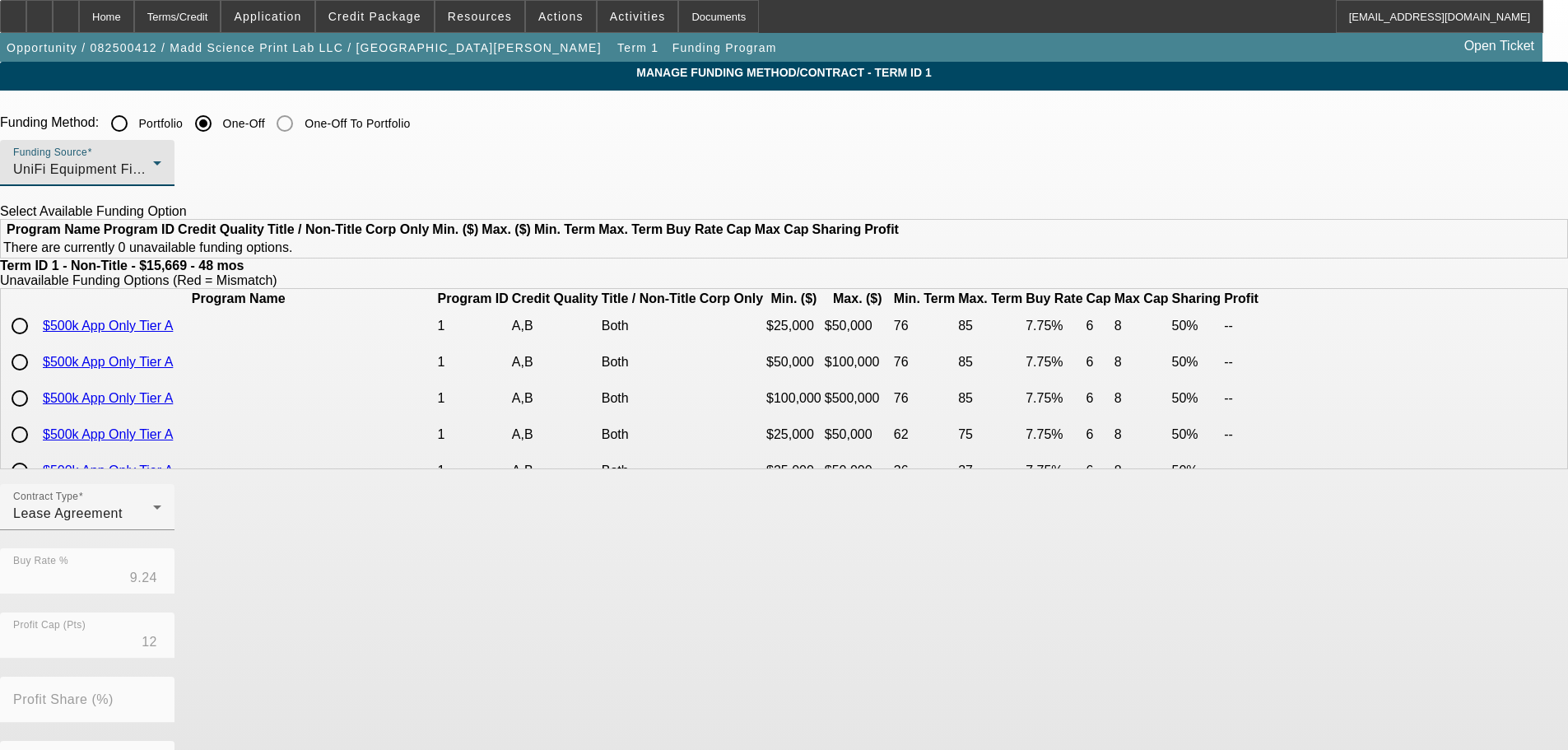
click at [153, 172] on div "UniFi Equipment Finance, Inc." at bounding box center [83, 170] width 140 height 20
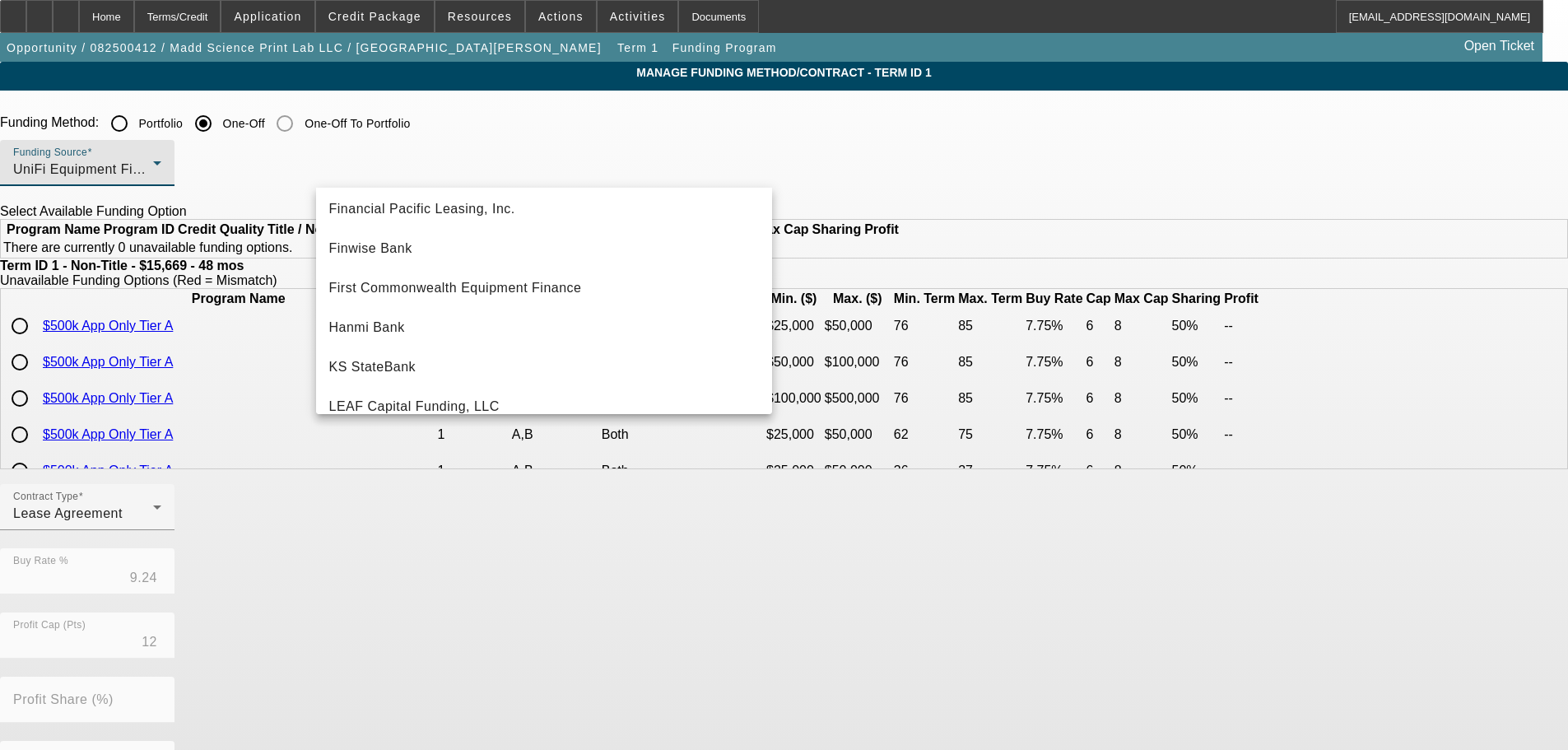
scroll to position [190, 0]
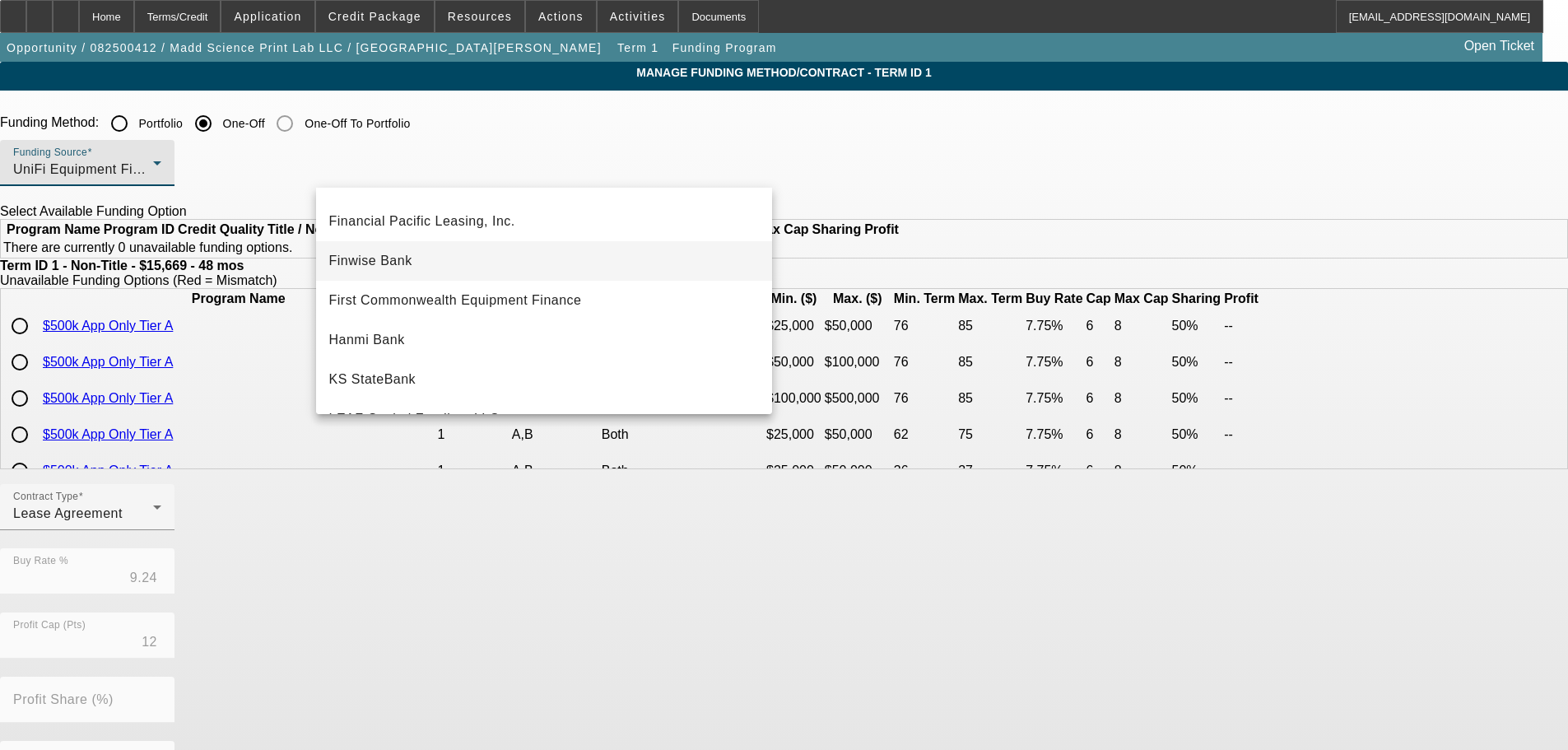
click at [554, 267] on mat-option "Finwise Bank" at bounding box center [544, 261] width 456 height 39
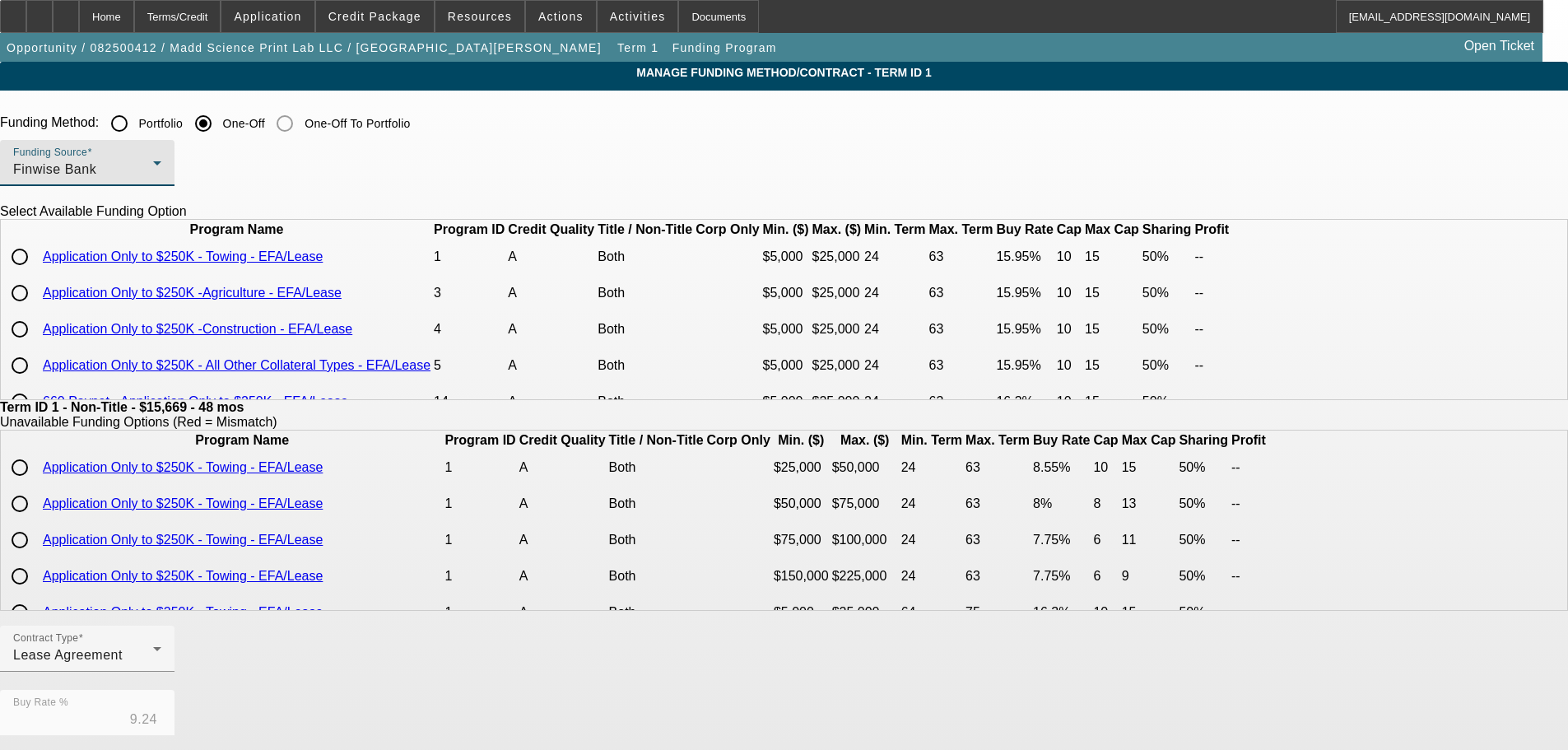
scroll to position [72, 0]
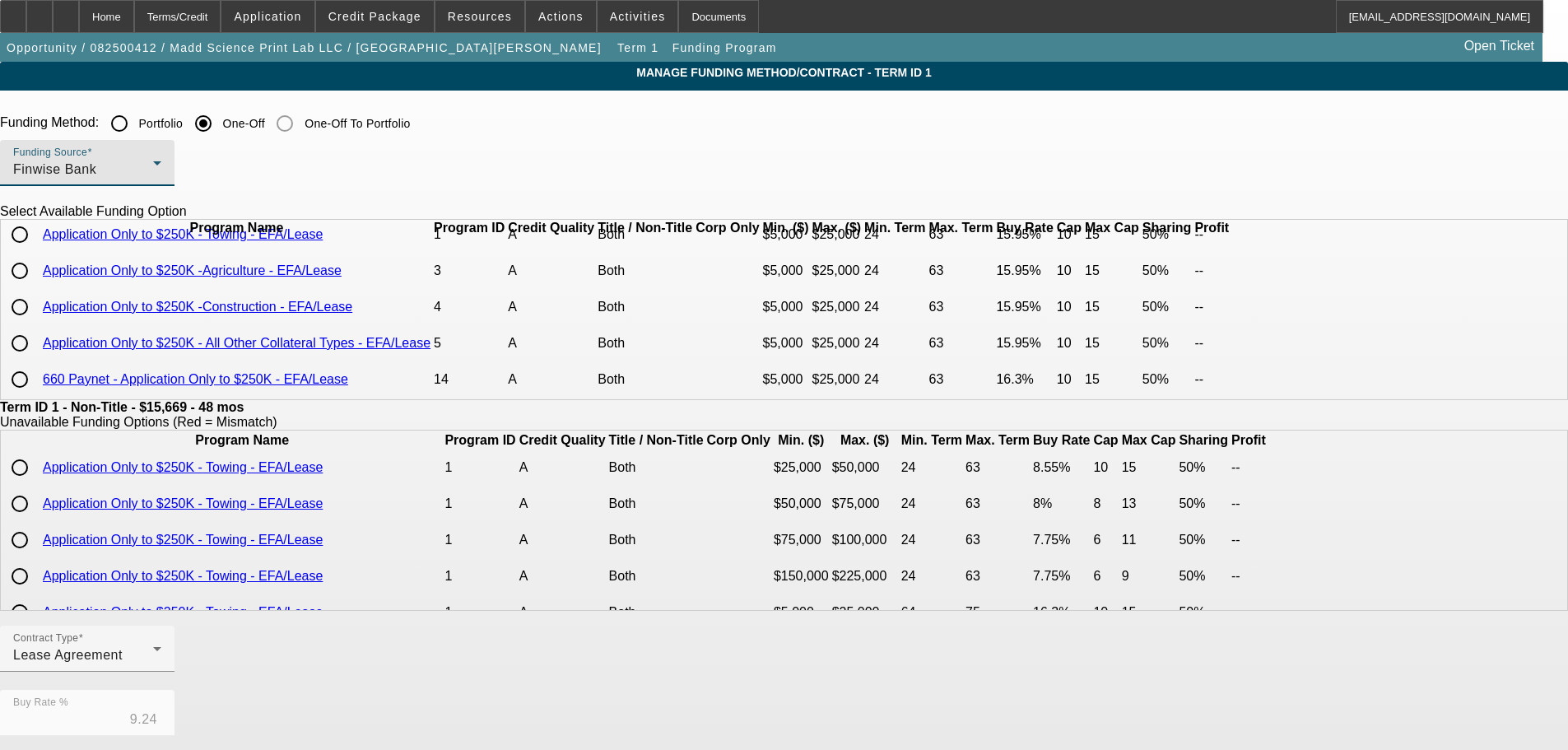
click at [153, 175] on div "Finwise Bank" at bounding box center [83, 170] width 140 height 20
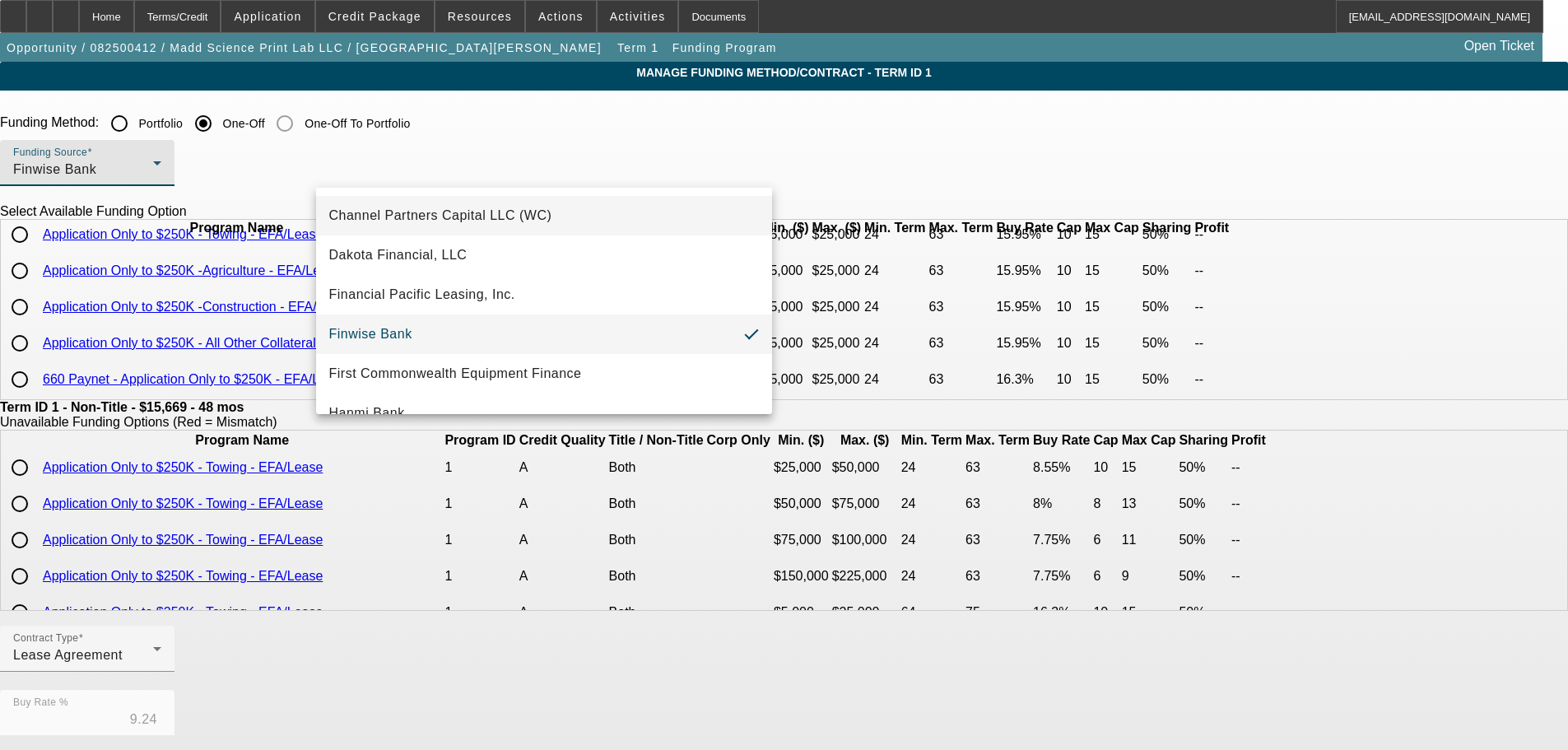
scroll to position [165, 0]
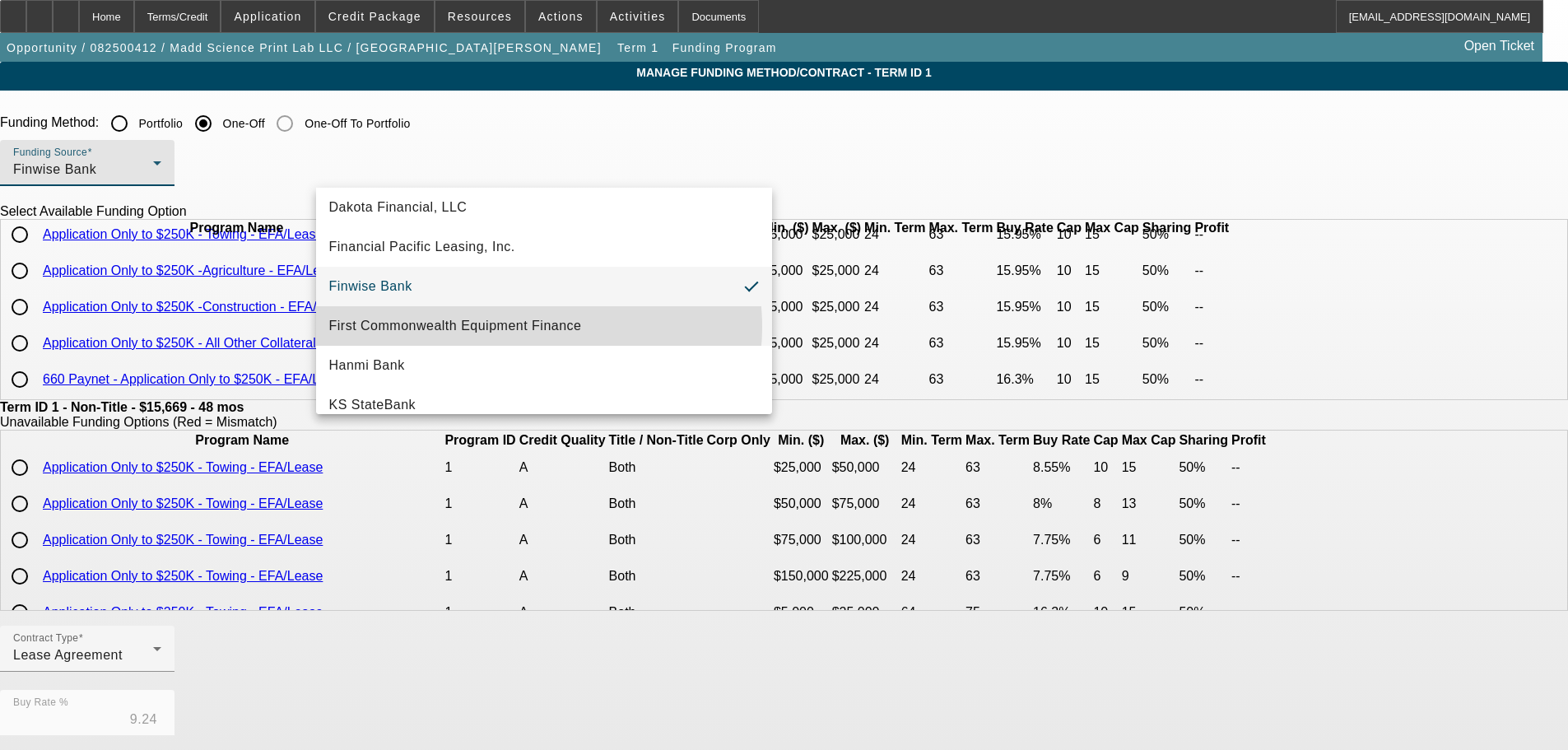
click at [538, 327] on span "First Commonwealth Equipment Finance" at bounding box center [455, 326] width 252 height 20
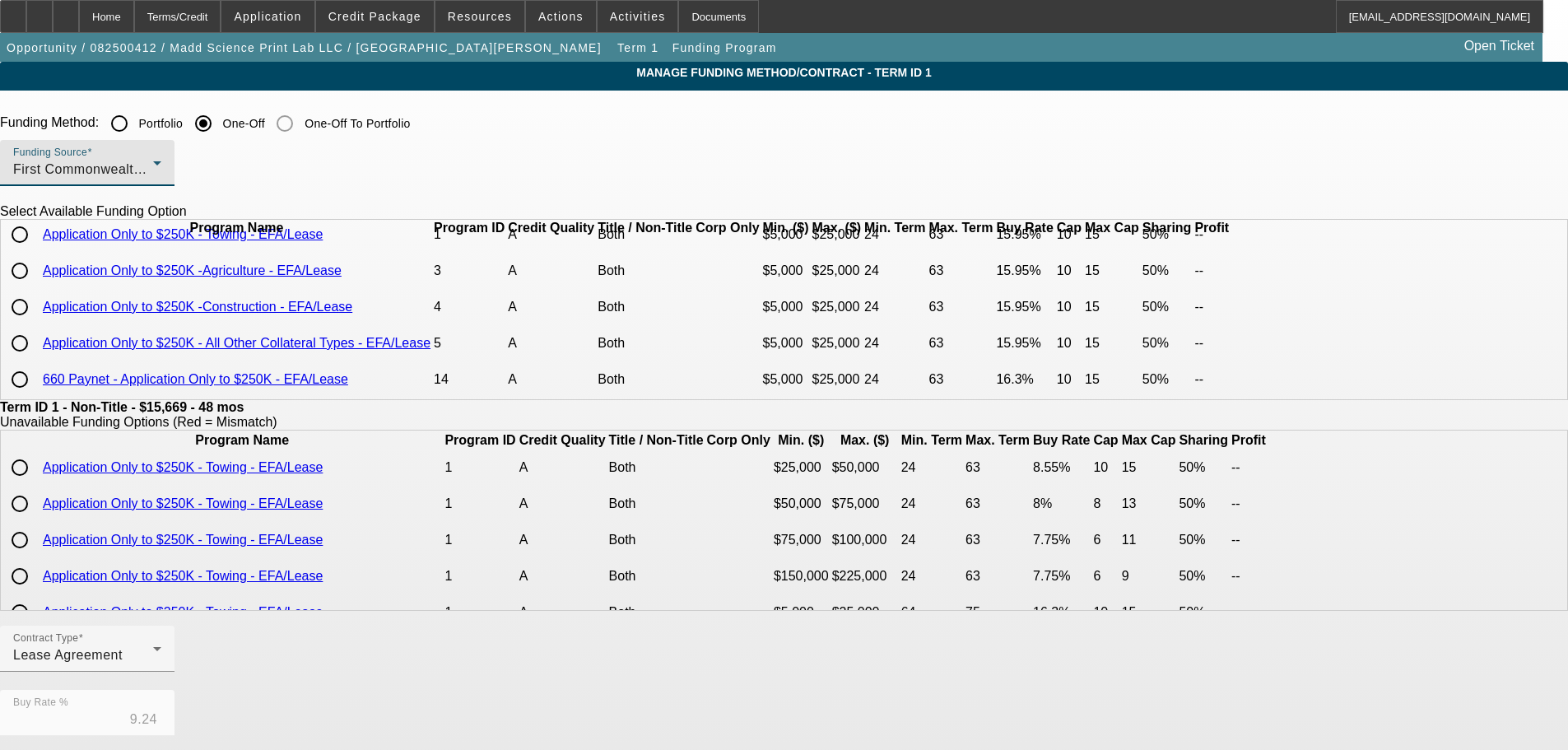
scroll to position [0, 0]
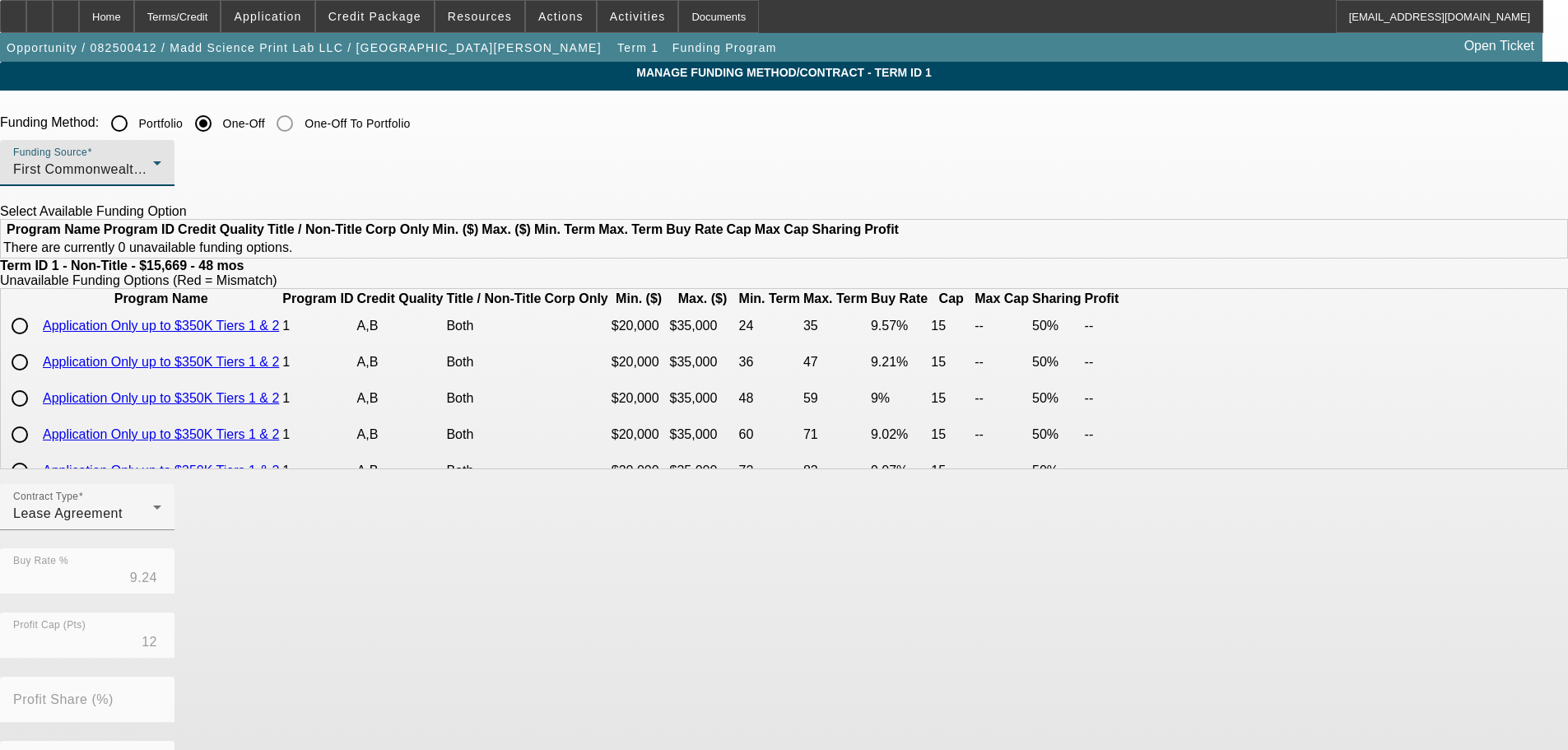
click at [153, 163] on div "First Commonwealth Equipment Finance" at bounding box center [83, 170] width 140 height 20
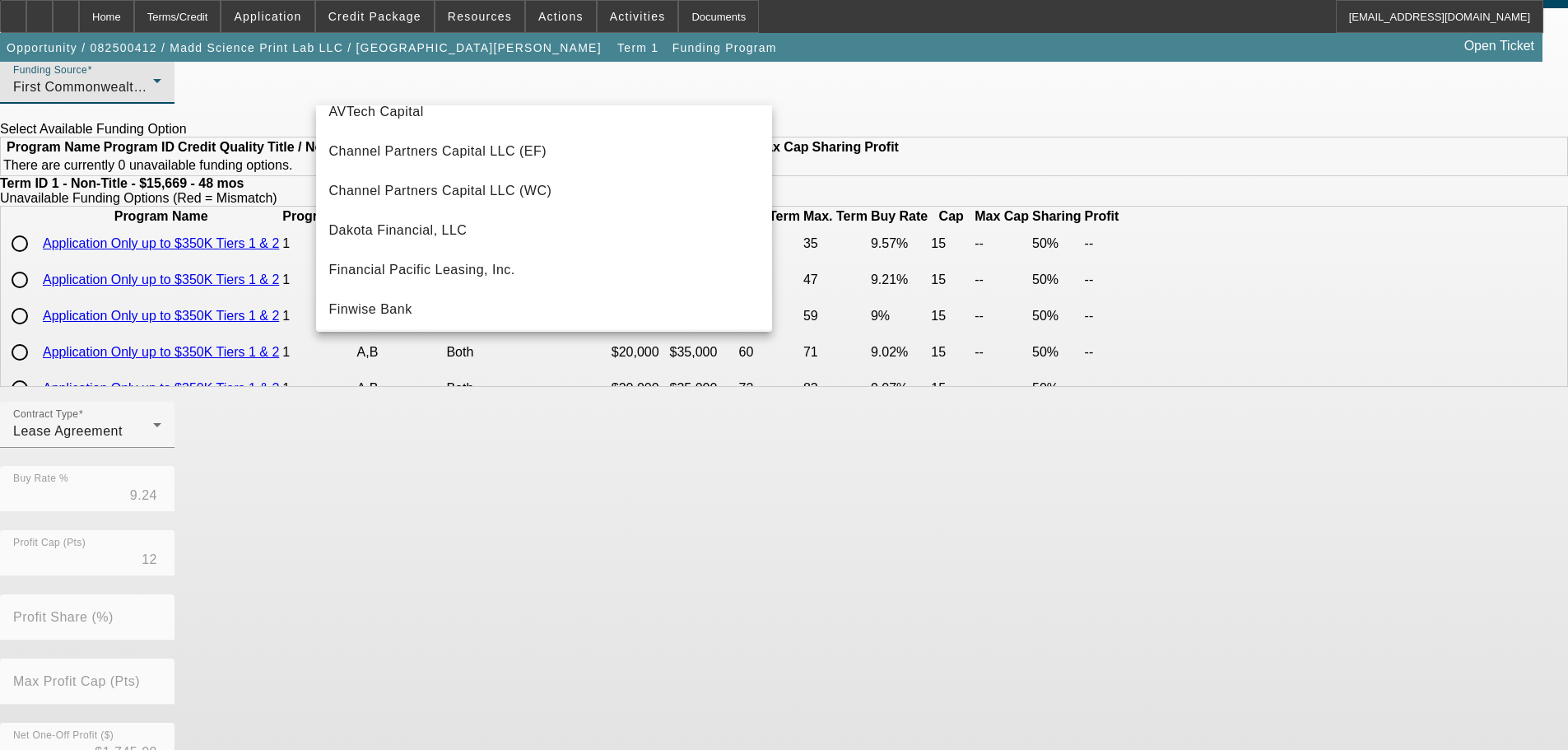
scroll to position [55, 0]
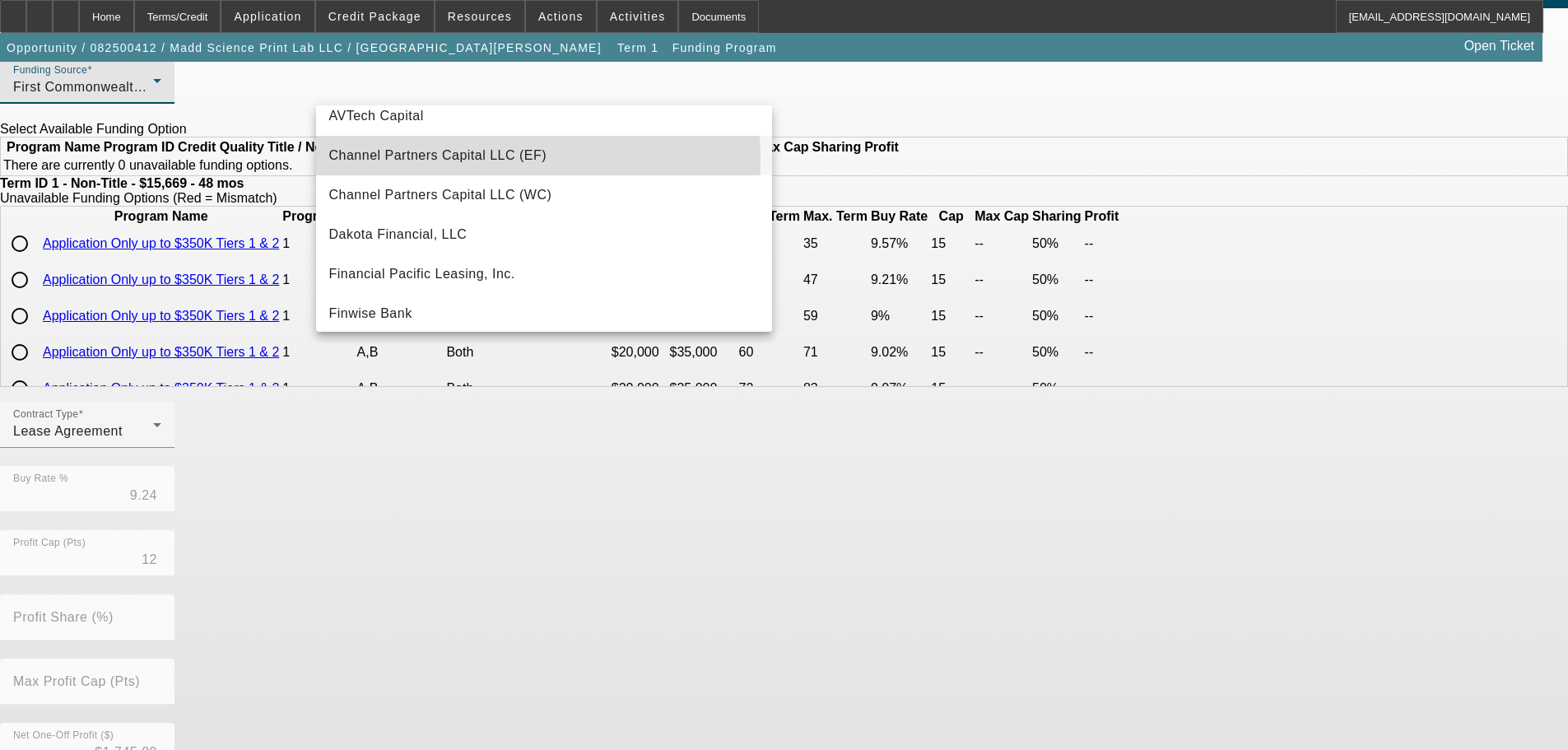
click at [502, 159] on span "Channel Partners Capital LLC (EF)" at bounding box center [438, 156] width 218 height 20
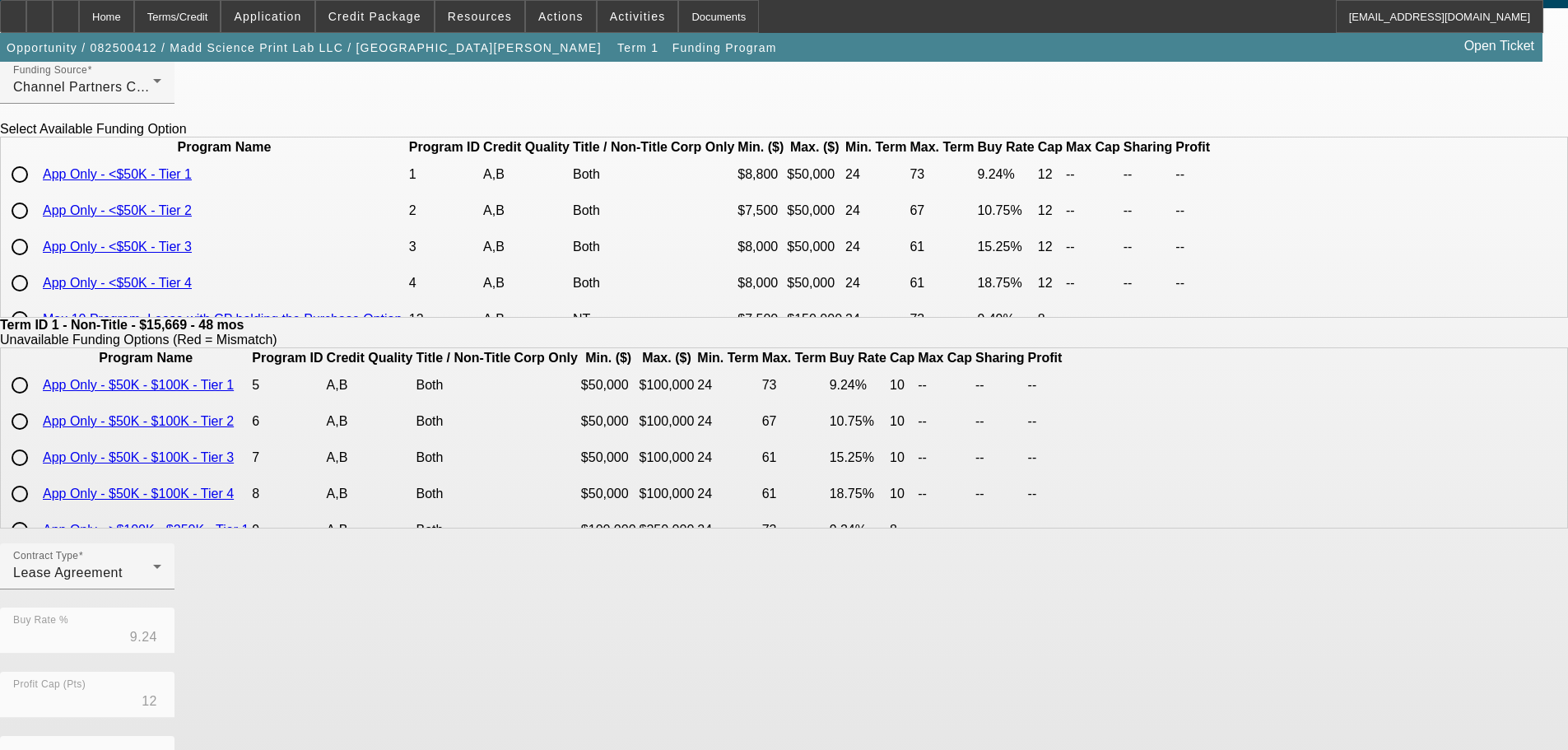
click at [36, 191] on input "radio" at bounding box center [19, 173] width 33 height 33
radio input "true"
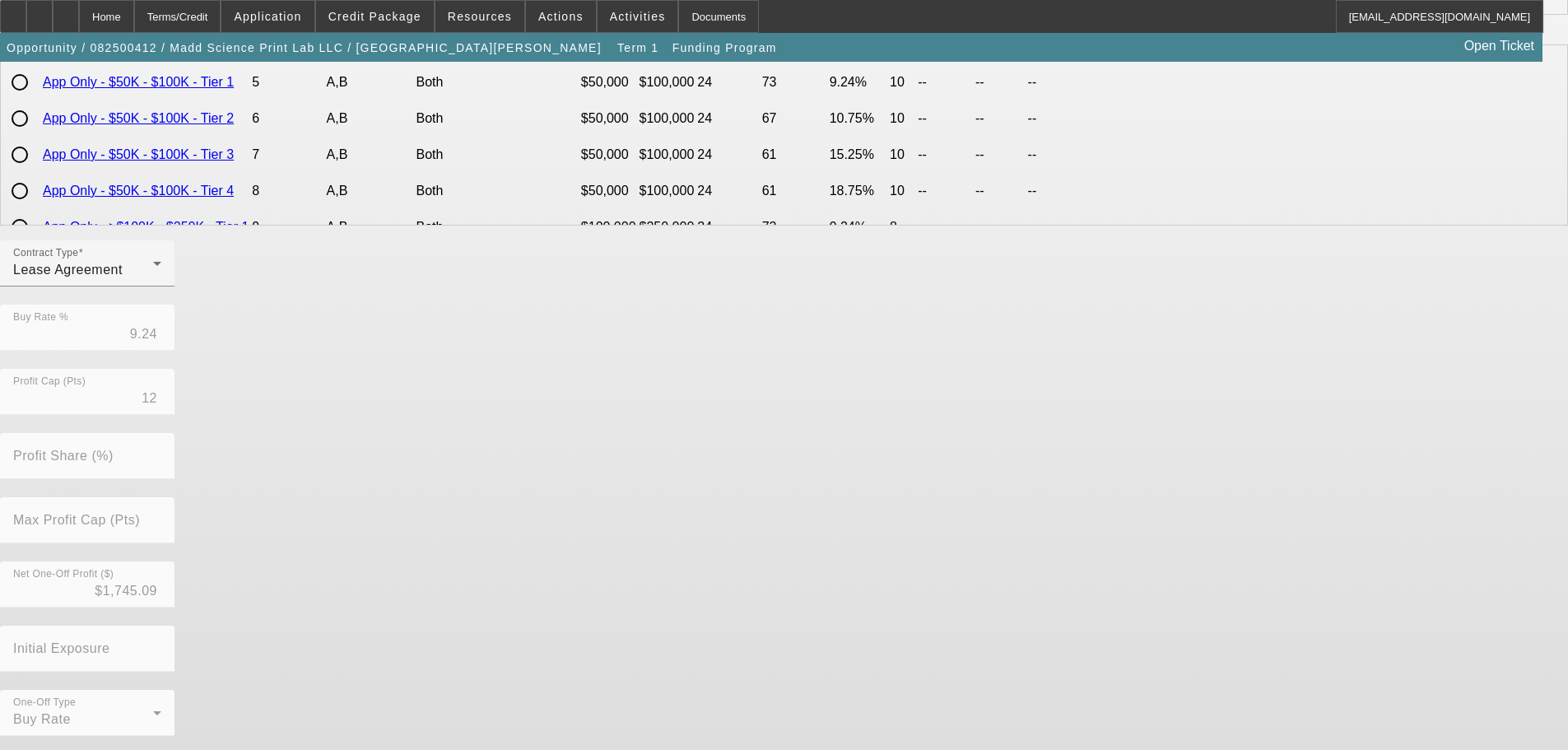
scroll to position [388, 0]
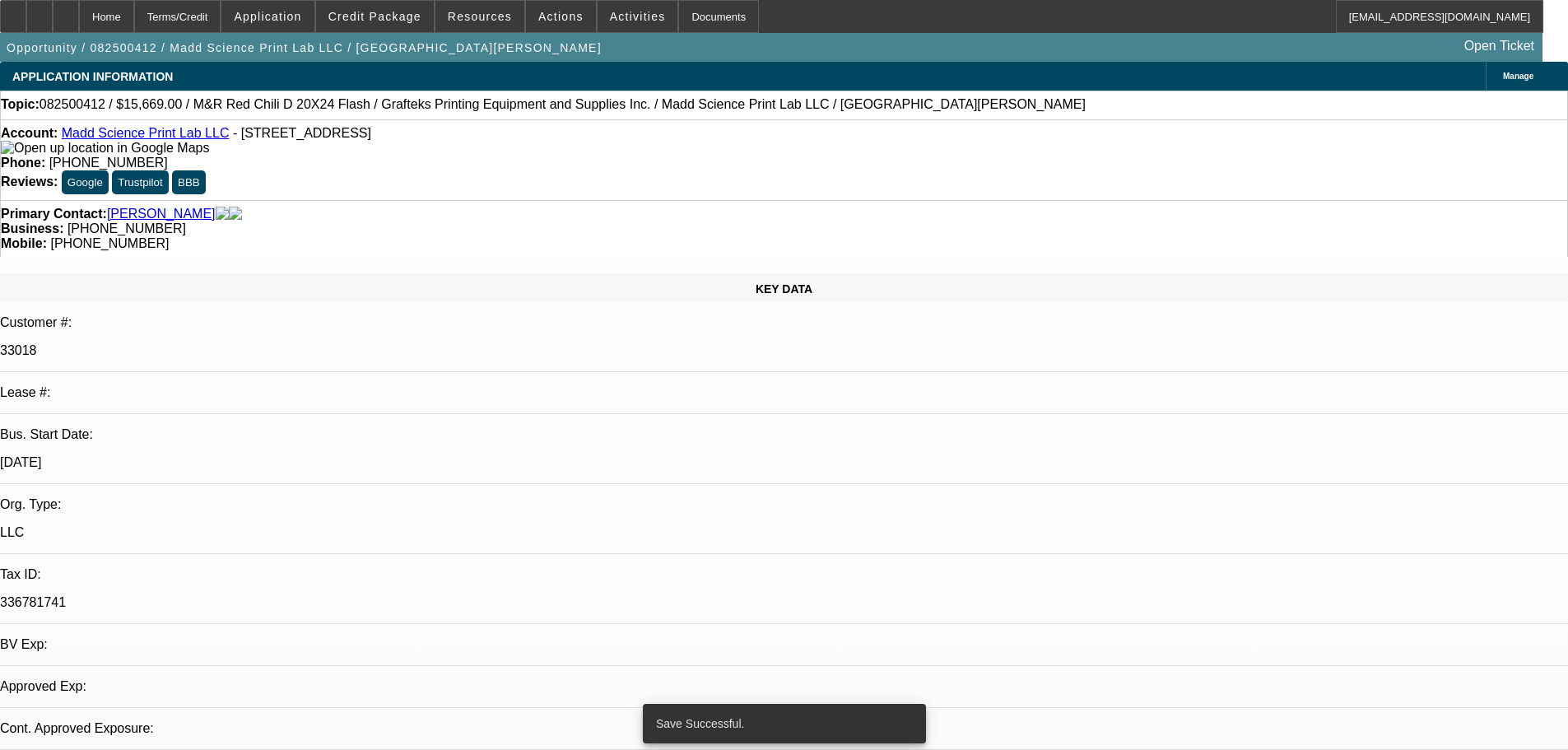
select select "0"
select select "2"
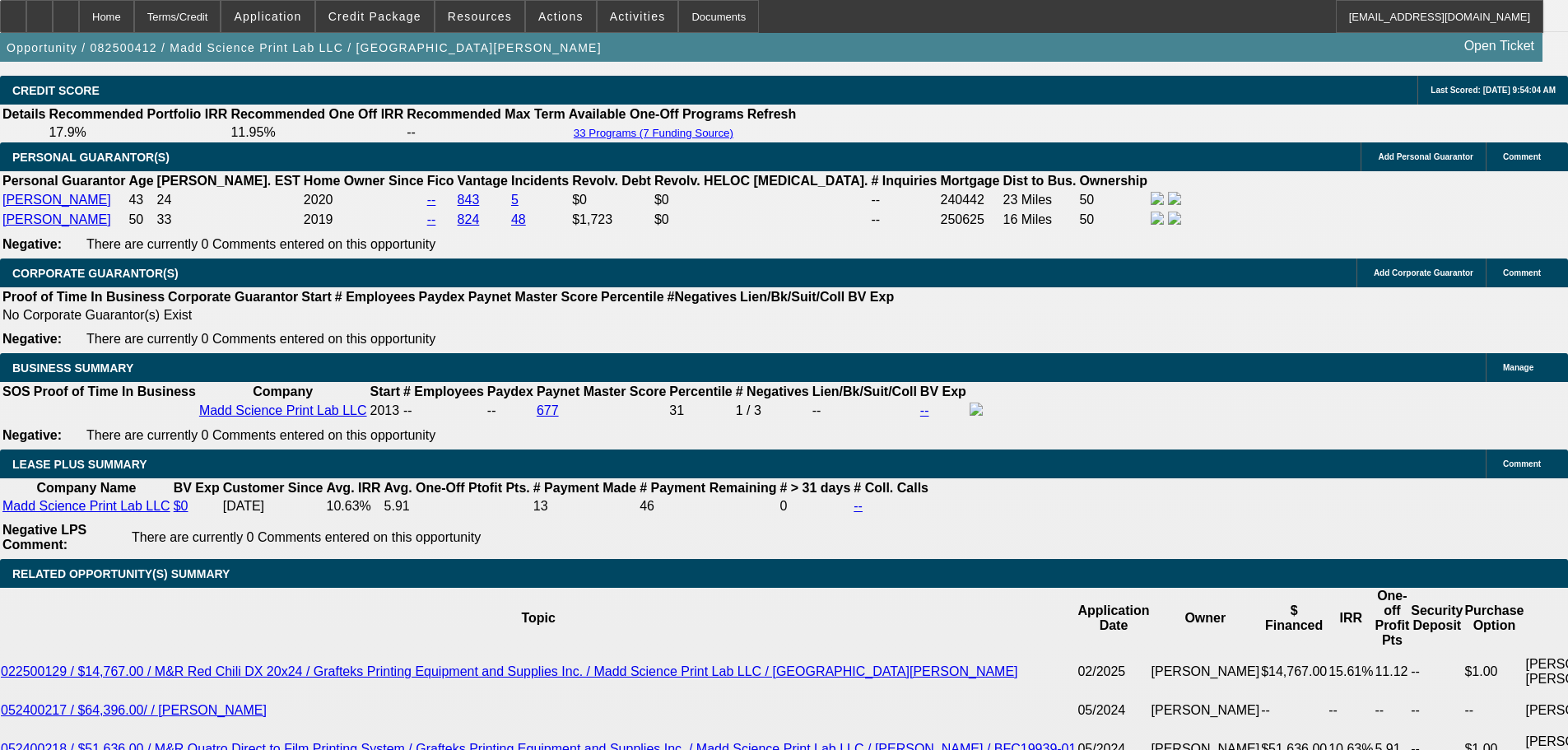
scroll to position [2470, 0]
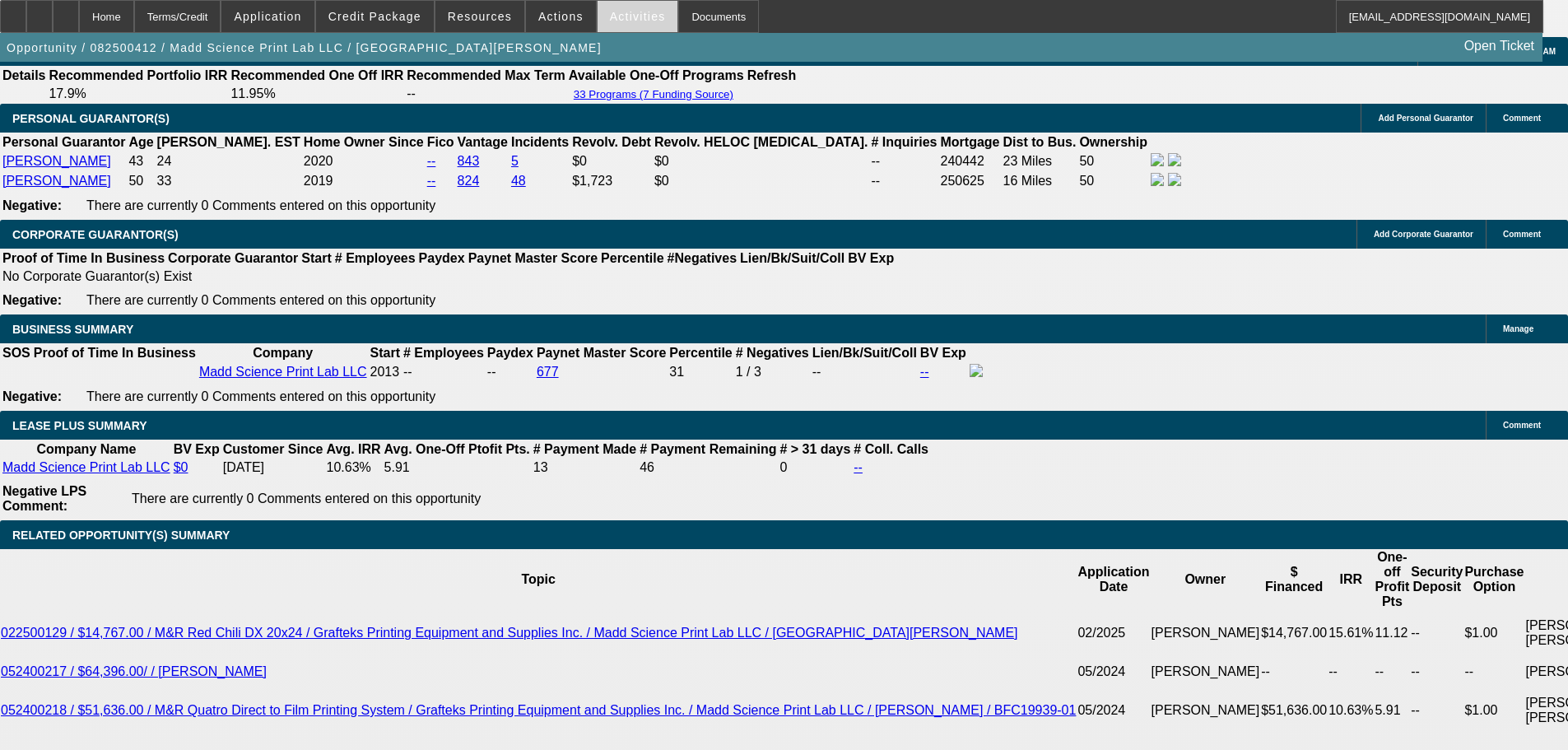
click at [602, 25] on span at bounding box center [638, 17] width 81 height 39
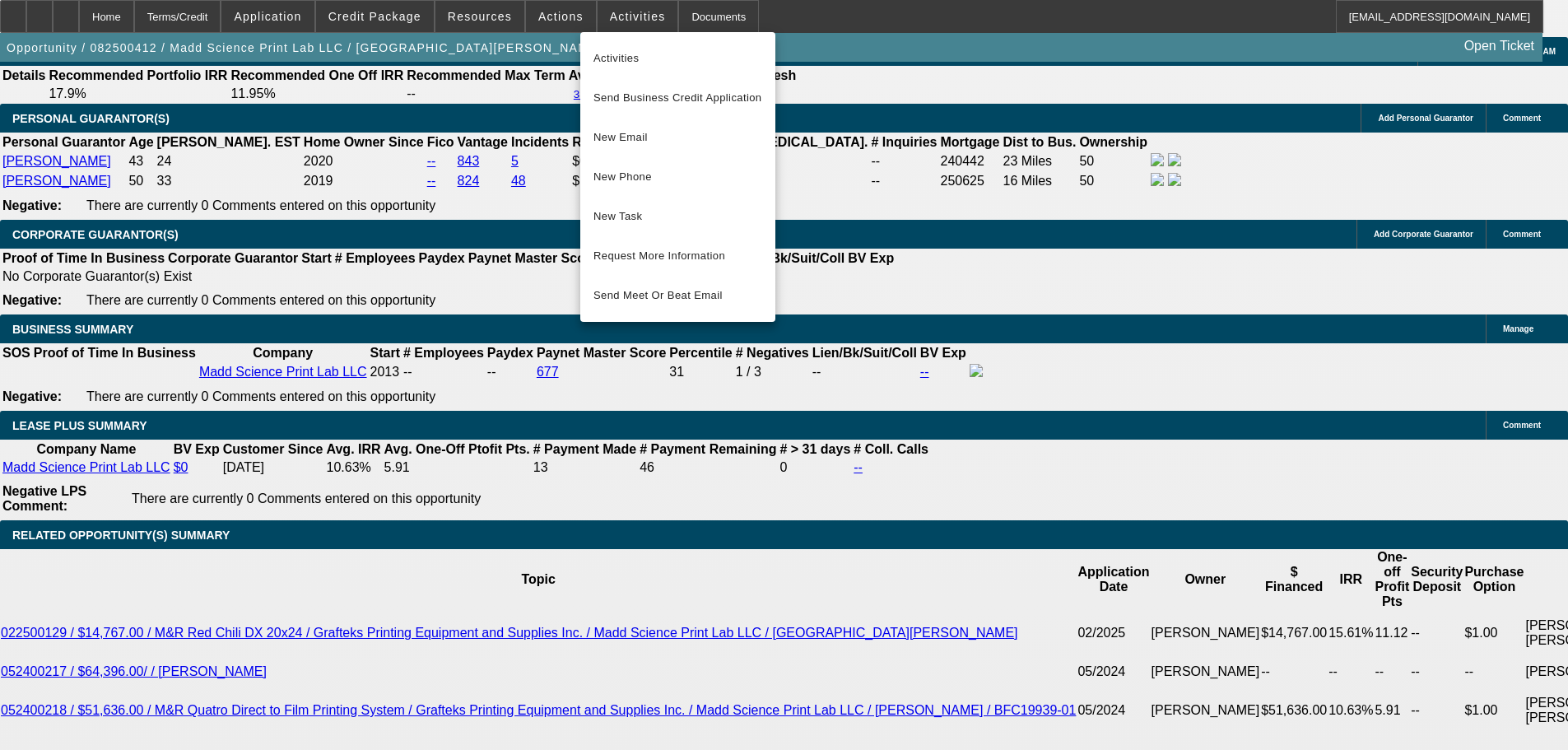
click at [548, 310] on div at bounding box center [784, 375] width 1568 height 750
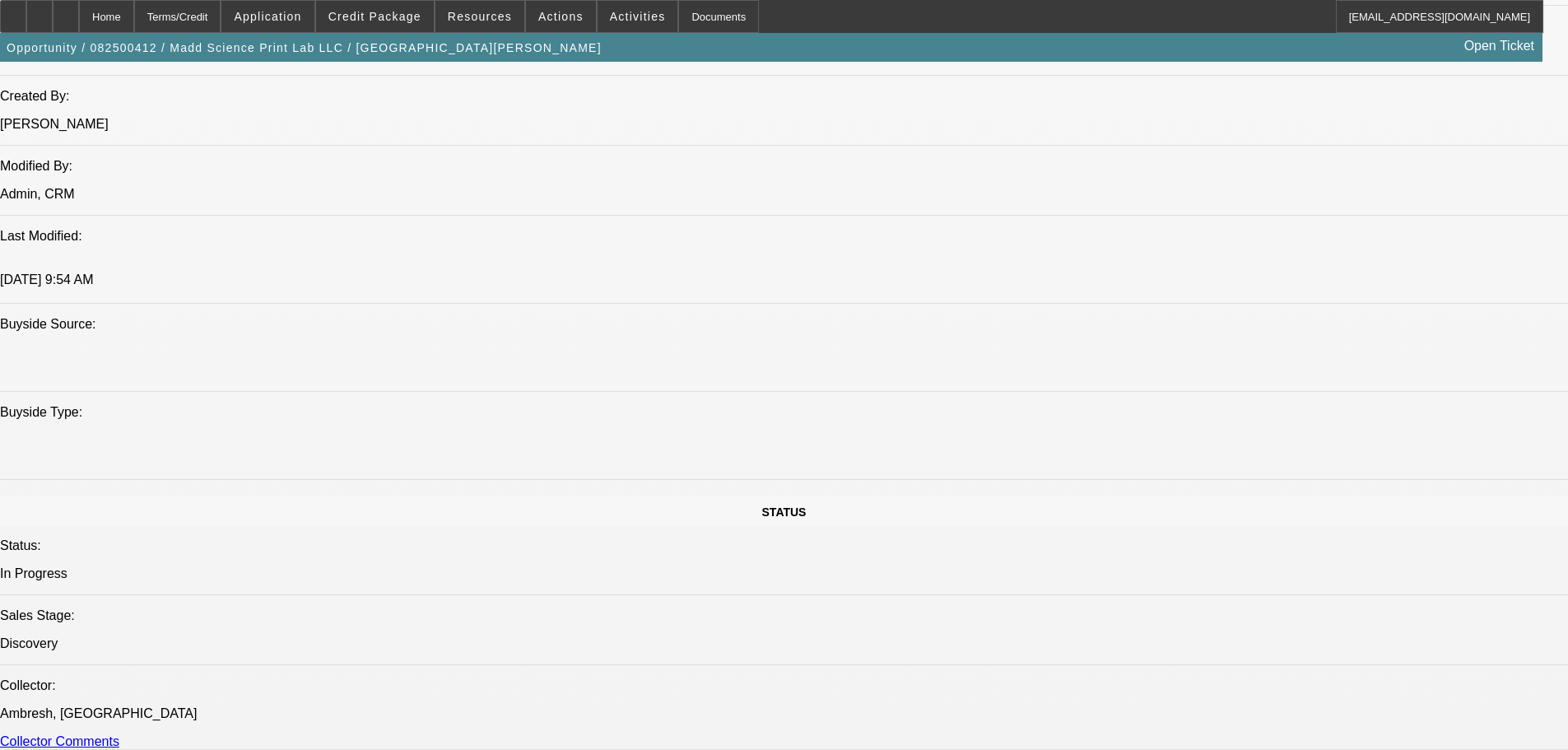
scroll to position [1070, 0]
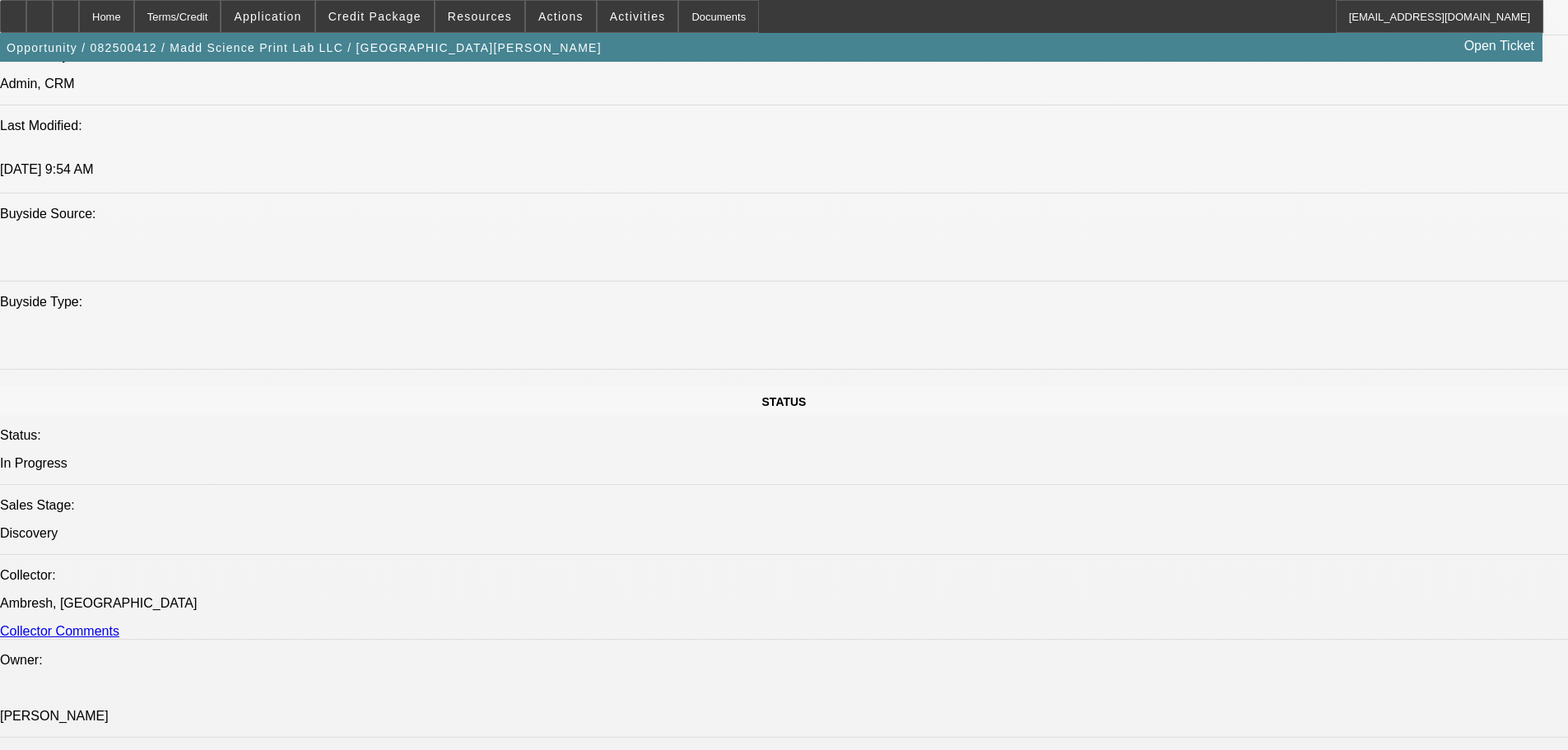
scroll to position [1729, 0]
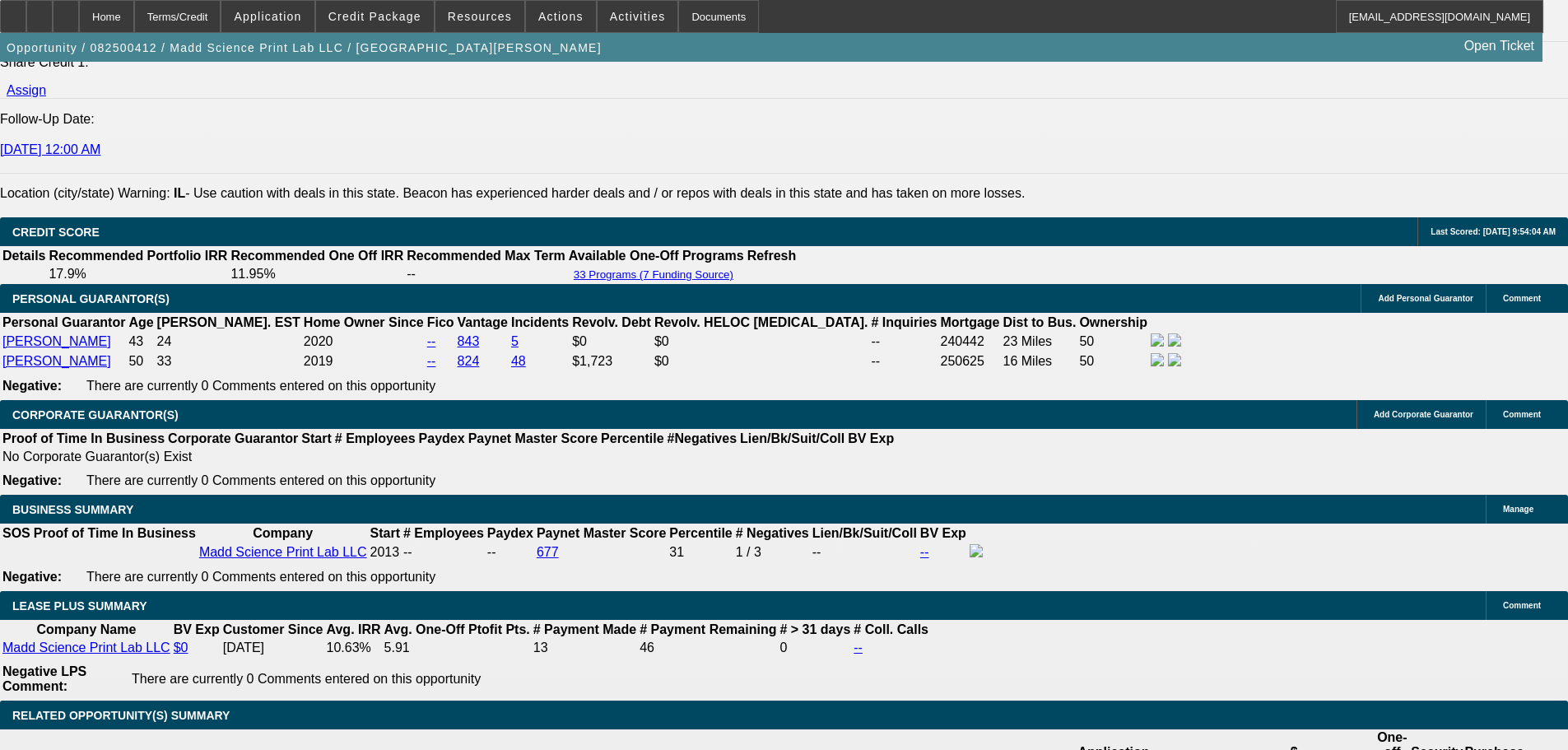
scroll to position [2552, 0]
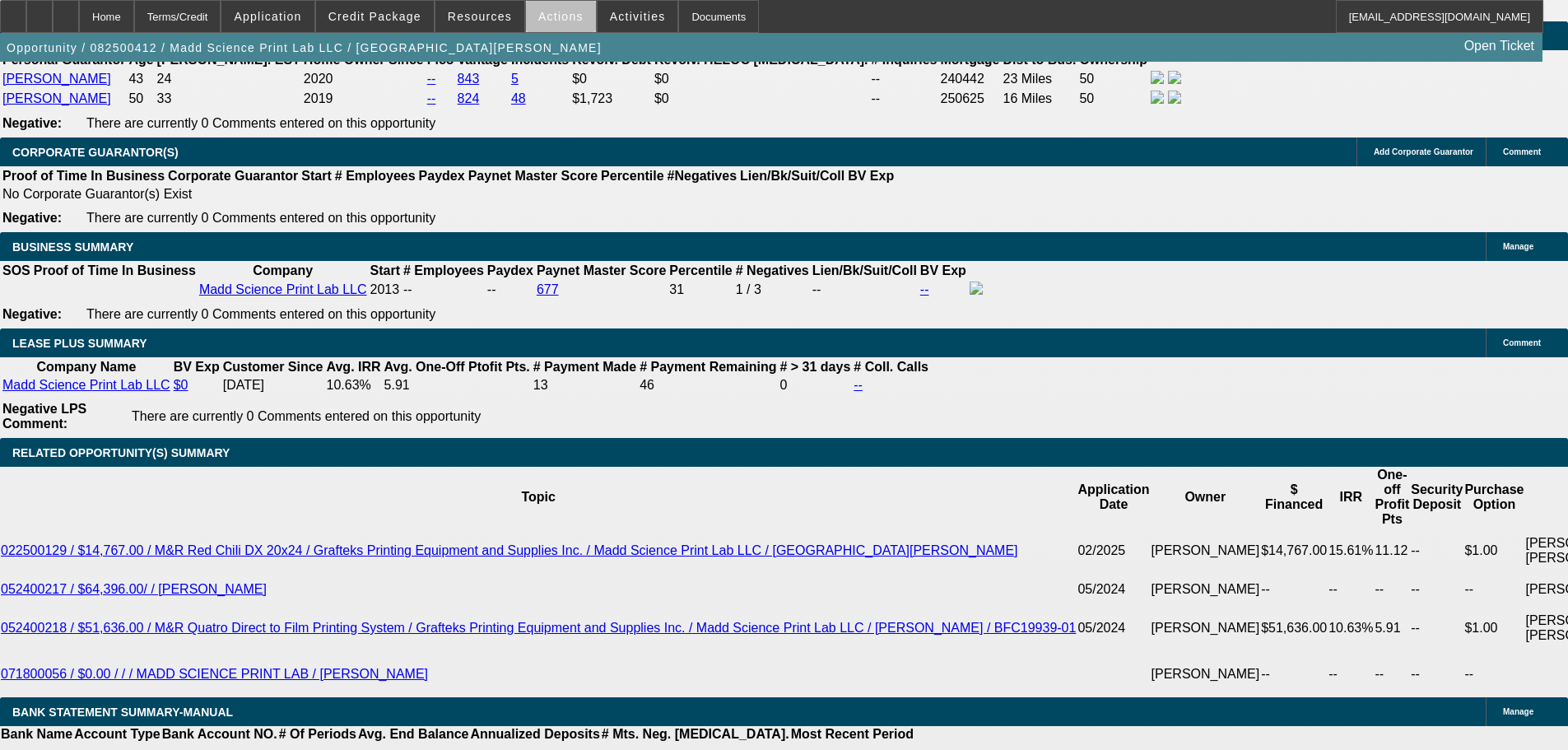
click at [558, 23] on span "Actions" at bounding box center [561, 16] width 45 height 13
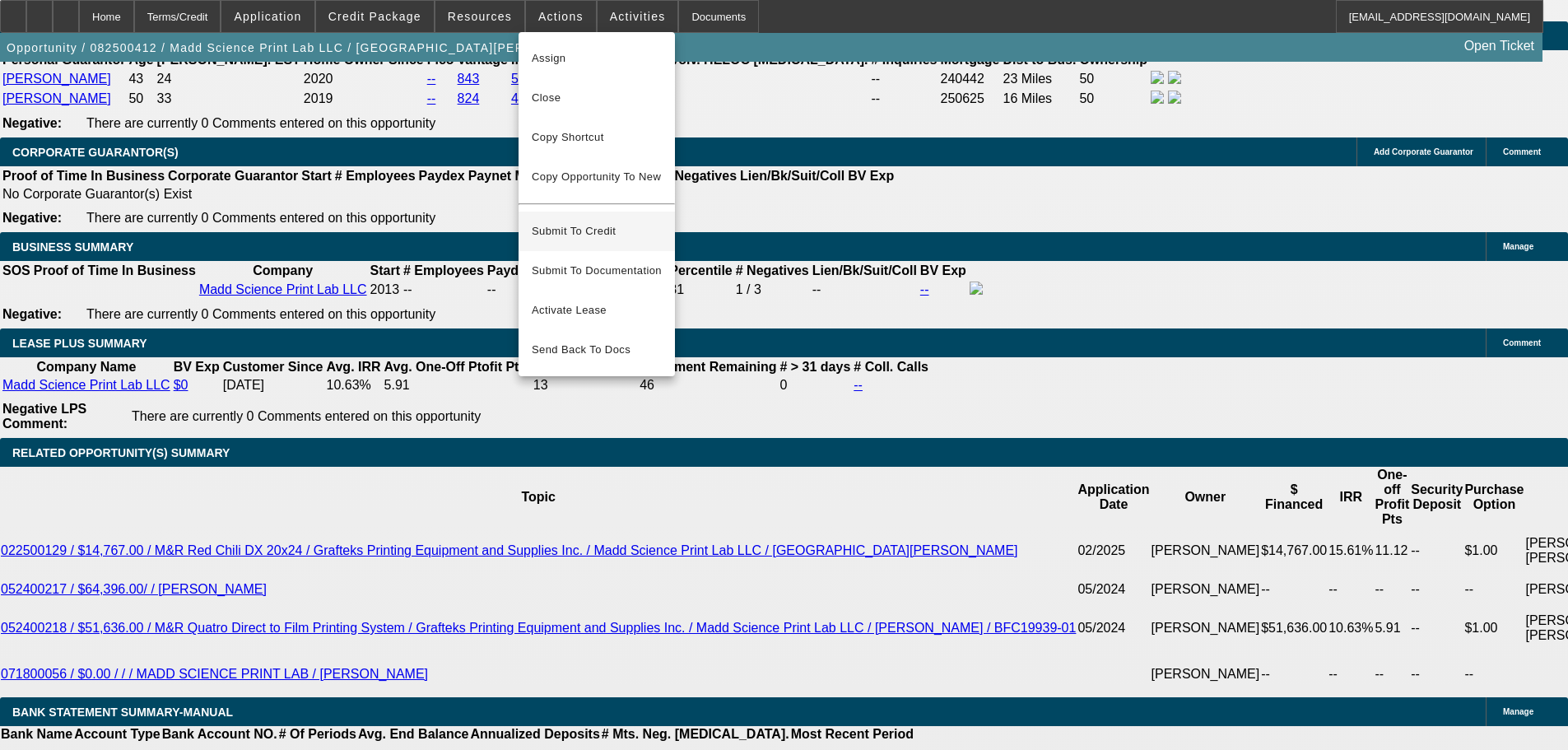
click at [609, 222] on span "Submit To Credit" at bounding box center [597, 232] width 130 height 20
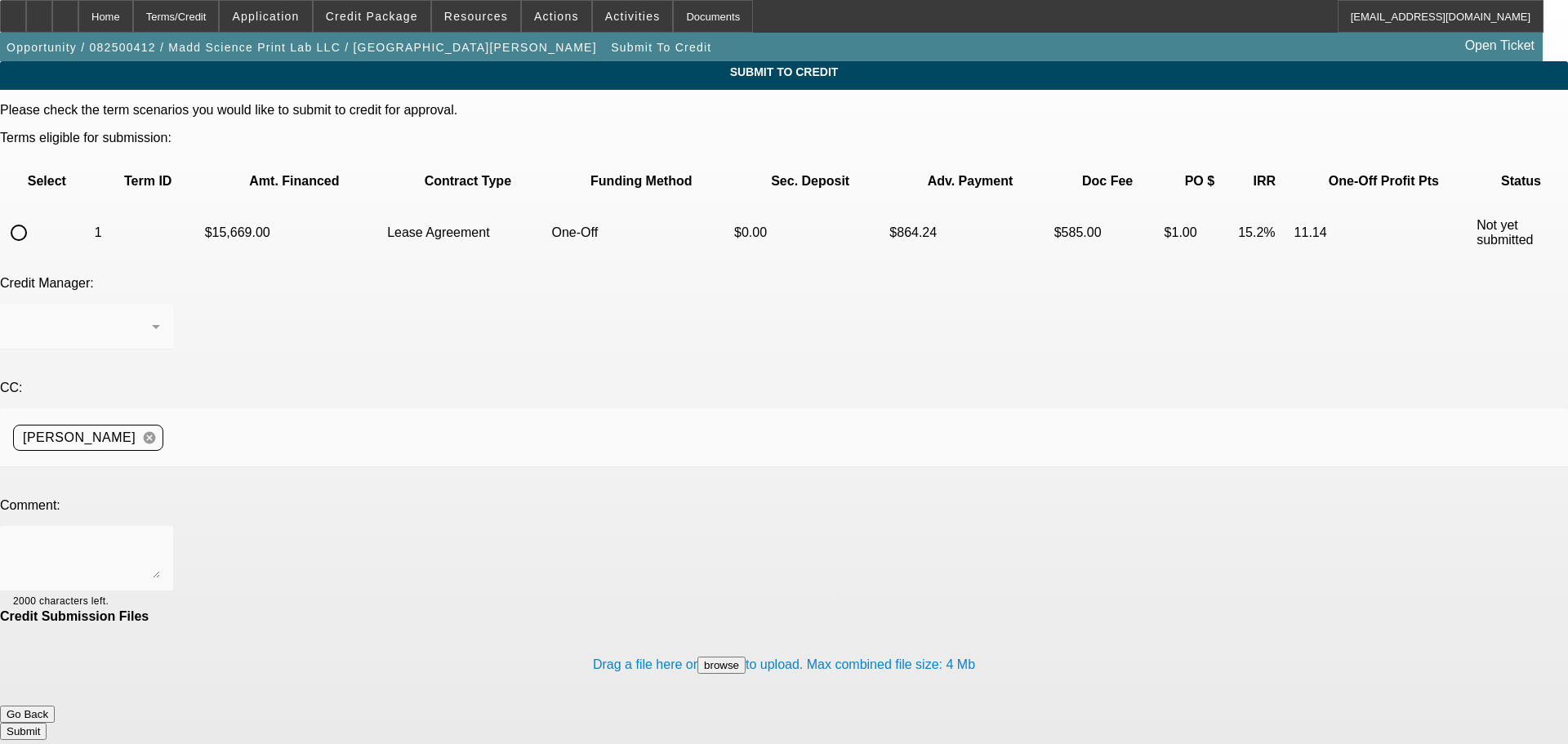
click at [35, 216] on input "radio" at bounding box center [19, 232] width 32 height 32
radio input "true"
click at [160, 539] on textarea at bounding box center [86, 558] width 147 height 39
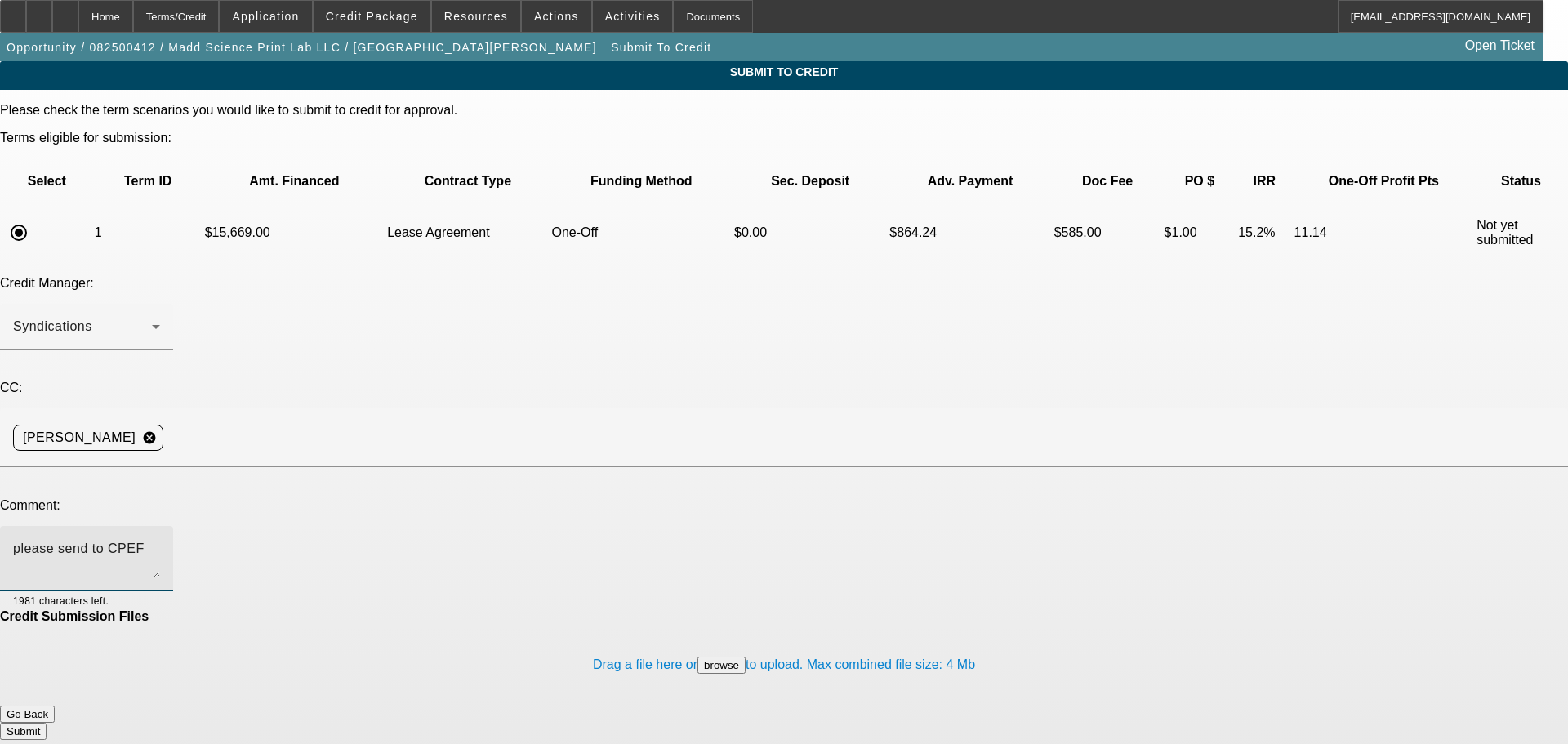
type textarea "please send to CPEF"
click at [47, 722] on button "Submit" at bounding box center [23, 731] width 47 height 18
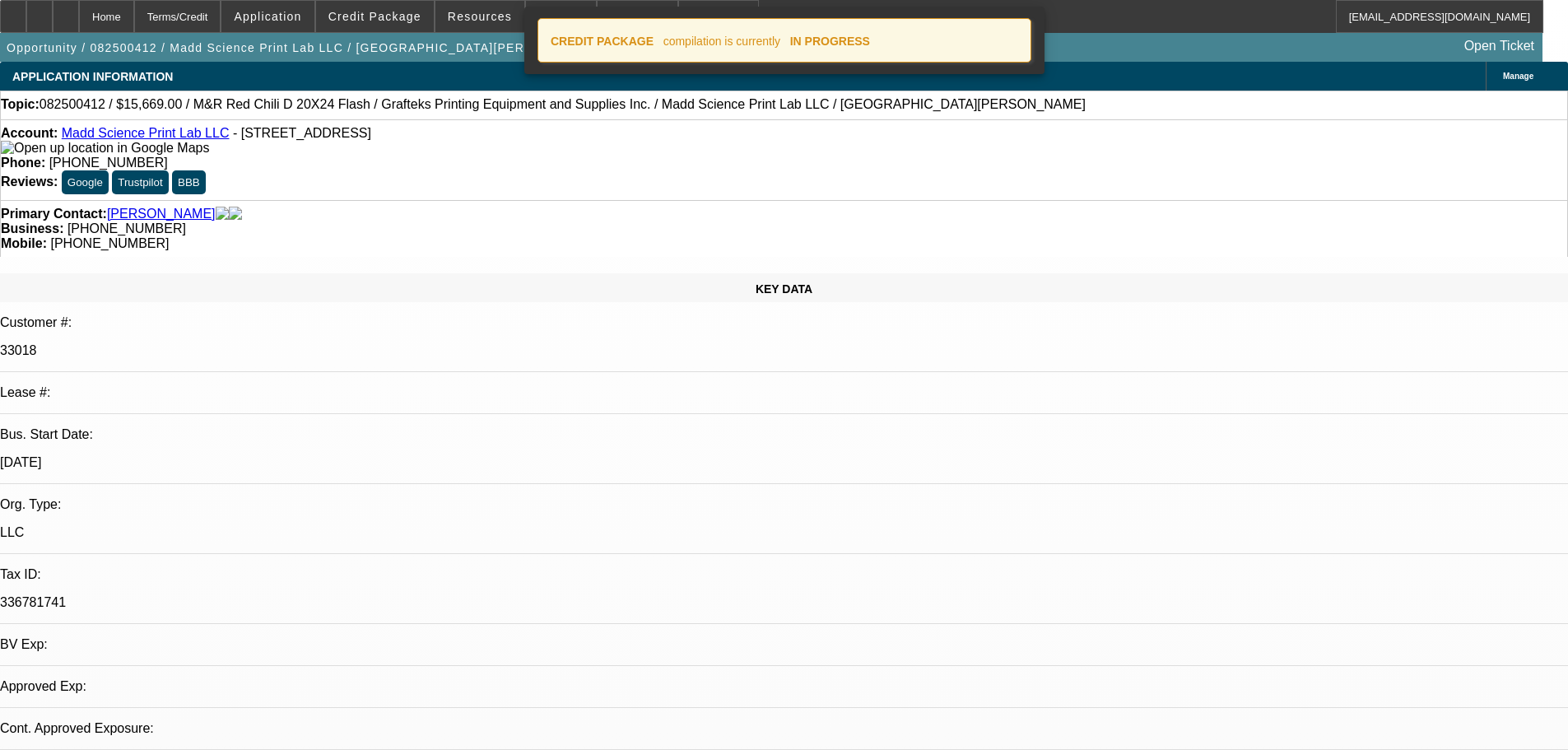
select select "0"
select select "2"
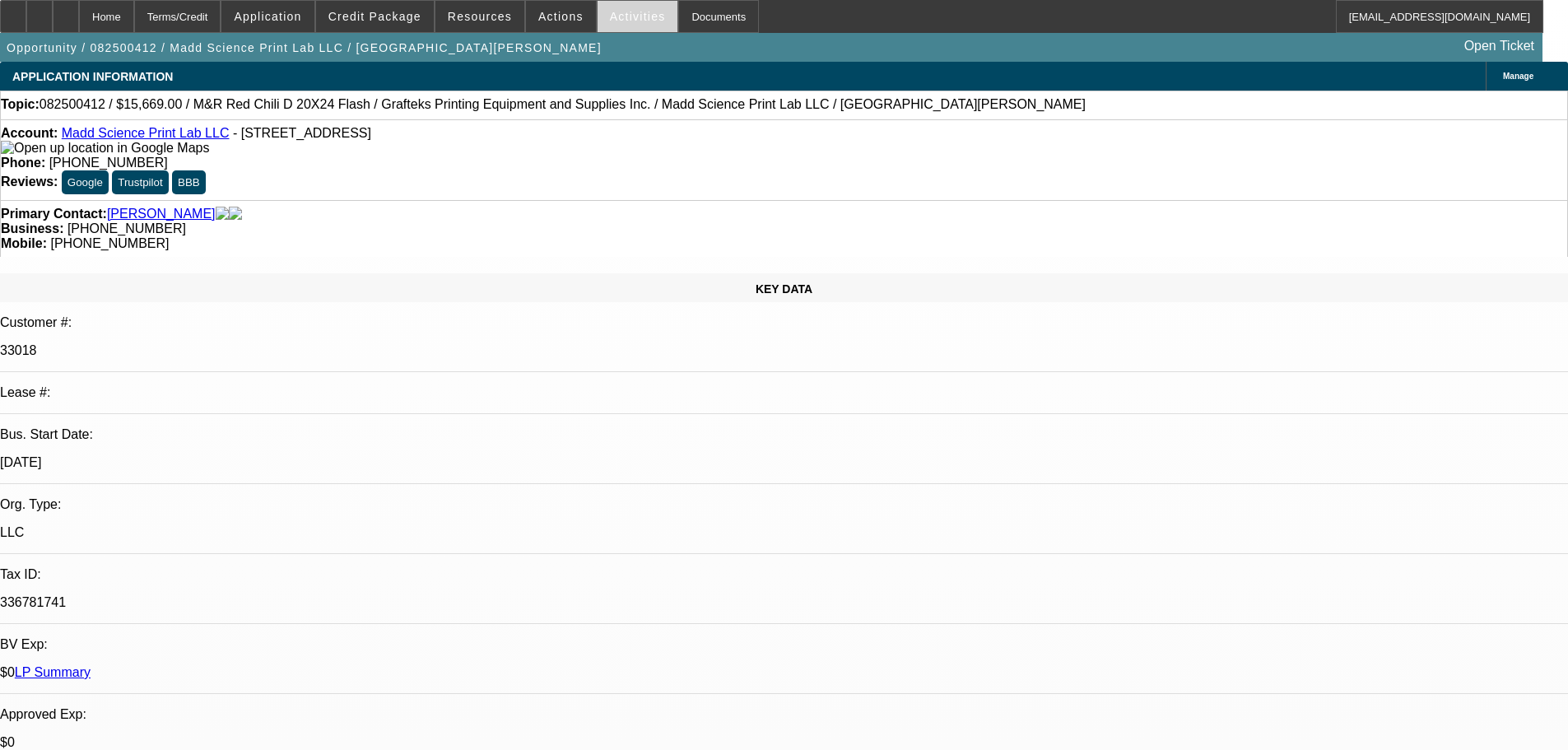
click at [610, 21] on span "Activities" at bounding box center [638, 16] width 56 height 13
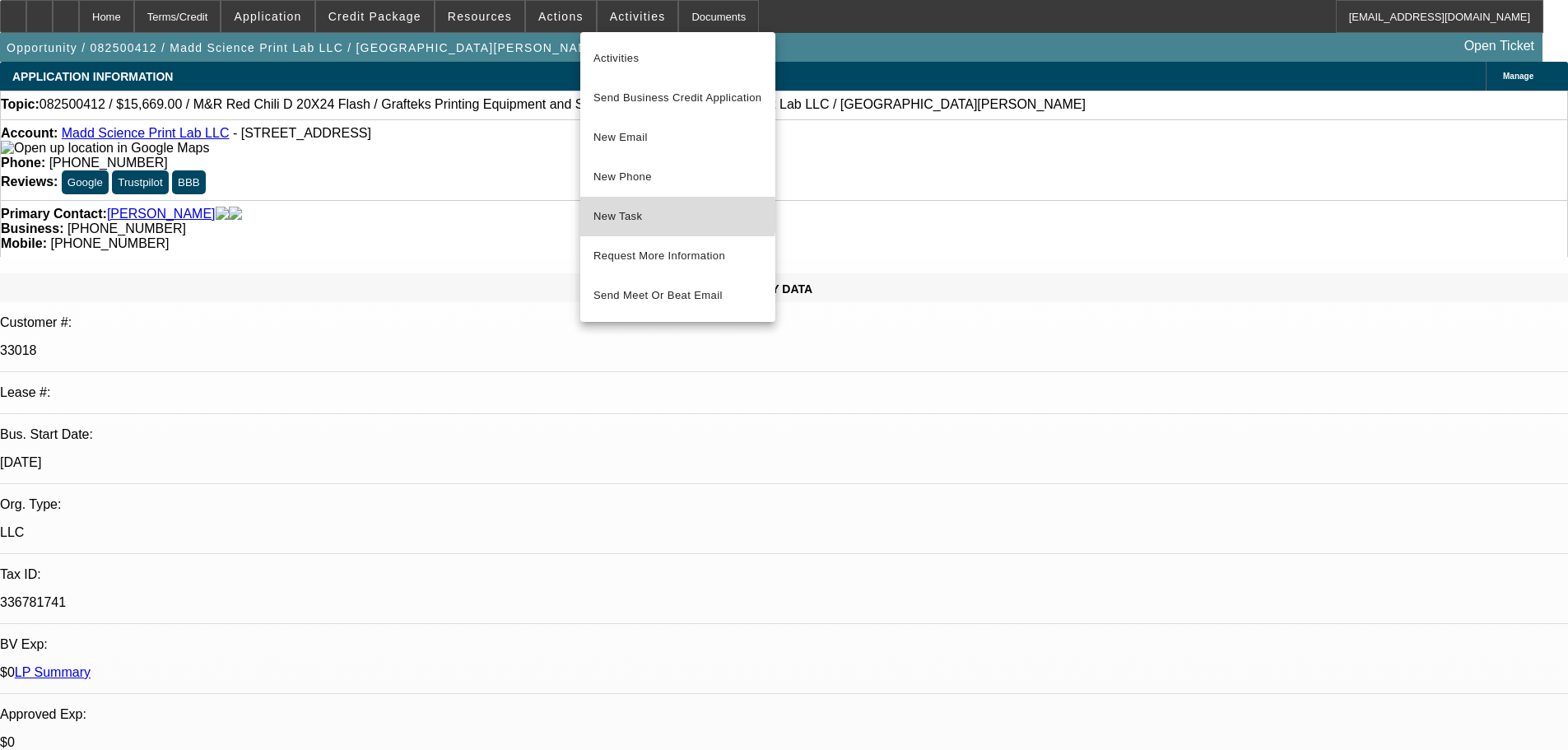
click at [626, 215] on span "New Task" at bounding box center [677, 217] width 169 height 20
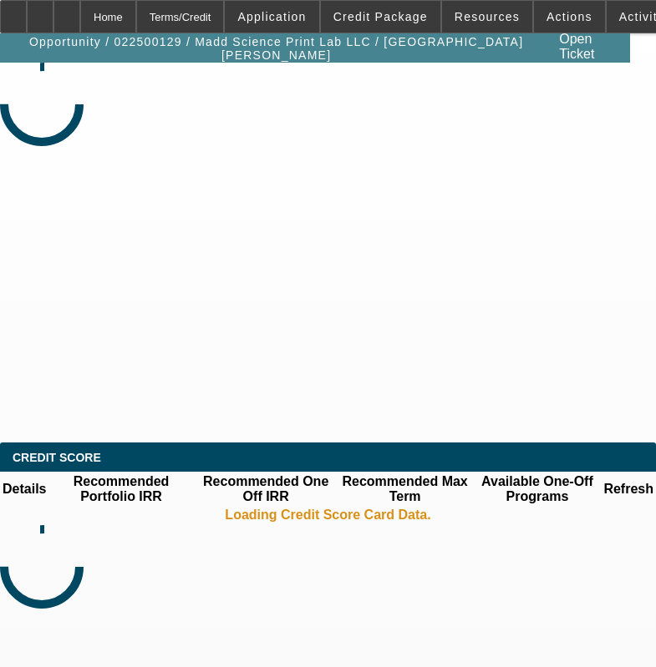
select select "0"
select select "2"
select select "0"
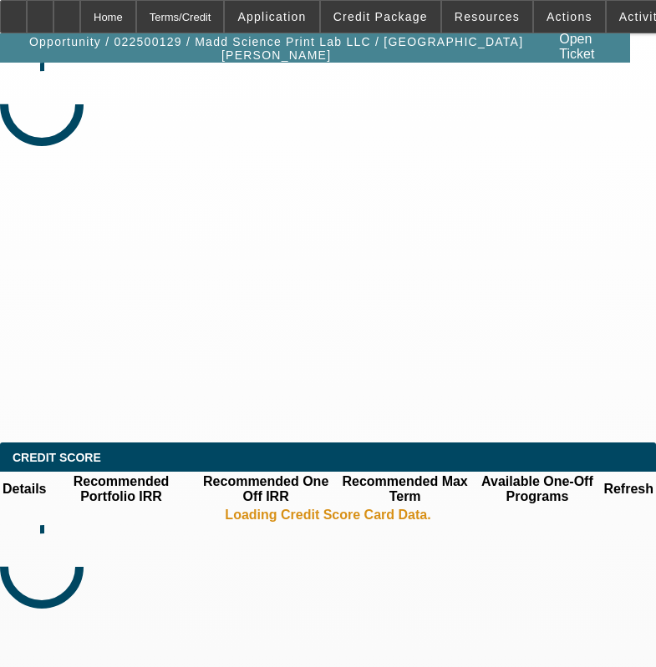
select select "0"
select select "2"
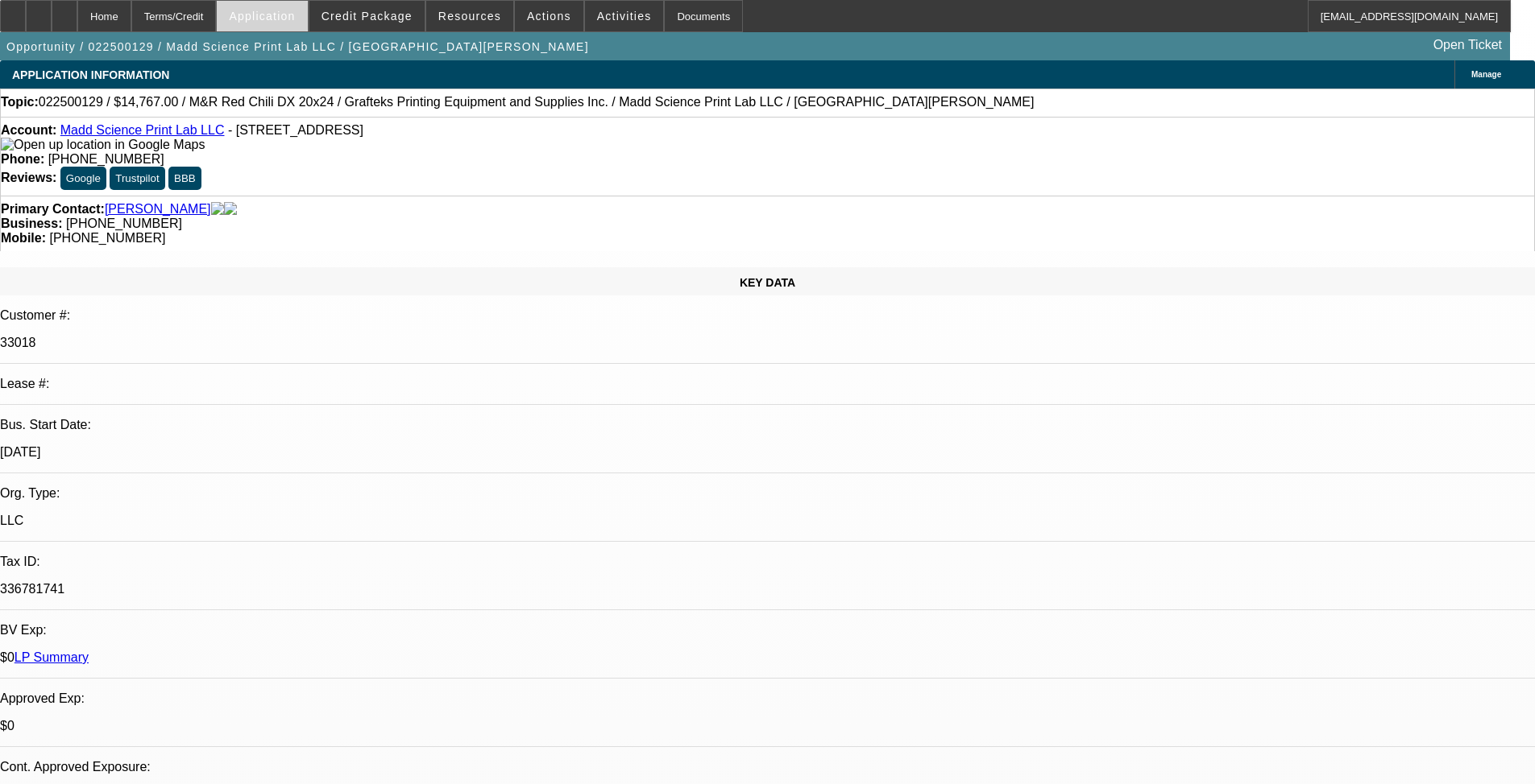
click at [295, 17] on span "Application" at bounding box center [261, 15] width 66 height 13
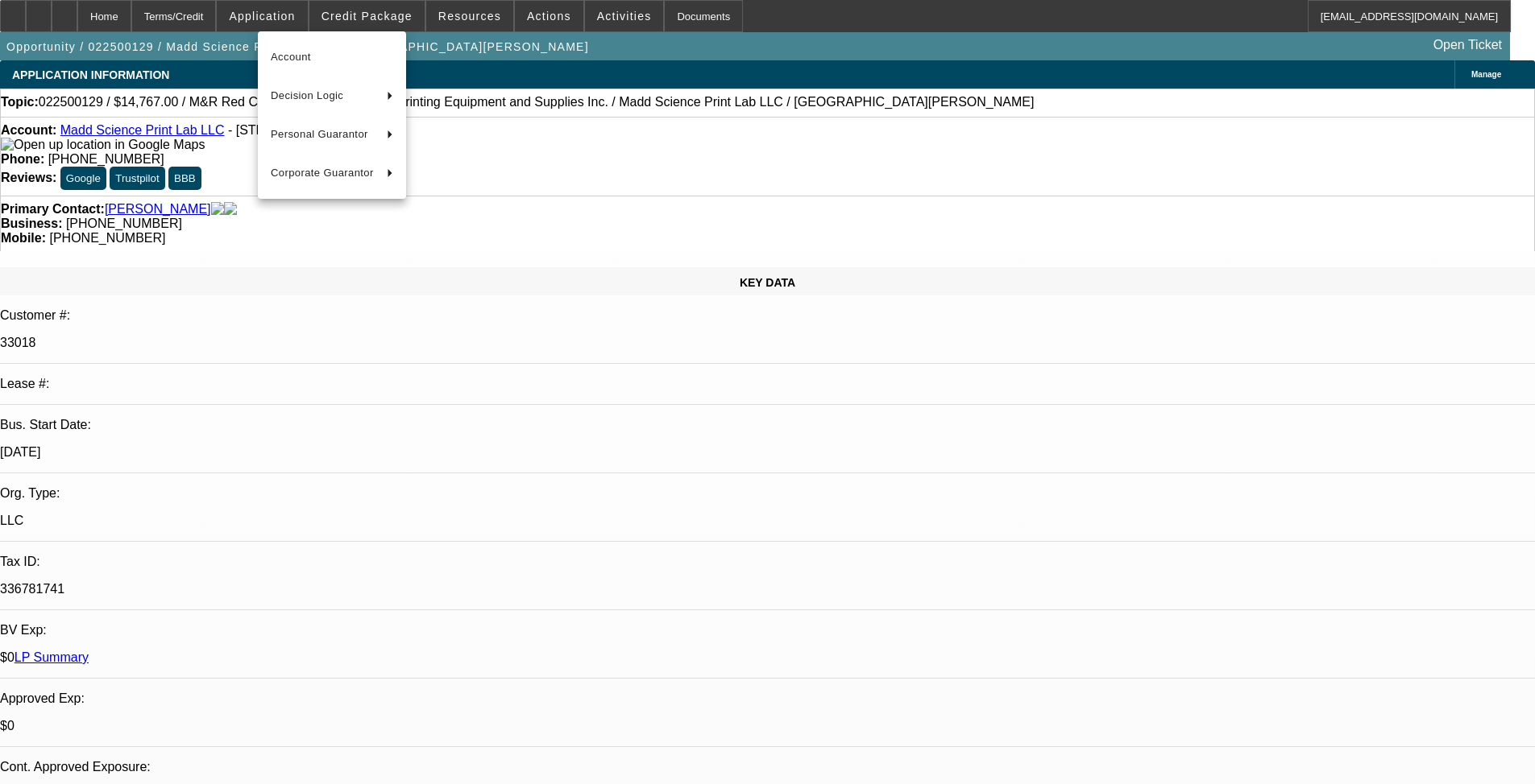
click at [380, 18] on div at bounding box center [767, 392] width 1535 height 784
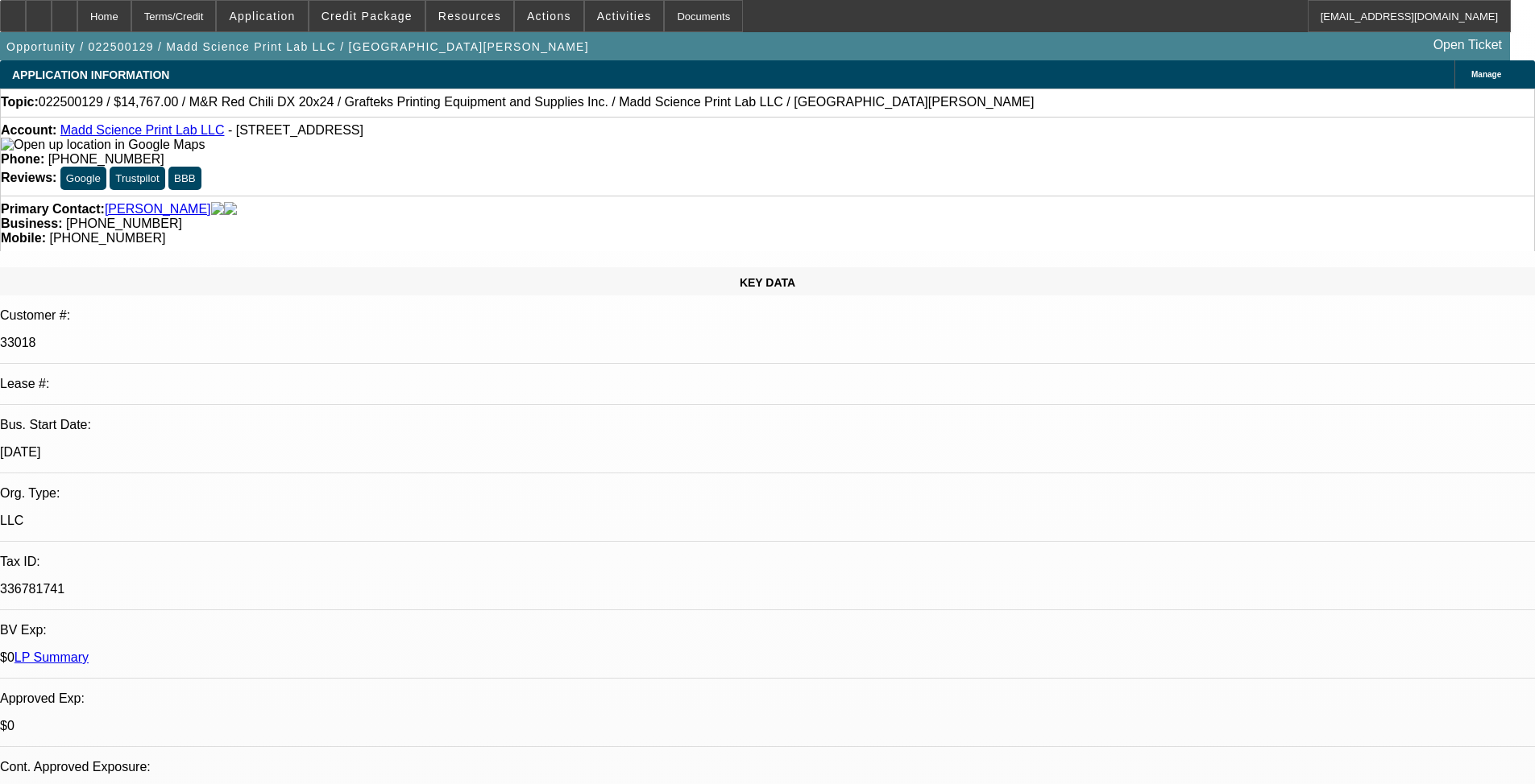
click at [380, 18] on span "Credit Package" at bounding box center [367, 15] width 91 height 13
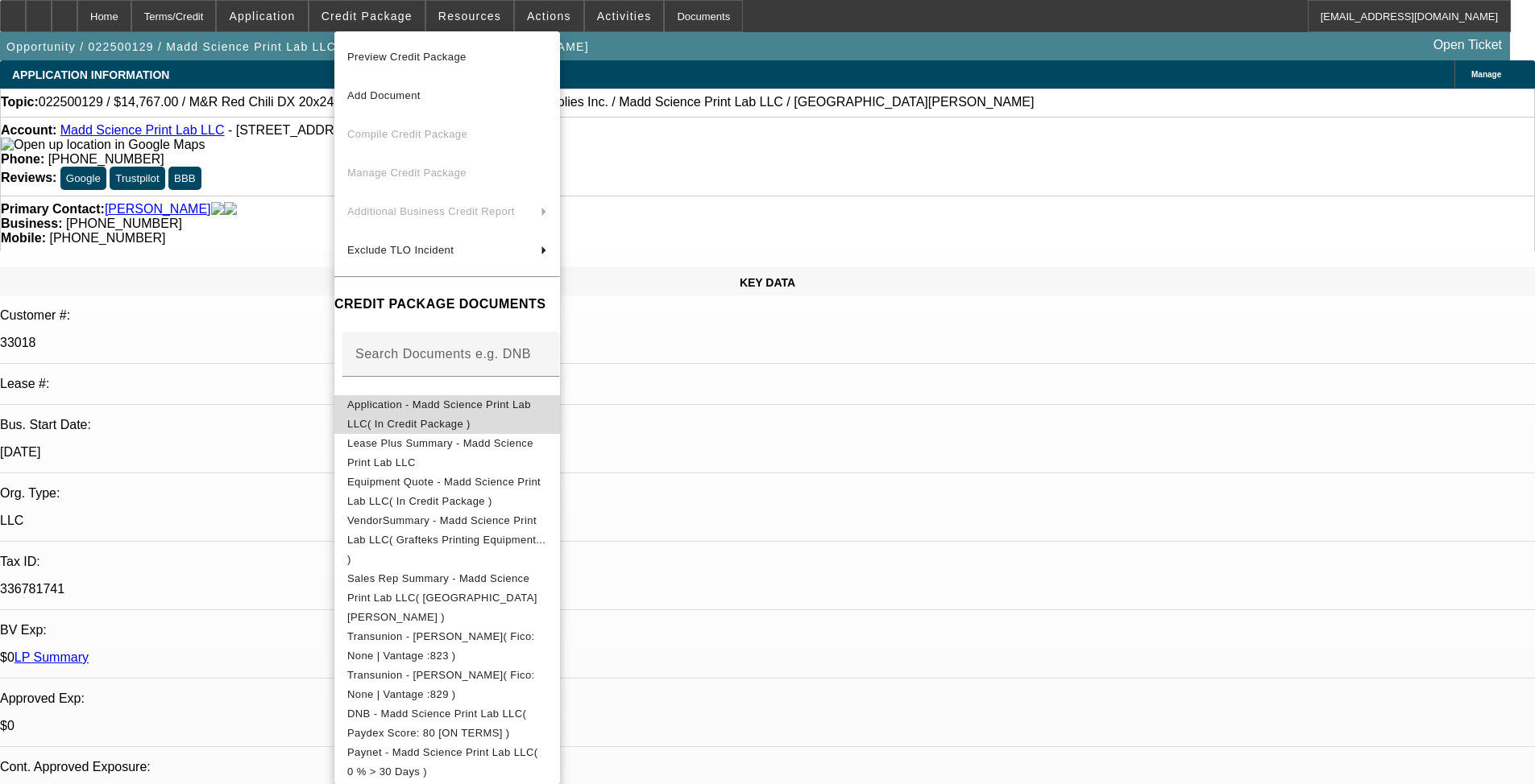
click at [480, 413] on span "Application - Madd Science Print Lab LLC( In Credit Package )" at bounding box center [439, 414] width 183 height 32
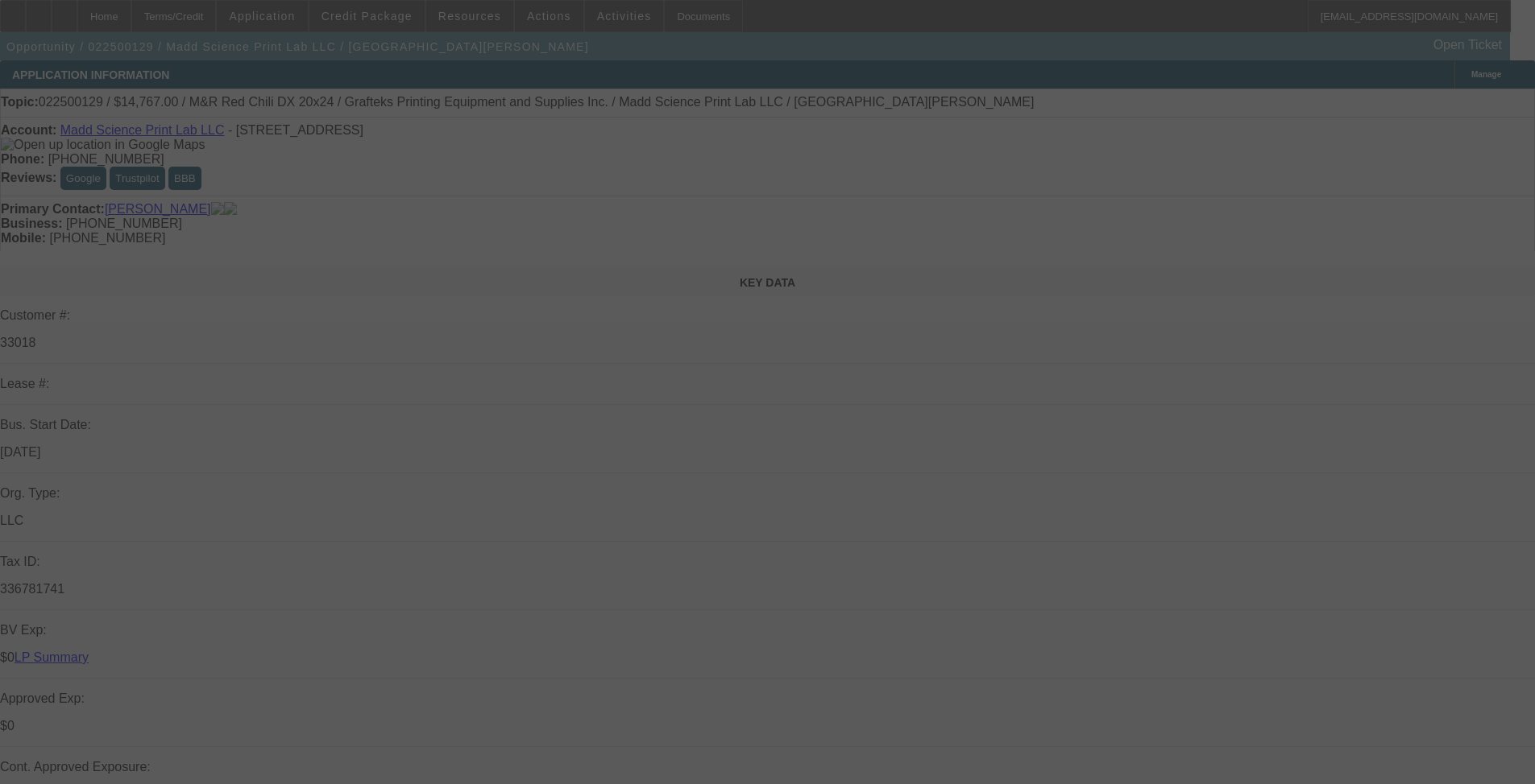
select select "0"
select select "2"
select select "0"
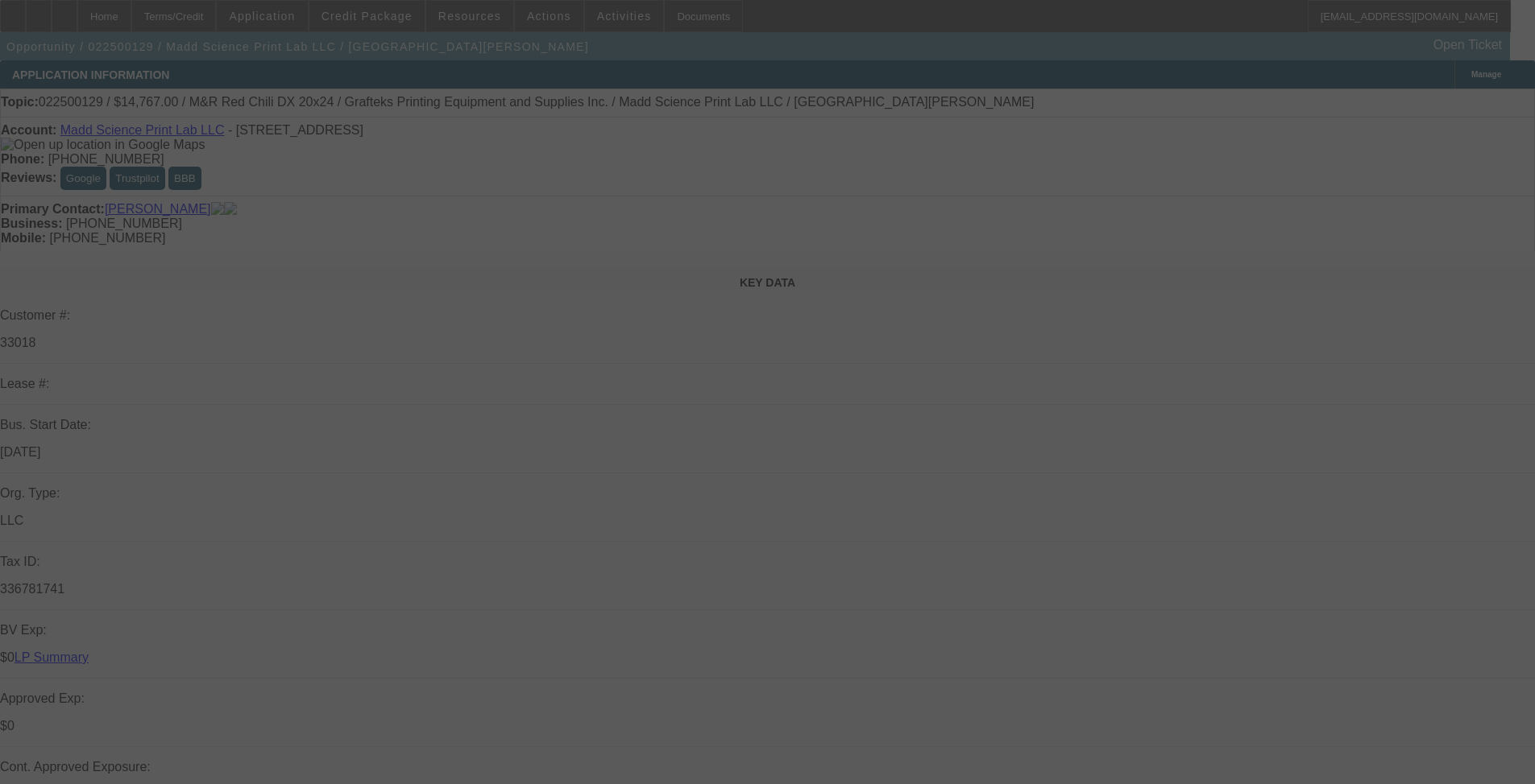
select select "0"
select select "2"
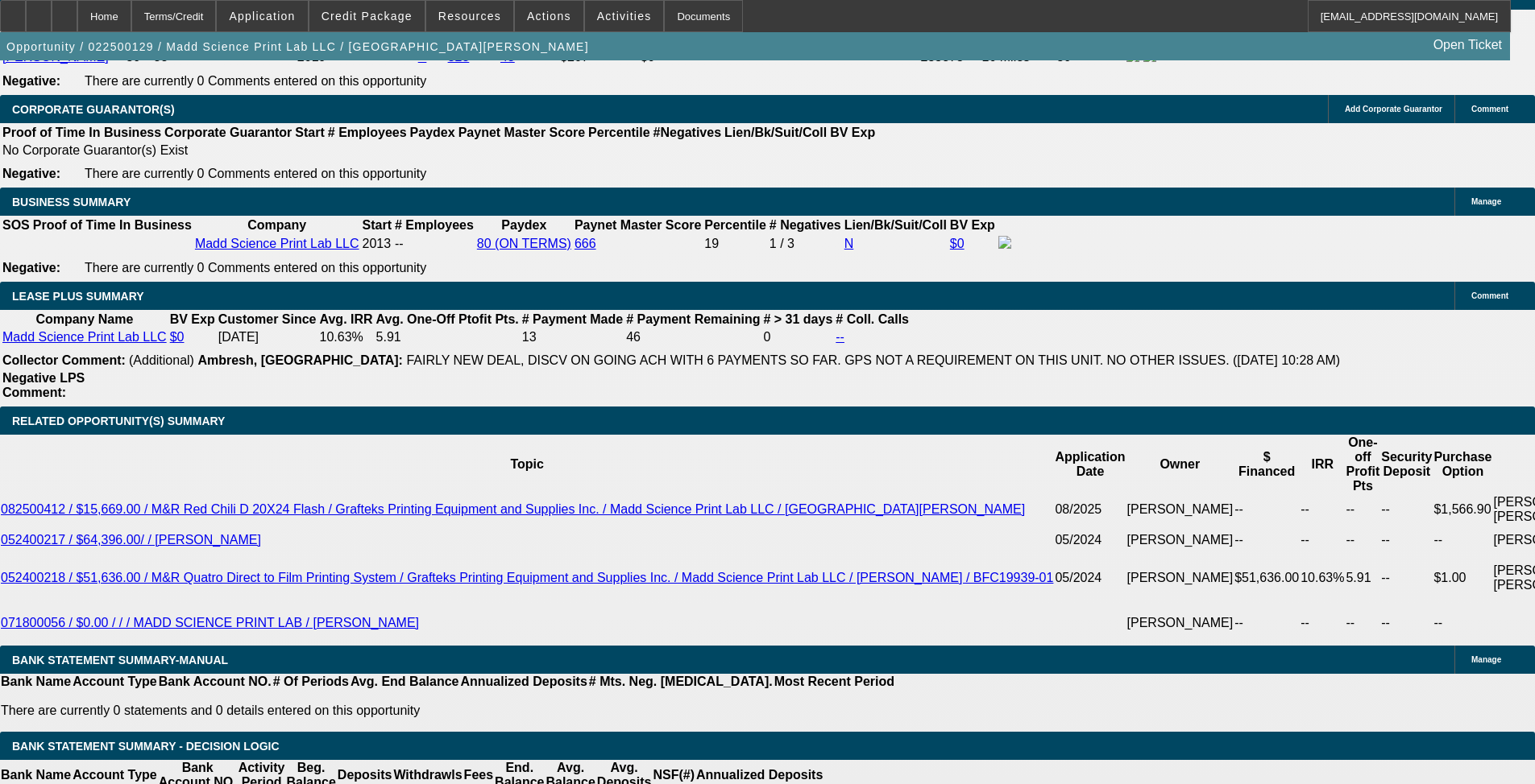
scroll to position [2578, 0]
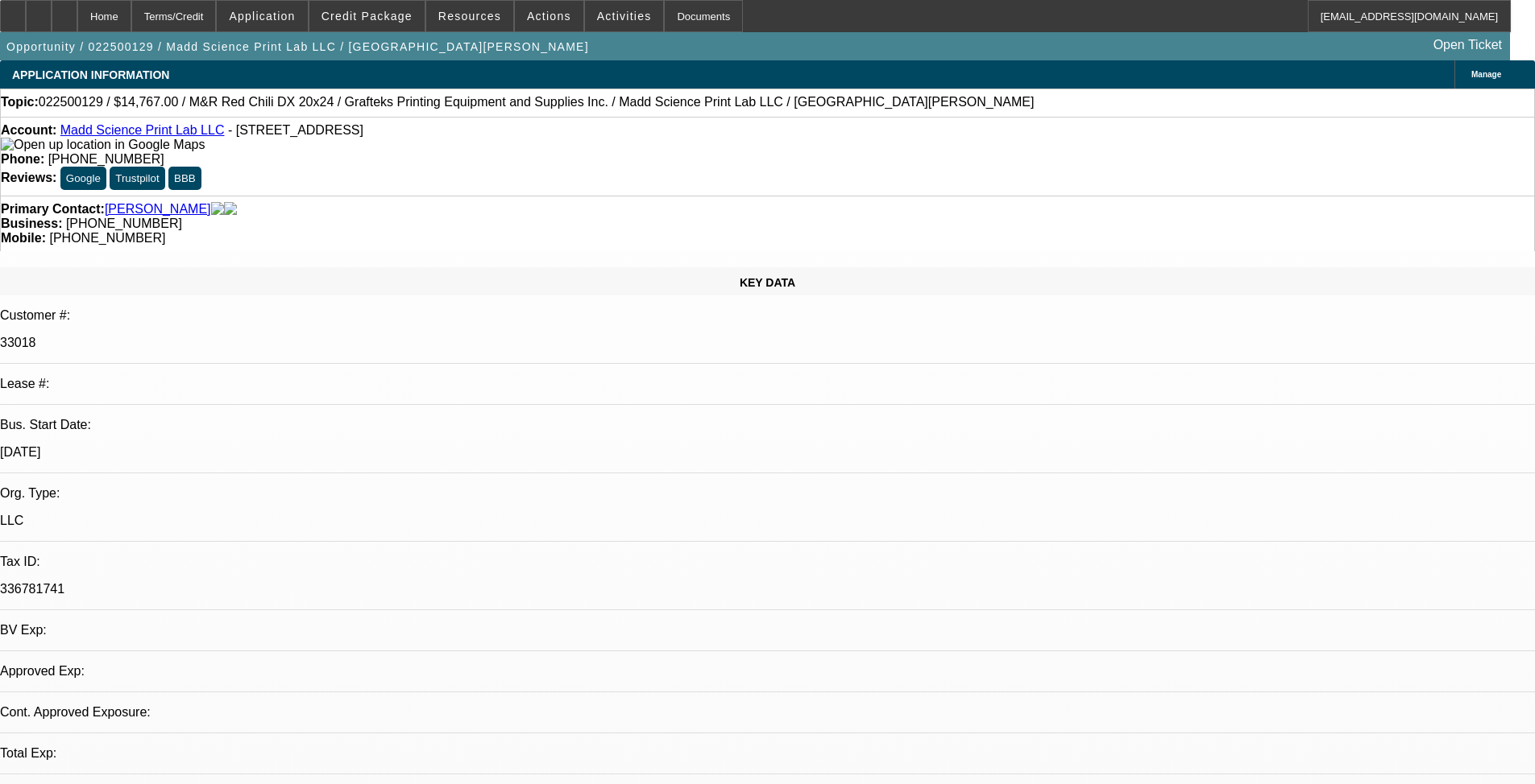
select select "0"
select select "2"
select select "0"
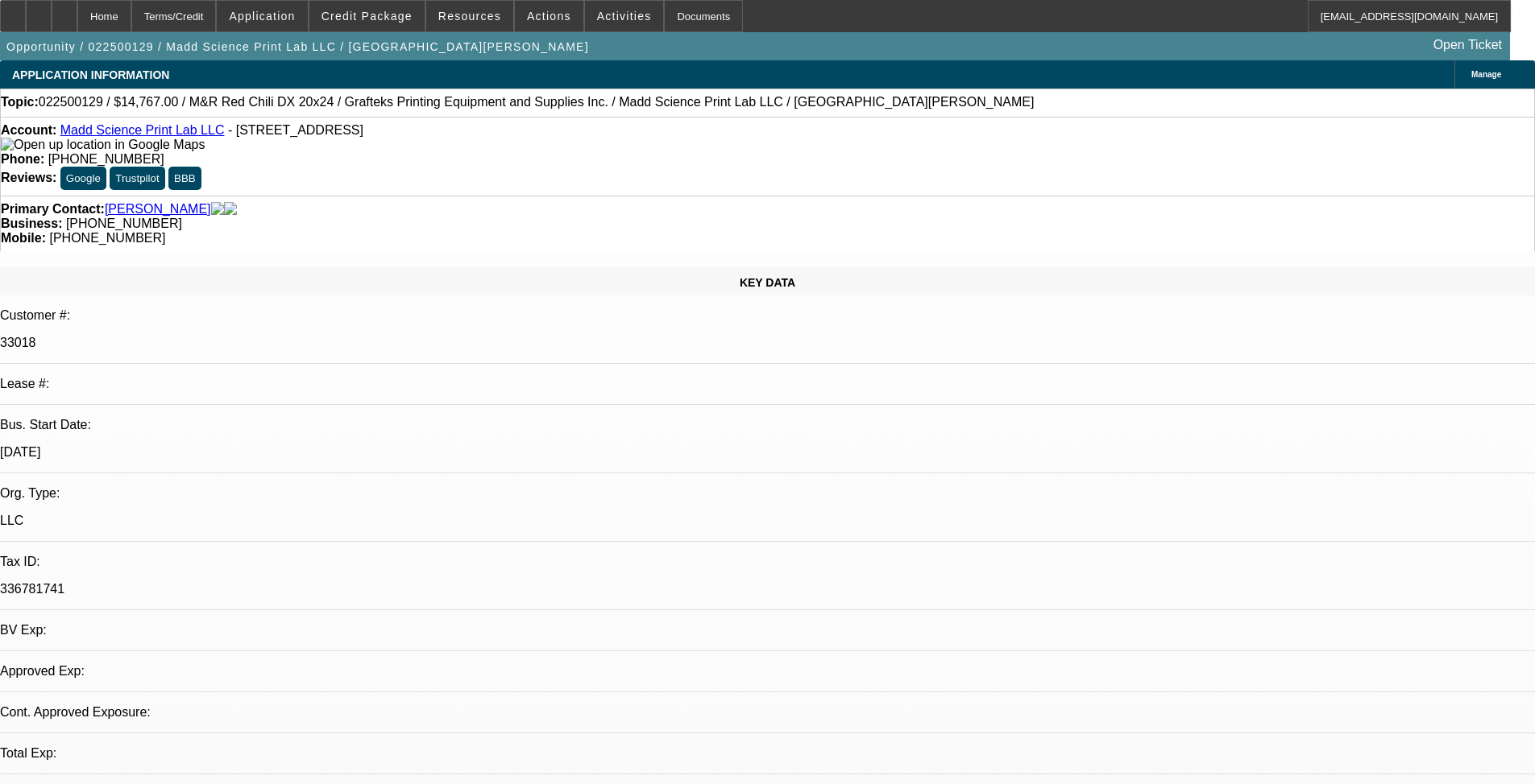
select select "0"
select select "2"
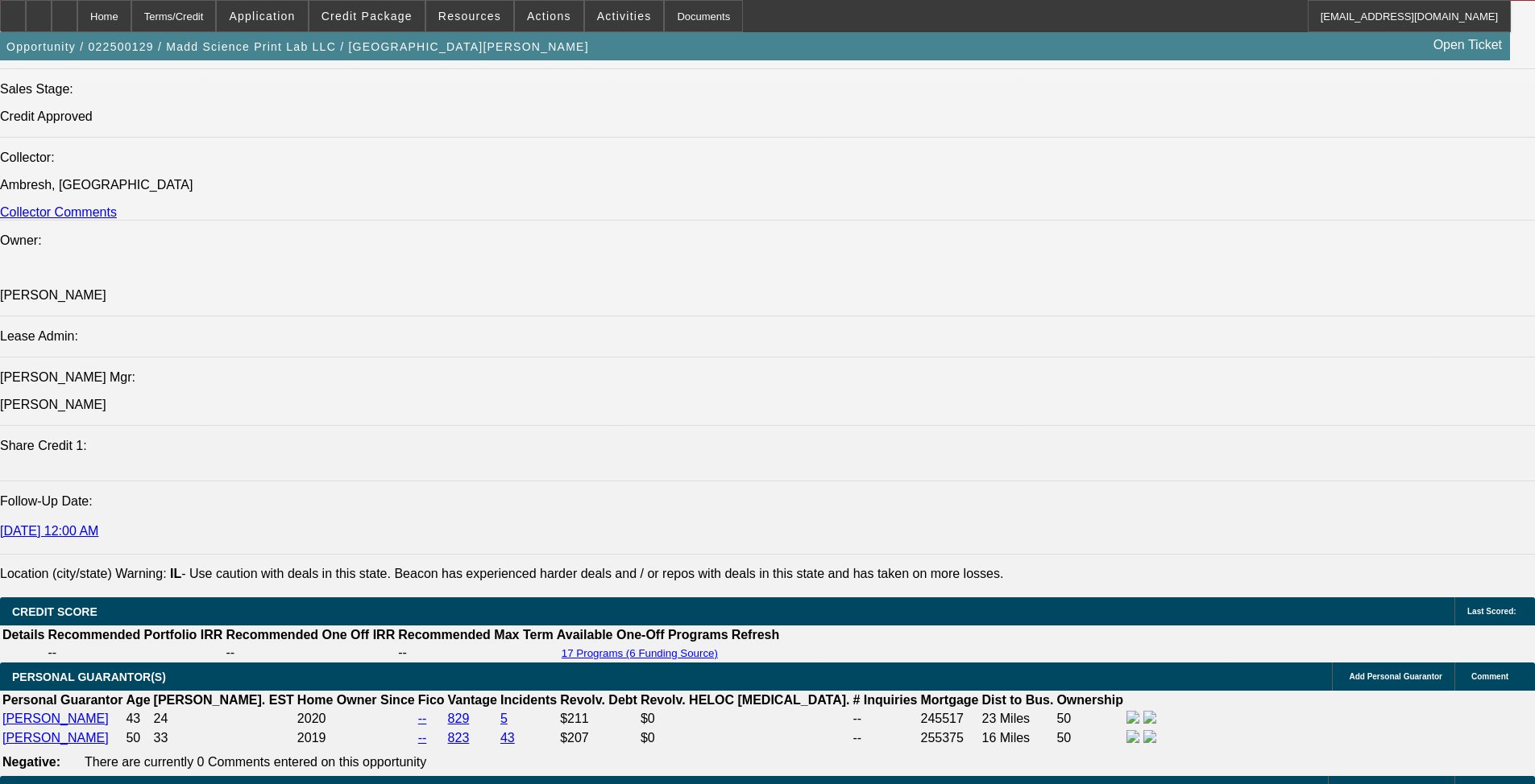
scroll to position [1852, 0]
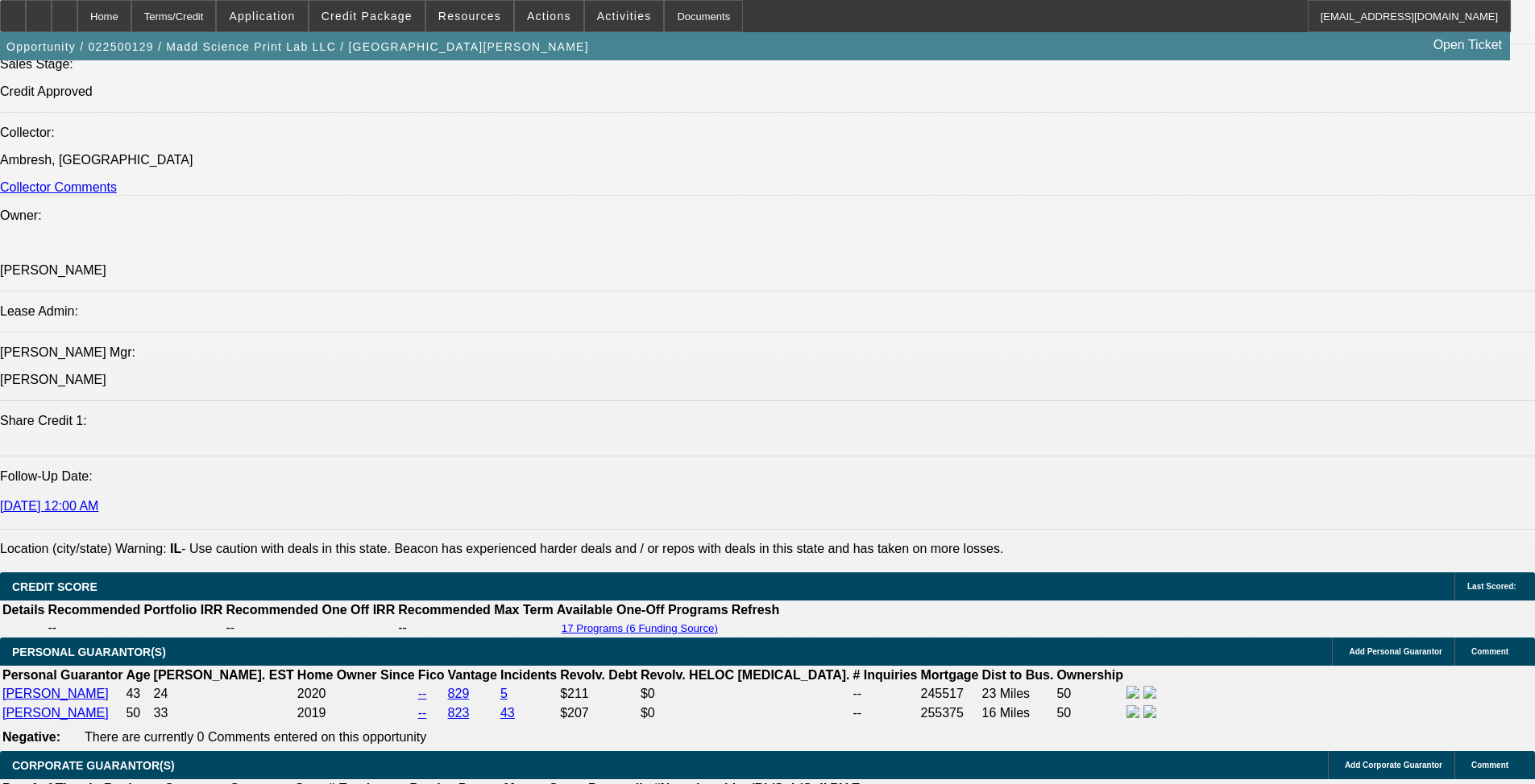
drag, startPoint x: 105, startPoint y: 472, endPoint x: 527, endPoint y: 486, distance: 422.2
copy span "Madd Science Print Lab opened in [DATE]. The company is a screen printing, embr…"
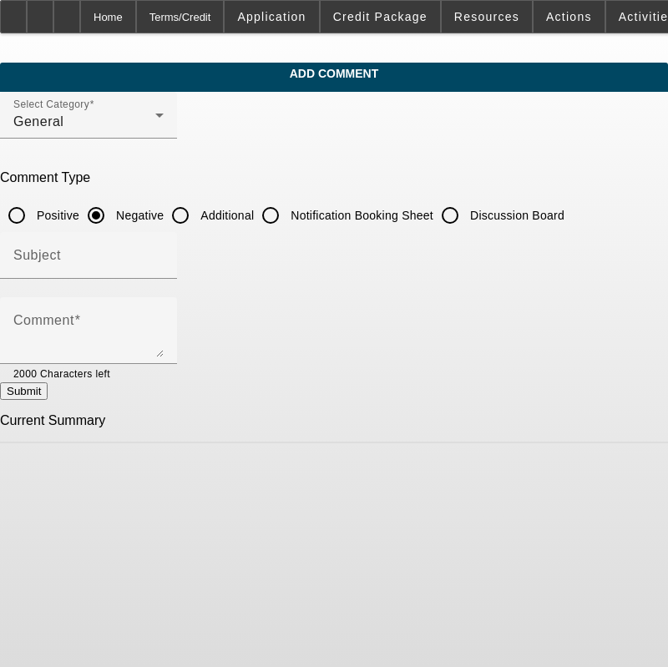
click at [254, 215] on label "Additional" at bounding box center [225, 215] width 57 height 17
click at [197, 215] on input "Additional" at bounding box center [180, 215] width 33 height 33
radio input "true"
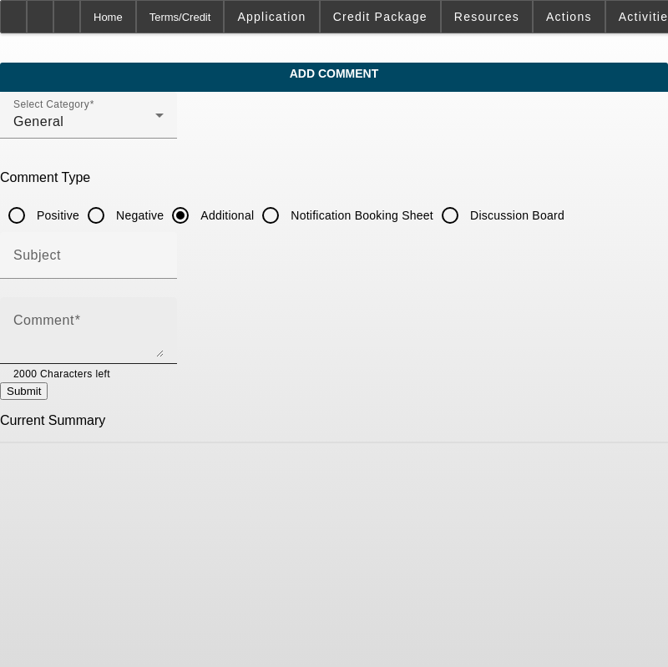
click at [164, 303] on div "Comment" at bounding box center [88, 330] width 150 height 67
paste textarea "Madd Science Print Lab opened in [DATE]. The company is a screen printing, embr…"
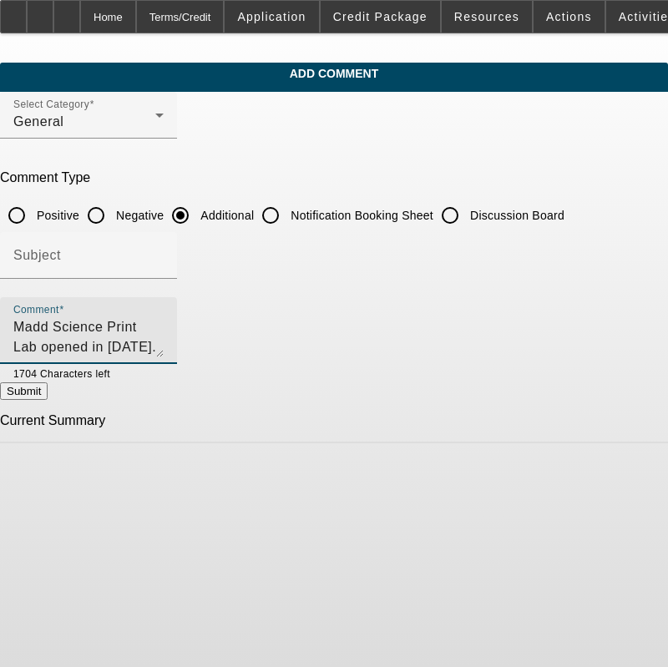
click at [164, 323] on textarea "Madd Science Print Lab opened in [DATE]. The company is a screen printing, embr…" at bounding box center [88, 337] width 150 height 40
drag, startPoint x: 447, startPoint y: 351, endPoint x: 203, endPoint y: 348, distance: 243.9
click at [164, 348] on textarea "Madd Science Print Lab opened in [DATE]. The company was previously approved by…" at bounding box center [88, 337] width 150 height 40
type textarea "Madd Science Print Lab opened in [DATE]. The company was previously approved by…"
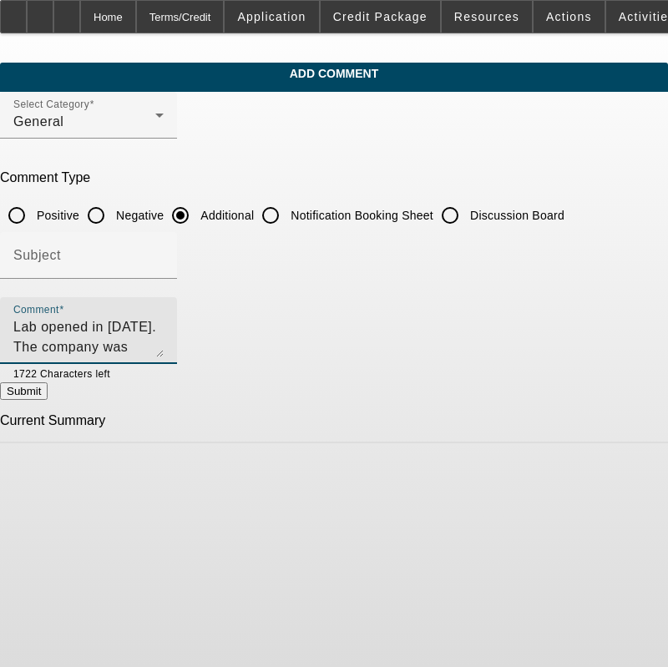
click at [48, 397] on button "Submit" at bounding box center [24, 392] width 48 height 18
radio input "true"
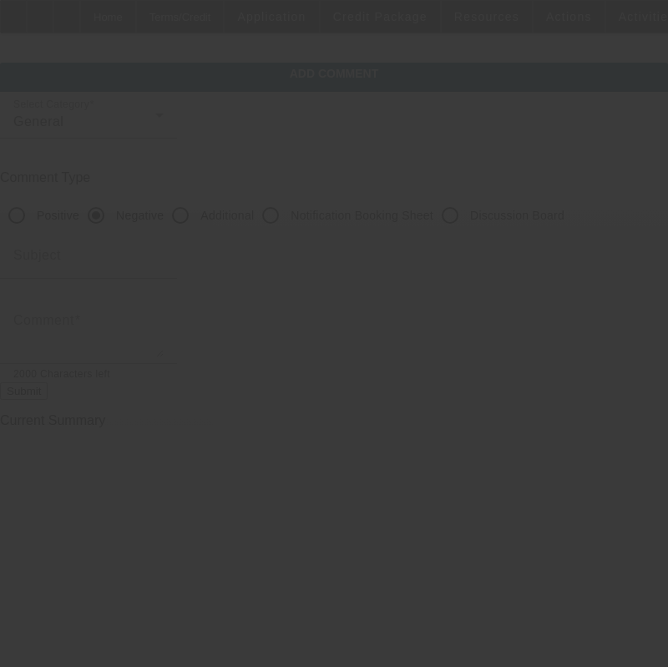
scroll to position [0, 0]
